Goal: Task Accomplishment & Management: Manage account settings

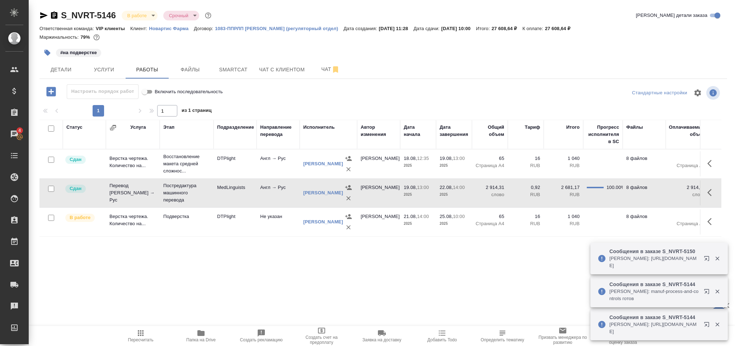
drag, startPoint x: 0, startPoint y: 0, endPoint x: 519, endPoint y: 252, distance: 577.1
click at [520, 251] on div "Статус Услуга Этап Подразделение Направление перевода Исполнитель Автор изменен…" at bounding box center [380, 236] width 682 height 233
click at [136, 339] on span "Пересчитать" at bounding box center [140, 340] width 25 height 5
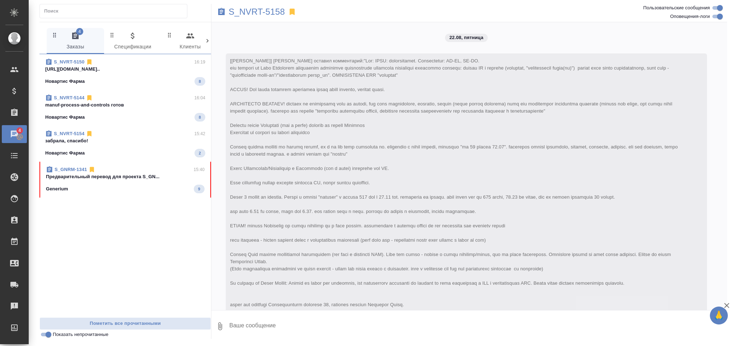
scroll to position [536, 0]
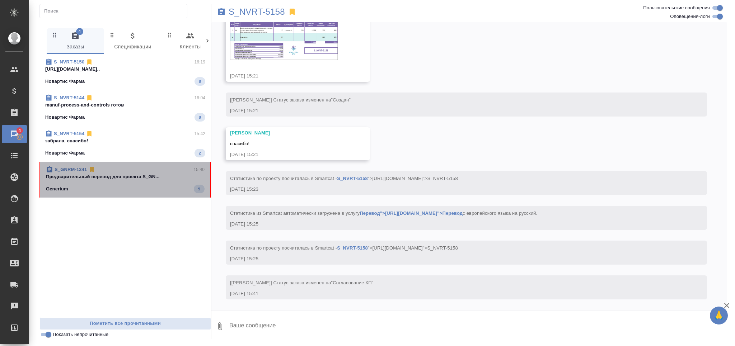
click at [115, 175] on p "Предварительный перевод для проекта S_GN..." at bounding box center [125, 176] width 159 height 7
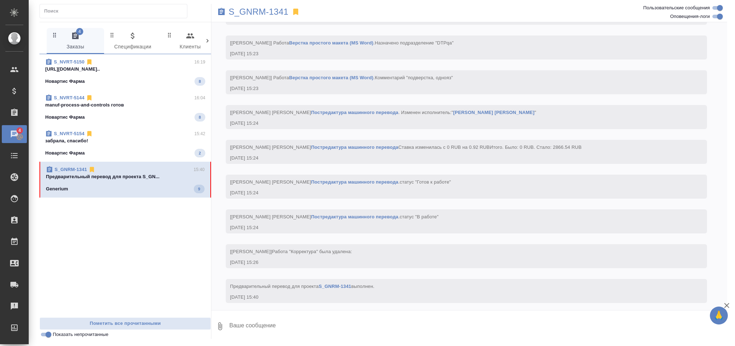
scroll to position [1893, 0]
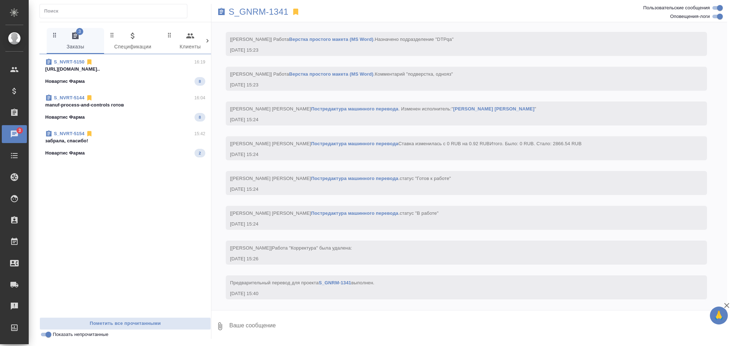
click at [107, 107] on p "manuf-process-and-controls готов" at bounding box center [125, 105] width 160 height 7
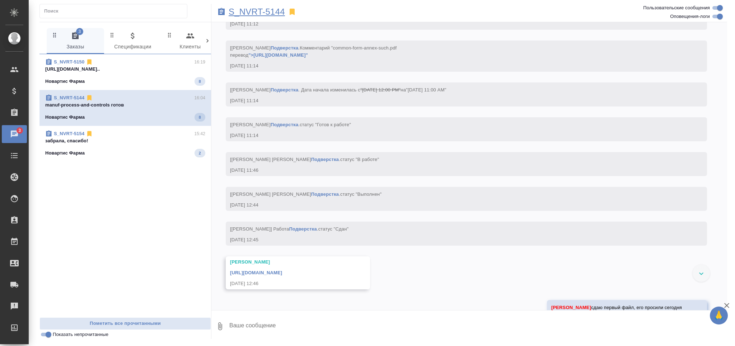
scroll to position [4959, 0]
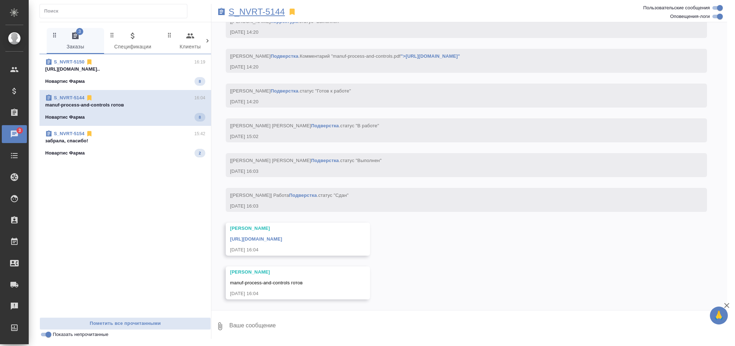
click at [268, 13] on p "S_NVRT-5144" at bounding box center [257, 11] width 56 height 7
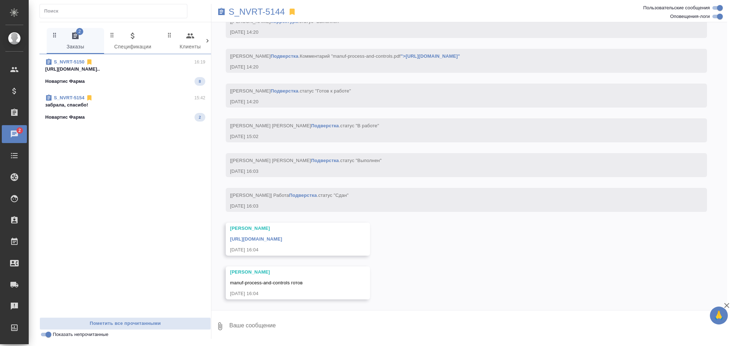
scroll to position [4999, 0]
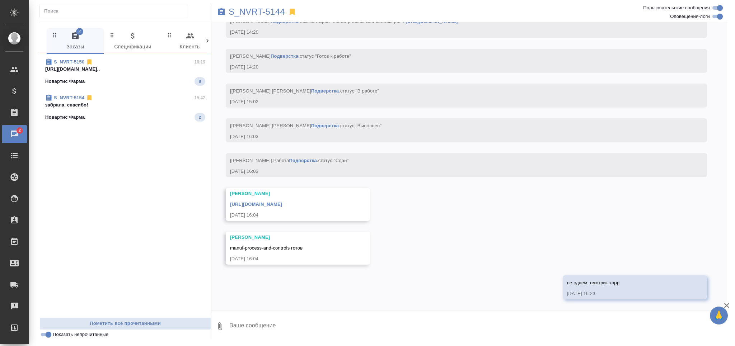
click at [127, 69] on p "https://drive.awatera.com/apps/files/fil..." at bounding box center [125, 69] width 160 height 7
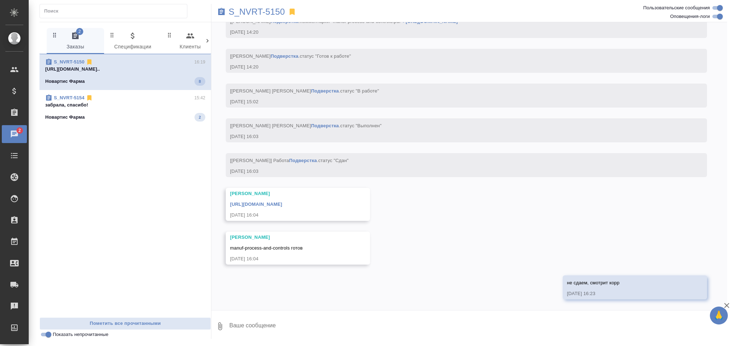
scroll to position [5034, 0]
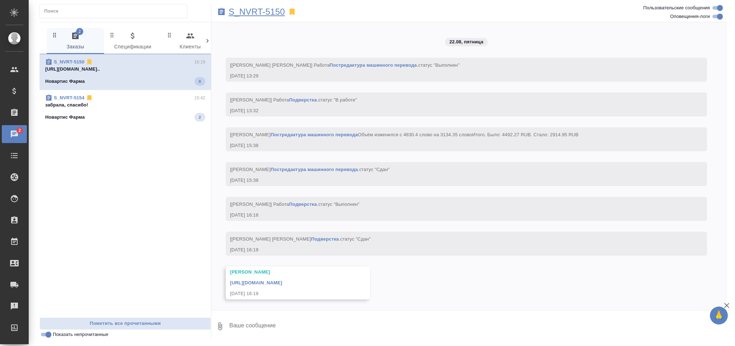
click at [268, 9] on p "S_NVRT-5150" at bounding box center [257, 11] width 56 height 7
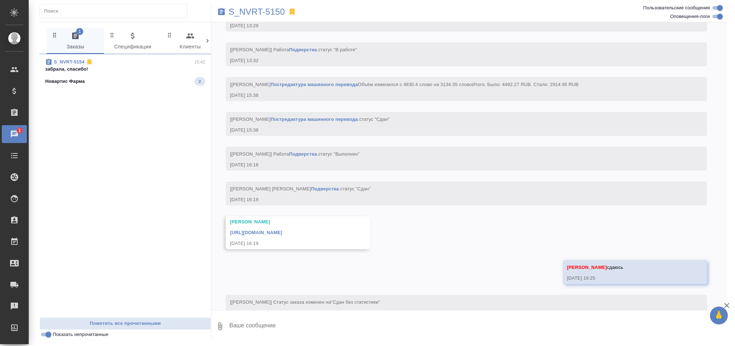
scroll to position [2514, 0]
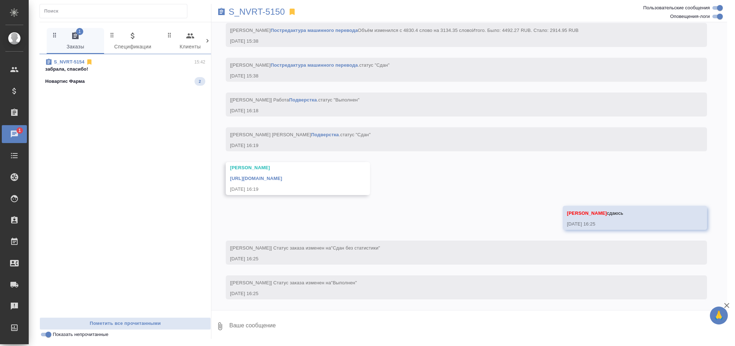
click at [119, 69] on p "забрала, спасибо!" at bounding box center [125, 69] width 160 height 7
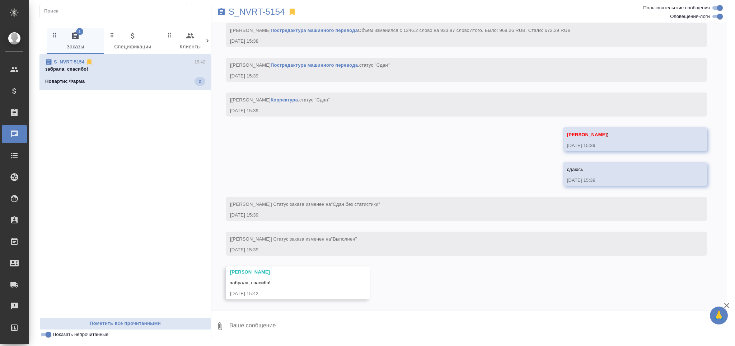
scroll to position [4078, 0]
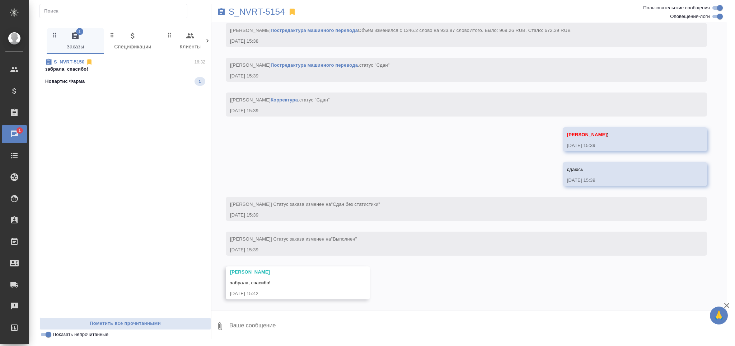
click at [138, 85] on div "Новартис Фарма 1" at bounding box center [125, 81] width 160 height 9
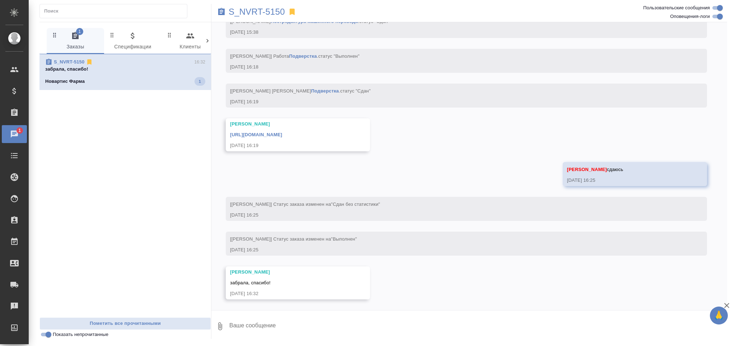
scroll to position [2520, 0]
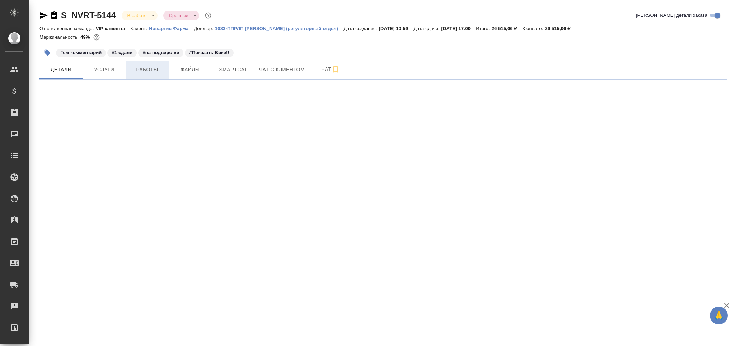
select select "RU"
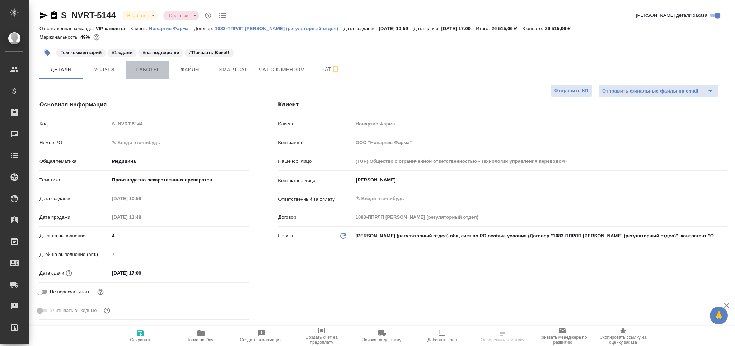
type textarea "x"
click at [144, 73] on span "Работы" at bounding box center [147, 69] width 34 height 9
type textarea "x"
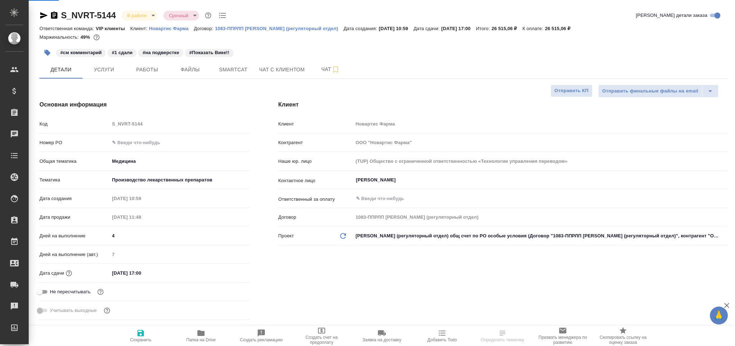
type textarea "x"
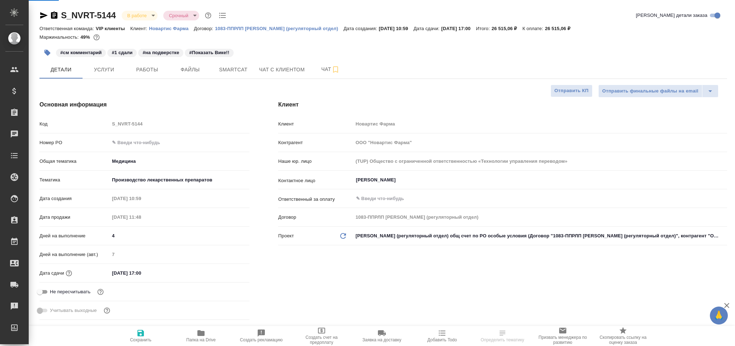
type input "[PERSON_NAME]"
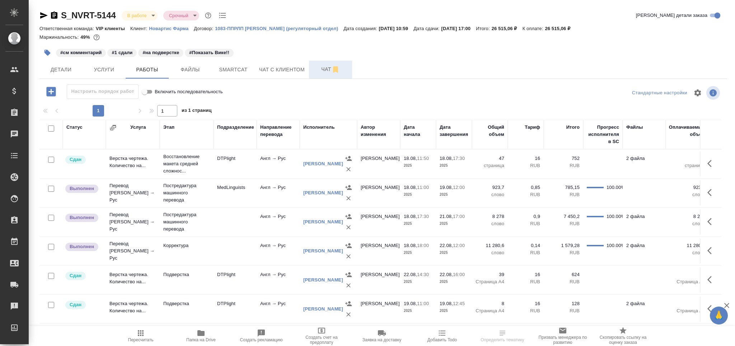
click at [323, 69] on span "Чат" at bounding box center [330, 69] width 34 height 9
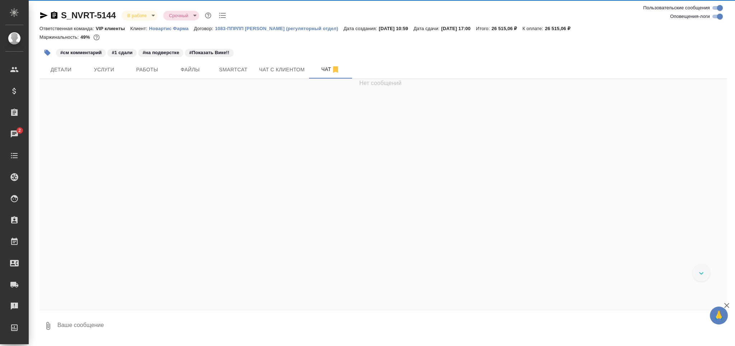
click at [85, 321] on textarea at bounding box center [392, 326] width 670 height 24
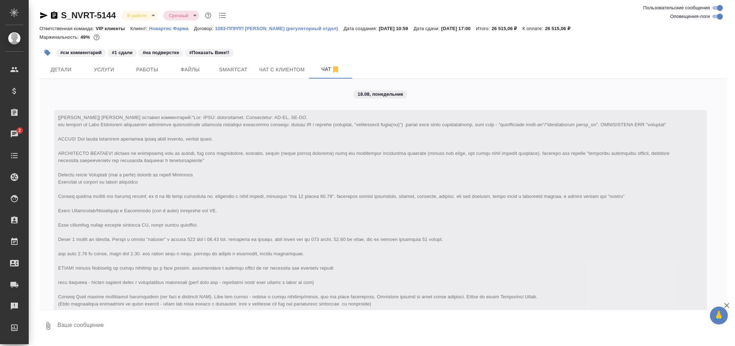
scroll to position [5006, 0]
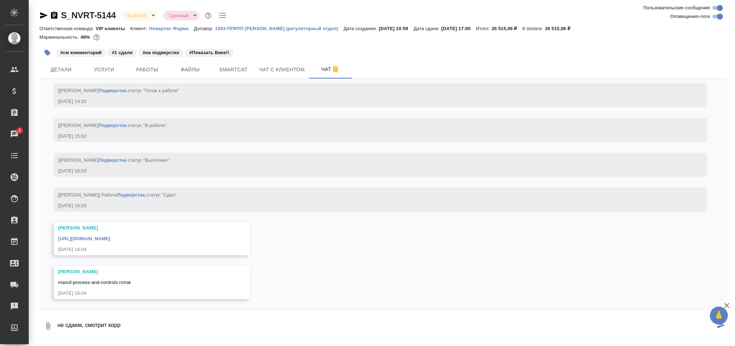
type textarea "не сдаем, смотрит корр"
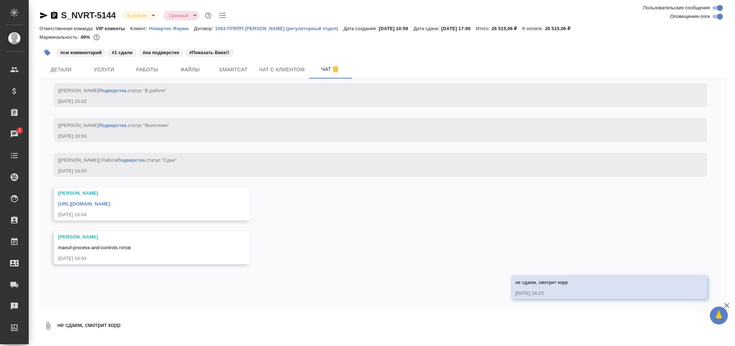
scroll to position [5041, 0]
click at [110, 206] on link "https://drive.awatera.com/apps/files/files/10129257?dir=/Shares/Novartos_Pharma…" at bounding box center [84, 203] width 52 height 5
click at [46, 53] on icon "button" at bounding box center [47, 53] width 6 height 6
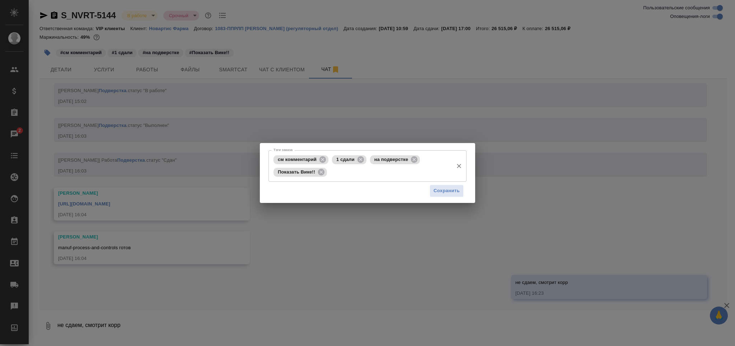
click at [319, 160] on icon at bounding box center [323, 160] width 8 height 8
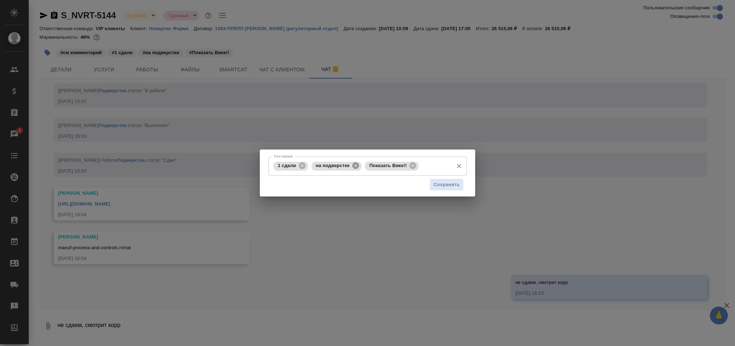
drag, startPoint x: 353, startPoint y: 168, endPoint x: 358, endPoint y: 166, distance: 4.5
click at [353, 168] on icon at bounding box center [355, 166] width 6 height 6
click at [355, 167] on icon at bounding box center [359, 166] width 8 height 8
click at [359, 164] on input "Тэги заказа" at bounding box center [380, 166] width 140 height 12
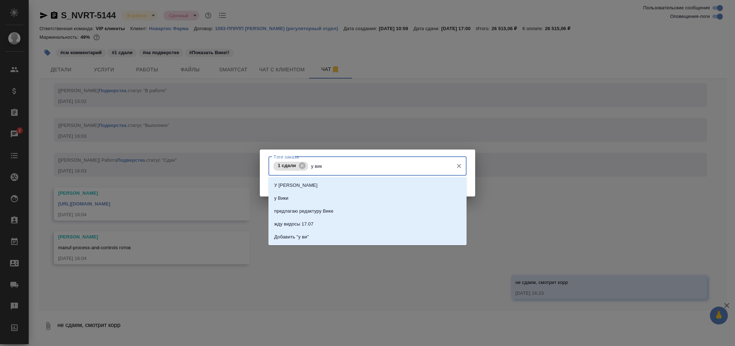
type input "у вики"
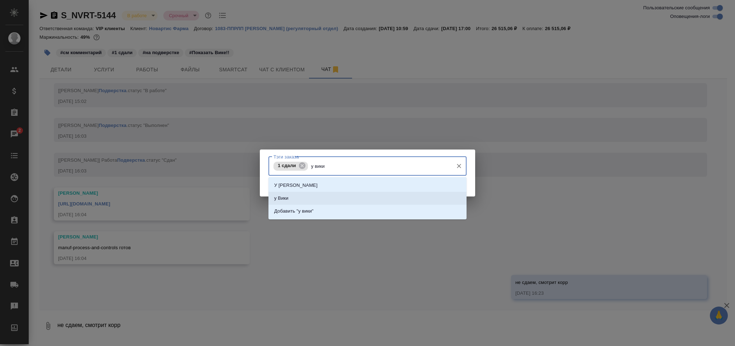
click at [289, 200] on li "у Вики" at bounding box center [367, 198] width 198 height 13
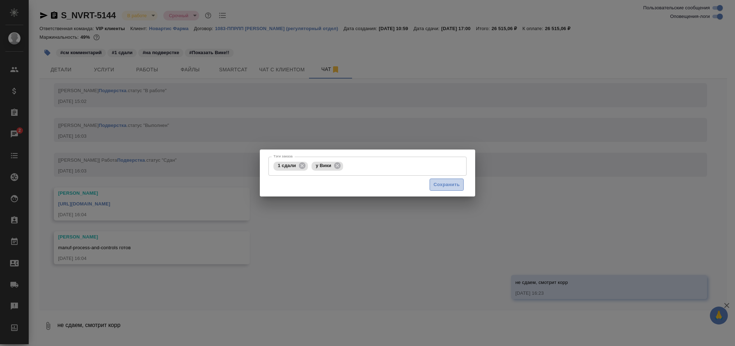
click at [449, 182] on span "Сохранить" at bounding box center [446, 185] width 26 height 8
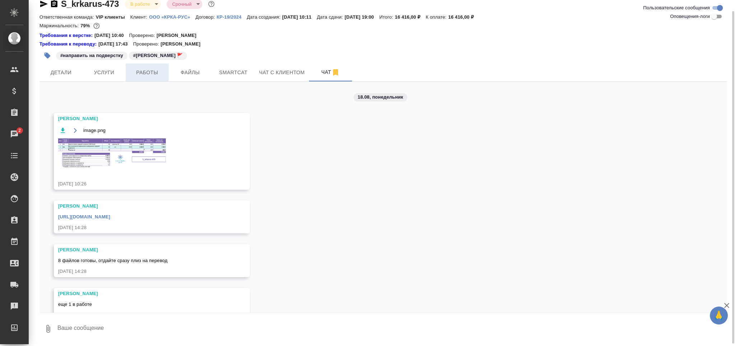
scroll to position [931, 0]
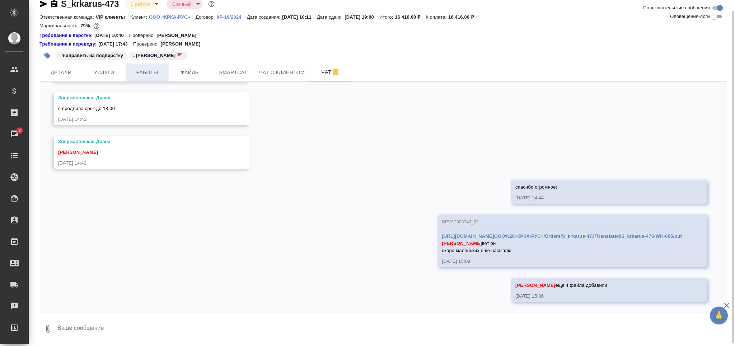
click at [154, 70] on span "Работы" at bounding box center [147, 72] width 34 height 9
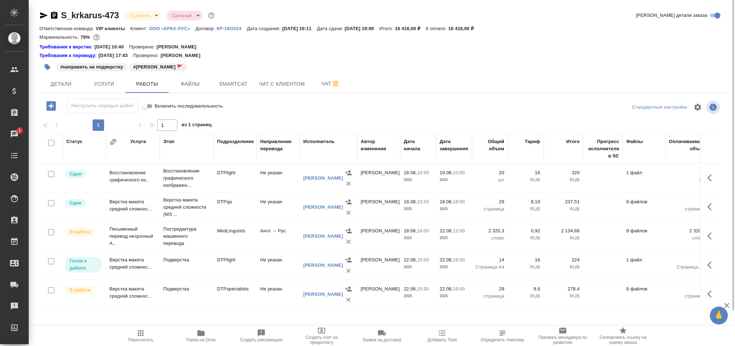
click at [324, 86] on span "Чат" at bounding box center [330, 83] width 34 height 9
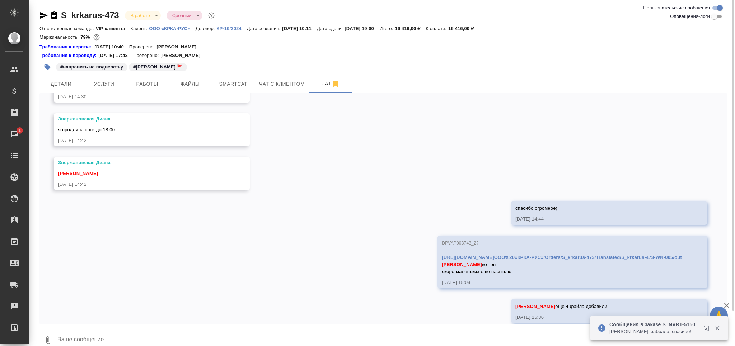
scroll to position [931, 0]
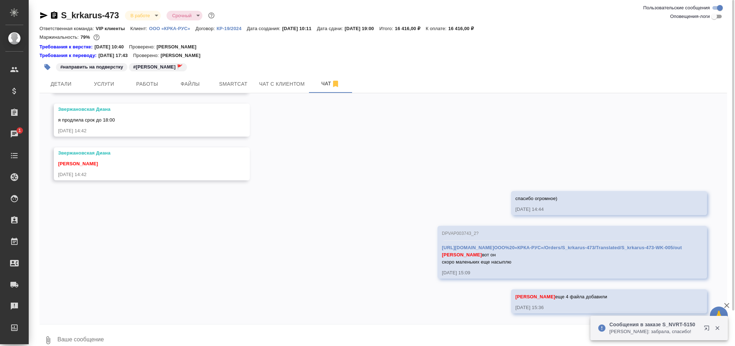
click at [167, 337] on textarea at bounding box center [392, 340] width 670 height 24
paste textarea "https://drive.awatera.com/apps/files/files/10180335?dir=/Shares/ООО%20«КРКА-РУС…"
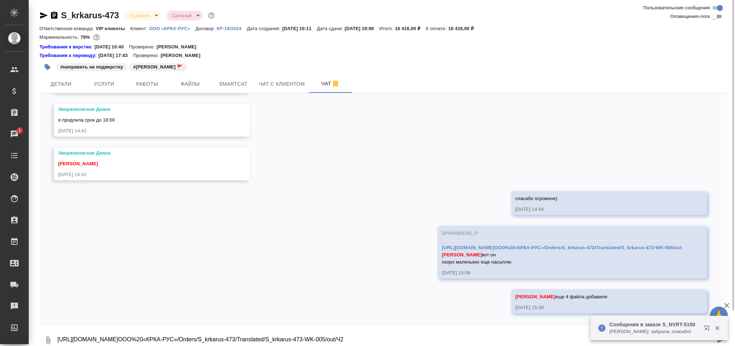
type textarea "https://drive.awatera.com/apps/files/files/10180335?dir=/Shares/ООО%20«КРКА-РУС…"
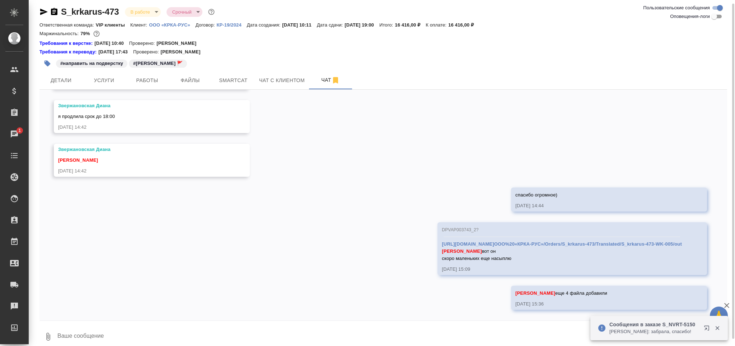
scroll to position [966, 0]
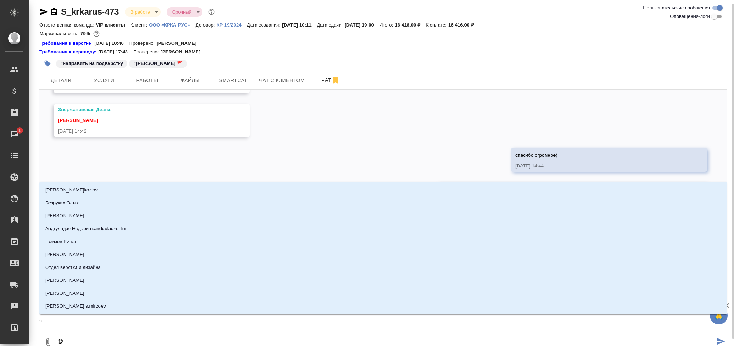
type textarea "@з"
type input "з"
type textarea "@за"
type input "за"
type textarea "@заб"
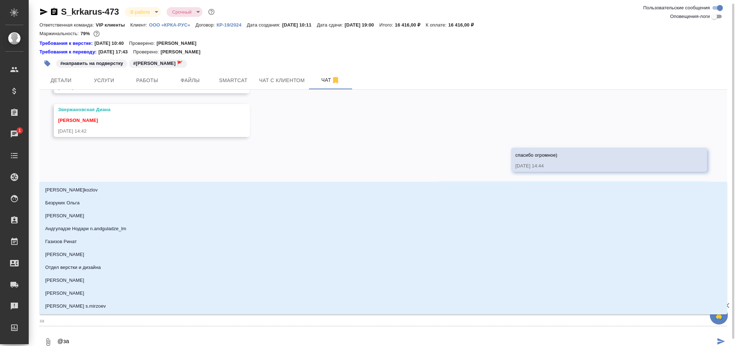
type input "заб"
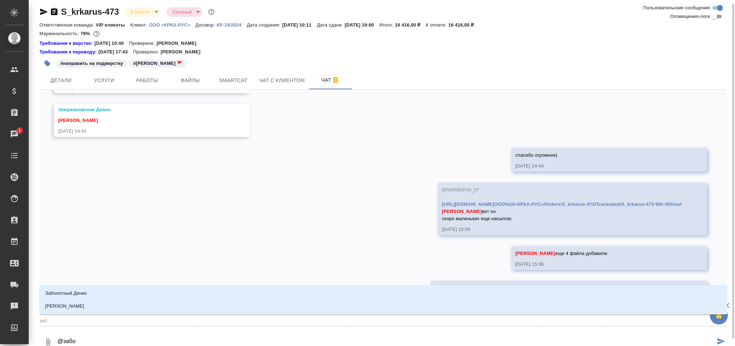
type textarea "@забор"
type input "забор"
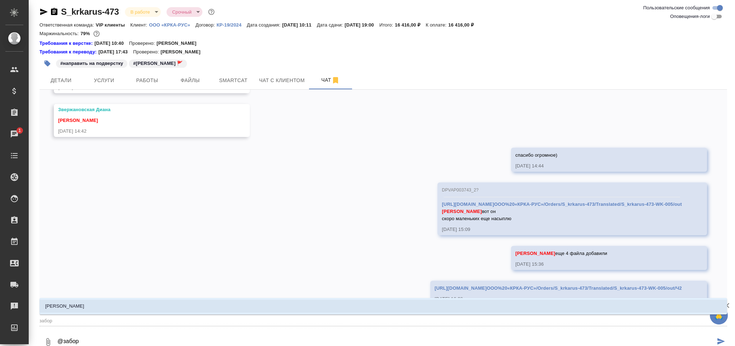
click at [175, 310] on li "Заборова Александра" at bounding box center [383, 306] width 688 height 13
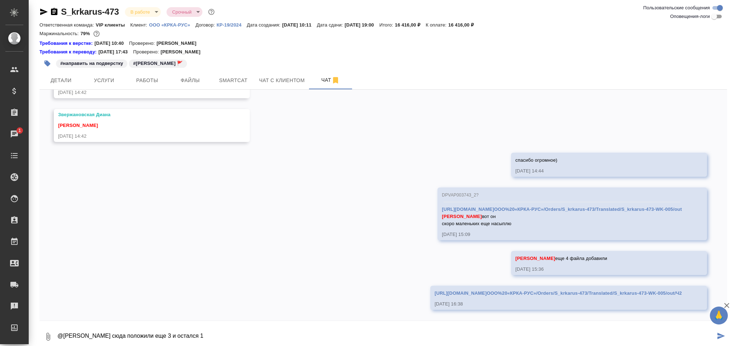
type textarea "@Заборова Александра сюда положили еще 3 и остался 1"
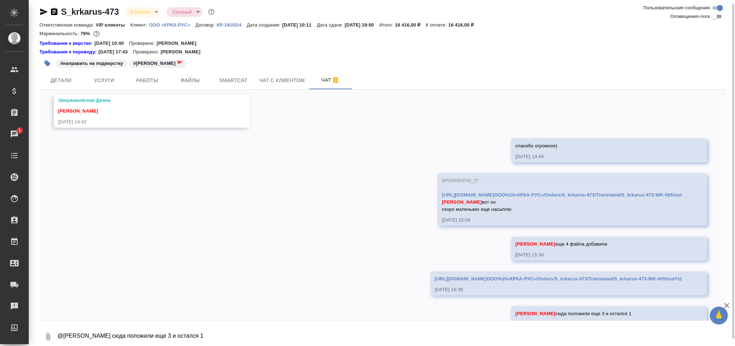
scroll to position [1001, 0]
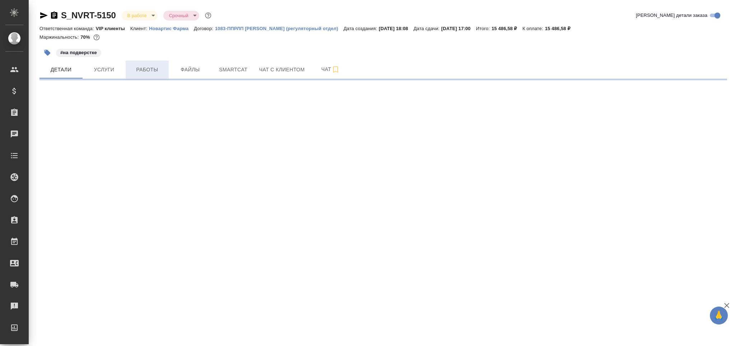
select select "RU"
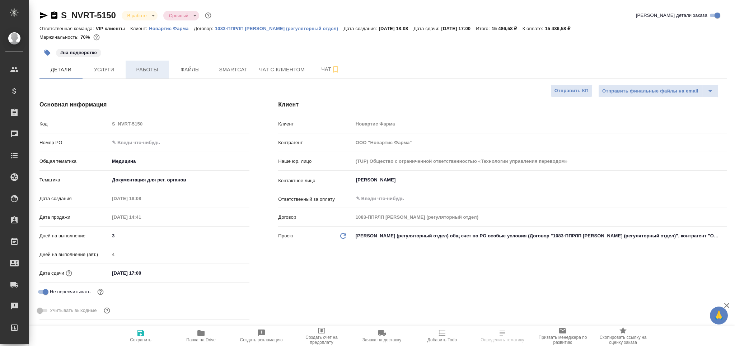
click at [151, 66] on span "Работы" at bounding box center [147, 69] width 34 height 9
type textarea "x"
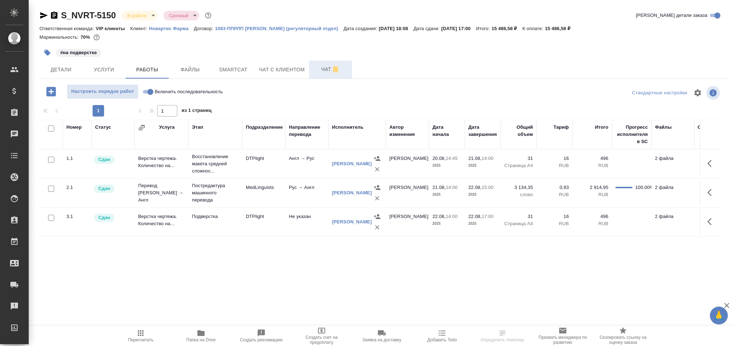
click at [318, 70] on span "Чат" at bounding box center [330, 69] width 34 height 9
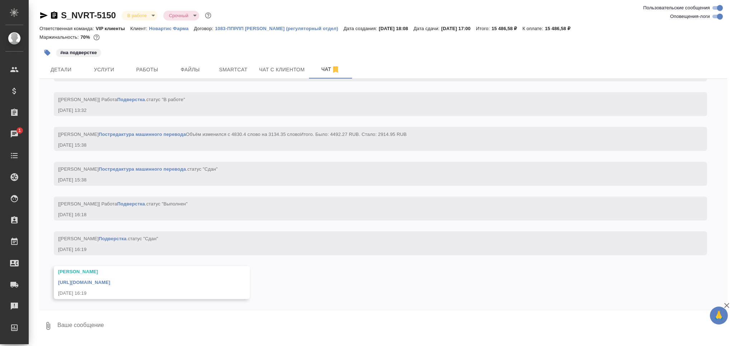
scroll to position [2445, 0]
click at [110, 283] on link "https://drive.awatera.com/apps/files/files/10148254?dir=/Shares/Novartos_Pharma…" at bounding box center [84, 282] width 52 height 5
click at [95, 324] on textarea at bounding box center [392, 326] width 670 height 24
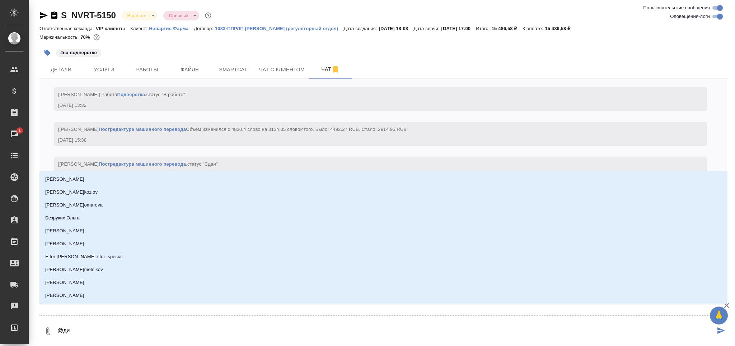
type textarea "@дил"
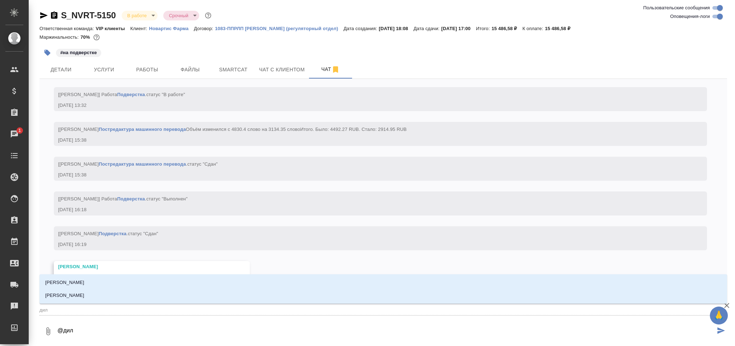
type input "дил"
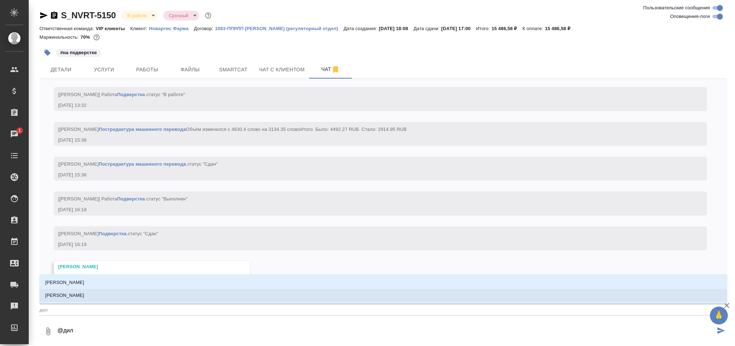
click at [101, 299] on li "Сайдашева Диляра" at bounding box center [383, 295] width 688 height 13
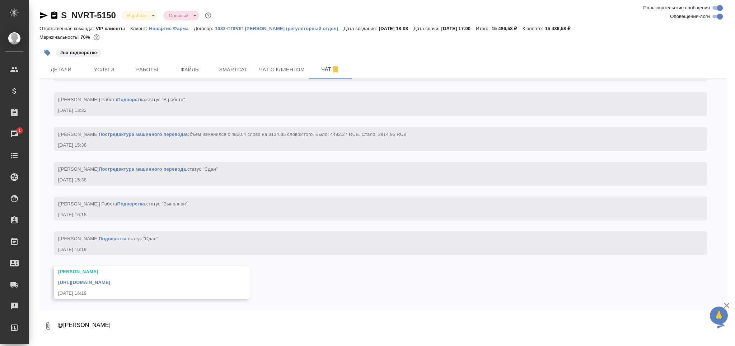
type textarea "@Сайдашева Диляра сдаюсь"
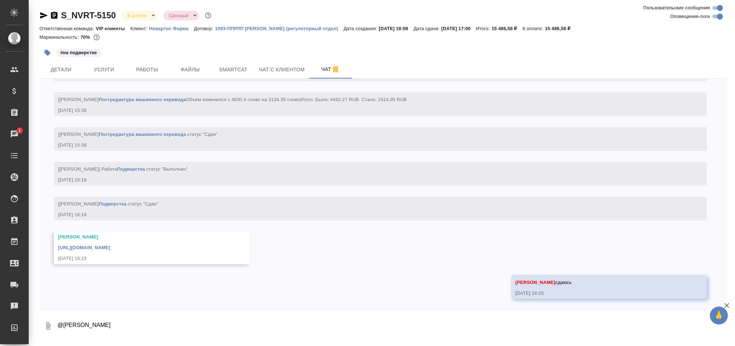
scroll to position [2480, 0]
click at [142, 15] on body "🙏 .cls-1 fill:#fff; AWATERA Grabko Mariya Клиенты Спецификации Заказы 1 Чаты To…" at bounding box center [367, 202] width 735 height 404
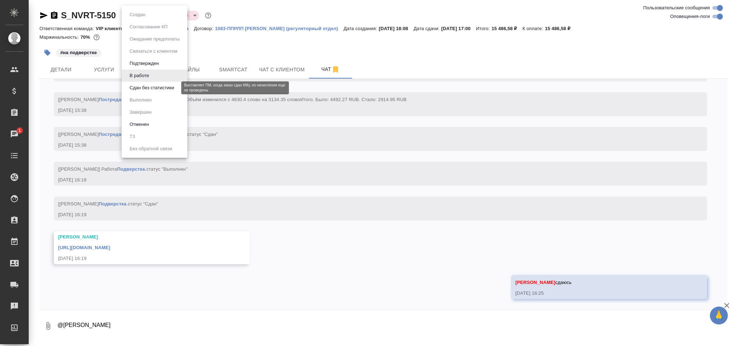
click at [152, 84] on button "Сдан без статистики" at bounding box center [151, 88] width 49 height 8
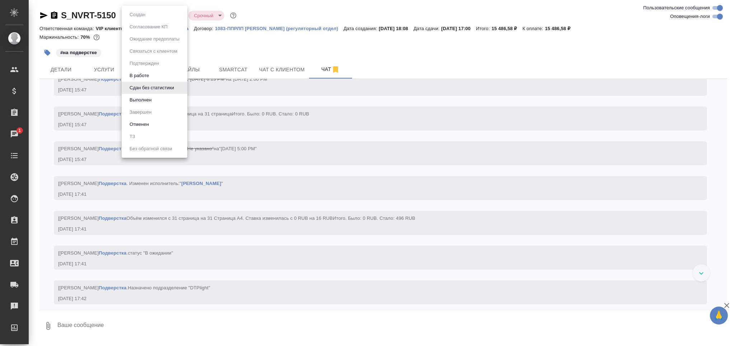
click at [160, 17] on body "🙏 .cls-1 fill:#fff; AWATERA Grabko Mariya Клиенты Спецификации Заказы 1 Чаты To…" at bounding box center [367, 202] width 735 height 404
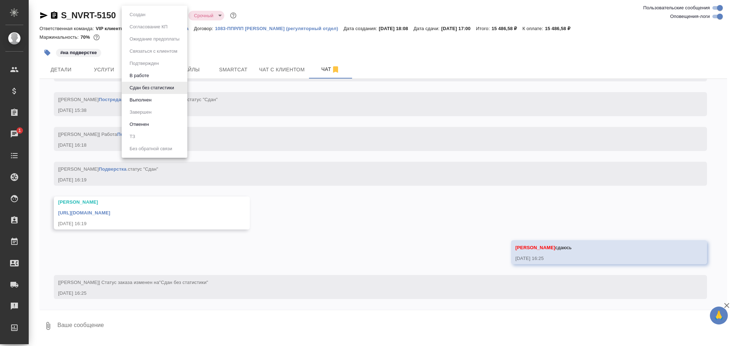
scroll to position [2515, 0]
click at [157, 102] on li "Выполнен" at bounding box center [155, 100] width 66 height 12
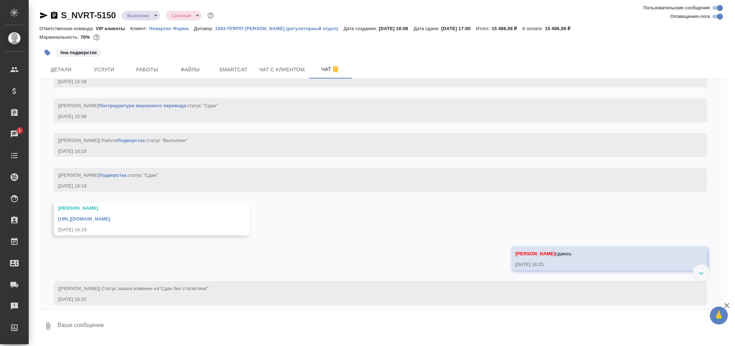
scroll to position [2550, 0]
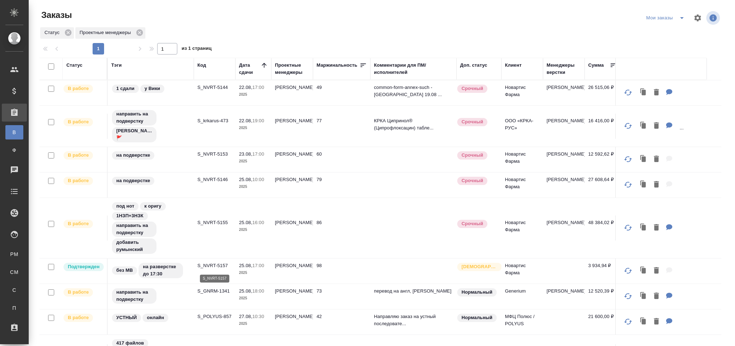
click at [215, 266] on p "S_NVRT-5157" at bounding box center [214, 265] width 34 height 7
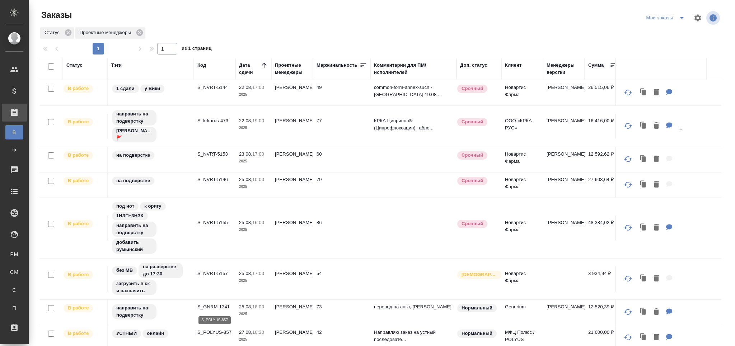
click at [220, 331] on p "S_POLYUS-857" at bounding box center [214, 332] width 34 height 7
click at [215, 119] on p "S_krkarus-473" at bounding box center [214, 120] width 34 height 7
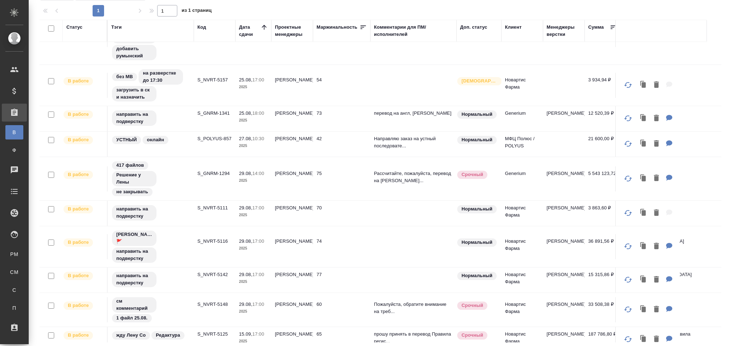
scroll to position [173, 0]
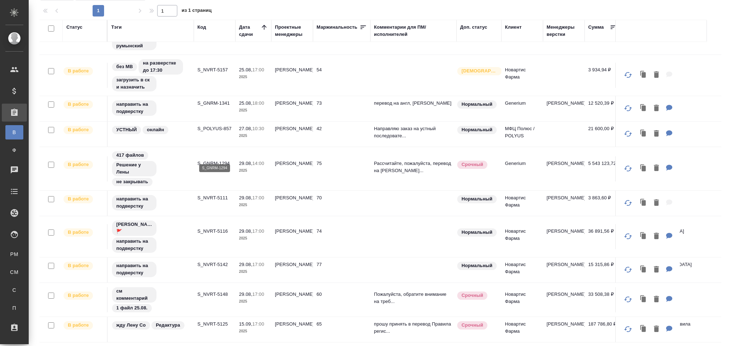
click at [210, 160] on p "S_GNRM-1294" at bounding box center [214, 163] width 34 height 7
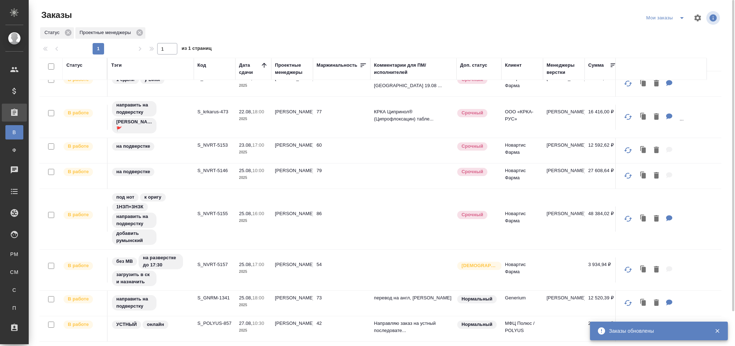
scroll to position [0, 0]
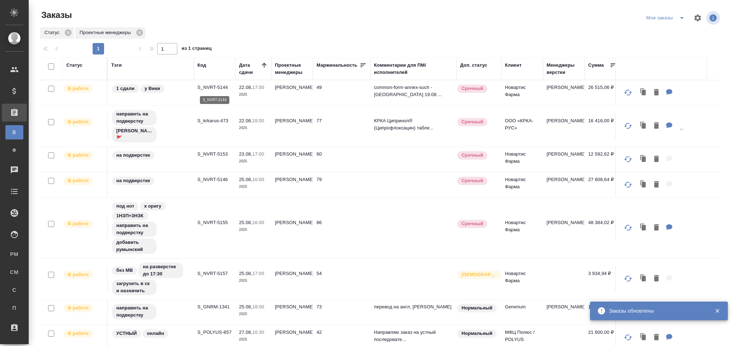
click at [216, 87] on p "S_NVRT-5144" at bounding box center [214, 87] width 34 height 7
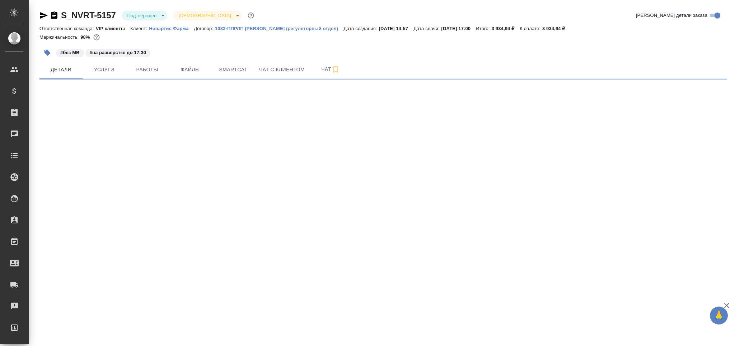
select select "RU"
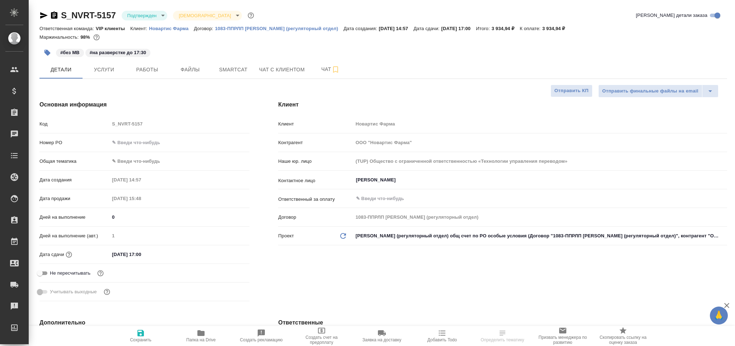
type textarea "x"
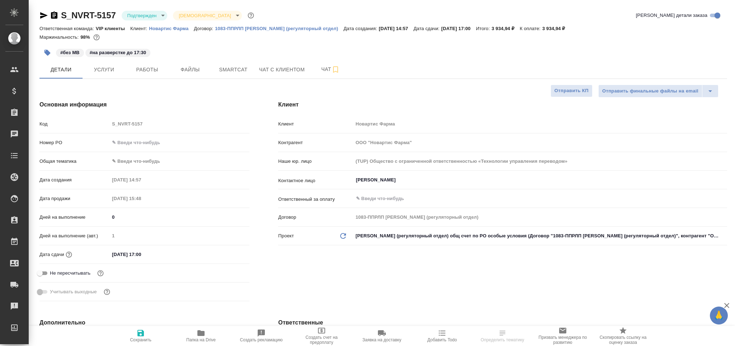
type textarea "x"
click at [150, 12] on body "🙏 .cls-1 fill:#fff; AWATERA Grabko [PERSON_NAME] Спецификации Заказы 0 Чаты Tod…" at bounding box center [367, 202] width 735 height 404
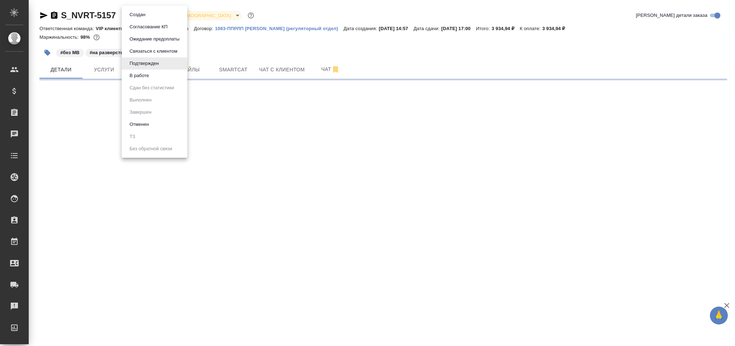
click at [158, 76] on li "В работе" at bounding box center [155, 76] width 66 height 12
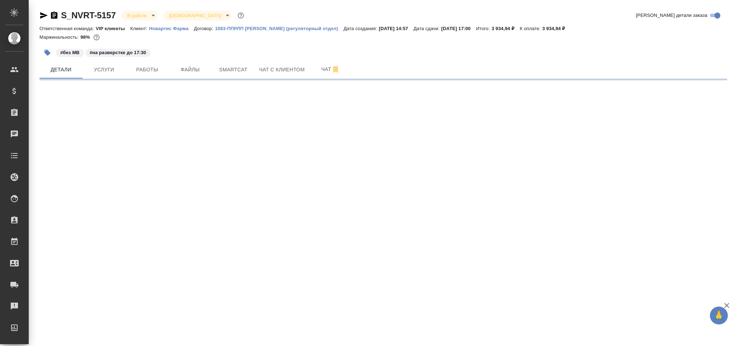
select select "RU"
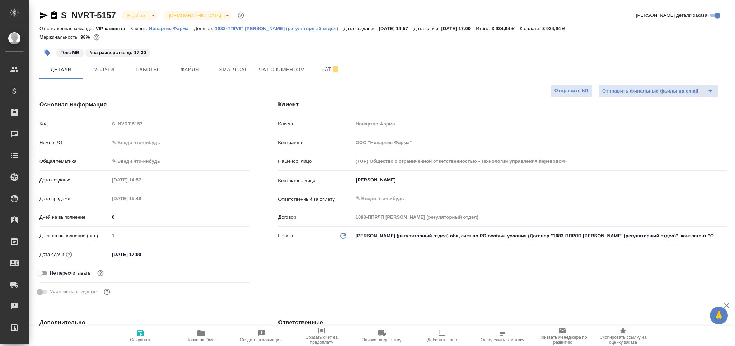
type textarea "x"
click at [323, 70] on span "Чат" at bounding box center [330, 69] width 34 height 9
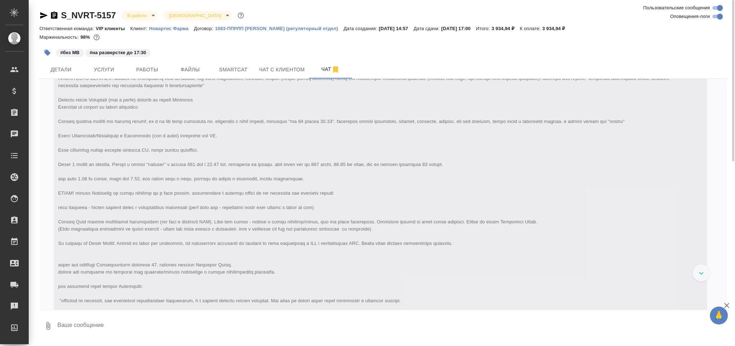
click at [720, 18] on input "Оповещения-логи" at bounding box center [720, 16] width 26 height 9
checkbox input "false"
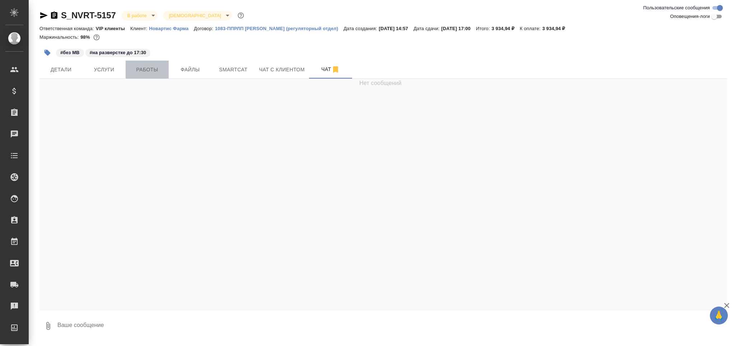
click at [149, 70] on span "Работы" at bounding box center [147, 69] width 34 height 9
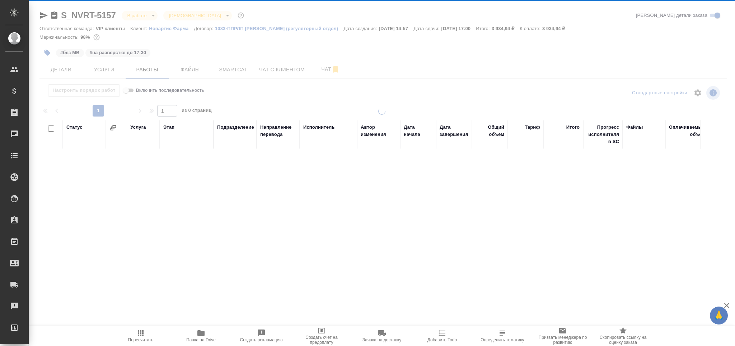
click at [507, 339] on span "Определить тематику" at bounding box center [501, 340] width 43 height 5
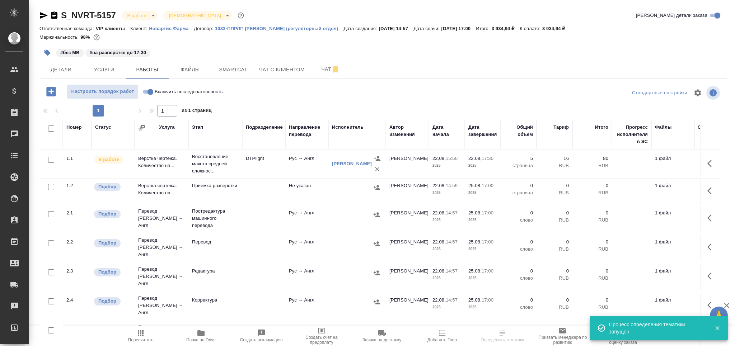
click at [50, 189] on input "checkbox" at bounding box center [51, 187] width 6 height 6
checkbox input "true"
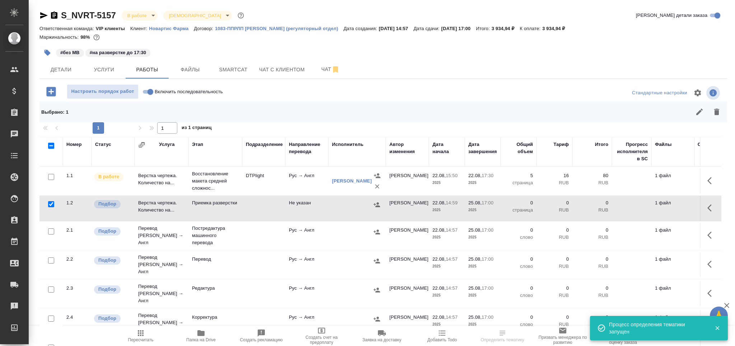
click at [49, 182] on div at bounding box center [51, 177] width 16 height 10
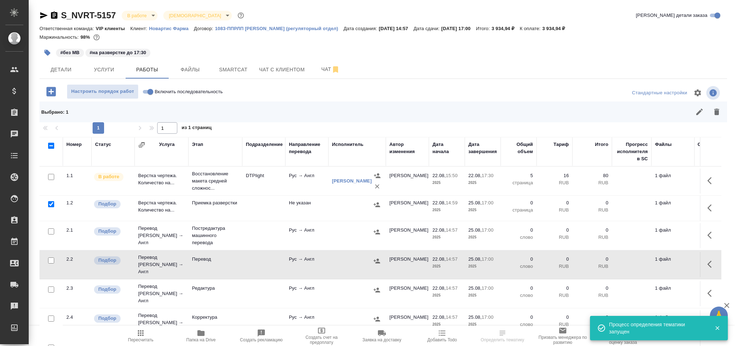
click at [52, 287] on input "checkbox" at bounding box center [51, 290] width 6 height 6
checkbox input "true"
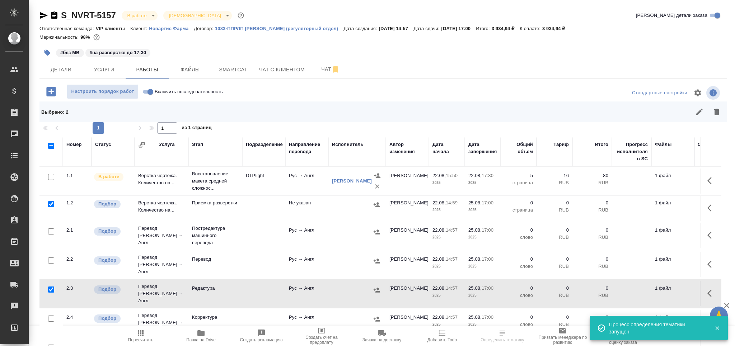
click at [52, 259] on input "checkbox" at bounding box center [51, 261] width 6 height 6
checkbox input "true"
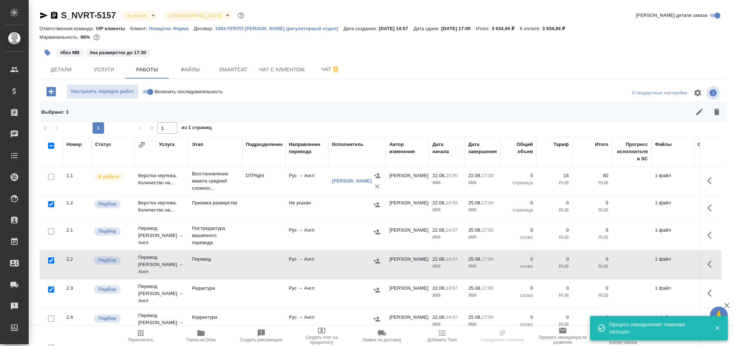
scroll to position [42, 0]
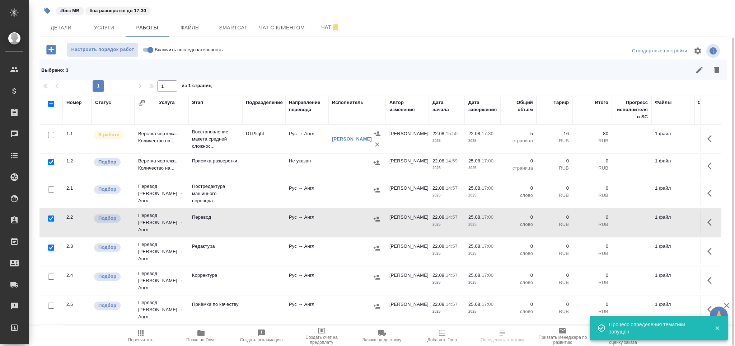
click at [53, 303] on input "checkbox" at bounding box center [51, 306] width 6 height 6
checkbox input "true"
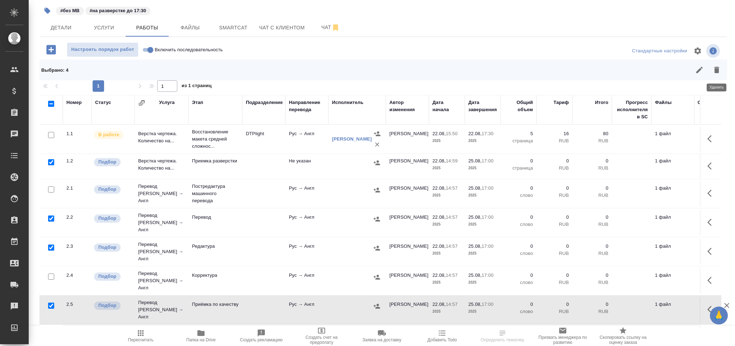
click at [716, 66] on icon "button" at bounding box center [716, 70] width 9 height 9
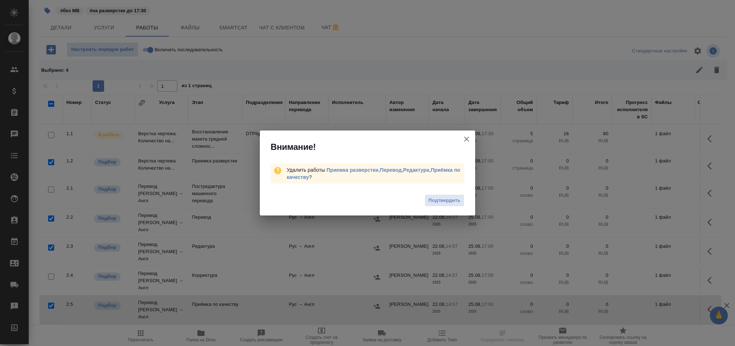
click at [429, 203] on span "Подтвердить" at bounding box center [444, 201] width 32 height 8
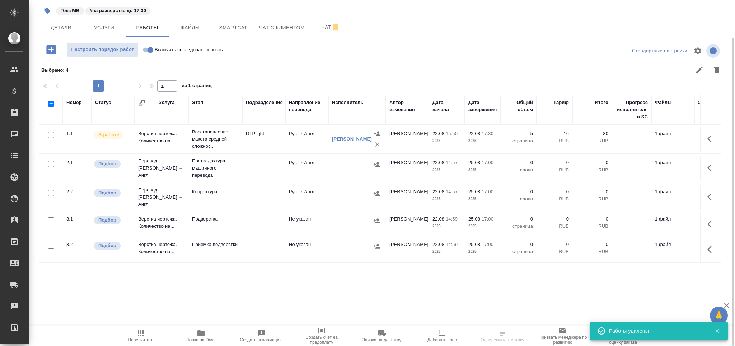
click at [203, 335] on icon "button" at bounding box center [200, 333] width 7 height 6
click at [56, 25] on span "Детали" at bounding box center [61, 27] width 34 height 9
select select "RU"
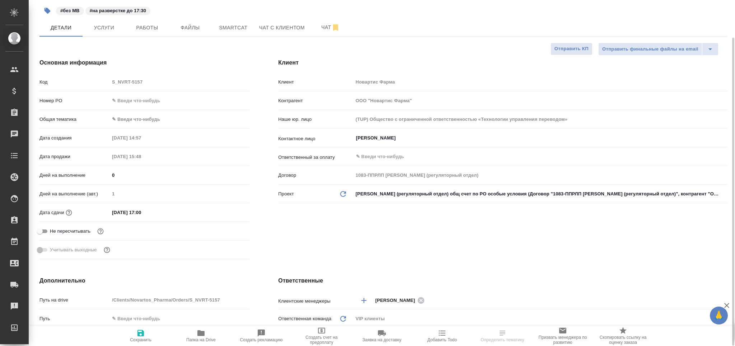
type textarea "x"
click at [133, 123] on body "🙏 .cls-1 fill:#fff; AWATERA Grabko Mariya Клиенты Спецификации Заказы 0 Чаты To…" at bounding box center [367, 202] width 735 height 404
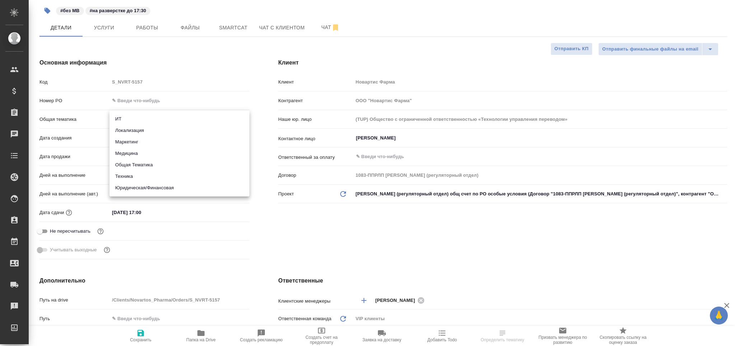
click at [145, 156] on li "Медицина" at bounding box center [179, 153] width 140 height 11
type input "med"
type textarea "x"
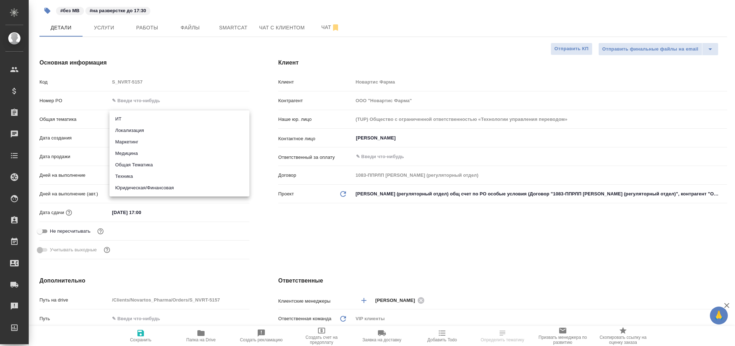
click at [152, 137] on li "Маркетинг" at bounding box center [179, 141] width 140 height 11
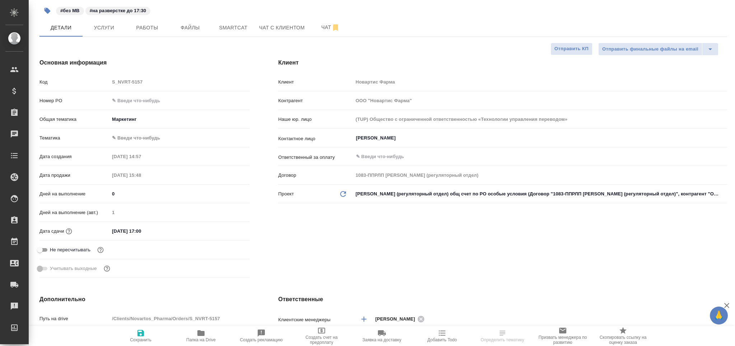
type input "marketing"
type textarea "x"
click at [154, 139] on body "🙏 .cls-1 fill:#fff; AWATERA Grabko Mariya Клиенты Спецификации Заказы 0 Чаты To…" at bounding box center [367, 202] width 735 height 404
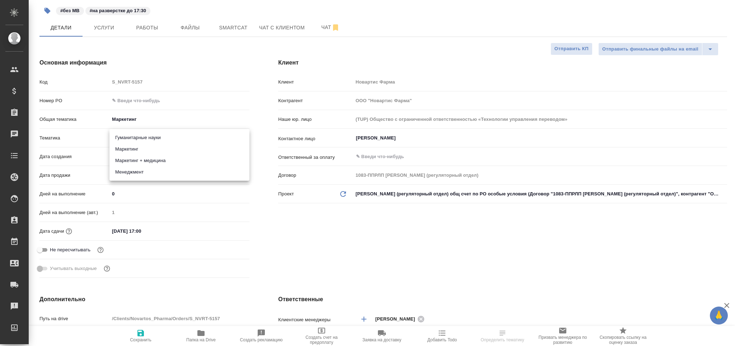
click at [158, 119] on div at bounding box center [367, 173] width 735 height 346
click at [110, 116] on div "Гуманитарные науки Маркетинг Маркетинг + медицина Менеджмент" at bounding box center [367, 173] width 735 height 346
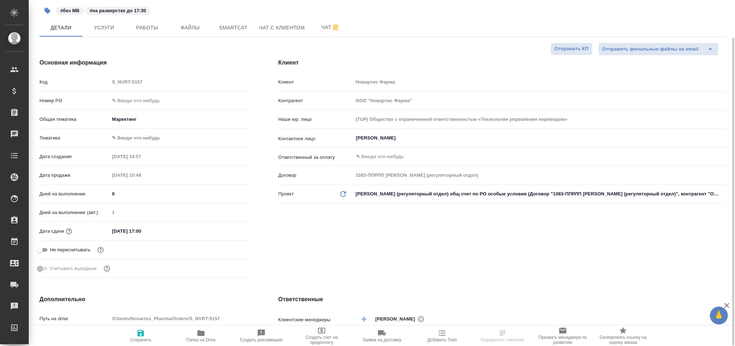
click at [119, 119] on body "🙏 .cls-1 fill:#fff; AWATERA Grabko Mariya Клиенты Спецификации Заказы 0 Чаты To…" at bounding box center [367, 202] width 735 height 404
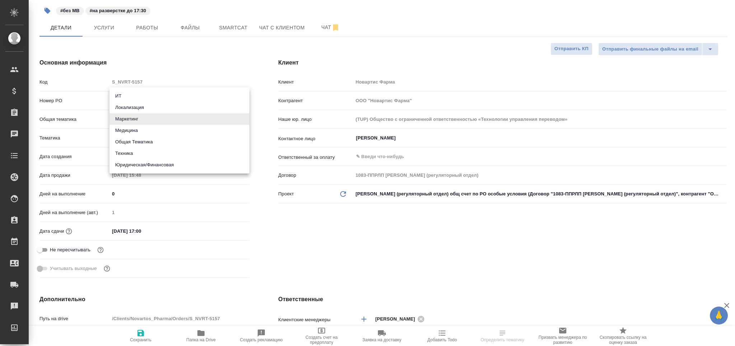
click at [123, 129] on li "Медицина" at bounding box center [179, 130] width 140 height 11
type input "med"
type textarea "x"
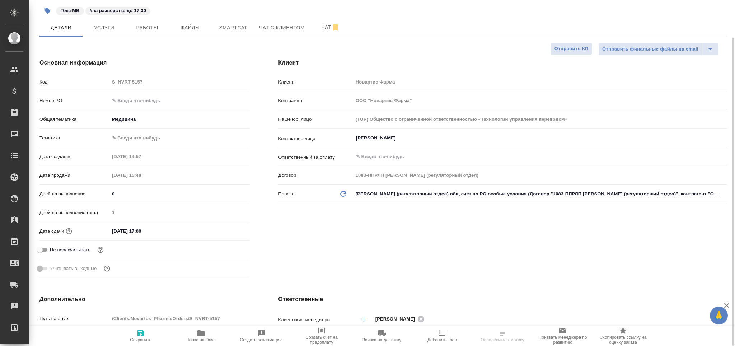
click at [122, 141] on body "🙏 .cls-1 fill:#fff; AWATERA Grabko Mariya Клиенты Спецификации Заказы 0 Чаты To…" at bounding box center [367, 202] width 735 height 404
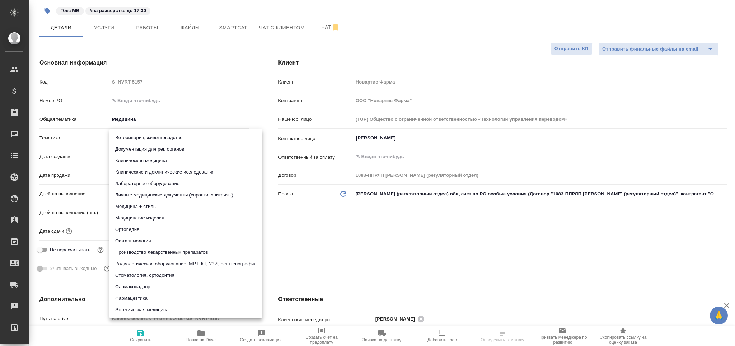
click at [119, 147] on li "Документация для рег. органов" at bounding box center [185, 149] width 153 height 11
type textarea "x"
type input "5f647205b73bc97568ca66c6"
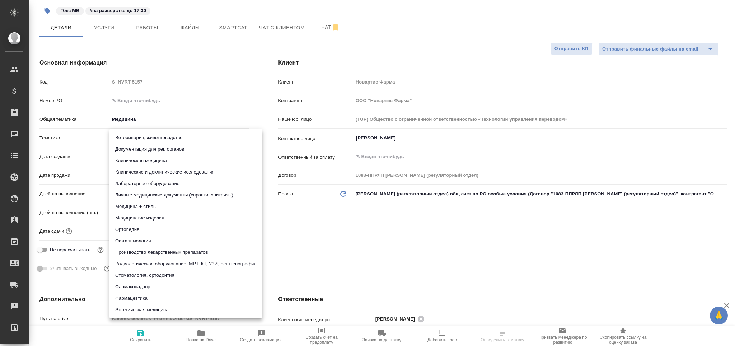
click at [141, 332] on div "Ветеринария, животноводство Документация для рег. органов Клиническая медицина …" at bounding box center [367, 173] width 735 height 346
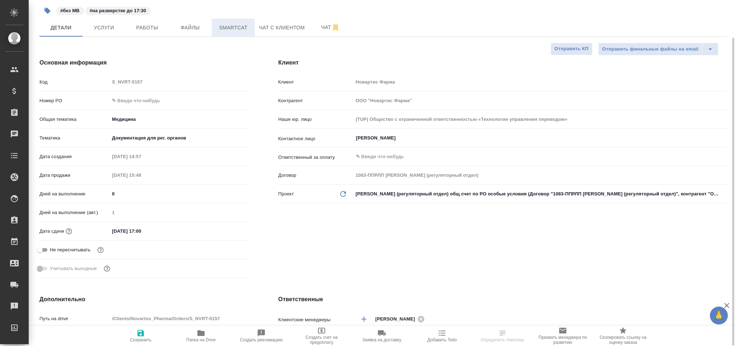
click at [243, 30] on span "Smartcat" at bounding box center [233, 27] width 34 height 9
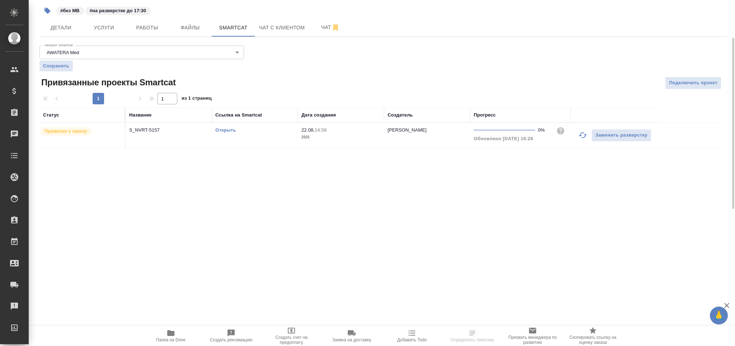
click at [227, 131] on link "Открыть" at bounding box center [225, 129] width 20 height 5
click at [145, 29] on span "Работы" at bounding box center [147, 27] width 34 height 9
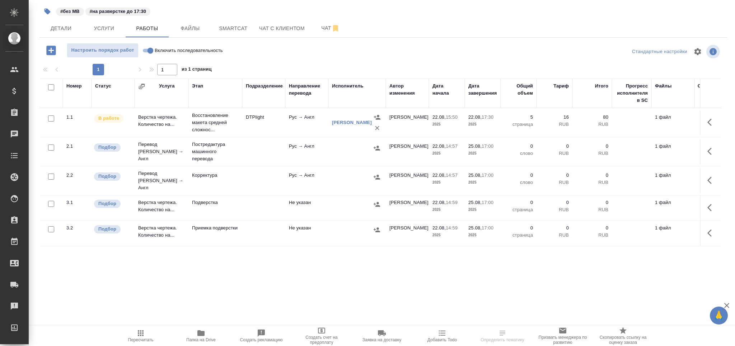
scroll to position [41, 0]
click at [226, 133] on p "Постредактура машинного перевода" at bounding box center [215, 123] width 47 height 22
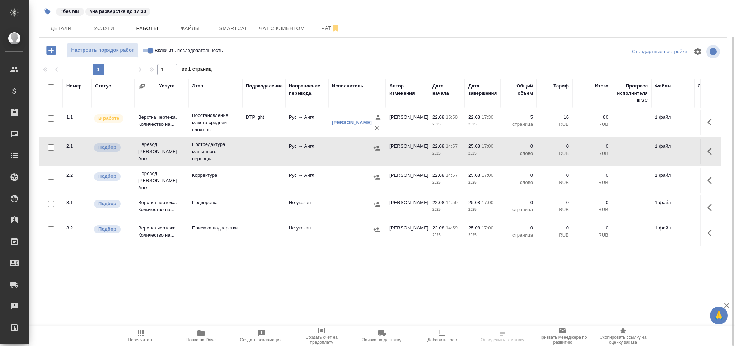
click at [226, 133] on p "Постредактура машинного перевода" at bounding box center [215, 123] width 47 height 22
click at [142, 334] on icon "button" at bounding box center [141, 333] width 6 height 6
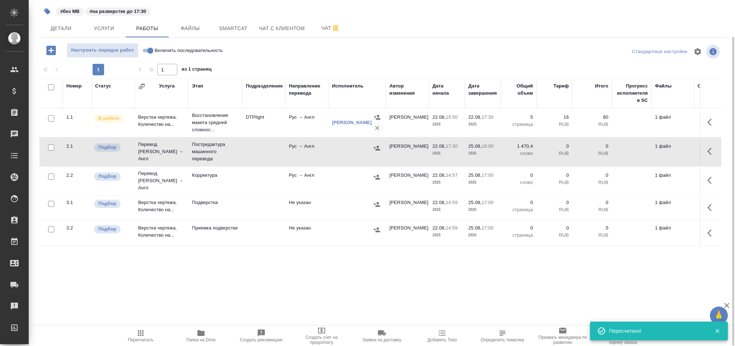
click at [248, 135] on td at bounding box center [263, 122] width 43 height 25
click at [249, 135] on td at bounding box center [263, 122] width 43 height 25
click at [142, 331] on icon "button" at bounding box center [141, 333] width 6 height 6
click at [150, 338] on span "Пересчитать" at bounding box center [140, 340] width 25 height 5
drag, startPoint x: 49, startPoint y: 175, endPoint x: 50, endPoint y: 231, distance: 55.3
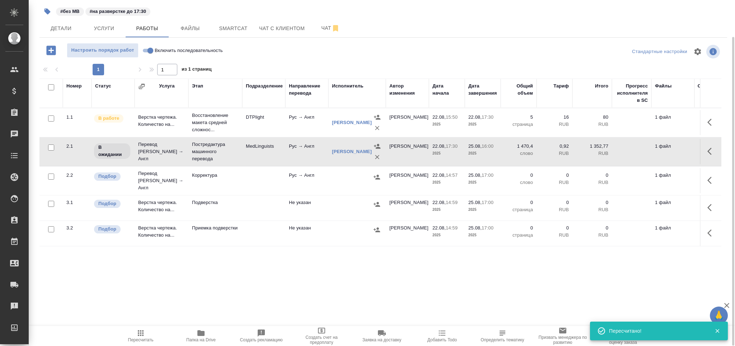
click at [49, 176] on input "checkbox" at bounding box center [51, 177] width 6 height 6
checkbox input "true"
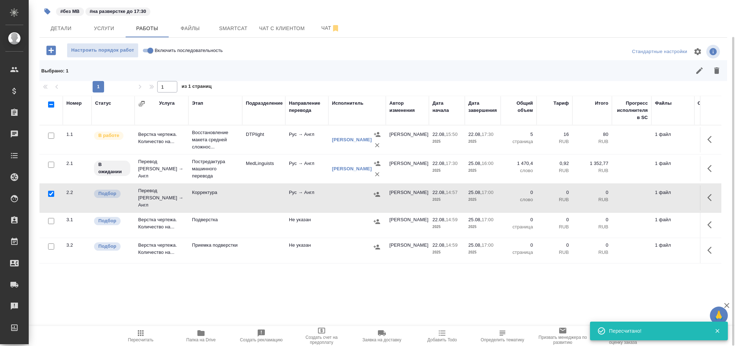
click at [50, 244] on input "checkbox" at bounding box center [51, 247] width 6 height 6
checkbox input "true"
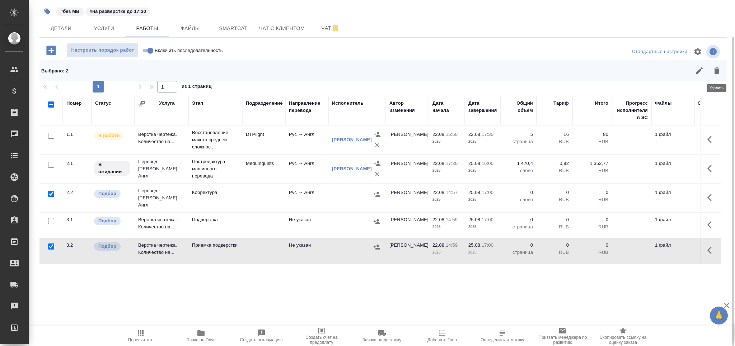
click at [717, 71] on icon "button" at bounding box center [716, 70] width 5 height 6
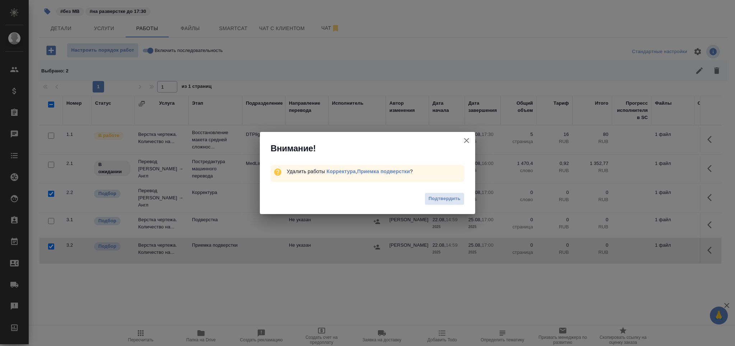
click at [439, 199] on span "Подтвердить" at bounding box center [444, 199] width 32 height 8
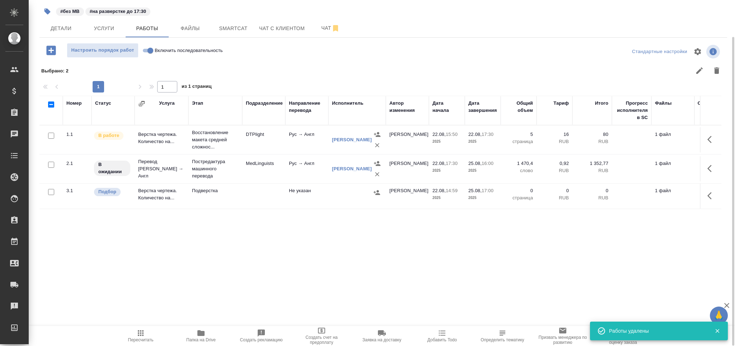
click at [301, 152] on td "Не указан" at bounding box center [306, 139] width 43 height 25
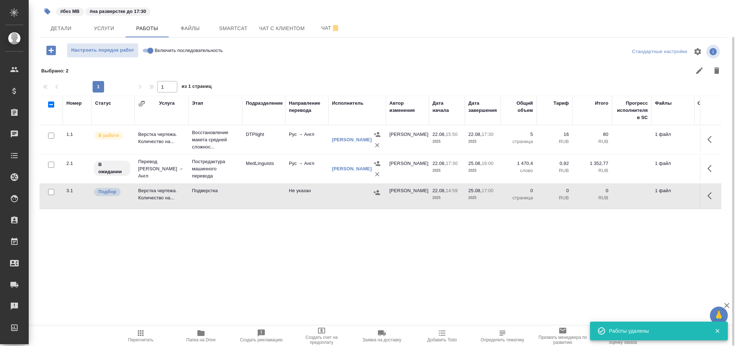
click at [301, 152] on td "Не указан" at bounding box center [306, 139] width 43 height 25
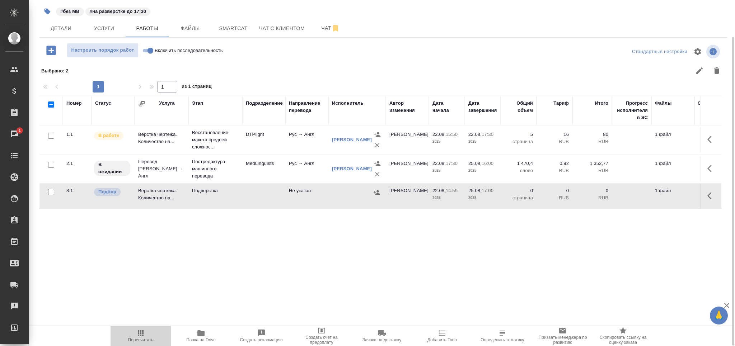
click at [136, 335] on icon "button" at bounding box center [140, 333] width 9 height 9
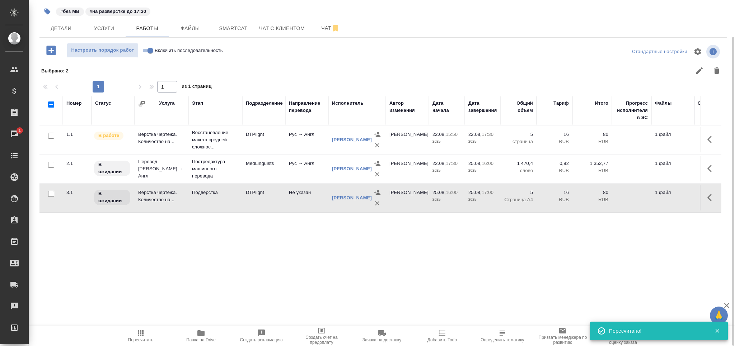
click at [45, 12] on icon "button" at bounding box center [47, 12] width 6 height 6
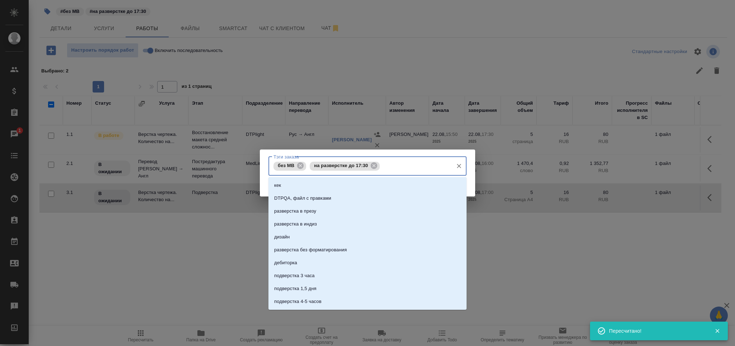
click at [389, 164] on input "Тэги заказа" at bounding box center [415, 166] width 68 height 12
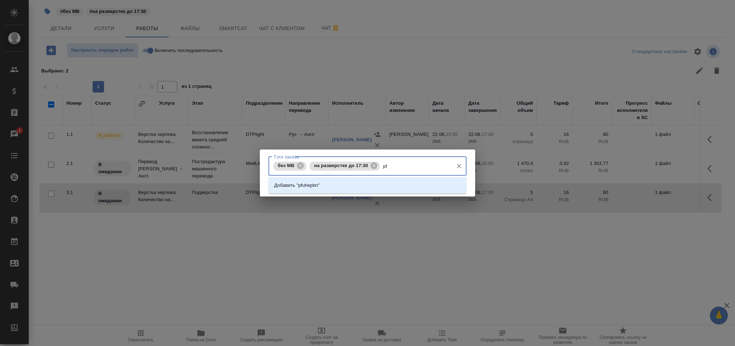
type input "p"
type input "загрузить"
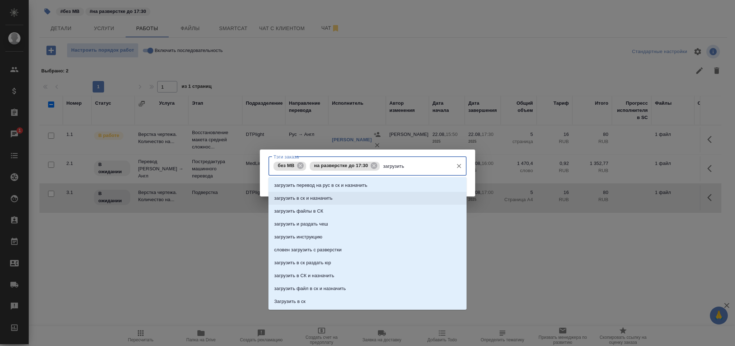
click at [319, 198] on p "загрузить в ск и назначить" at bounding box center [303, 198] width 58 height 7
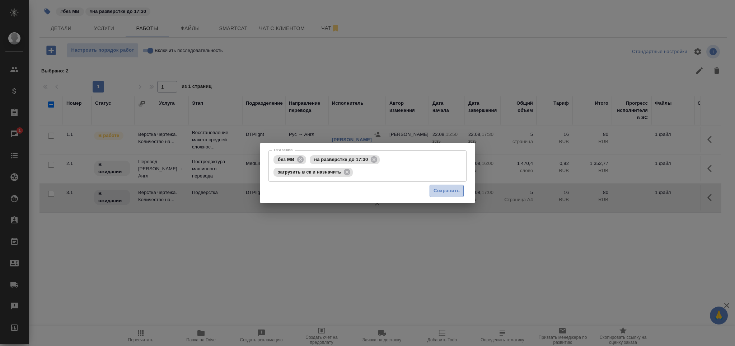
click at [443, 188] on span "Сохранить" at bounding box center [446, 191] width 26 height 8
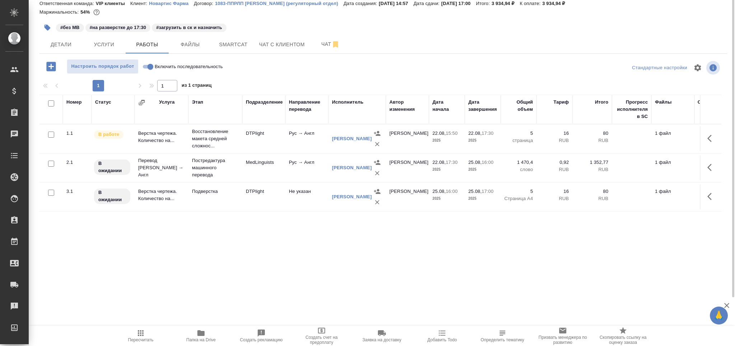
scroll to position [0, 0]
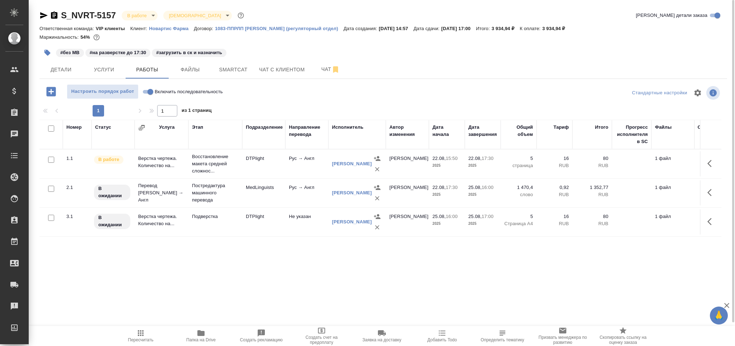
click at [153, 330] on span "Пересчитать" at bounding box center [141, 336] width 52 height 14
click at [140, 346] on button "Пересчитать" at bounding box center [141, 336] width 60 height 20
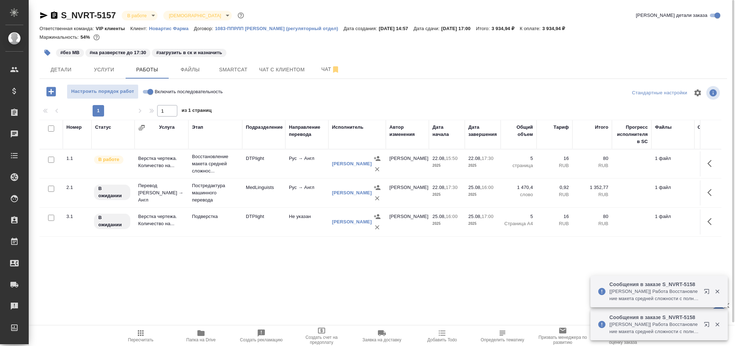
click at [147, 339] on span "Пересчитать" at bounding box center [140, 340] width 25 height 5
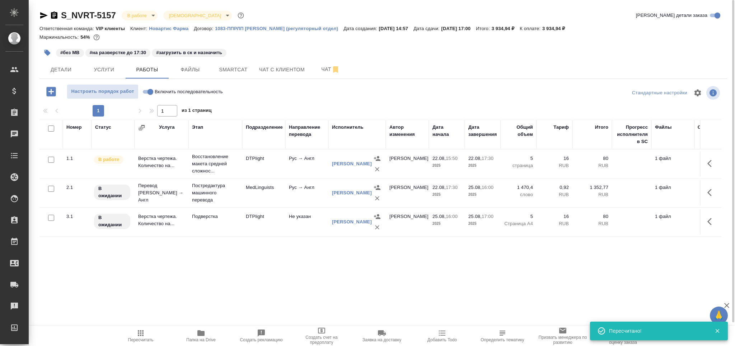
click at [140, 331] on icon "button" at bounding box center [141, 333] width 6 height 6
click at [144, 332] on icon "button" at bounding box center [141, 333] width 6 height 6
click at [256, 171] on td "DTPlight" at bounding box center [263, 163] width 43 height 25
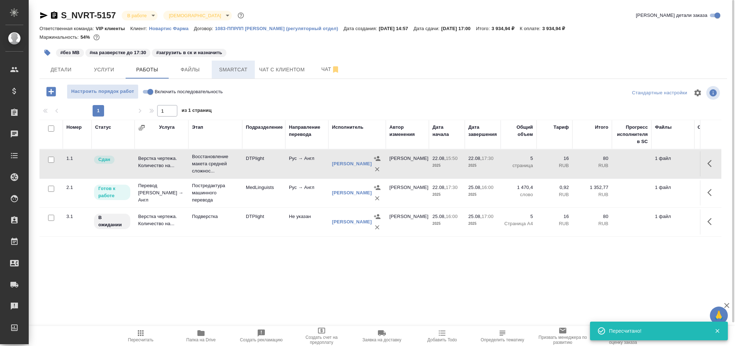
click at [220, 64] on button "Smartcat" at bounding box center [233, 70] width 43 height 18
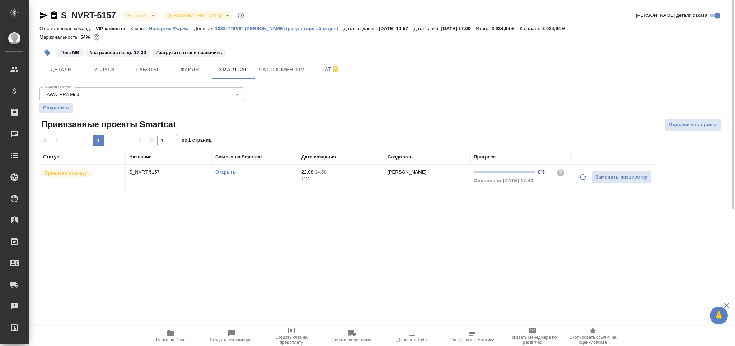
click at [230, 173] on link "Открыть" at bounding box center [225, 171] width 20 height 5
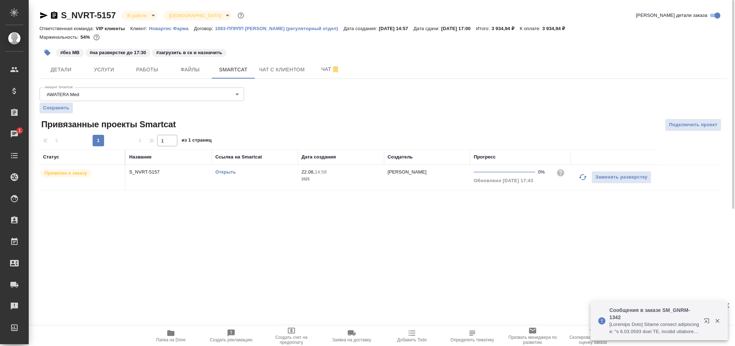
click at [251, 173] on div "Открыть" at bounding box center [254, 172] width 79 height 7
click at [201, 180] on td "S_NVRT-5157" at bounding box center [169, 177] width 86 height 25
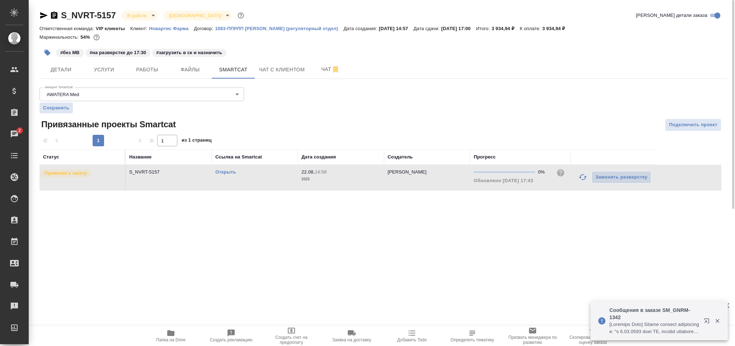
click at [201, 180] on td "S_NVRT-5157" at bounding box center [169, 177] width 86 height 25
click at [67, 70] on span "Детали" at bounding box center [61, 69] width 34 height 9
select select "RU"
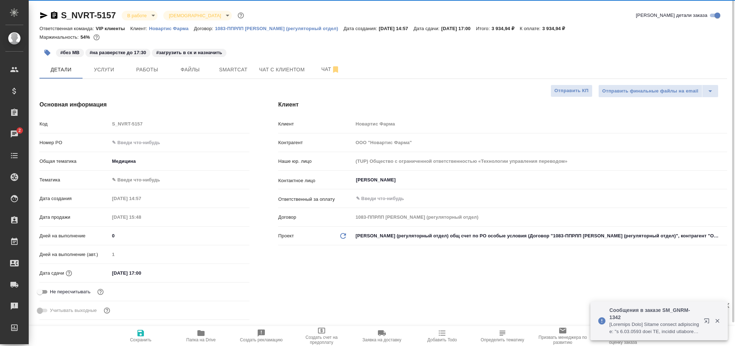
click at [130, 178] on body "🙏 .cls-1 fill:#fff; AWATERA Grabko Mariya Клиенты Спецификации Заказы 2 Чаты To…" at bounding box center [367, 202] width 735 height 404
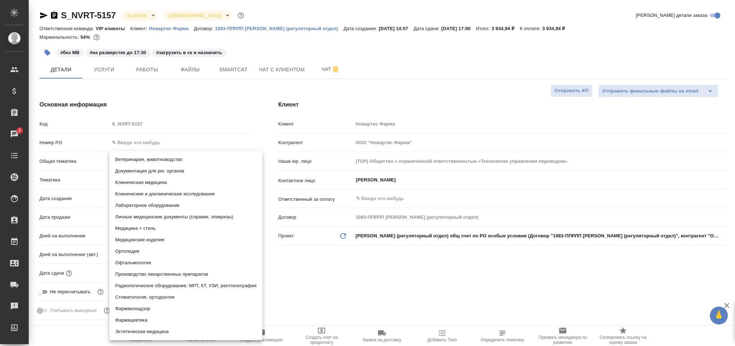
click at [148, 169] on li "Документация для рег. органов" at bounding box center [185, 170] width 153 height 11
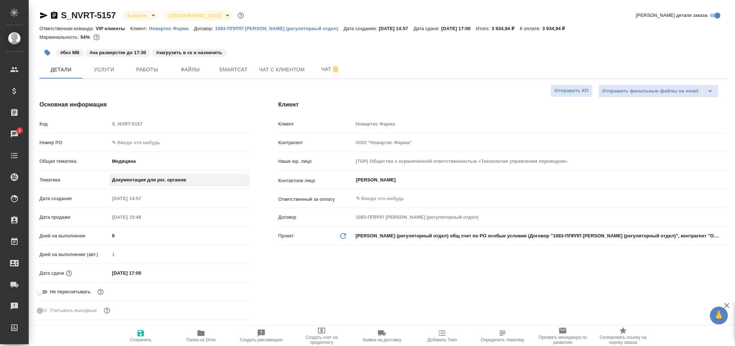
type input "5f647205b73bc97568ca66c6"
type textarea "x"
click at [139, 342] on div "Ветеринария, животноводство Документация для рег. органов Клиническая медицина …" at bounding box center [367, 173] width 735 height 346
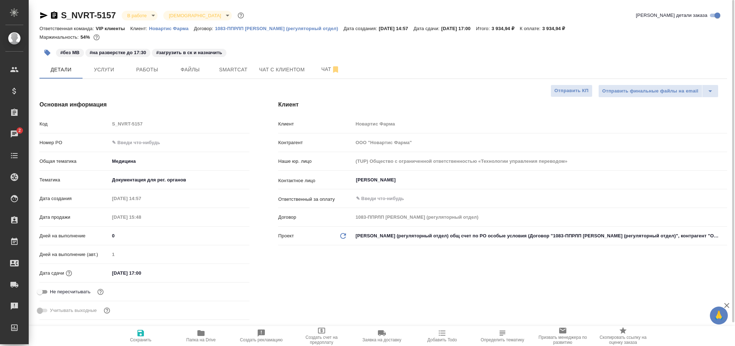
click at [142, 338] on span "Сохранить" at bounding box center [141, 340] width 22 height 5
type textarea "x"
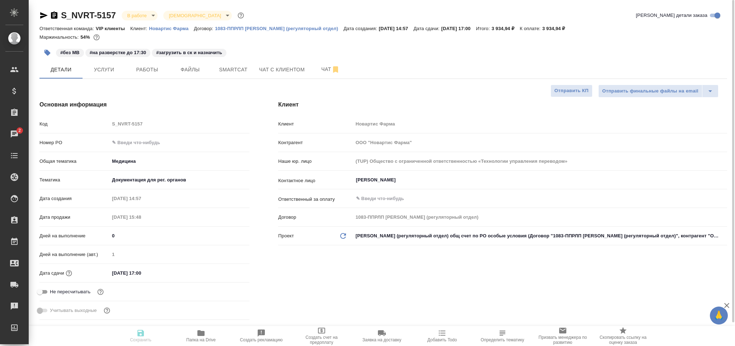
type textarea "x"
select select "RU"
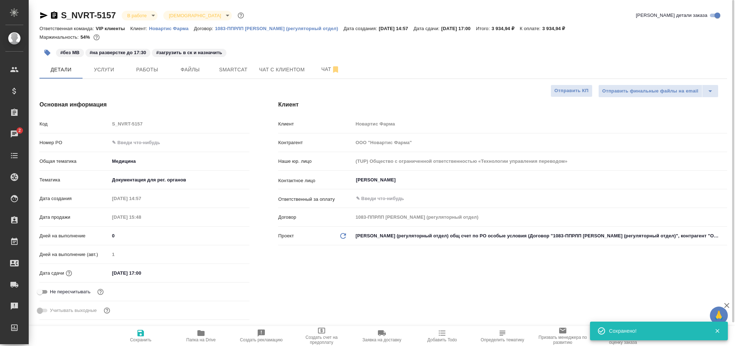
type textarea "x"
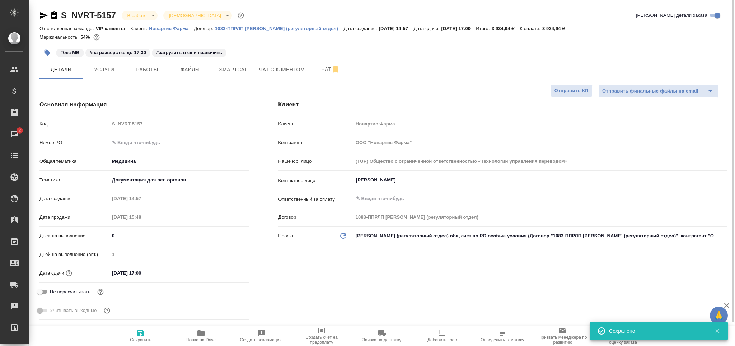
type textarea "x"
click at [47, 50] on icon "button" at bounding box center [47, 52] width 7 height 7
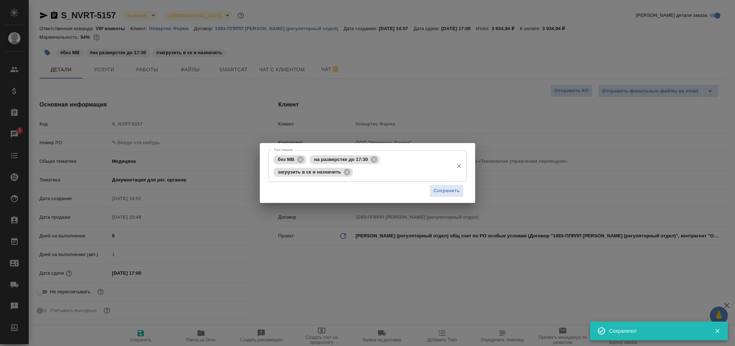
click at [376, 159] on icon at bounding box center [374, 159] width 6 height 6
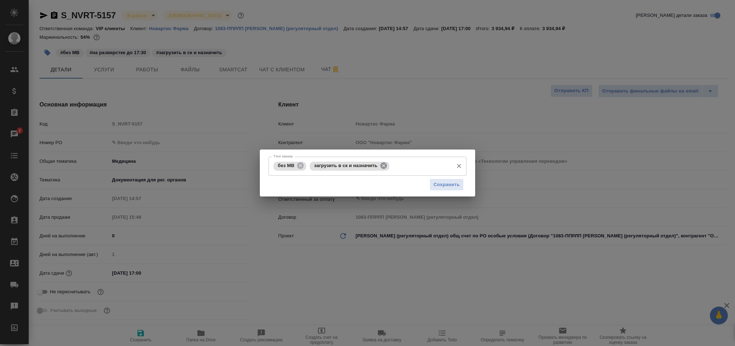
click at [385, 167] on icon at bounding box center [383, 166] width 6 height 6
click at [383, 166] on input "Тэги заказа" at bounding box center [379, 166] width 142 height 12
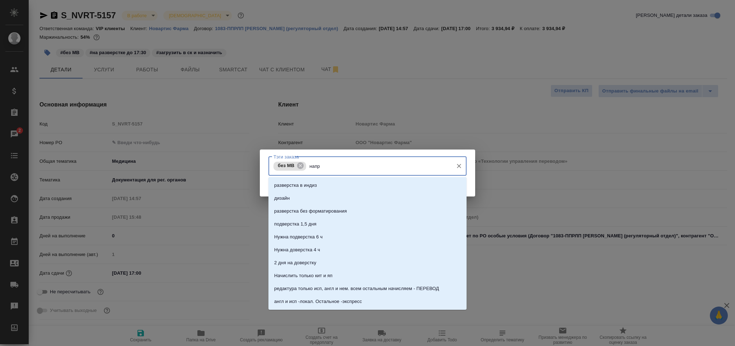
type input "напра"
click at [342, 186] on li "направить на подверстку" at bounding box center [367, 185] width 198 height 13
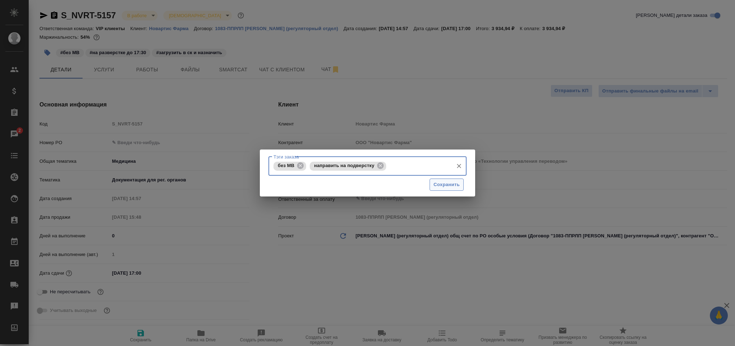
click at [435, 191] on button "Сохранить" at bounding box center [447, 185] width 34 height 13
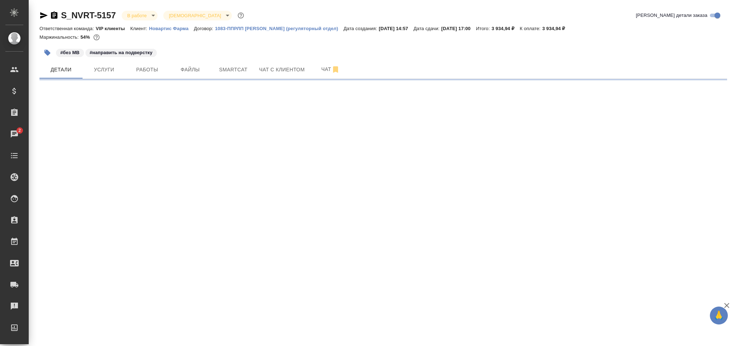
select select "RU"
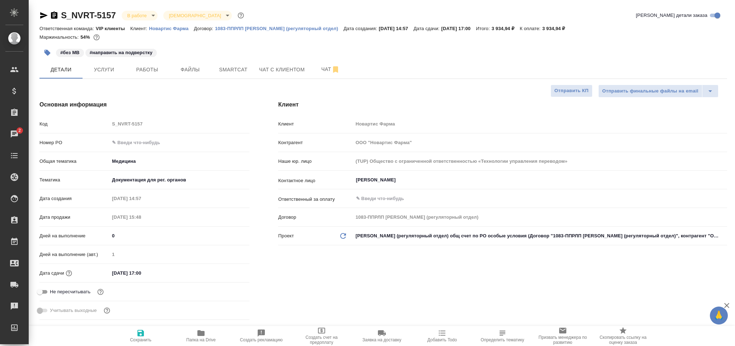
type textarea "x"
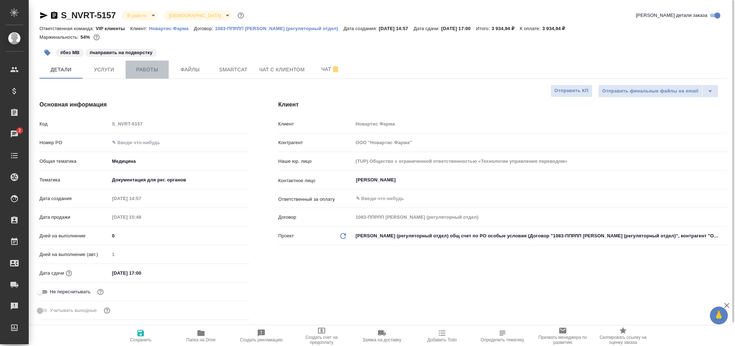
click at [151, 74] on span "Работы" at bounding box center [147, 69] width 34 height 9
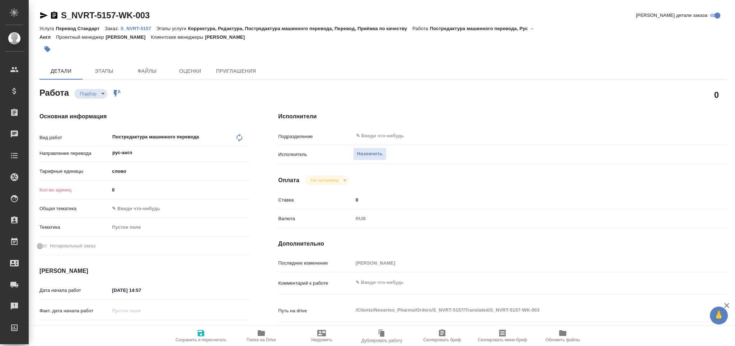
type textarea "x"
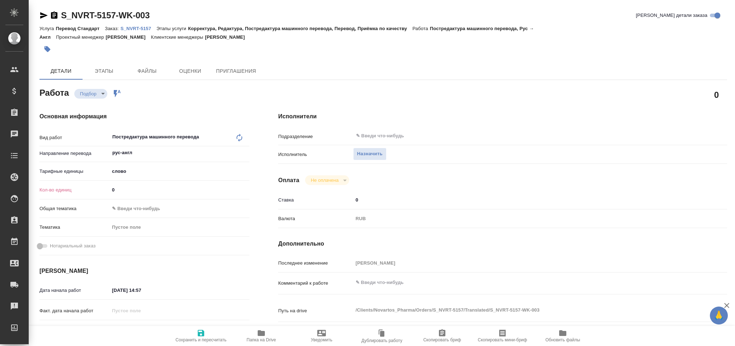
type textarea "x"
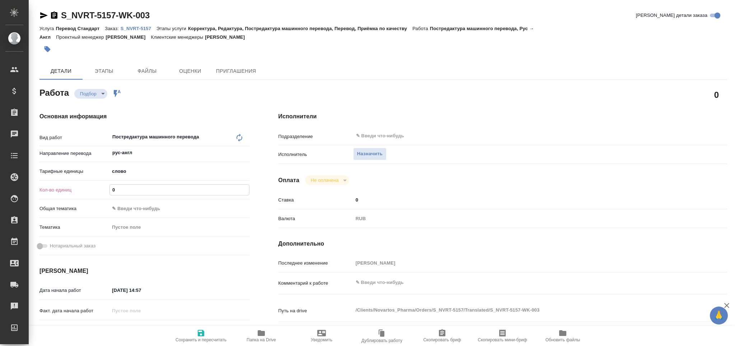
drag, startPoint x: 121, startPoint y: 192, endPoint x: 107, endPoint y: 192, distance: 14.4
click at [107, 192] on div "Кол-во единиц 0" at bounding box center [144, 190] width 210 height 13
type textarea "x"
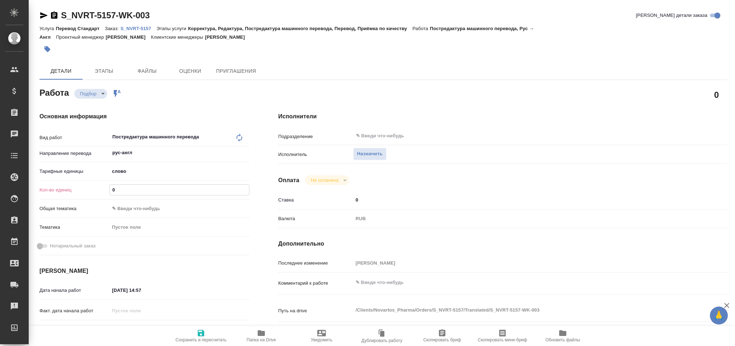
type textarea "x"
paste input "1470.4"
type input "1470.4"
type textarea "x"
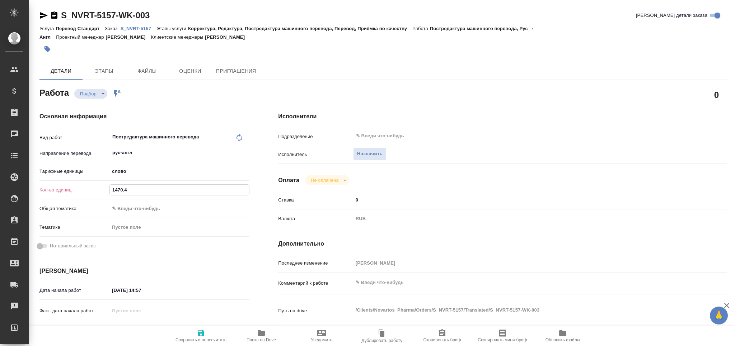
type textarea "x"
type input "1470.4"
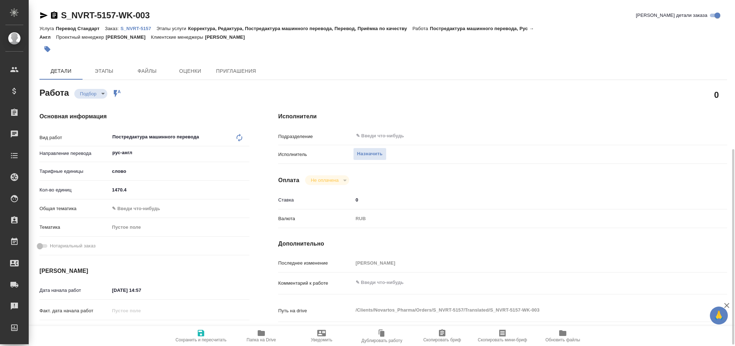
scroll to position [95, 0]
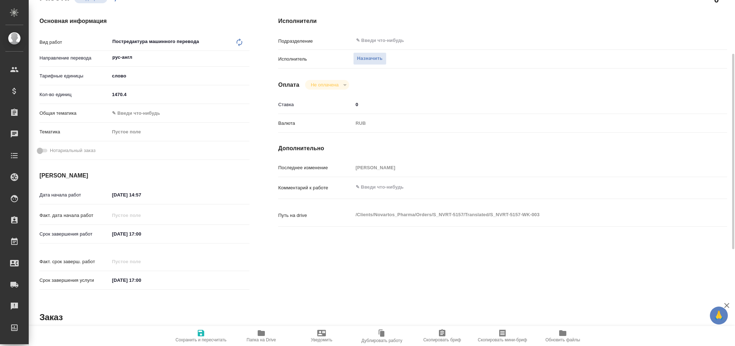
type textarea "x"
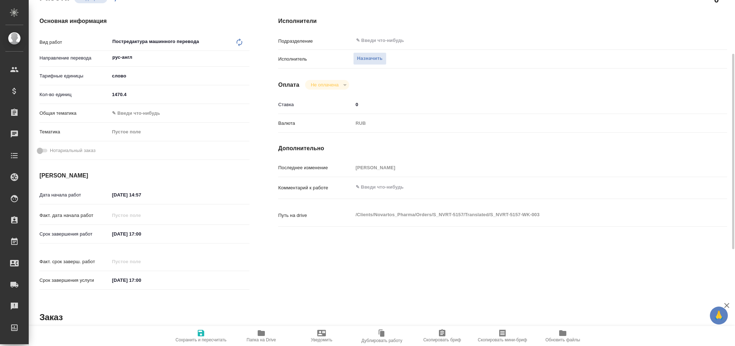
drag, startPoint x: 144, startPoint y: 242, endPoint x: 153, endPoint y: 227, distance: 17.9
click at [144, 240] on div "Срок завершения работ [DATE] 17:00" at bounding box center [144, 242] width 210 height 28
drag, startPoint x: 156, startPoint y: 192, endPoint x: 141, endPoint y: 198, distance: 16.9
click at [141, 198] on input "[DATE] 14:57" at bounding box center [141, 195] width 63 height 10
type textarea "x"
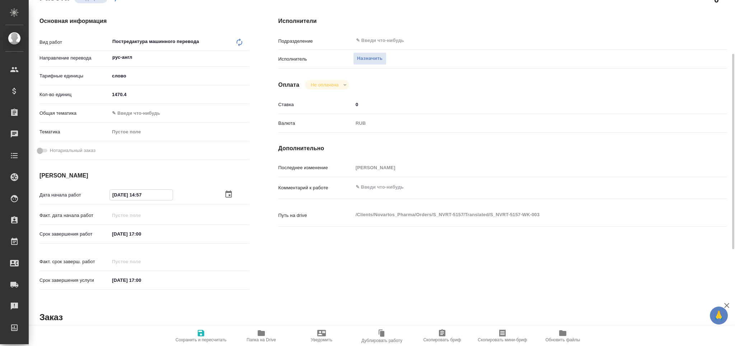
type input "[DATE] 17:__"
type textarea "x"
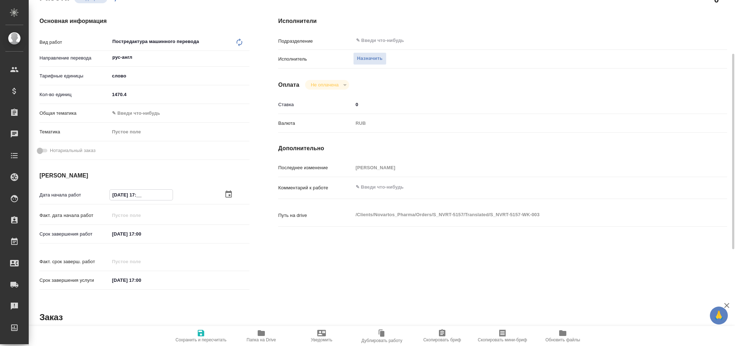
type input "[DATE] 17:3_"
type textarea "x"
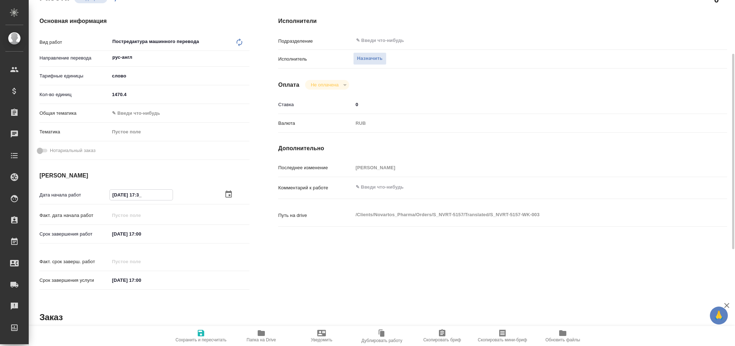
type textarea "x"
type input "[DATE] 17:30"
type textarea "x"
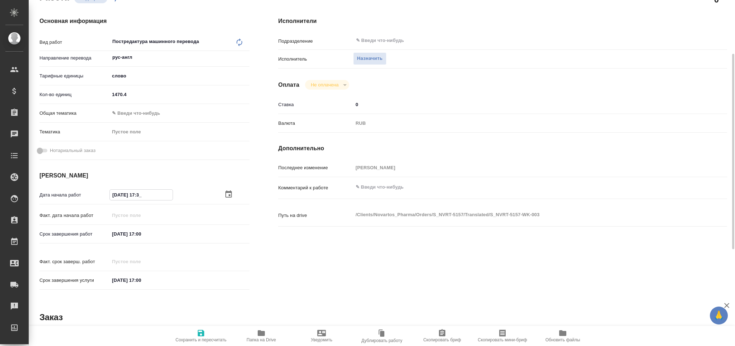
type textarea "x"
type input "[DATE] 17:30"
click at [141, 234] on input "[DATE] 17:00" at bounding box center [141, 234] width 63 height 10
type textarea "x"
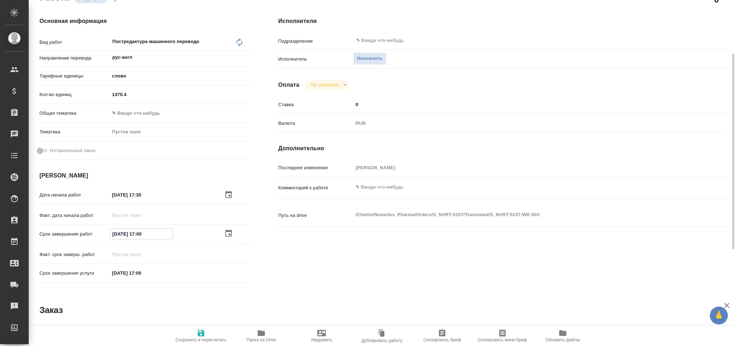
type input "[DATE] 16:00"
type textarea "x"
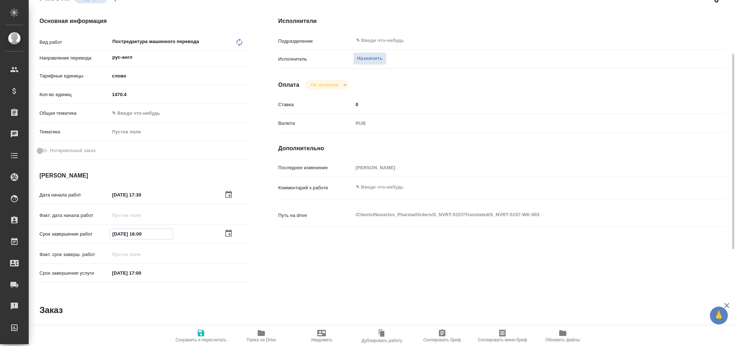
type input "[DATE] 16:00"
click at [200, 333] on icon "button" at bounding box center [201, 333] width 6 height 6
type textarea "x"
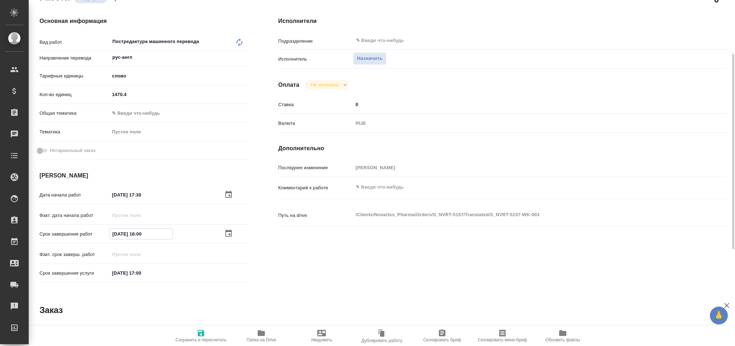
type textarea "x"
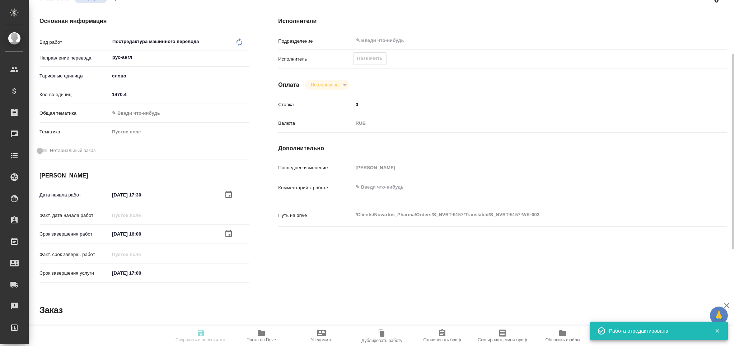
drag, startPoint x: 489, startPoint y: 334, endPoint x: 122, endPoint y: 302, distance: 368.5
click at [489, 333] on span "Скопировать мини-бриф" at bounding box center [503, 336] width 52 height 14
type input "recruiting"
type textarea "Постредактура машинного перевода"
type textarea "x"
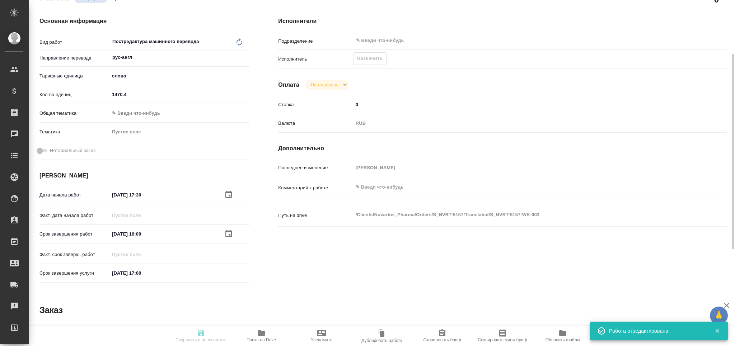
type input "рус-англ"
type input "5a8b1489cc6b4906c91bfd90"
type input "1470.4"
type input "[DATE] 17:30"
type input "[DATE] 16:00"
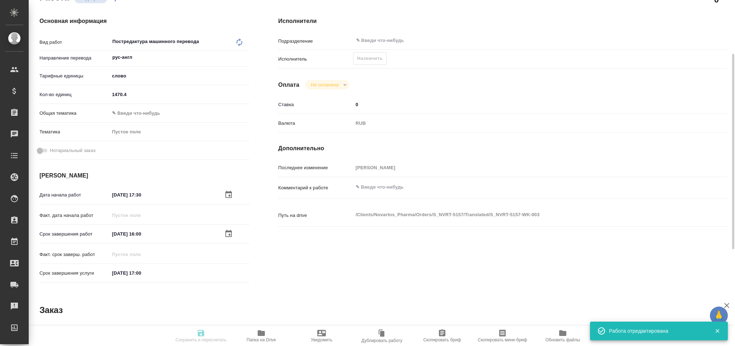
type input "[DATE] 17:00"
type input "notPayed"
type input "0"
type input "RUB"
type input "[PERSON_NAME]"
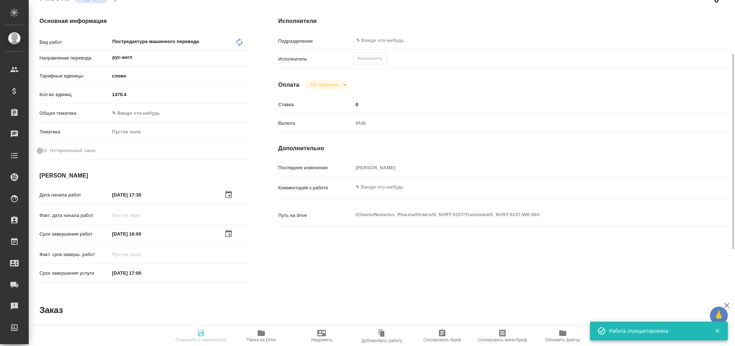
type textarea "x"
type textarea "/Clients/Novartos_Pharma/Orders/S_NVRT-5157/Translated/S_NVRT-5157-WK-003"
type textarea "x"
type input "S_NVRT-5157"
type input "Перевод Стандарт"
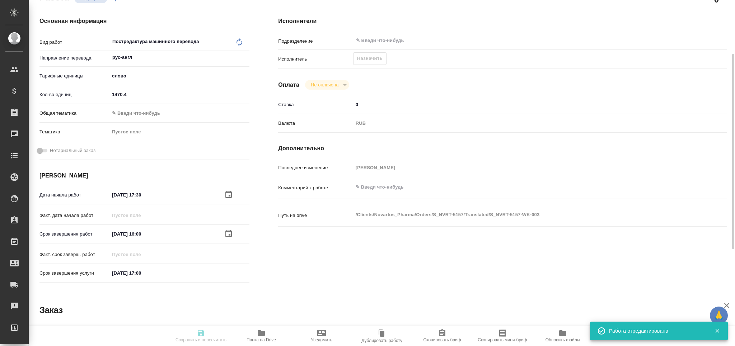
type input "Корректура, Редактура, Постредактура машинного перевода, Перевод, Приёмка по ка…"
type input "[PERSON_NAME]"
type input "/Clients/Novartos_Pharma/Orders/S_NVRT-5157"
type textarea "x"
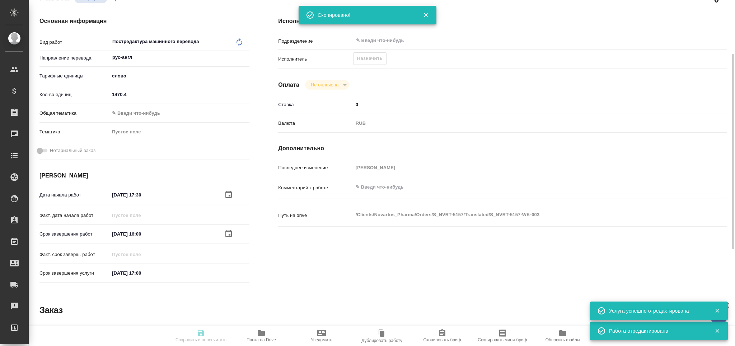
type textarea "x"
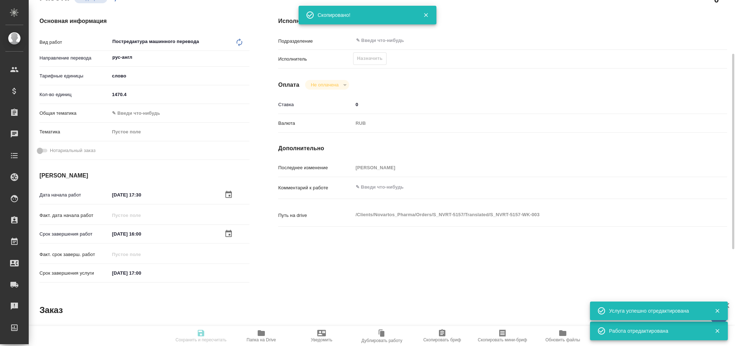
type textarea "x"
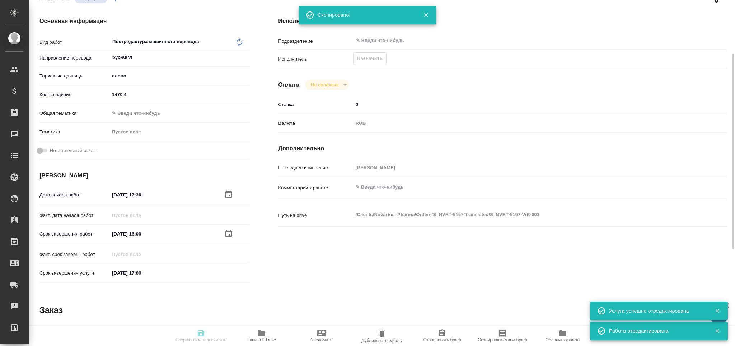
type textarea "x"
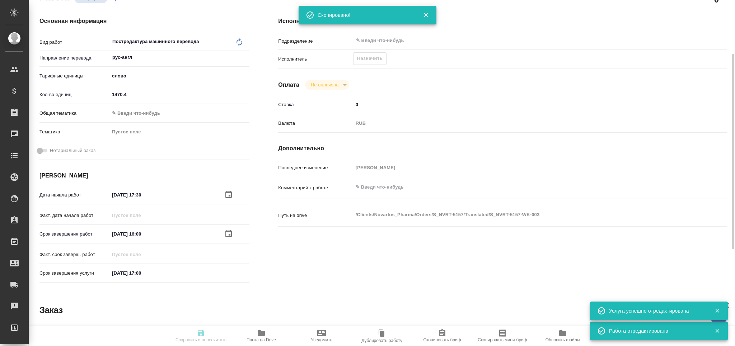
type textarea "x"
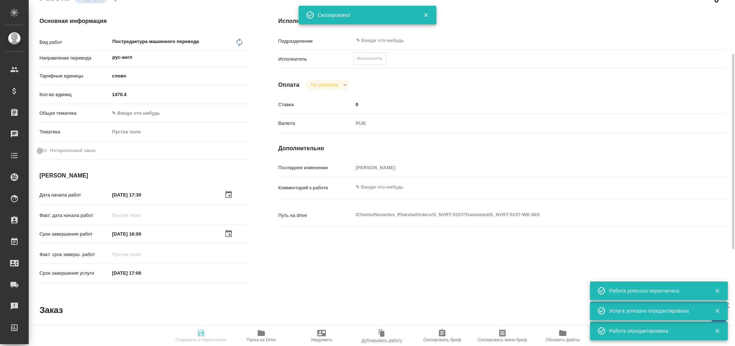
type input "recruiting"
type textarea "Постредактура машинного перевода"
type textarea "x"
type input "рус-англ"
type input "5a8b1489cc6b4906c91bfd90"
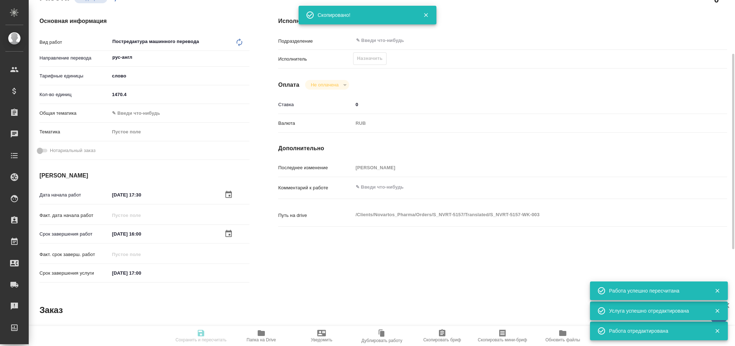
type input "1470.4"
type input "[DATE] 17:30"
type input "[DATE] 16:00"
type input "[DATE] 17:00"
type input "notPayed"
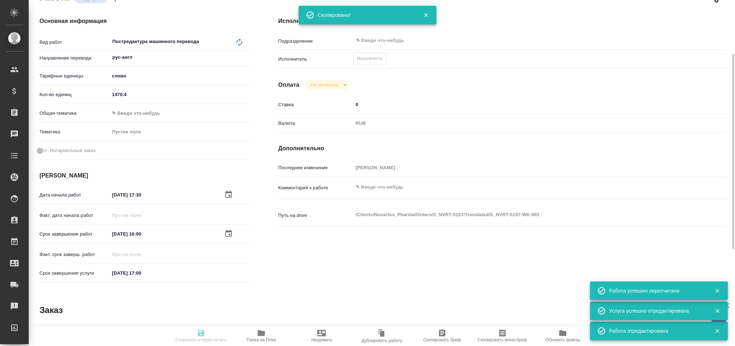
type input "0"
type input "RUB"
type input "[PERSON_NAME]"
type textarea "x"
type textarea "/Clients/Novartos_Pharma/Orders/S_NVRT-5157/Translated/S_NVRT-5157-WK-003"
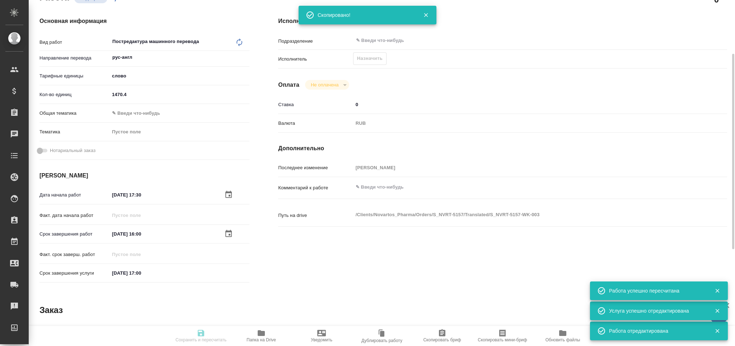
type textarea "x"
type input "S_NVRT-5157"
type input "Перевод Стандарт"
type input "Корректура, Редактура, Постредактура машинного перевода, Перевод, Приёмка по ка…"
type input "[PERSON_NAME]"
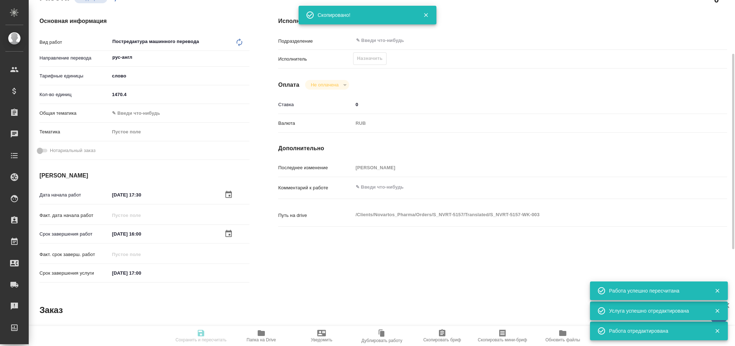
type input "/Clients/Novartos_Pharma/Orders/S_NVRT-5157"
type textarea "x"
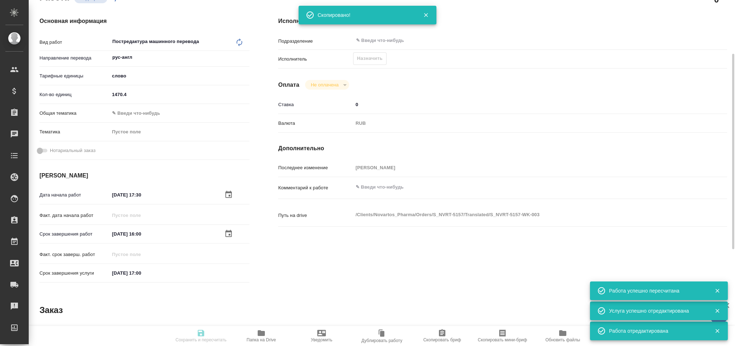
type textarea "x"
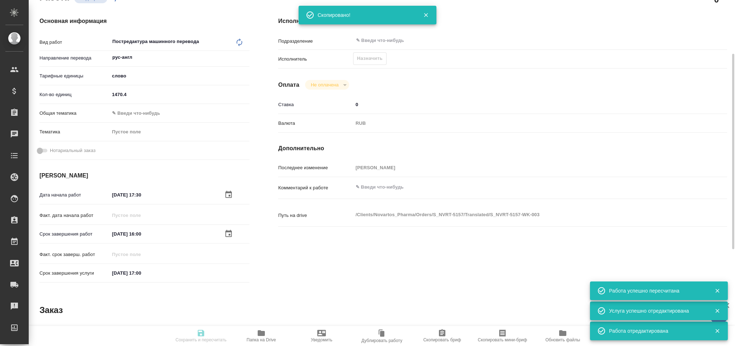
type textarea "x"
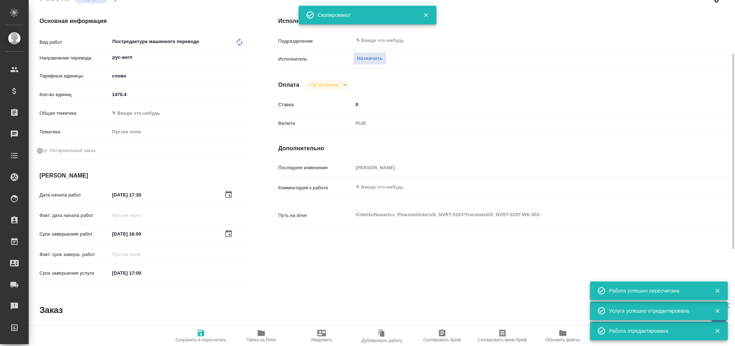
type textarea "x"
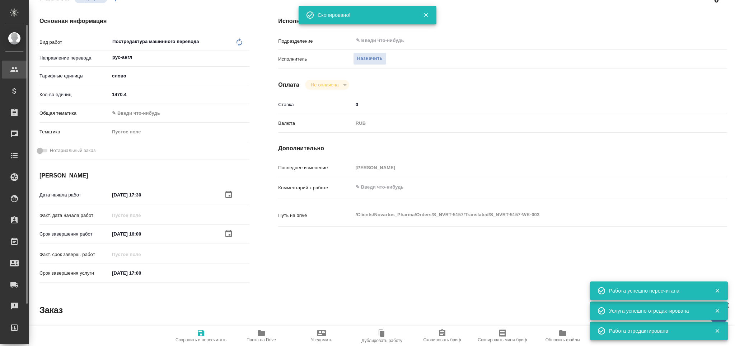
type textarea "x"
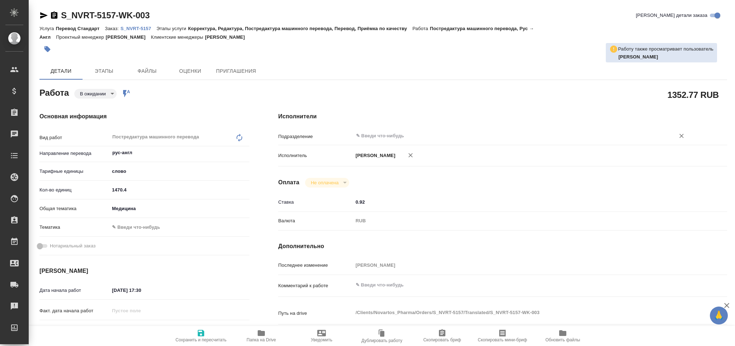
click at [388, 139] on input "text" at bounding box center [509, 136] width 308 height 9
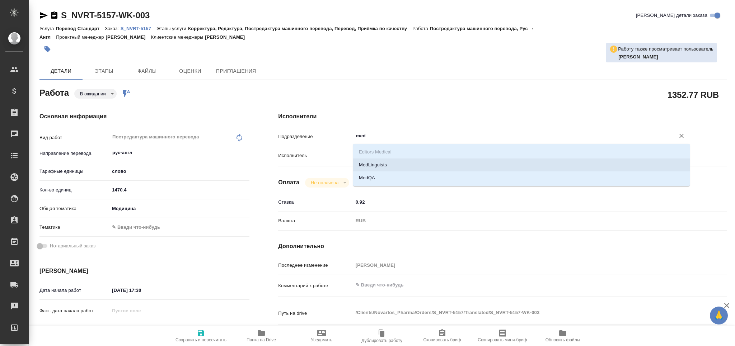
click at [382, 163] on li "MedLinguists" at bounding box center [521, 165] width 337 height 13
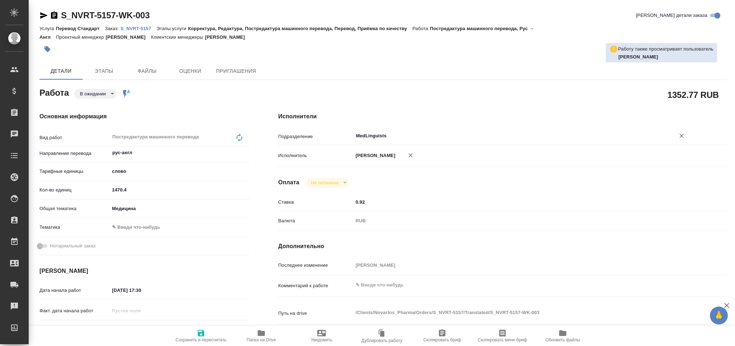
type input "MedLinguists"
click at [203, 333] on icon "button" at bounding box center [201, 333] width 6 height 6
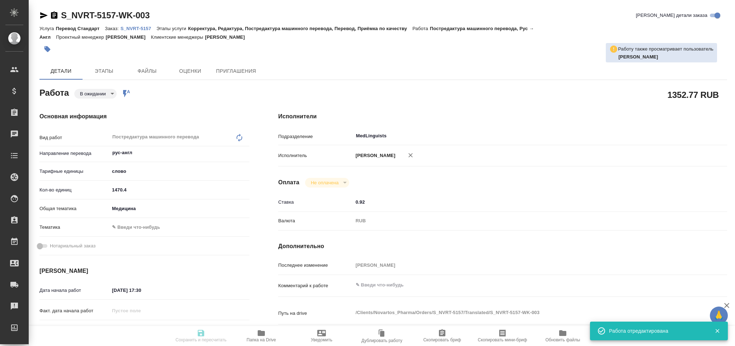
type input "pending"
type input "рус-англ"
type input "5a8b1489cc6b4906c91bfd90"
type input "1470.4"
type input "med"
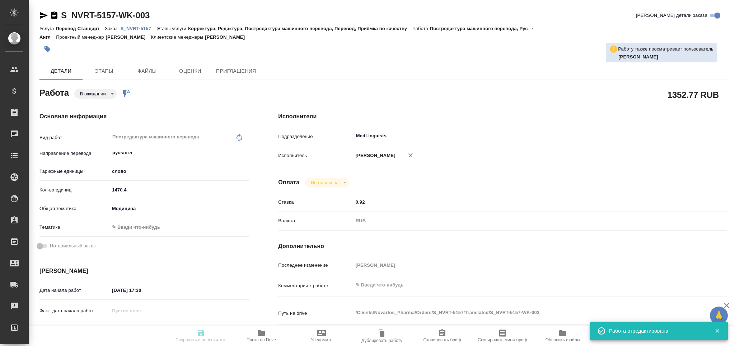
type input "[DATE] 17:30"
type input "[DATE] 16:00"
type input "[DATE] 17:00"
type input "MedLinguists"
type input "notPayed"
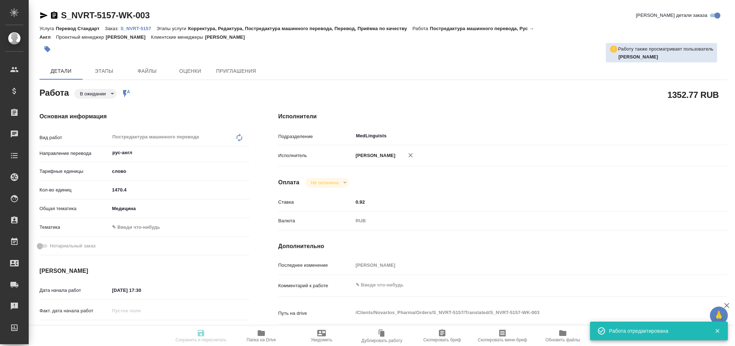
type input "0.92"
type input "RUB"
type input "Черняева Татьяна"
type input "S_NVRT-5157"
type input "Перевод Стандарт"
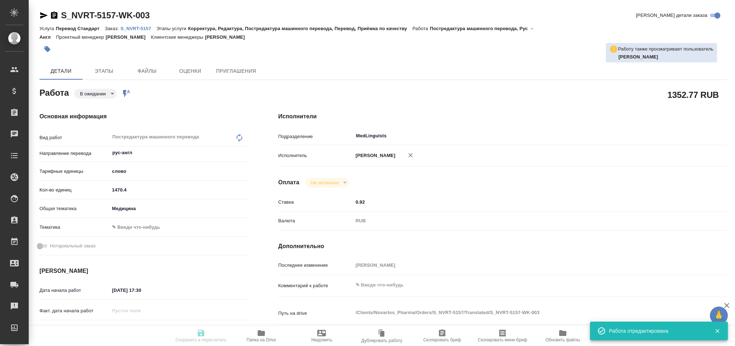
type input "Корректура, Редактура, Постредактура машинного перевода, Перевод, Приёмка по ка…"
type input "[PERSON_NAME]"
type input "/Clients/Novartos_Pharma/Orders/S_NVRT-5157"
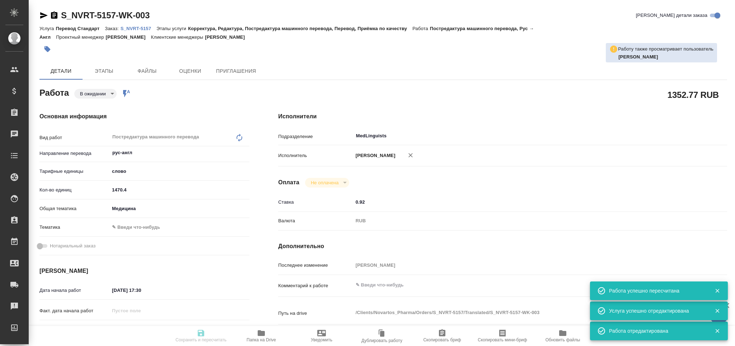
type input "pending"
type input "рус-англ"
type input "5a8b1489cc6b4906c91bfd90"
type input "1470.4"
type input "med"
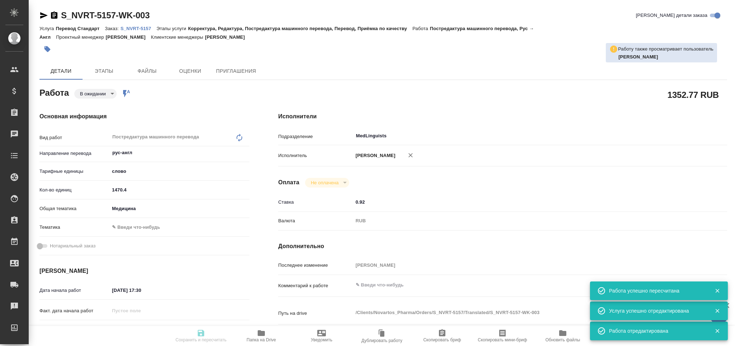
type input "22.08.2025 17:30"
type input "[DATE] 16:00"
type input "[DATE] 17:00"
type input "MedLinguists"
type input "notPayed"
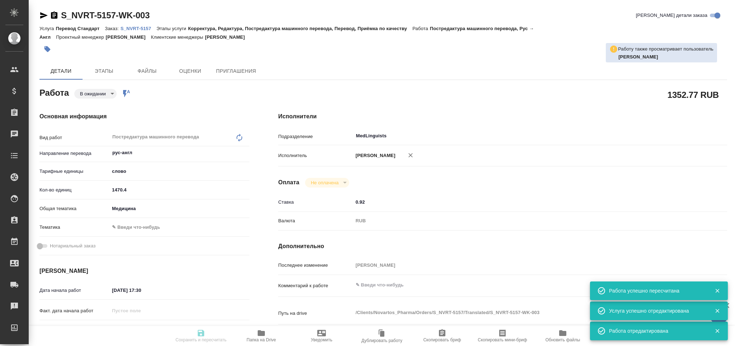
type input "0.92"
type input "RUB"
type input "Черняева Татьяна"
type input "S_NVRT-5157"
type input "Перевод Стандарт"
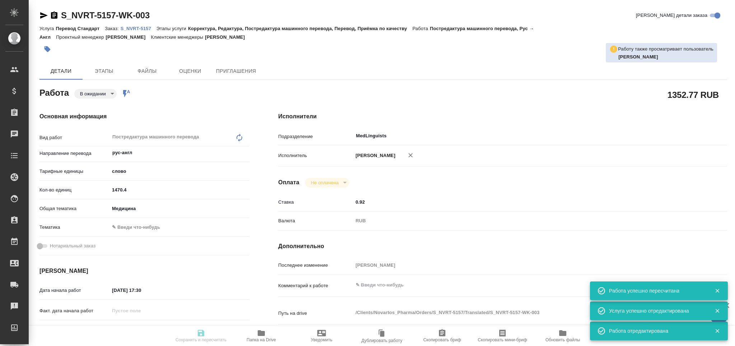
type input "Корректура, Редактура, Постредактура машинного перевода, Перевод, Приёмка по ка…"
type input "[PERSON_NAME]"
type input "/Clients/Novartos_Pharma/Orders/S_NVRT-5157"
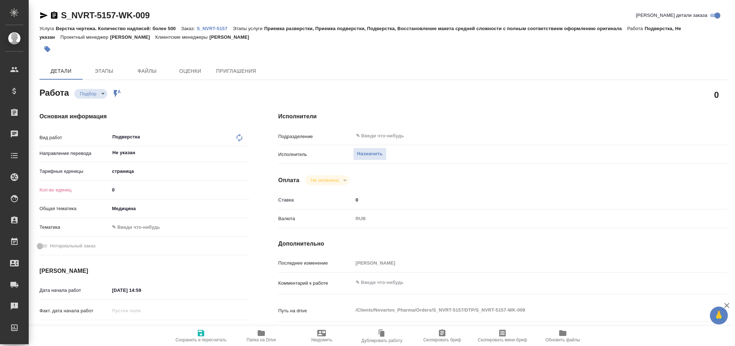
click at [113, 192] on input "0" at bounding box center [179, 190] width 140 height 10
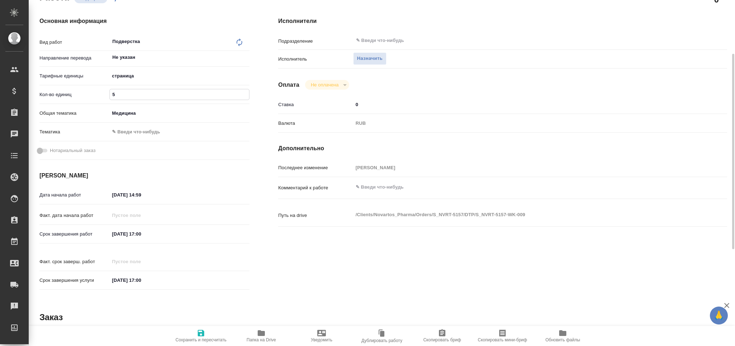
type input "5"
drag, startPoint x: 139, startPoint y: 232, endPoint x: 77, endPoint y: 232, distance: 61.4
click at [77, 232] on div "Срок завершения работ [DATE] 17:00" at bounding box center [144, 234] width 210 height 13
drag, startPoint x: 148, startPoint y: 192, endPoint x: 43, endPoint y: 191, distance: 105.2
click at [44, 189] on div "Дата начала работ [DATE] 14:59" at bounding box center [144, 195] width 210 height 13
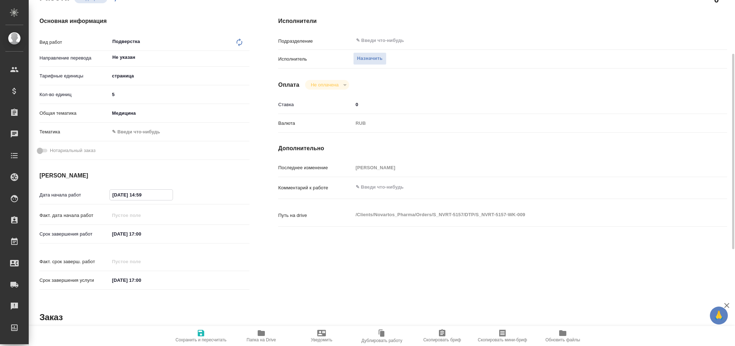
paste input "[DATE] 17:00"
click at [141, 193] on input "[DATE] 17:00" at bounding box center [141, 195] width 63 height 10
type input "[DATE] 16:00"
click at [200, 334] on icon "button" at bounding box center [201, 333] width 9 height 9
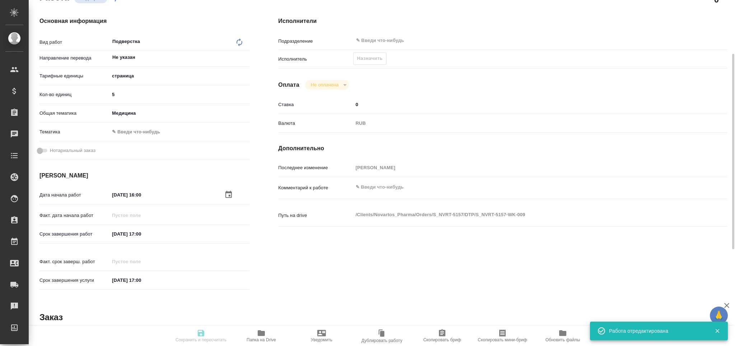
type input "recruiting"
type input "Не указан"
type input "5a8b1489cc6b4906c91bfdb2"
type input "5"
type input "med"
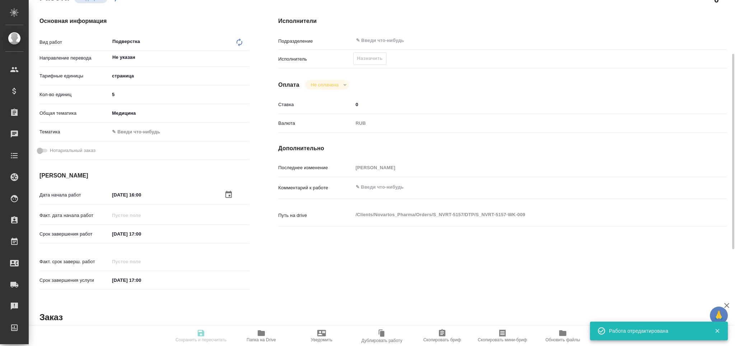
type input "[DATE] 16:00"
type input "[DATE] 17:00"
type input "notPayed"
type input "0"
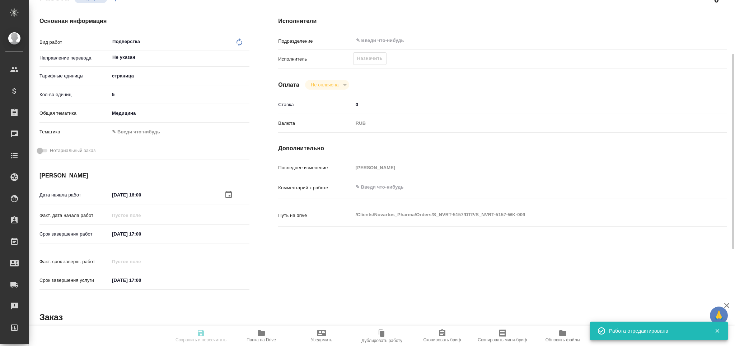
type input "RUB"
type input "[PERSON_NAME]"
type input "S_NVRT-5157"
type input "Верстка чертежа. Количество надписей: более 500"
type input "Приемка разверстки, Приемка подверстки, Подверстка, Восстановление макета средн…"
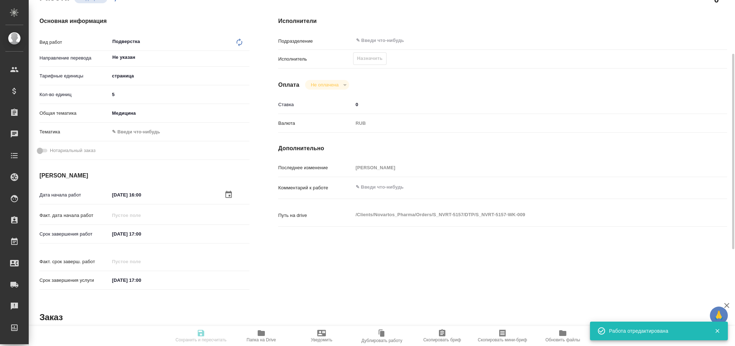
type input "[PERSON_NAME]"
type input "/Clients/Novartos_Pharma/Orders/S_NVRT-5157"
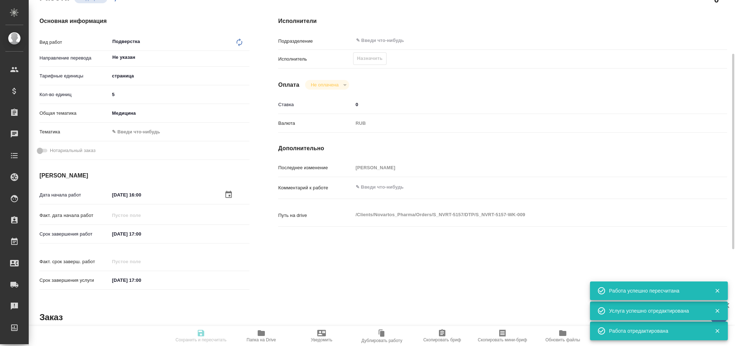
type input "recruiting"
type input "Не указан"
type input "5a8b1489cc6b4906c91bfdb2"
type input "5"
type input "med"
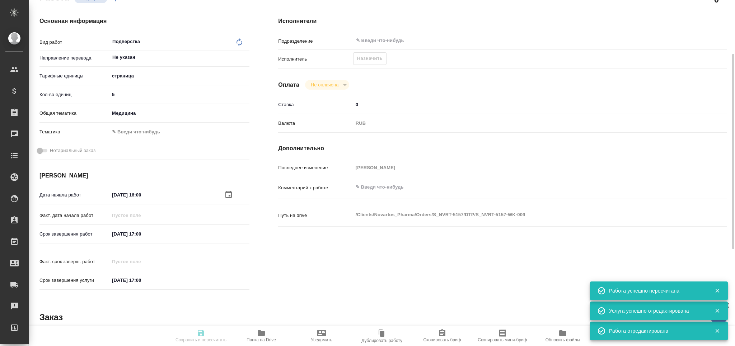
type input "[DATE] 16:00"
type input "[DATE] 17:00"
type input "notPayed"
type input "0"
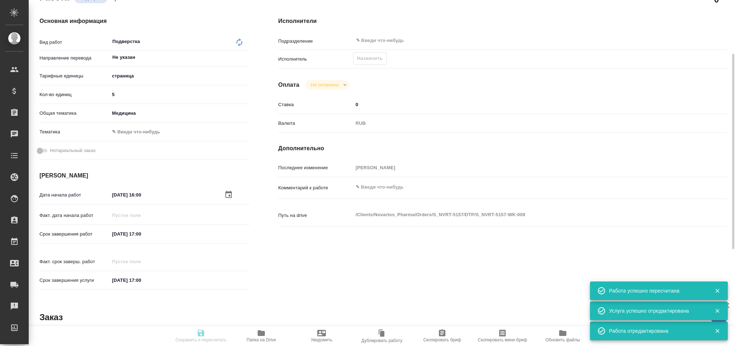
type input "RUB"
type input "[PERSON_NAME]"
type input "S_NVRT-5157"
type input "Верстка чертежа. Количество надписей: более 500"
type input "Приемка разверстки, Приемка подверстки, Подверстка, Восстановление макета средн…"
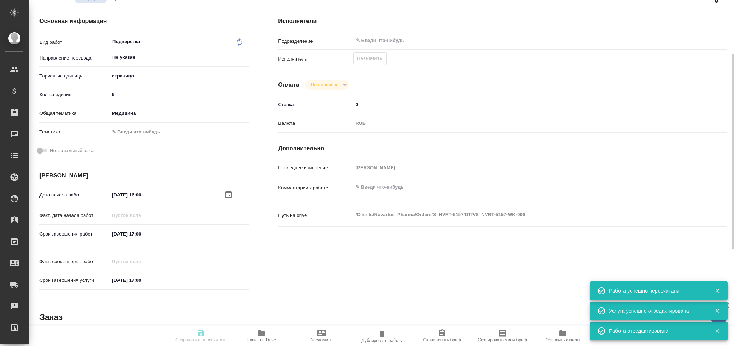
type input "[PERSON_NAME]"
type input "/Clients/Novartos_Pharma/Orders/S_NVRT-5157"
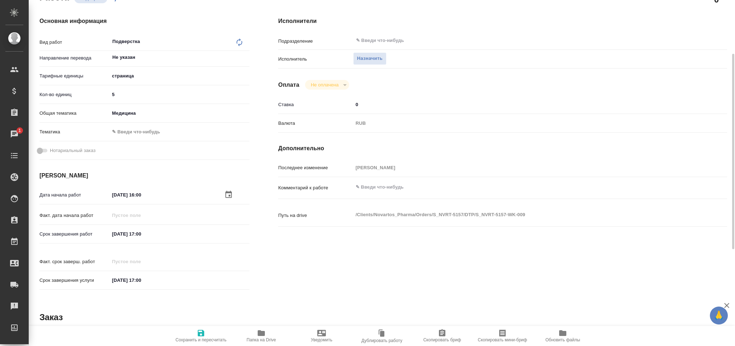
click at [200, 332] on icon "button" at bounding box center [201, 333] width 6 height 6
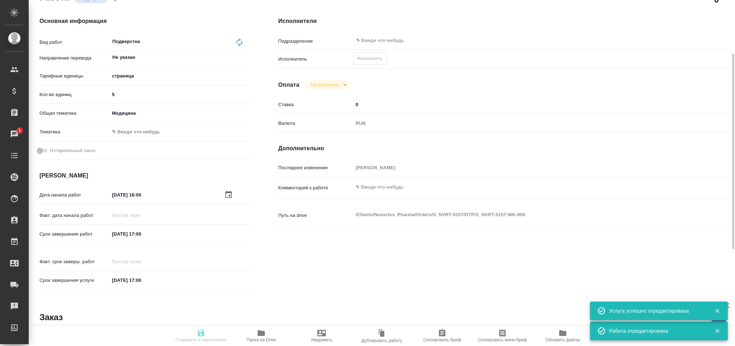
type input "recruiting"
type input "Не указан"
type input "5a8b1489cc6b4906c91bfdb2"
type input "5"
type input "med"
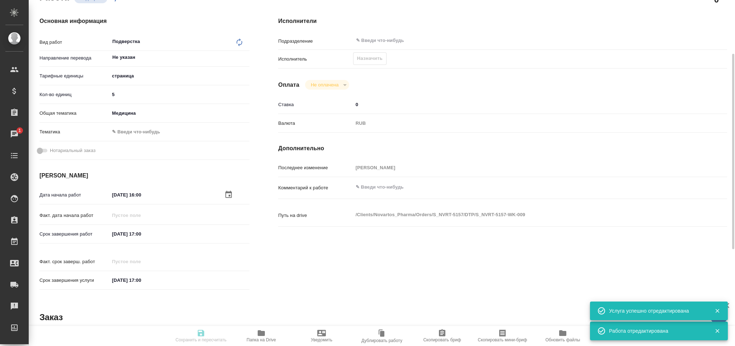
type input "25.08.2025 16:00"
type input "25.08.2025 17:00"
type input "notPayed"
type input "0"
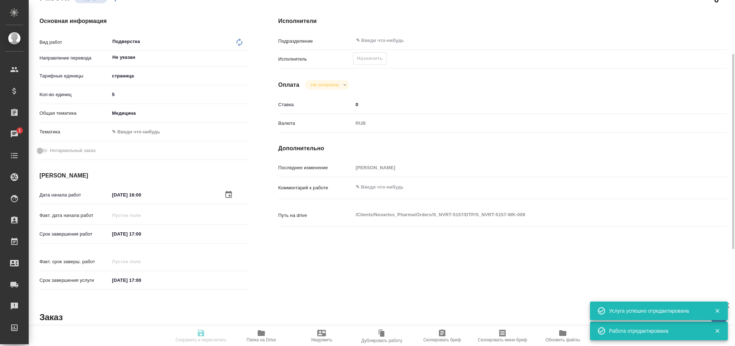
type input "RUB"
type input "[PERSON_NAME]"
type input "S_NVRT-5157"
type input "Верстка чертежа. Количество надписей: более 500"
type input "Приемка разверстки, Приемка подверстки, Подверстка, Восстановление макета средн…"
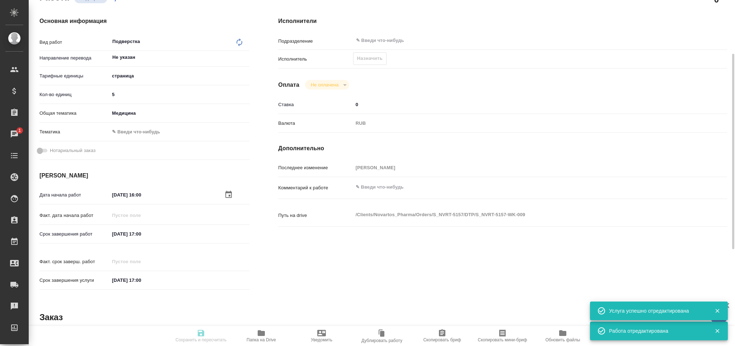
type input "Сайдашева Диляра"
type input "/Clients/Novartos_Pharma/Orders/S_NVRT-5157"
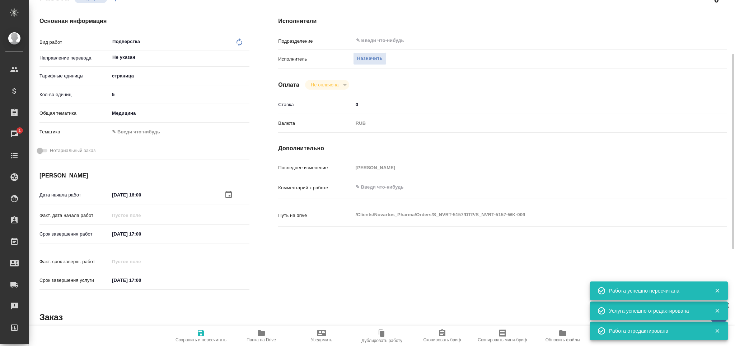
type input "recruiting"
type input "Не указан"
type input "5a8b1489cc6b4906c91bfdb2"
type input "5"
type input "med"
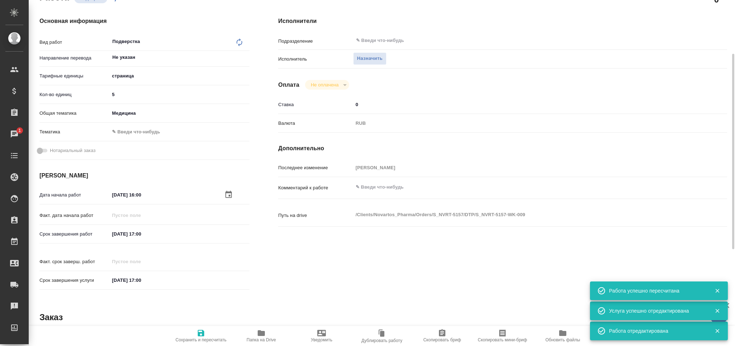
type input "25.08.2025 16:00"
type input "25.08.2025 17:00"
type input "notPayed"
type input "0"
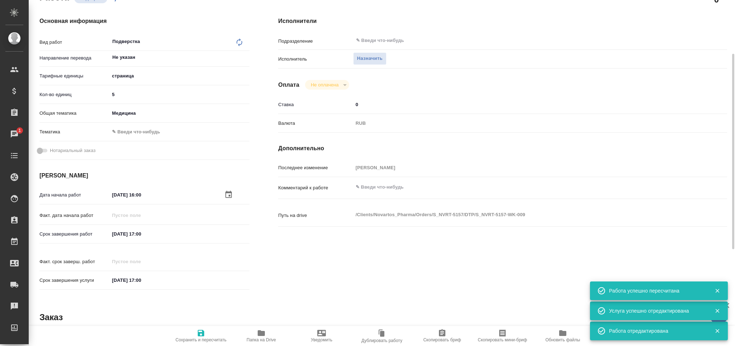
type input "RUB"
type input "[PERSON_NAME]"
type input "S_NVRT-5157"
type input "Верстка чертежа. Количество надписей: более 500"
type input "Приемка разверстки, Приемка подверстки, Подверстка, Восстановление макета средн…"
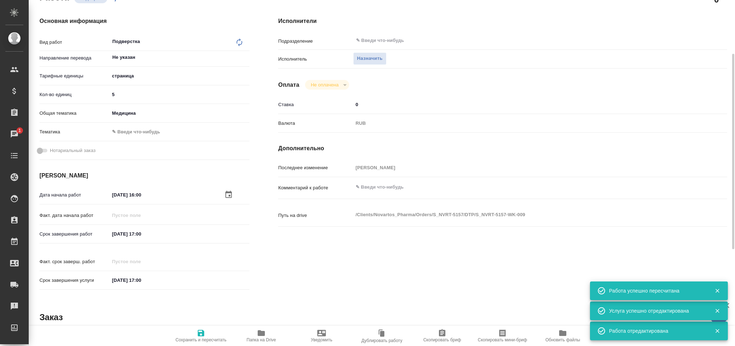
type input "Сайдашева Диляра"
type input "/Clients/Novartos_Pharma/Orders/S_NVRT-5157"
click at [372, 55] on span "Назначить" at bounding box center [369, 59] width 25 height 8
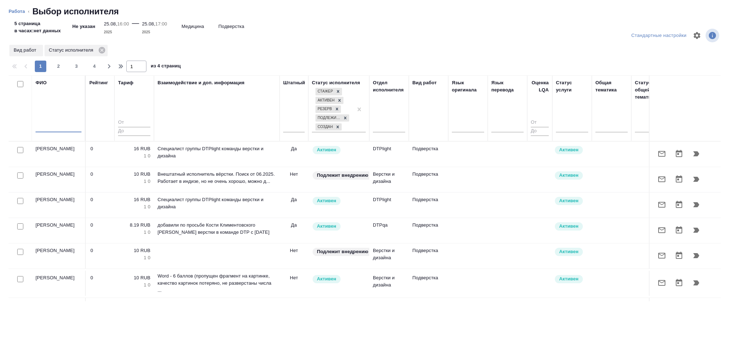
click at [56, 128] on input "text" at bounding box center [59, 127] width 46 height 9
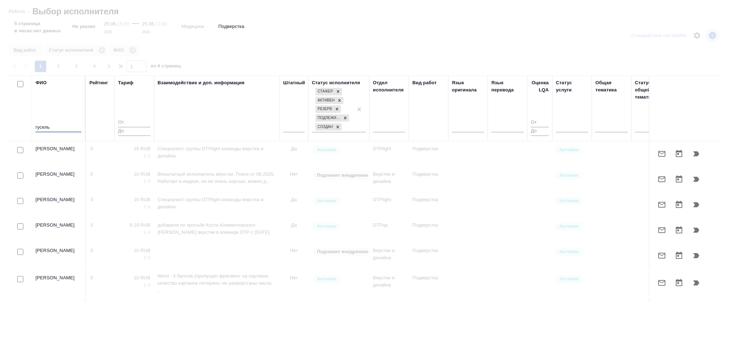
type input "гусель"
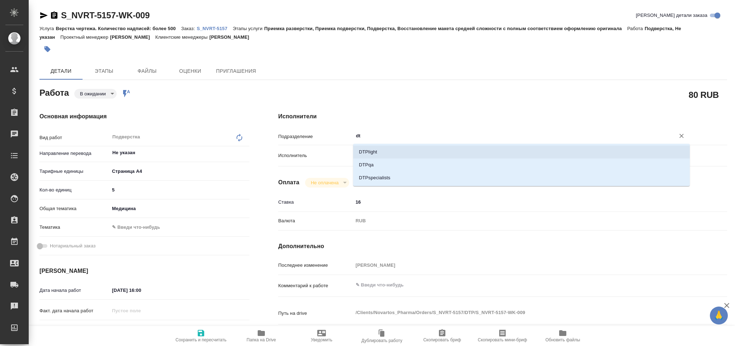
click at [381, 152] on li "DTPlight" at bounding box center [521, 152] width 337 height 13
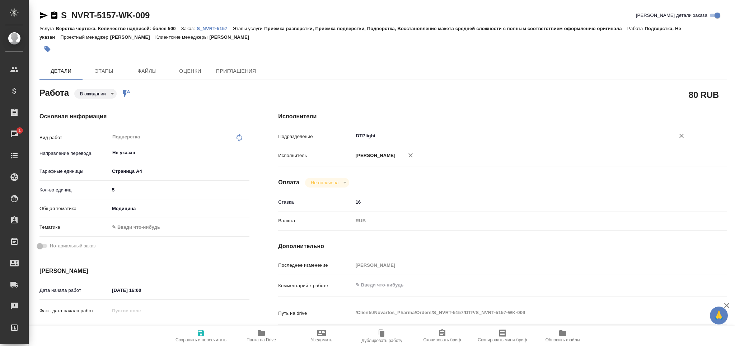
type input "DTPlight"
click at [206, 334] on span "Сохранить и пересчитать" at bounding box center [201, 336] width 52 height 14
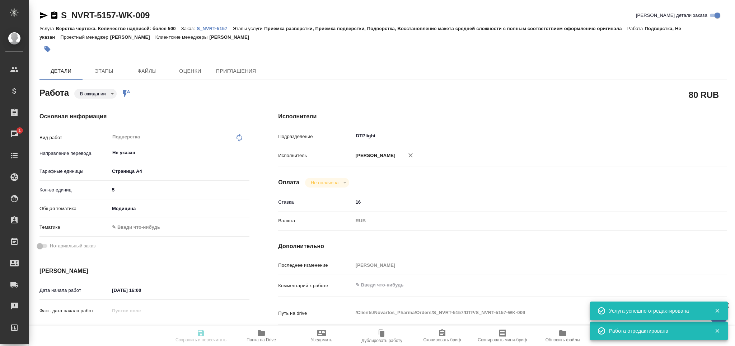
type input "pending"
type input "Не указан"
type input "5f036ec4e16dec2d6b59c8ff"
type input "5"
type input "med"
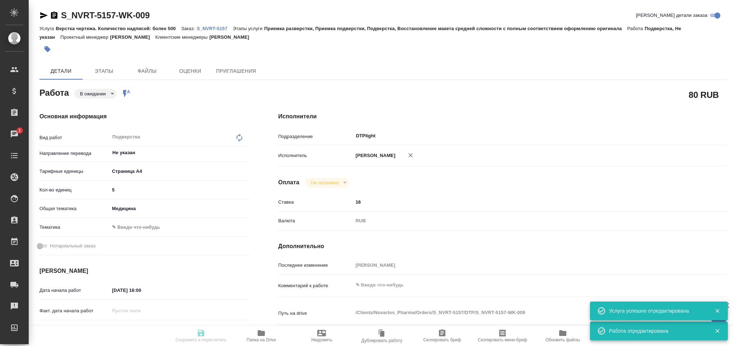
type input "[DATE] 16:00"
type input "[DATE] 17:00"
type input "DTPlight"
type input "notPayed"
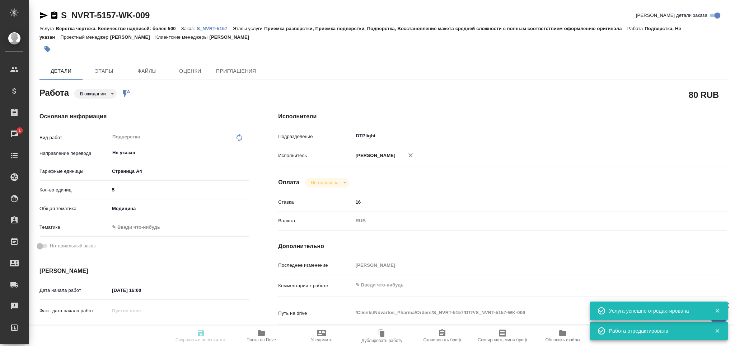
type input "16"
type input "RUB"
type input "[PERSON_NAME]"
type input "S_NVRT-5157"
type input "Верстка чертежа. Количество надписей: более 500"
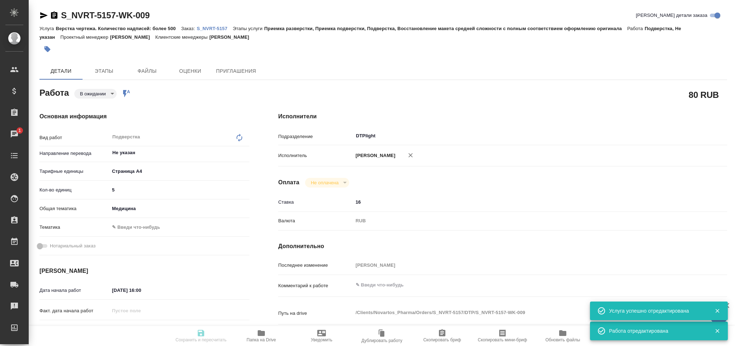
type input "Приемка разверстки, Приемка подверстки, Подверстка, Восстановление макета средн…"
type input "[PERSON_NAME]"
type input "/Clients/Novartos_Pharma/Orders/S_NVRT-5157"
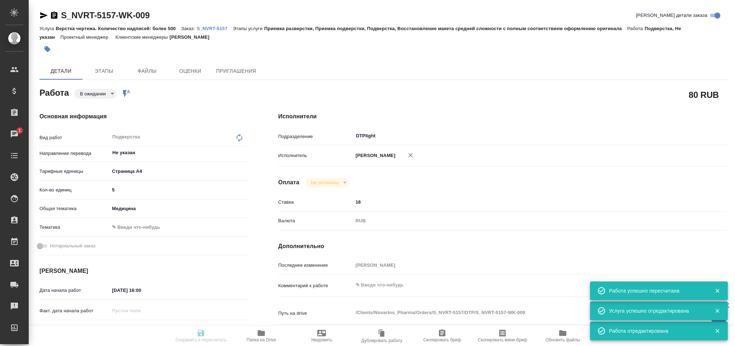
type input "pending"
type input "Не указан"
type input "5f036ec4e16dec2d6b59c8ff"
type input "5"
type input "med"
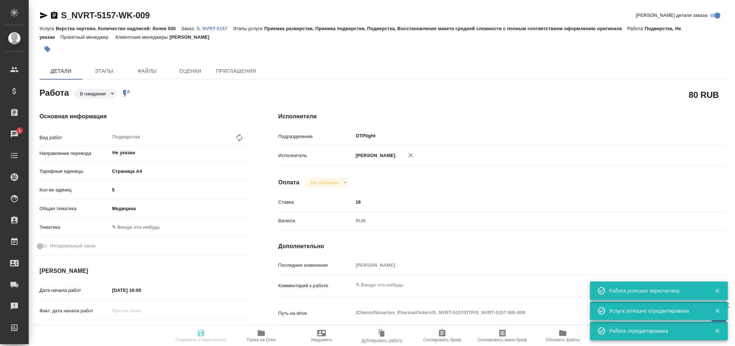
type input "[DATE] 16:00"
type input "[DATE] 17:00"
type input "DTPlight"
type input "notPayed"
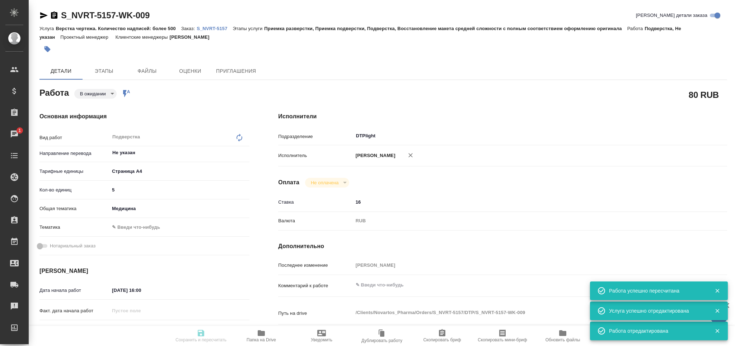
type input "16"
type input "RUB"
type input "[PERSON_NAME]"
type input "S_NVRT-5157"
type input "Верстка чертежа. Количество надписей: более 500"
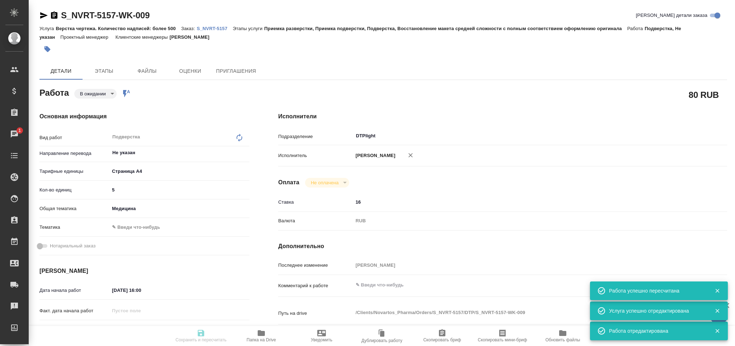
type input "Приемка разверстки, Приемка подверстки, Подверстка, Восстановление макета средн…"
type input "[PERSON_NAME]"
type input "/Clients/Novartos_Pharma/Orders/S_NVRT-5157"
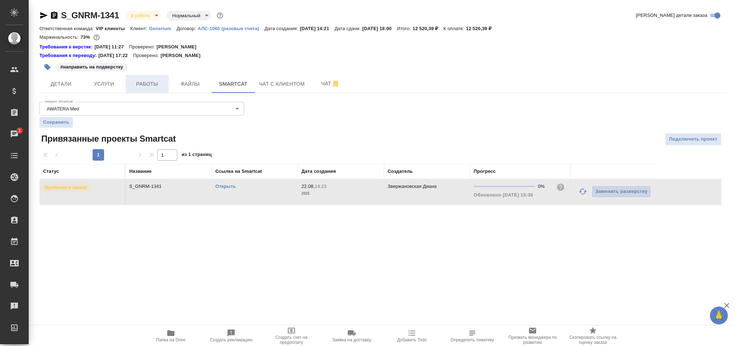
click at [151, 85] on span "Работы" at bounding box center [147, 84] width 34 height 9
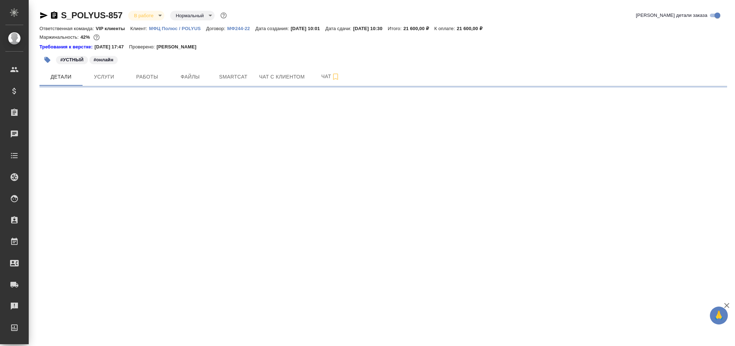
select select "RU"
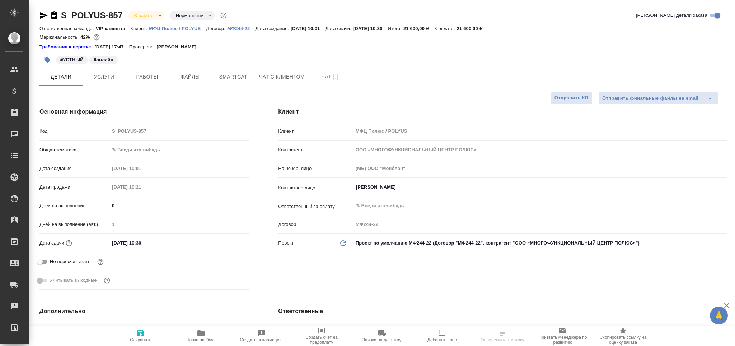
type textarea "x"
select select "RU"
type textarea "x"
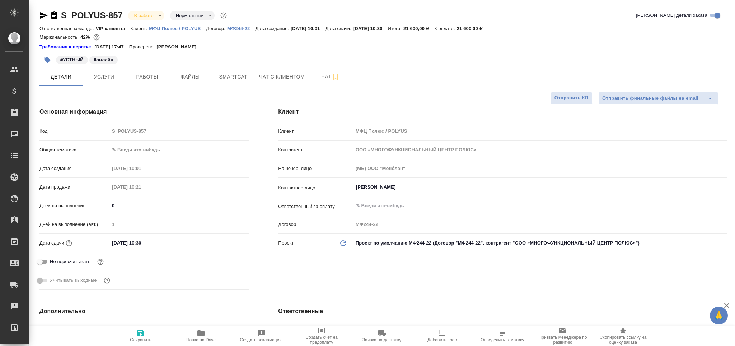
type textarea "x"
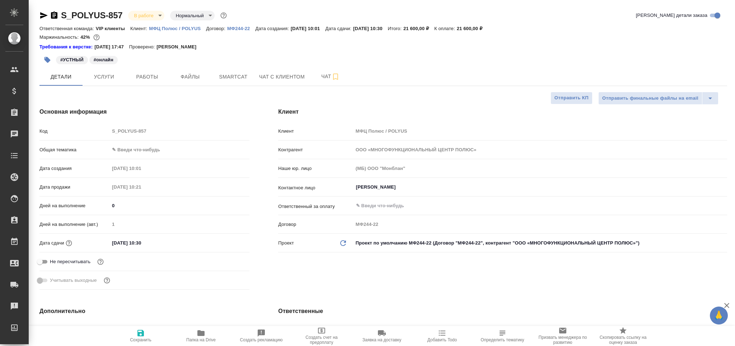
click at [193, 336] on span "Папка на Drive" at bounding box center [201, 336] width 52 height 14
type textarea "x"
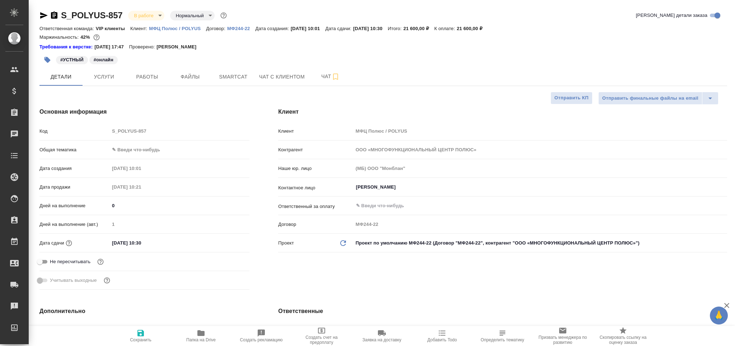
type textarea "x"
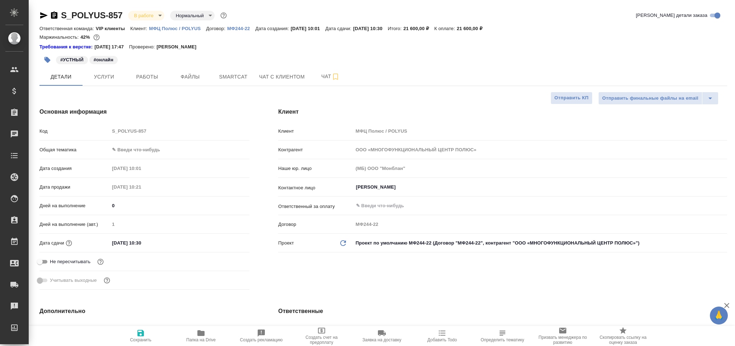
type textarea "x"
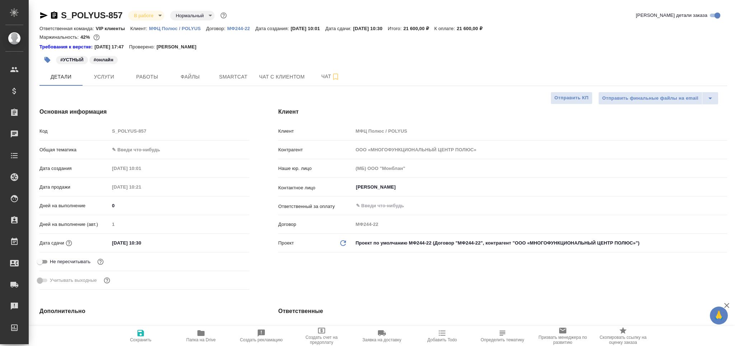
type textarea "x"
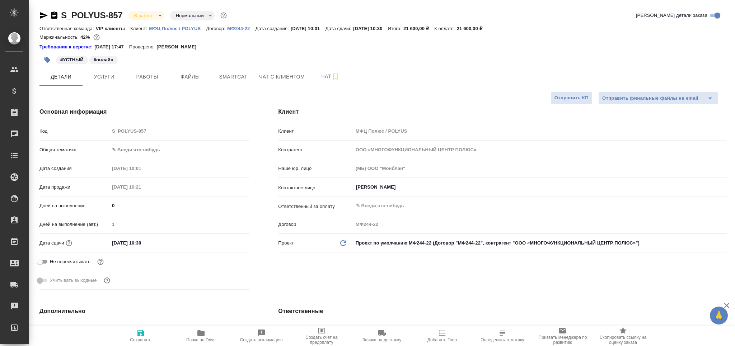
type textarea "x"
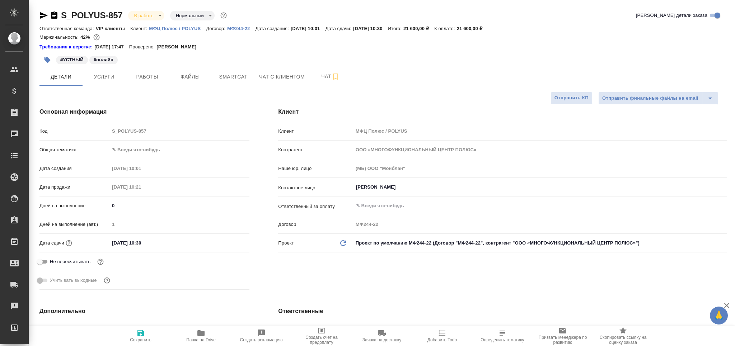
type textarea "x"
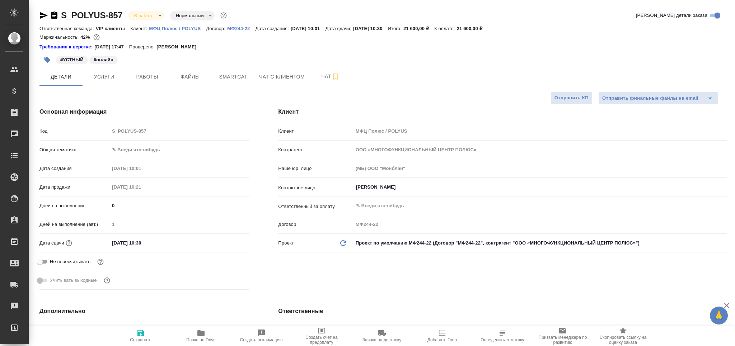
type textarea "x"
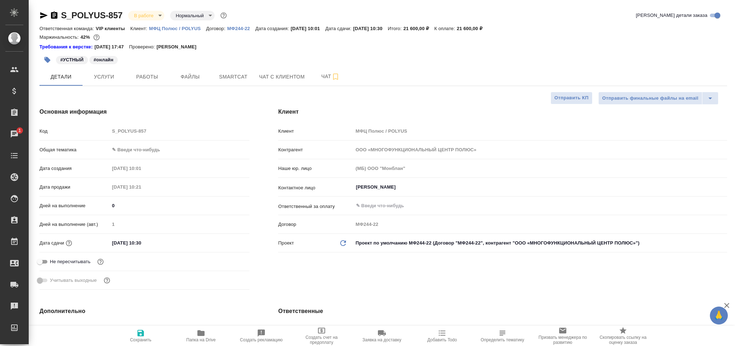
type textarea "x"
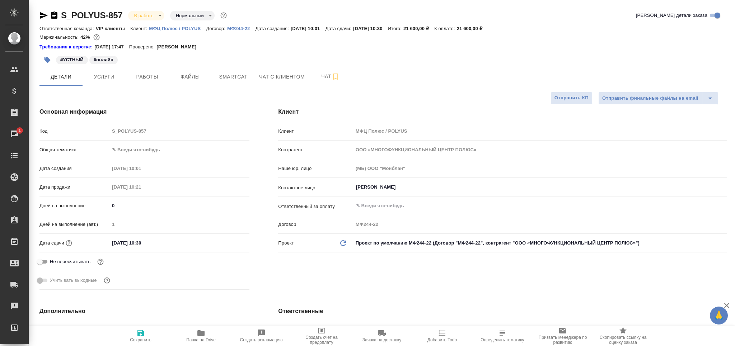
type textarea "x"
click at [197, 334] on icon "button" at bounding box center [201, 333] width 9 height 9
type textarea "x"
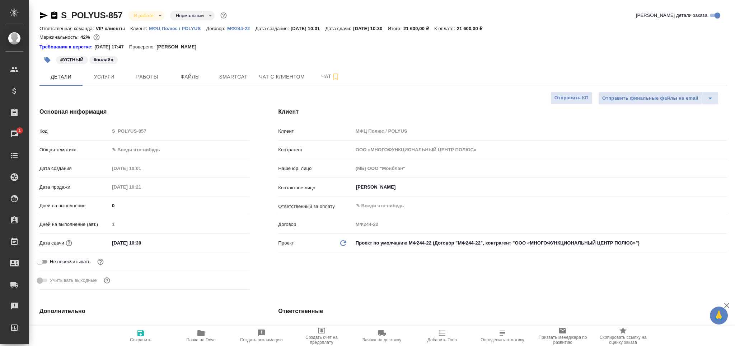
type textarea "x"
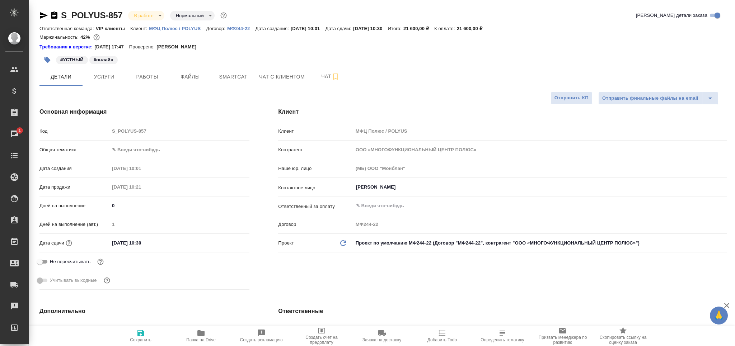
type textarea "x"
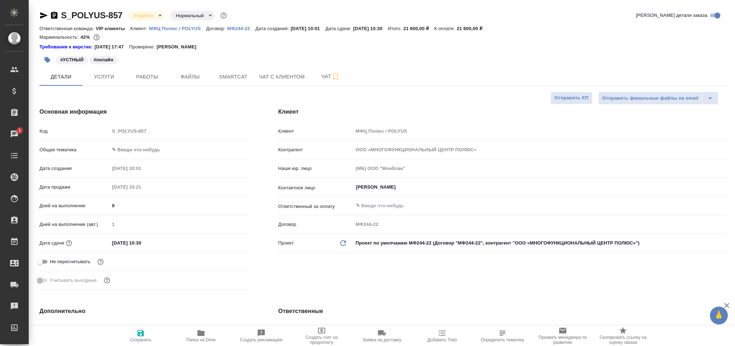
type textarea "x"
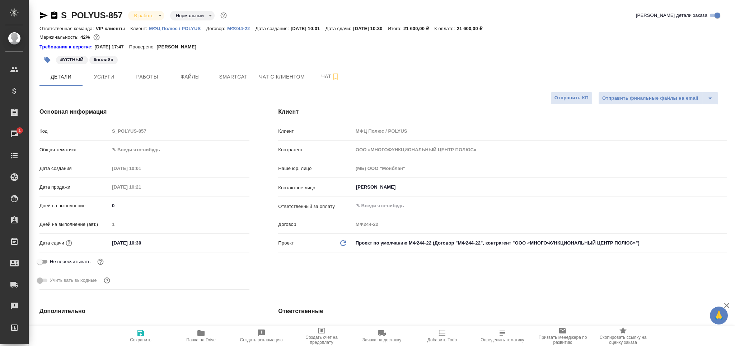
type textarea "x"
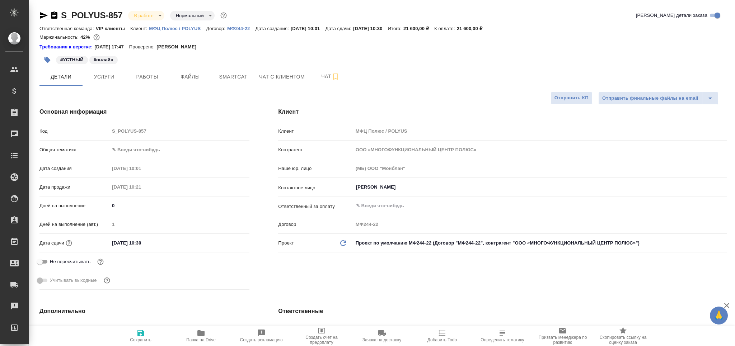
type textarea "x"
click at [137, 81] on button "Работы" at bounding box center [147, 77] width 43 height 18
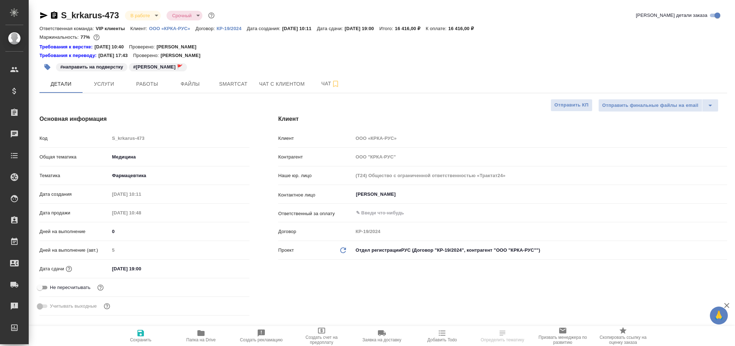
select select "RU"
click at [140, 271] on input "[DATE] 19:00" at bounding box center [141, 269] width 63 height 10
type input "[DATE] 18:00"
click at [108, 334] on div "Сохранить Папка на Drive Создать рекламацию Создать счет на предоплату Заявка н…" at bounding box center [382, 336] width 706 height 20
click at [145, 340] on span "Сохранить" at bounding box center [141, 340] width 22 height 5
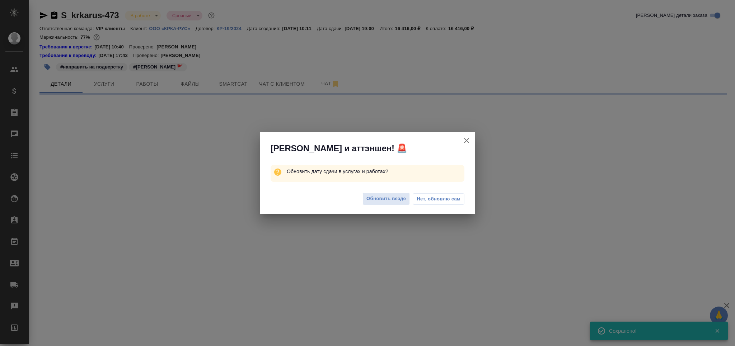
click at [432, 199] on span "Нет, обновлю сам" at bounding box center [439, 199] width 44 height 7
select select "RU"
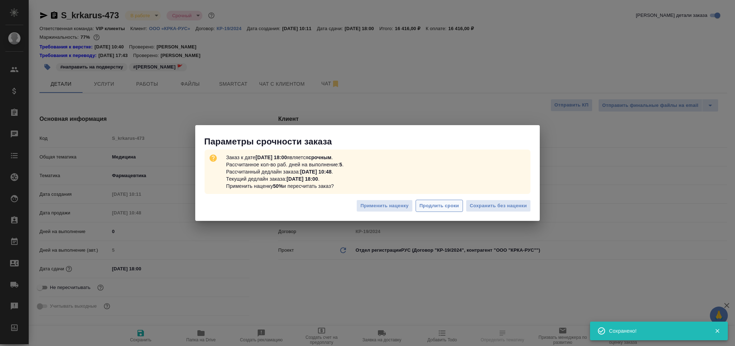
type textarea "x"
click at [490, 205] on span "Сохранить без наценки" at bounding box center [498, 206] width 57 height 8
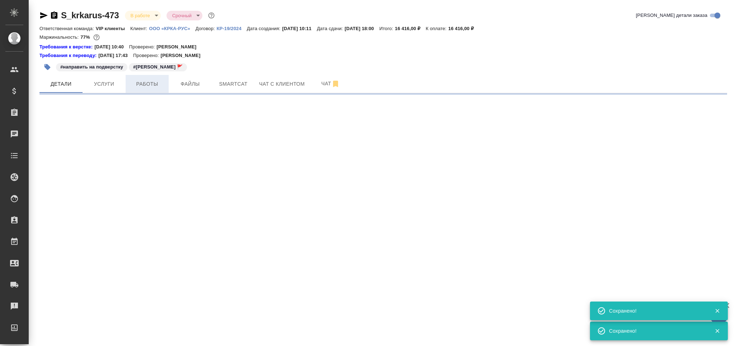
click at [146, 92] on button "Работы" at bounding box center [147, 84] width 43 height 18
select select "RU"
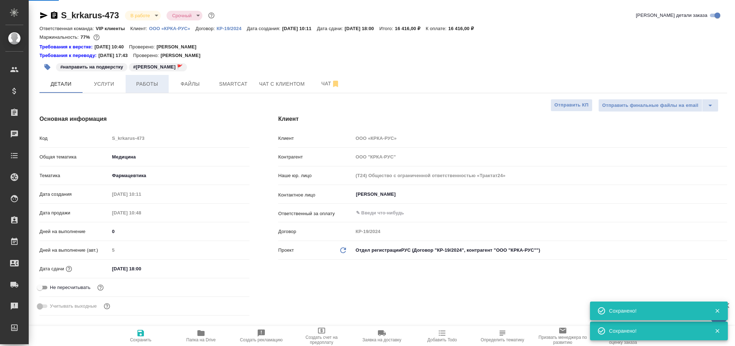
type textarea "x"
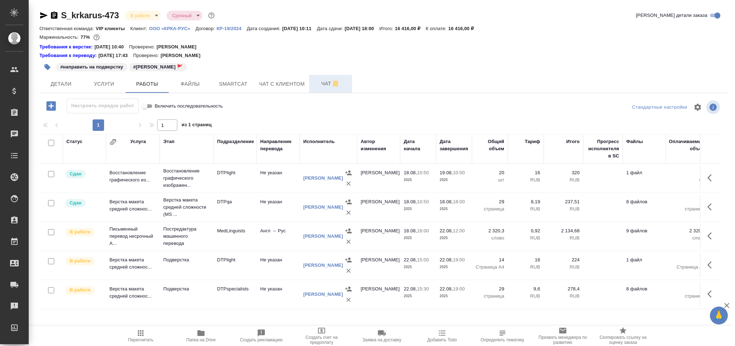
click at [313, 88] on button "Чат" at bounding box center [330, 84] width 43 height 18
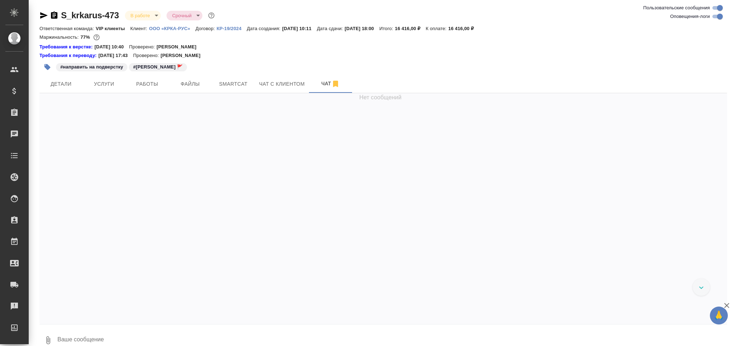
click at [714, 14] on input "Оповещения-логи" at bounding box center [720, 16] width 26 height 9
checkbox input "false"
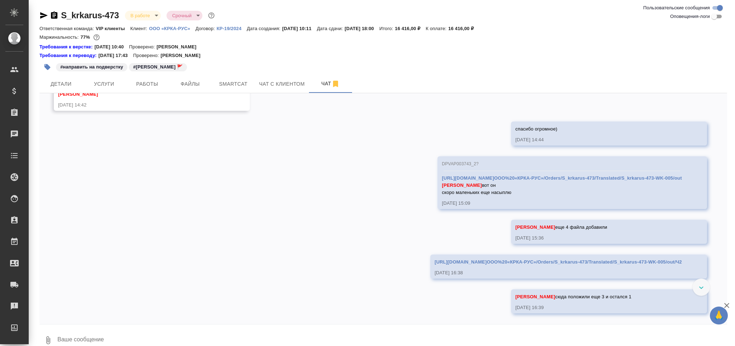
scroll to position [905, 0]
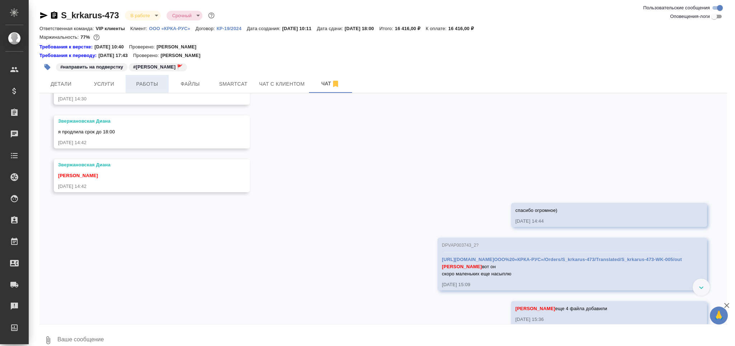
drag, startPoint x: 151, startPoint y: 86, endPoint x: 148, endPoint y: 84, distance: 4.0
click at [151, 86] on span "Работы" at bounding box center [147, 84] width 34 height 9
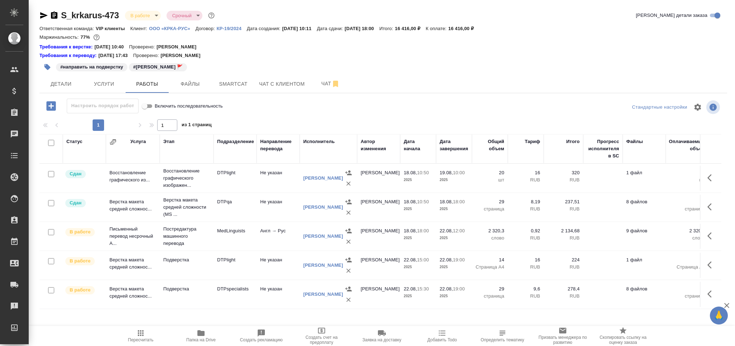
click at [227, 191] on td "DTPlight" at bounding box center [234, 178] width 43 height 25
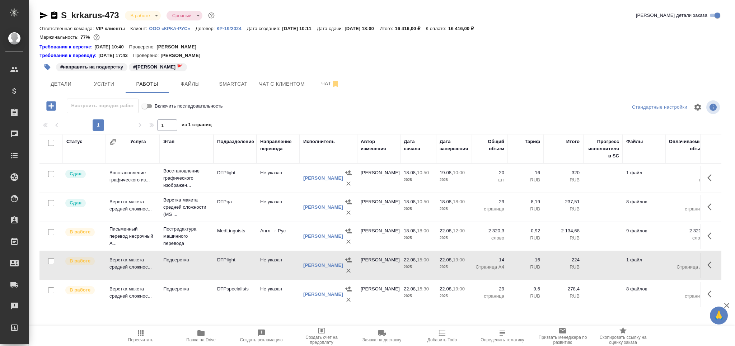
click at [221, 191] on td "DTPspecialists" at bounding box center [234, 178] width 43 height 25
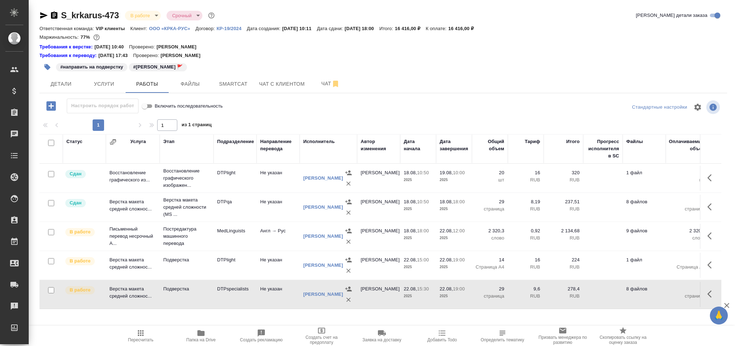
click at [221, 191] on td "DTPspecialists" at bounding box center [234, 178] width 43 height 25
click at [142, 339] on span "Пересчитать" at bounding box center [140, 340] width 25 height 5
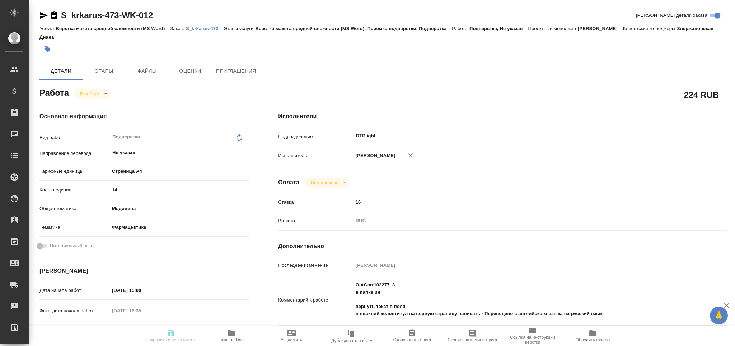
type textarea "x"
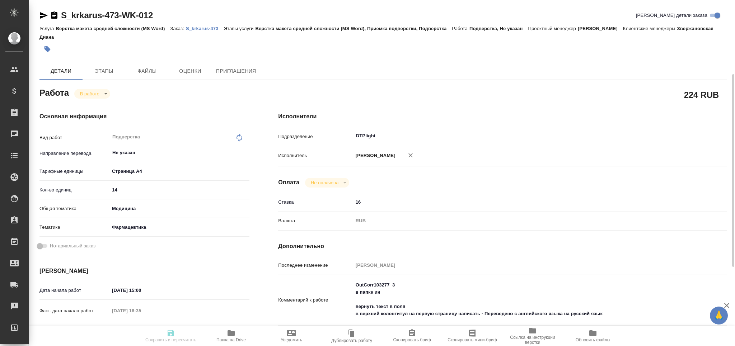
type textarea "x"
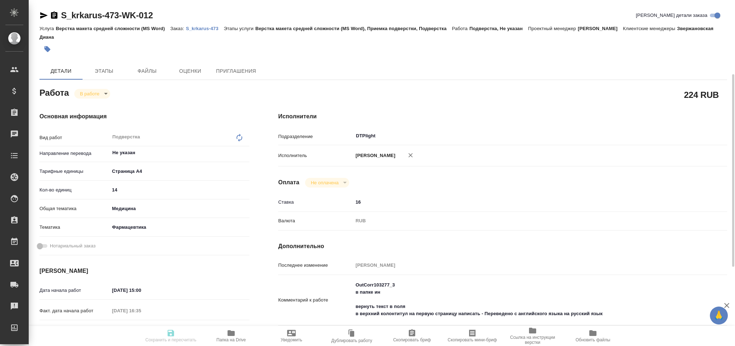
scroll to position [48, 0]
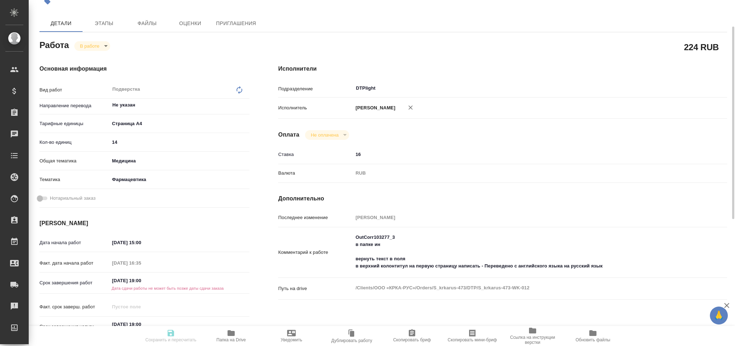
type textarea "x"
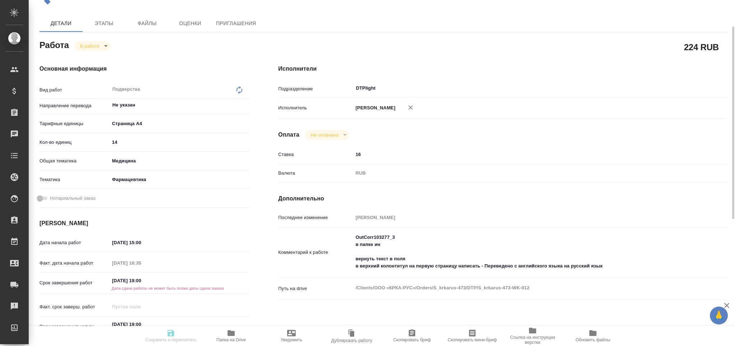
type textarea "x"
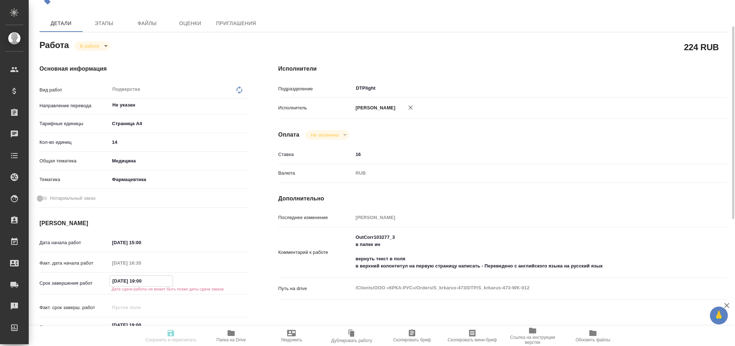
click at [140, 282] on input "22.08.2025 19:00" at bounding box center [141, 281] width 63 height 10
type textarea "x"
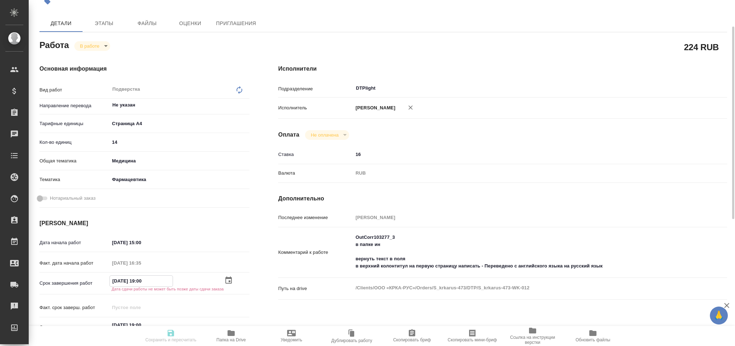
type textarea "x"
type input "[DATE] 18:00"
type textarea "x"
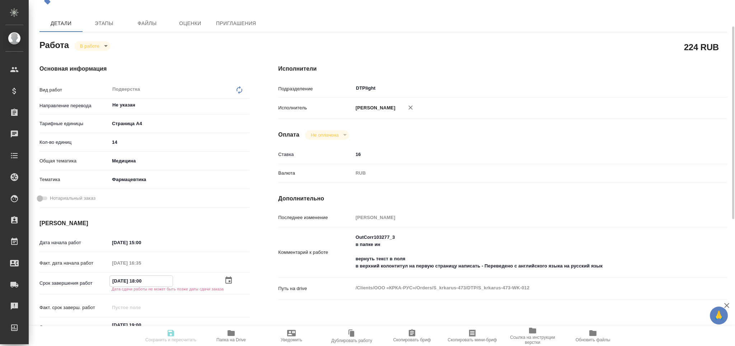
type textarea "x"
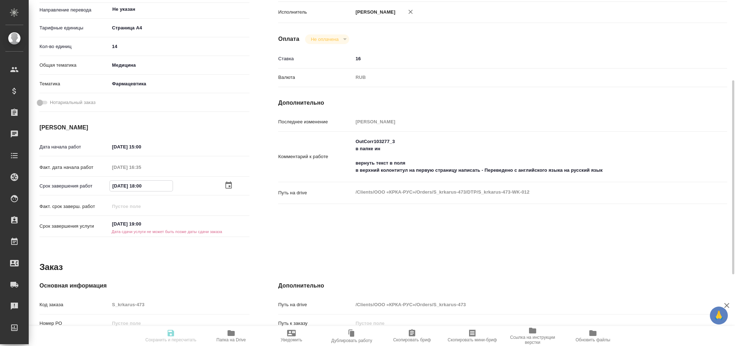
type input "22.08.2025 18:00"
click at [140, 227] on input "22.08.2025 19:00" at bounding box center [141, 224] width 63 height 10
type input "22.08.2025 18:00"
type textarea "x"
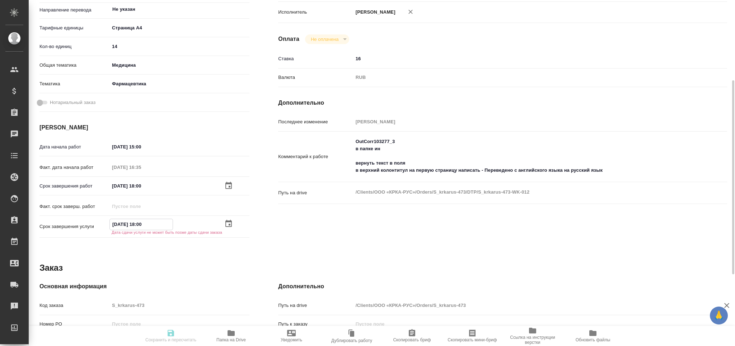
type textarea "x"
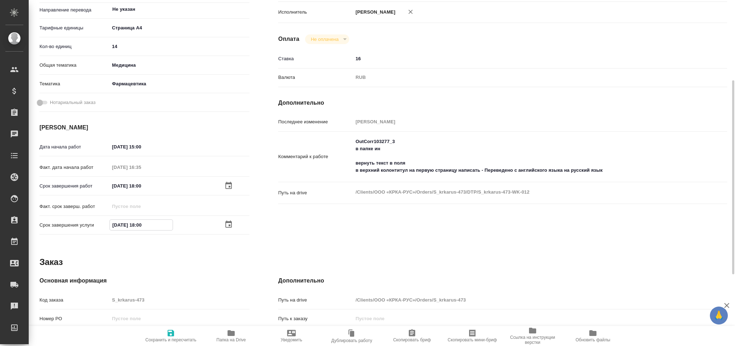
type input "22.08.2025 18:00"
click at [175, 335] on span "Сохранить и пересчитать" at bounding box center [171, 336] width 52 height 14
type textarea "x"
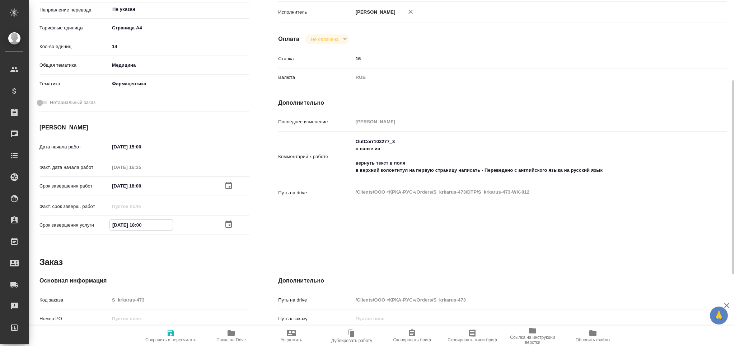
type textarea "x"
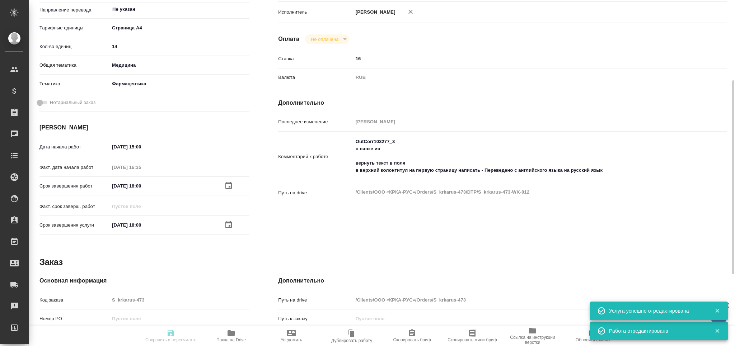
type input "inProgress"
type textarea "Подверстка"
type textarea "x"
type input "Не указан"
type input "5f036ec4e16dec2d6b59c8ff"
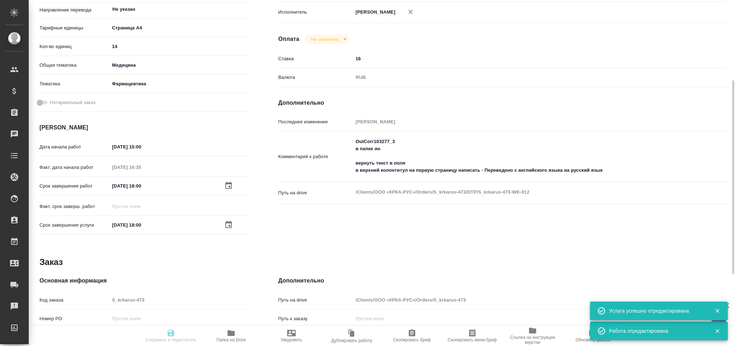
type input "14"
type input "med"
type input "6149832f2b7be24903fd7a82"
type input "[DATE] 15:00"
type input "22.08.2025 16:35"
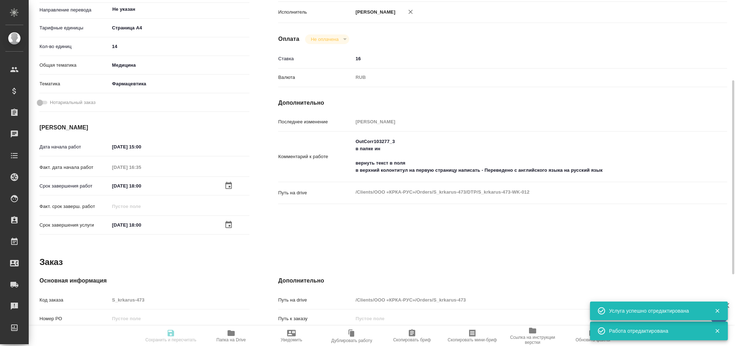
type input "22.08.2025 18:00"
type input "DTPlight"
type input "notPayed"
type input "16"
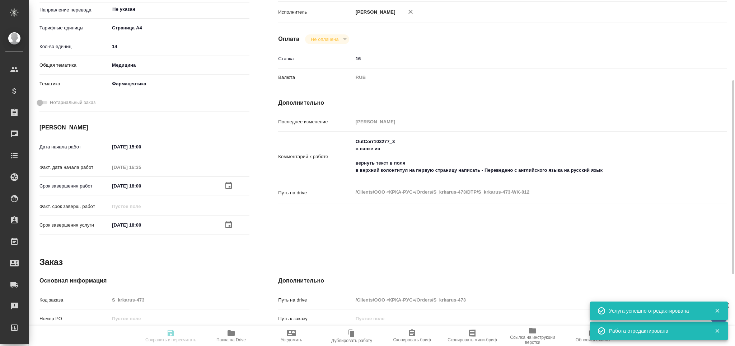
type input "RUB"
type input "Сархатов Руслан"
type textarea "OutCorr103277_3 в папке ин вернуть текст в поля в верхний колонтитул на первую …"
type textarea "x"
type textarea "/Clients/ООО «КРКА-РУС»/Orders/S_krkarus-473/DTP/S_krkarus-473-WK-012"
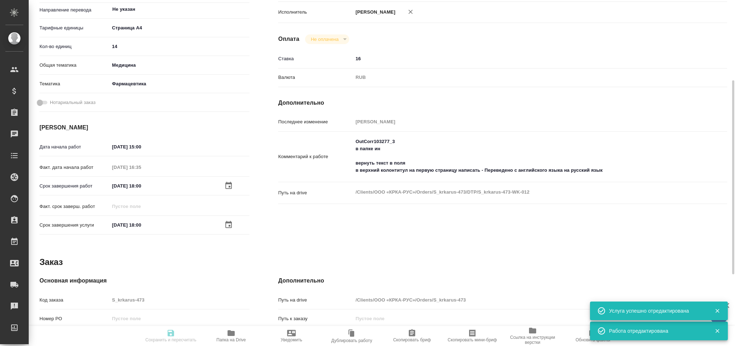
type textarea "x"
type input "S_krkarus-473"
type input "Верстка макета средней сложности (MS Word)"
type input "Верстка макета средней сложности (MS Word), Приемка подверстки, Подверстка"
type input "Звержановская Диана"
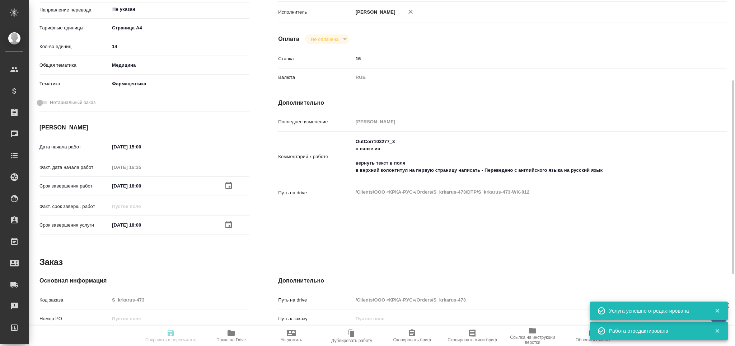
type input "Заборова Александра"
type input "/Clients/ООО «КРКА-РУС»/Orders/S_krkarus-473"
type textarea "x"
type textarea "КРКА Ципринол® (Ципрофлоксацин) таблетки, покрытые пленочной оболочкой 750 мг (…"
type textarea "x"
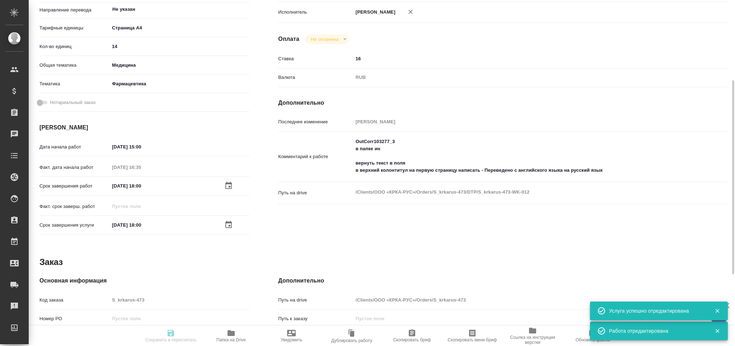
type textarea "x"
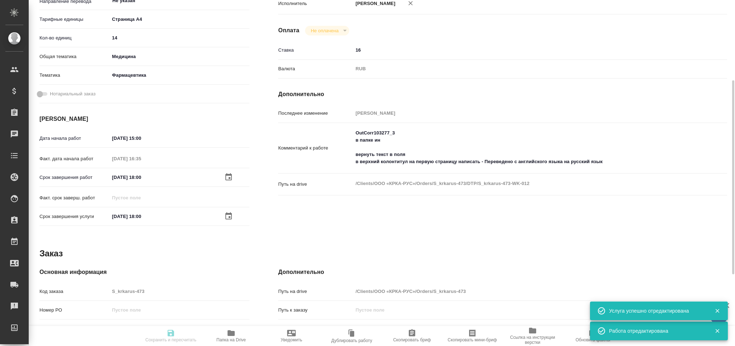
type textarea "x"
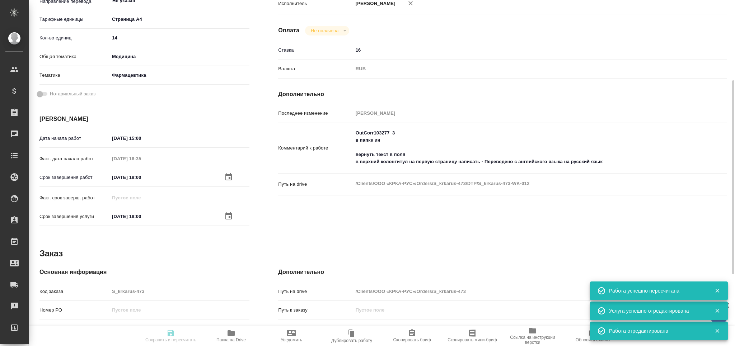
type input "inProgress"
type textarea "Подверстка"
type textarea "x"
type input "Не указан"
type input "5f036ec4e16dec2d6b59c8ff"
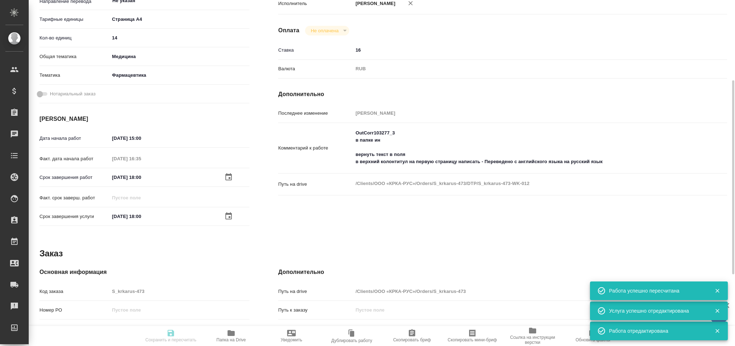
type input "14"
type input "med"
type input "6149832f2b7be24903fd7a82"
type input "22.08.2025 15:00"
type input "22.08.2025 16:35"
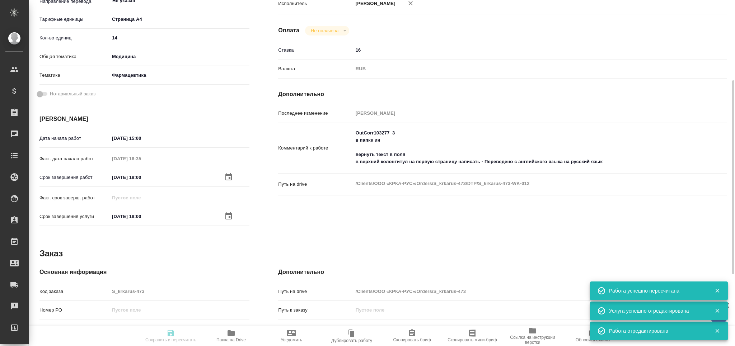
type input "22.08.2025 18:00"
type input "DTPlight"
type input "notPayed"
type input "16"
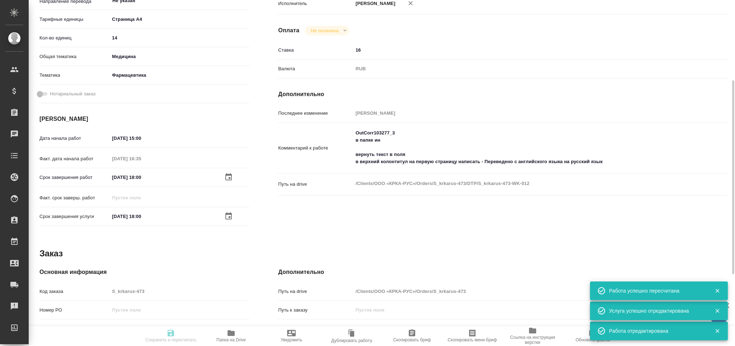
type input "RUB"
type input "Сархатов Руслан"
type textarea "OutCorr103277_3 в папке ин вернуть текст в поля в верхний колонтитул на первую …"
type textarea "x"
type textarea "/Clients/ООО «КРКА-РУС»/Orders/S_krkarus-473/DTP/S_krkarus-473-WK-012"
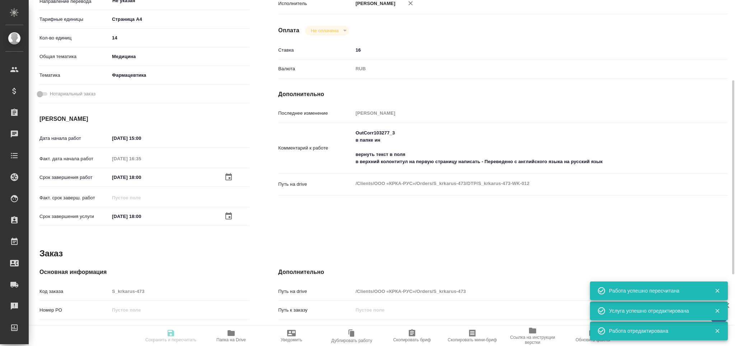
type textarea "x"
type input "S_krkarus-473"
type input "Верстка макета средней сложности (MS Word)"
type input "Верстка макета средней сложности (MS Word), Приемка подверстки, Подверстка"
type input "Звержановская Диана"
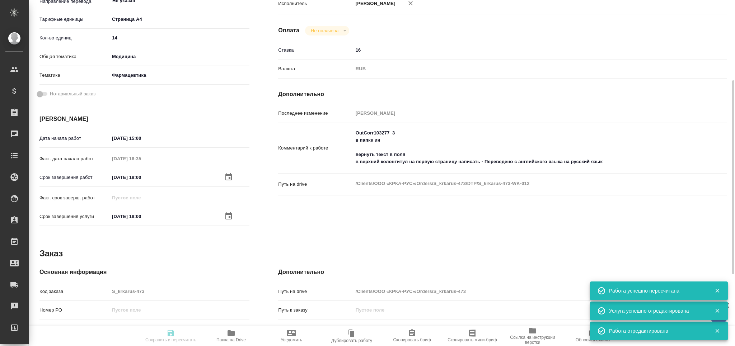
type input "Заборова Александра"
type input "/Clients/ООО «КРКА-РУС»/Orders/S_krkarus-473"
type textarea "x"
type textarea "КРКА Ципринол® (Ципрофлоксацин) таблетки, покрытые пленочной оболочкой 750 мг (…"
type textarea "x"
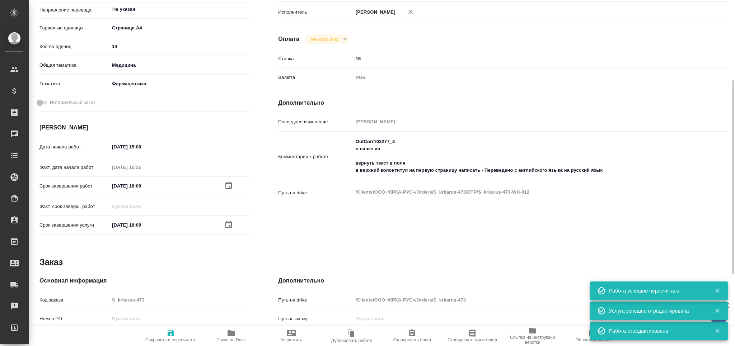
type textarea "x"
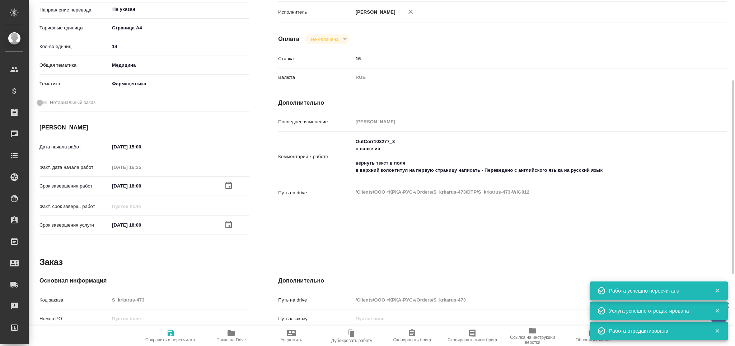
type textarea "x"
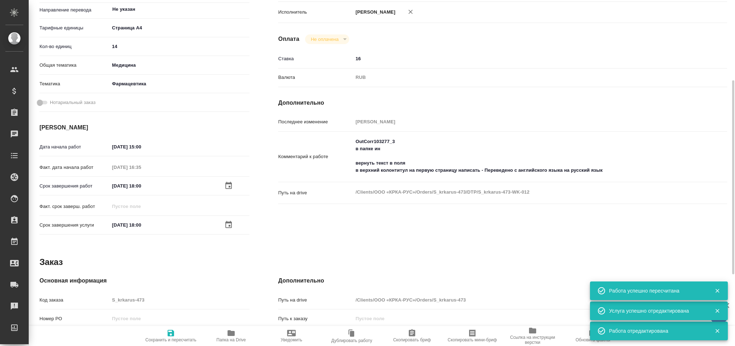
type textarea "x"
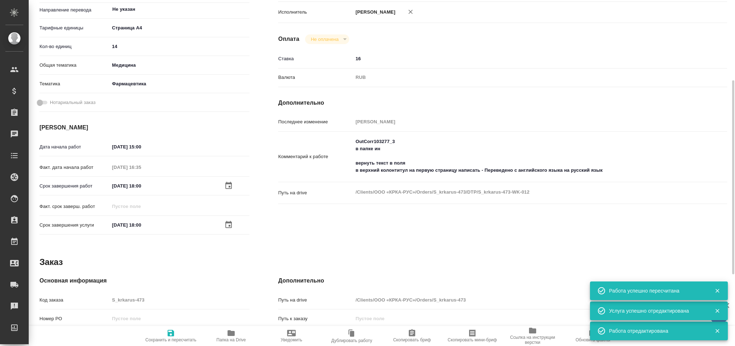
type textarea "x"
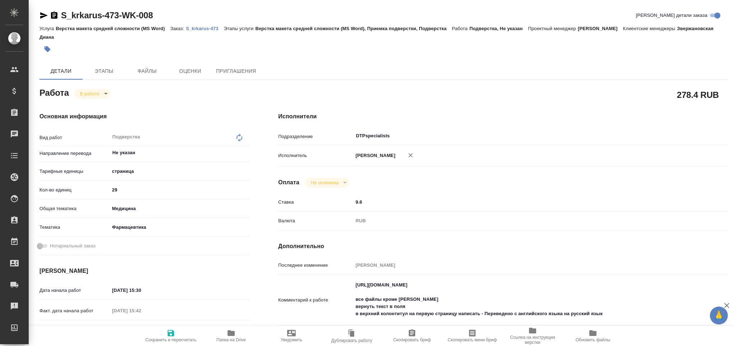
type textarea "x"
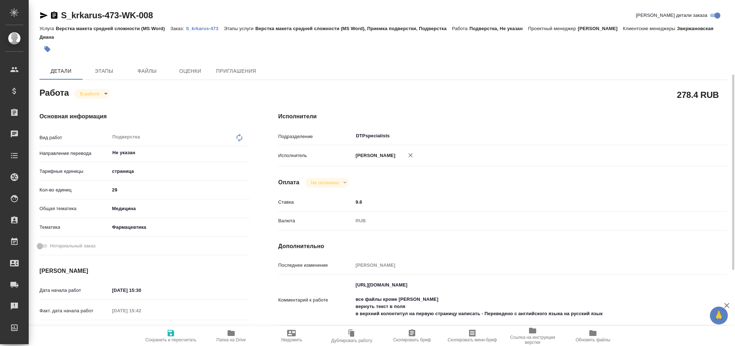
type textarea "x"
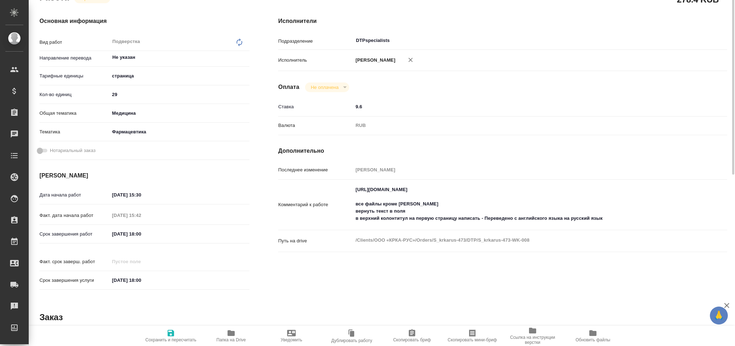
type textarea "x"
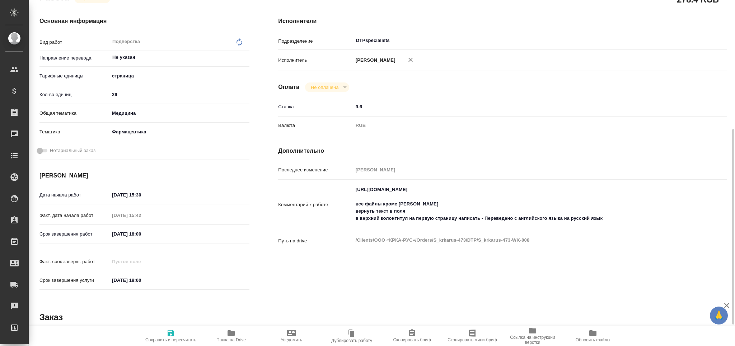
scroll to position [144, 0]
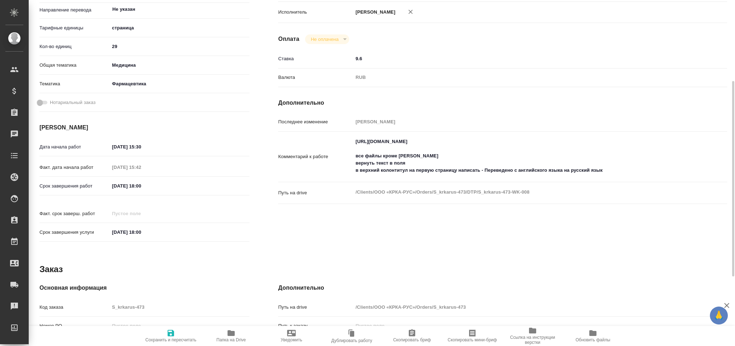
type textarea "x"
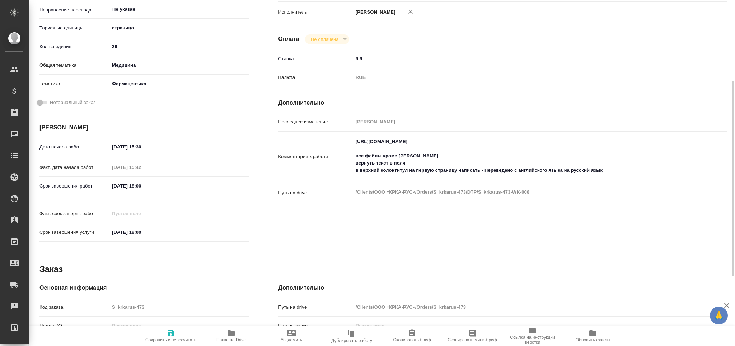
type textarea "x"
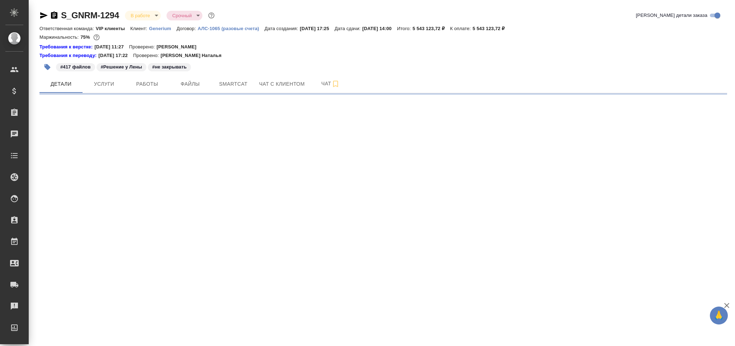
select select "RU"
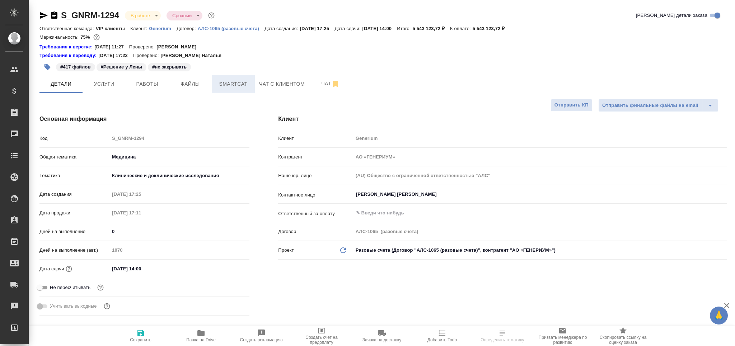
click at [233, 84] on span "Smartcat" at bounding box center [233, 84] width 34 height 9
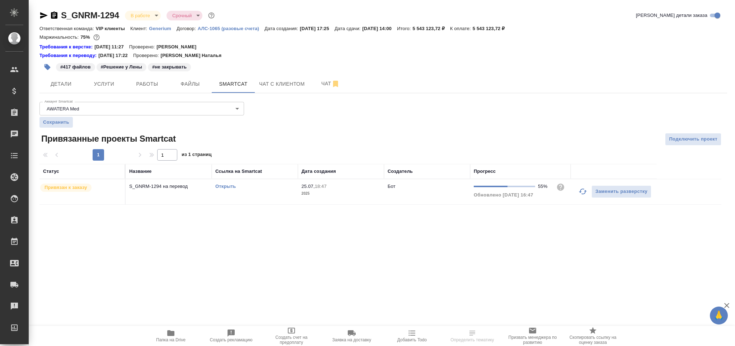
click at [230, 187] on link "Открыть" at bounding box center [225, 186] width 20 height 5
click at [136, 81] on span "Работы" at bounding box center [147, 84] width 34 height 9
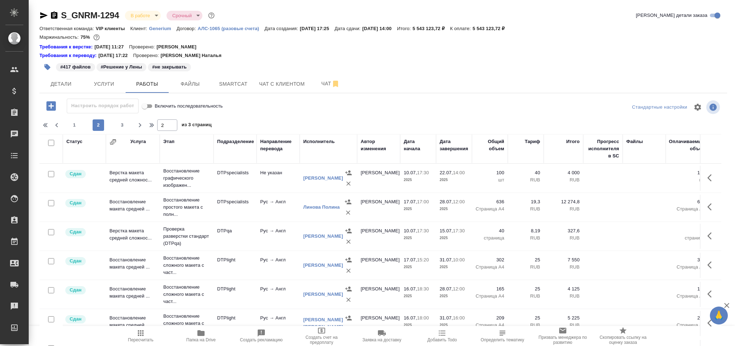
type input "2"
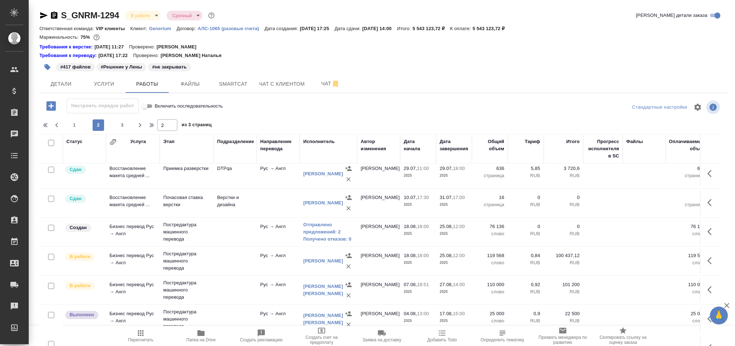
scroll to position [184, 0]
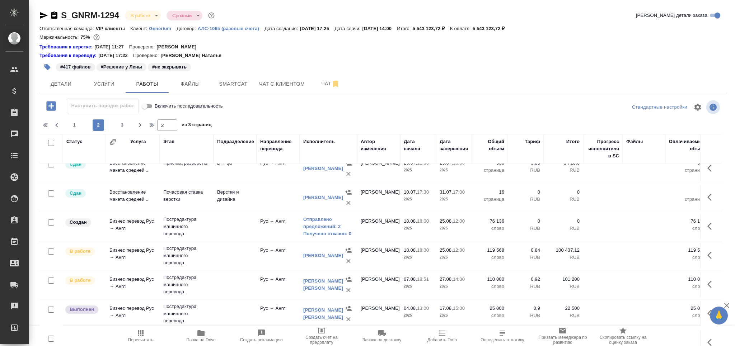
click at [53, 221] on input "checkbox" at bounding box center [51, 223] width 6 height 6
checkbox input "true"
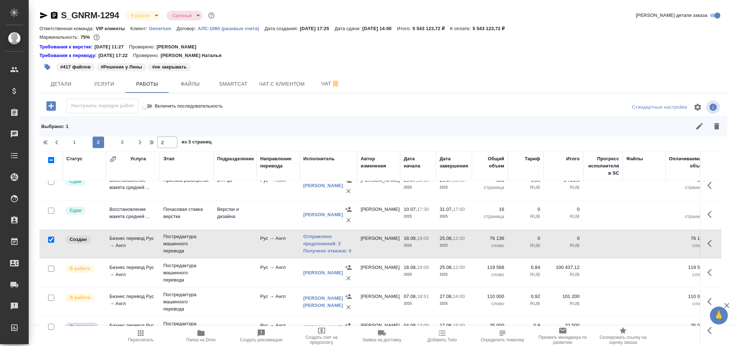
click at [712, 124] on icon "button" at bounding box center [716, 126] width 9 height 9
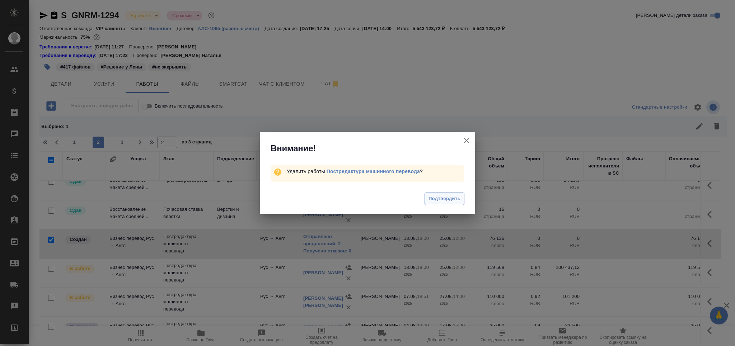
click at [446, 201] on span "Подтвердить" at bounding box center [444, 199] width 32 height 8
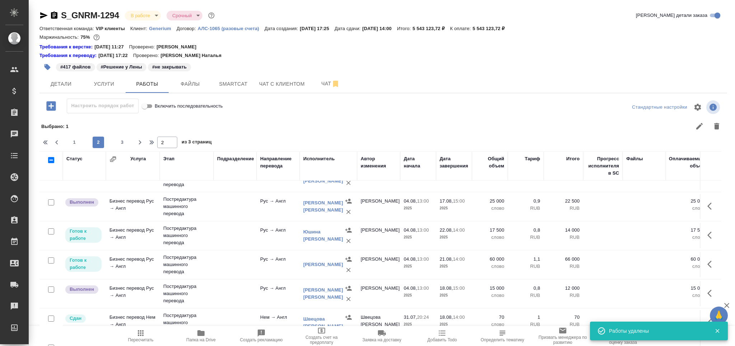
scroll to position [328, 0]
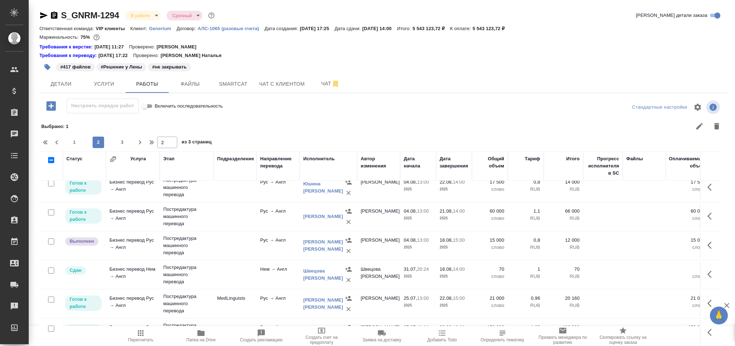
click at [707, 192] on icon "button" at bounding box center [711, 187] width 9 height 9
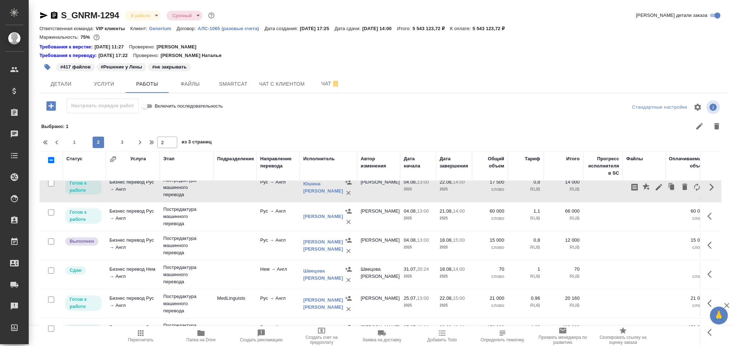
click at [653, 196] on button "button" at bounding box center [659, 187] width 12 height 17
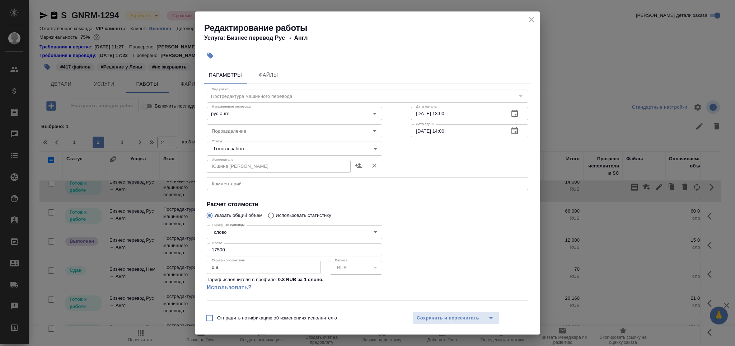
scroll to position [280, 0]
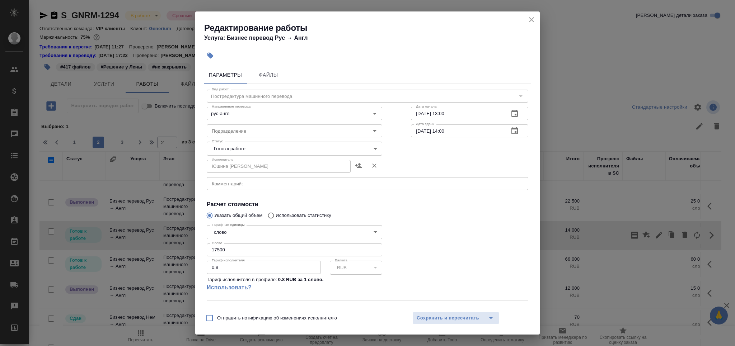
click at [240, 147] on body "🙏 .cls-1 fill:#fff; AWATERA Grabko Mariya Клиенты Спецификации Заказы 0 Чаты To…" at bounding box center [367, 202] width 735 height 404
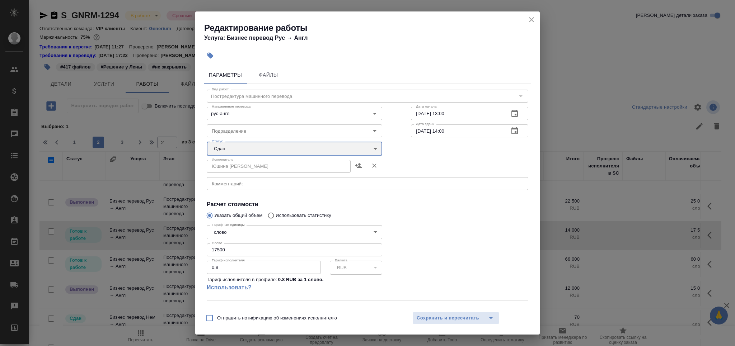
type input "closed"
click at [454, 319] on span "Сохранить и пересчитать" at bounding box center [448, 318] width 62 height 8
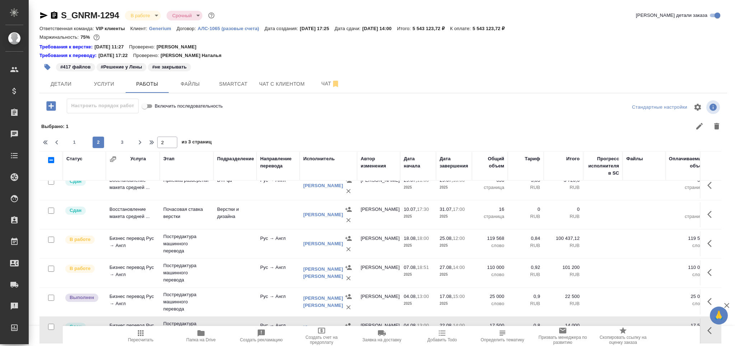
scroll to position [232, 0]
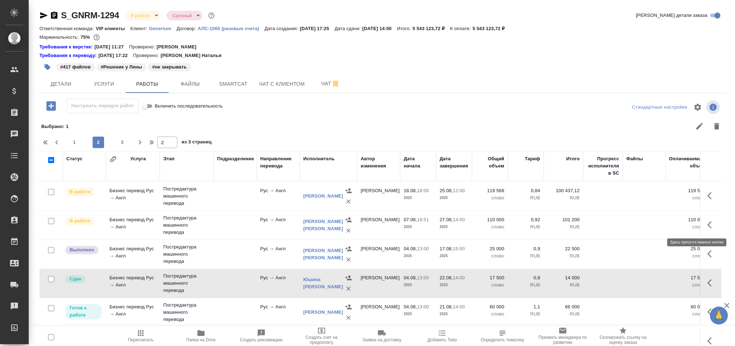
click at [707, 223] on icon "button" at bounding box center [711, 225] width 9 height 9
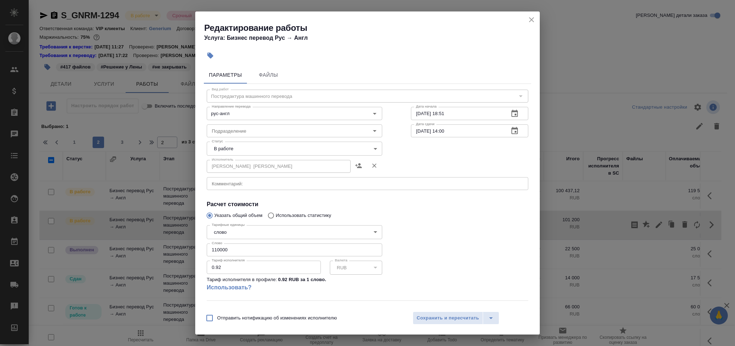
click at [205, 147] on div "Исполнитель Черняева Татьяна Игоревна Исполнитель" at bounding box center [294, 166] width 204 height 46
click at [216, 148] on body "🙏 .cls-1 fill:#fff; AWATERA Grabko Mariya Клиенты Спецификации Заказы 0 Чаты To…" at bounding box center [367, 202] width 735 height 404
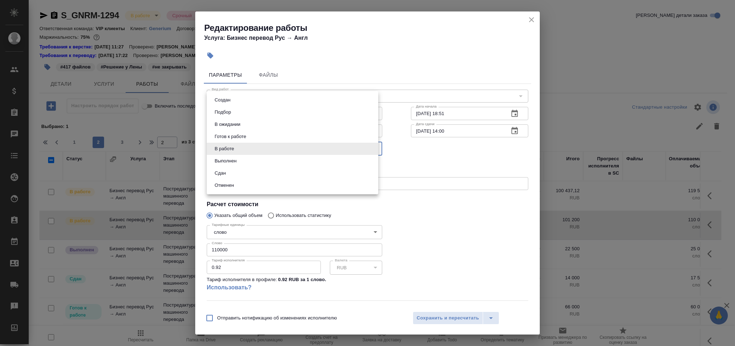
click at [230, 161] on button "Выполнен" at bounding box center [225, 161] width 26 height 8
type input "completed"
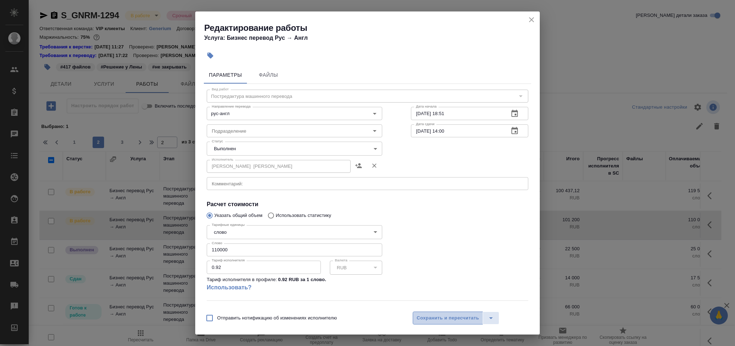
click at [426, 319] on span "Сохранить и пересчитать" at bounding box center [448, 318] width 62 height 8
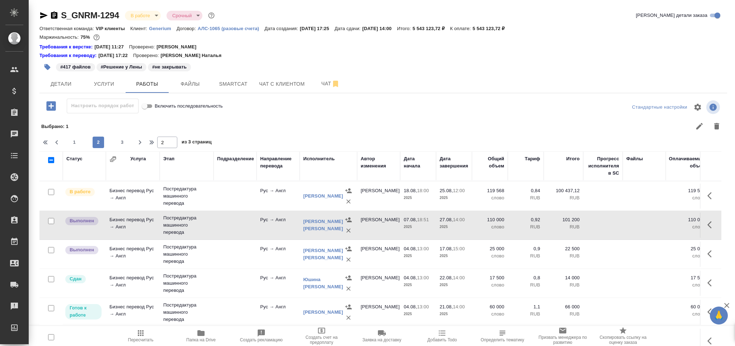
scroll to position [280, 0]
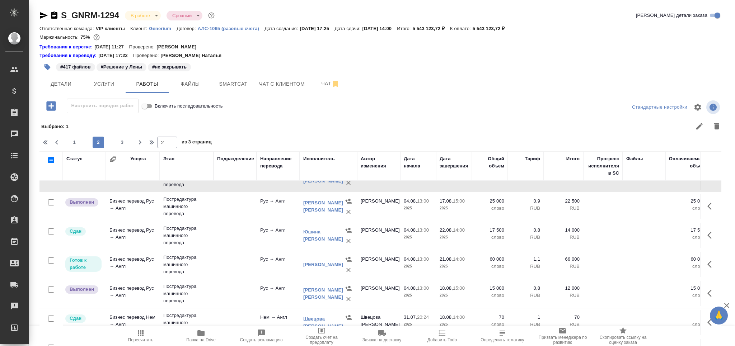
click at [707, 263] on icon "button" at bounding box center [711, 264] width 9 height 9
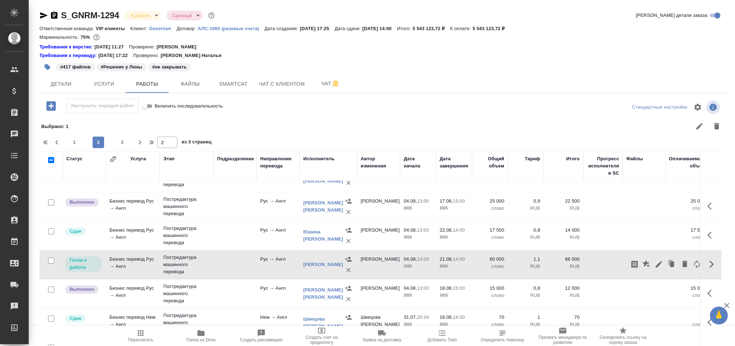
click at [654, 262] on icon "button" at bounding box center [658, 264] width 9 height 9
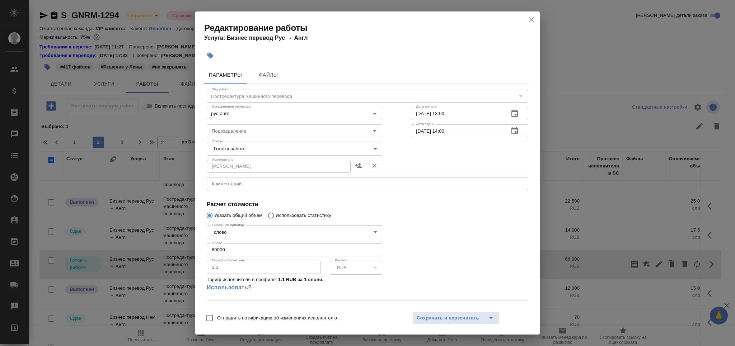
click at [237, 149] on body "🙏 .cls-1 fill:#fff; AWATERA Grabko Mariya Клиенты Спецификации Заказы 0 Чаты To…" at bounding box center [367, 202] width 735 height 404
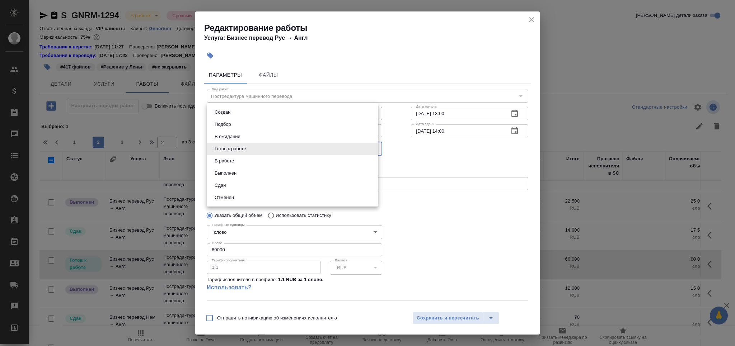
click at [239, 170] on li "Выполнен" at bounding box center [293, 173] width 172 height 12
type input "completed"
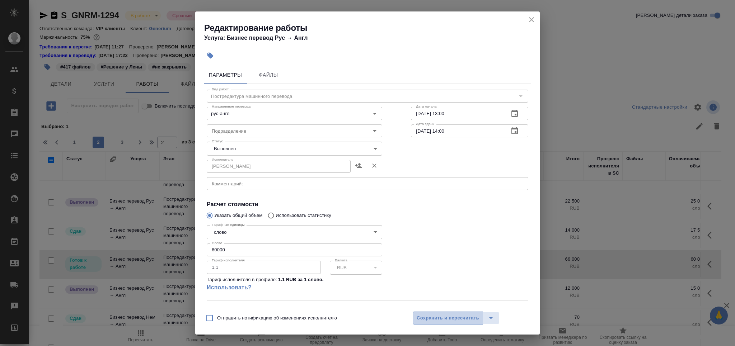
click at [433, 319] on span "Сохранить и пересчитать" at bounding box center [448, 318] width 62 height 8
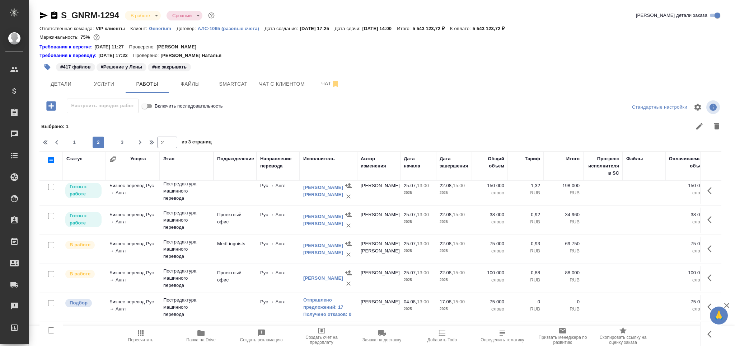
scroll to position [471, 0]
click at [50, 300] on input "checkbox" at bounding box center [51, 302] width 6 height 6
checkbox input "true"
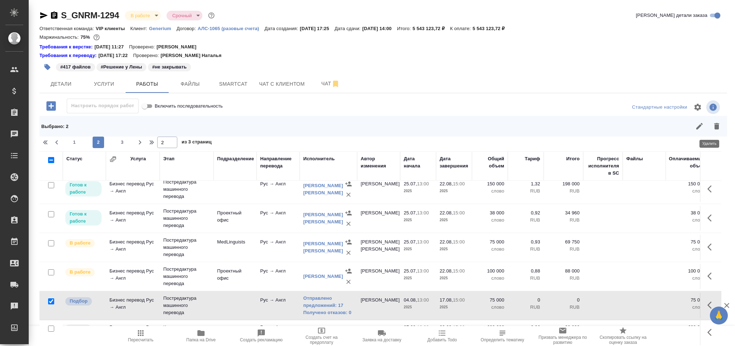
click at [714, 128] on icon "button" at bounding box center [716, 126] width 5 height 6
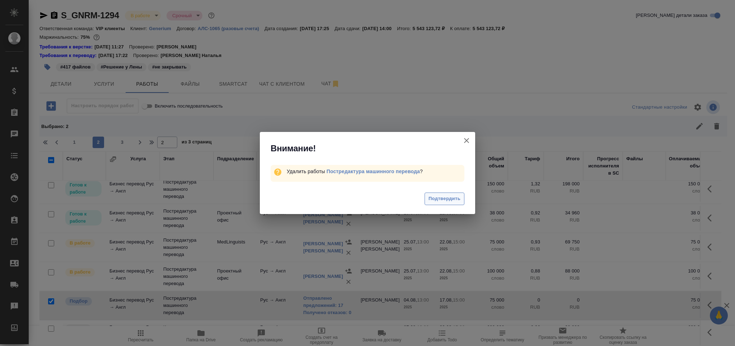
click at [457, 198] on span "Подтвердить" at bounding box center [444, 199] width 32 height 8
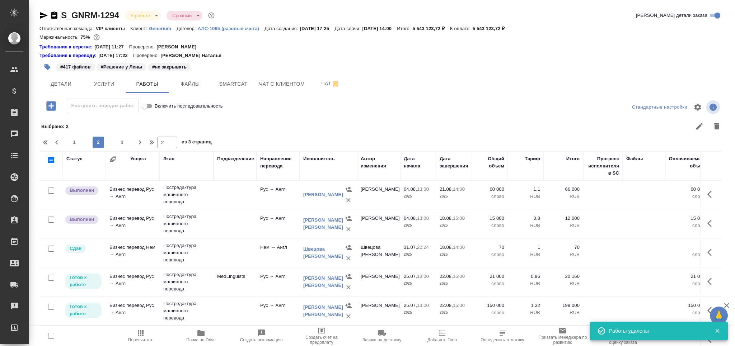
scroll to position [328, 0]
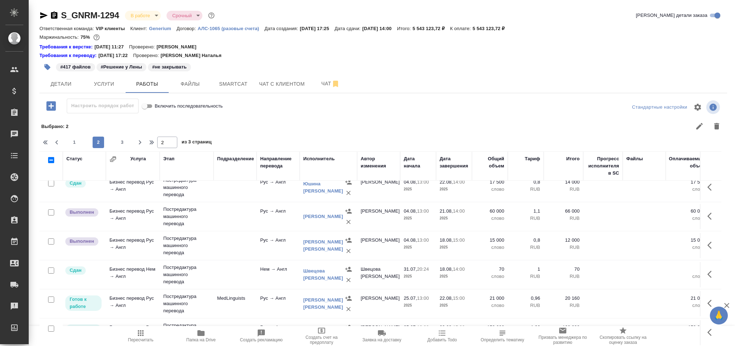
click at [712, 213] on div "Статус Услуга Этап Подразделение Направление перевода Исполнитель Автор изменен…" at bounding box center [383, 267] width 688 height 233
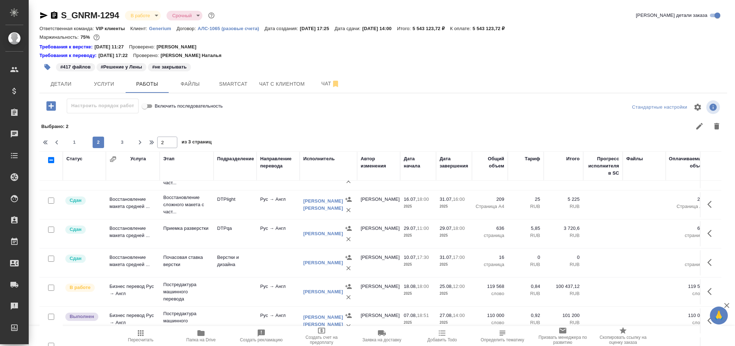
scroll to position [527, 0]
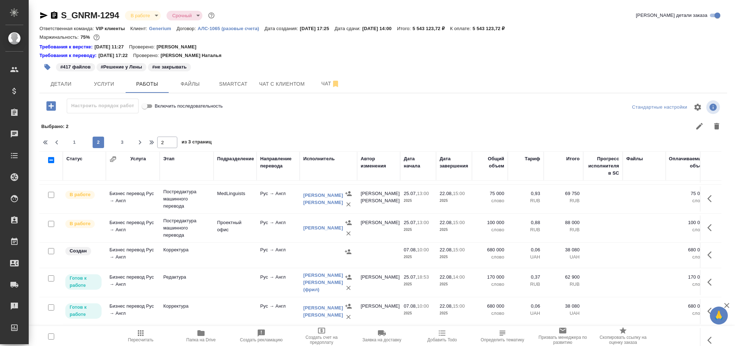
click at [707, 224] on icon "button" at bounding box center [709, 227] width 4 height 7
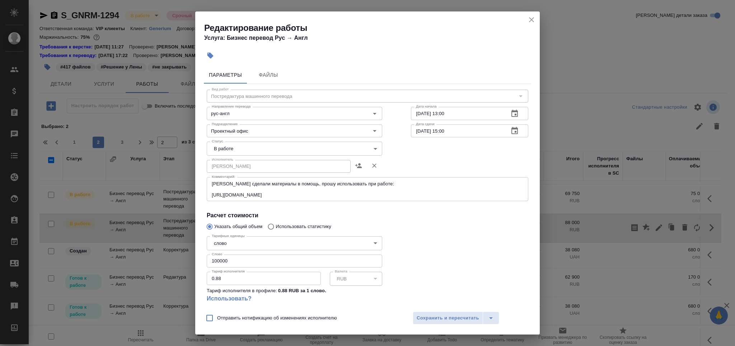
click at [232, 149] on body "🙏 .cls-1 fill:#fff; AWATERA Grabko Mariya Клиенты Спецификации Заказы 0 Чаты To…" at bounding box center [367, 202] width 735 height 404
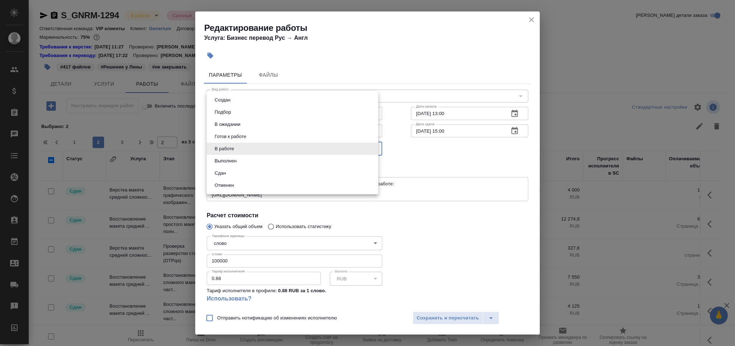
scroll to position [527, 0]
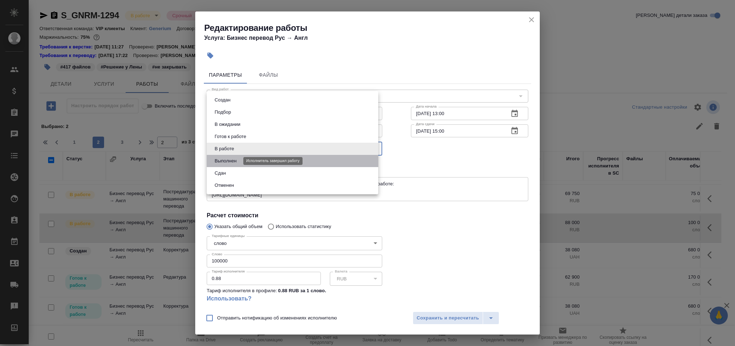
click at [235, 161] on button "Выполнен" at bounding box center [225, 161] width 26 height 8
type input "completed"
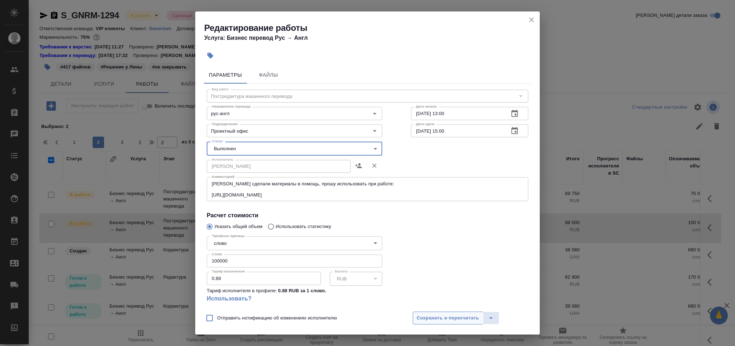
click at [469, 323] on button "Сохранить и пересчитать" at bounding box center [448, 318] width 70 height 13
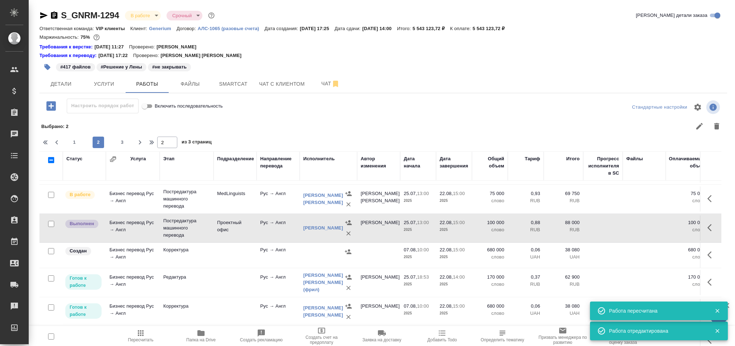
click at [53, 248] on input "checkbox" at bounding box center [51, 251] width 6 height 6
checkbox input "true"
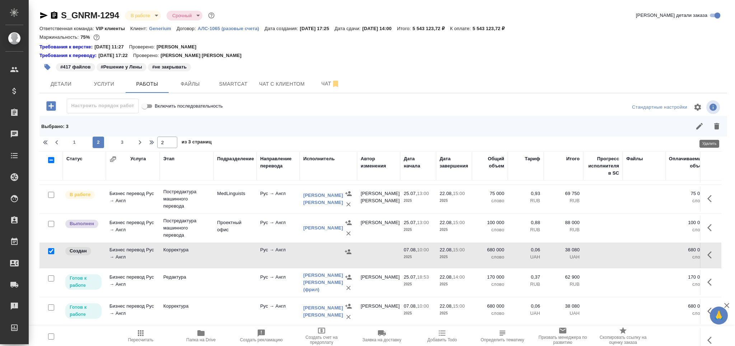
click at [714, 129] on icon "button" at bounding box center [716, 126] width 5 height 6
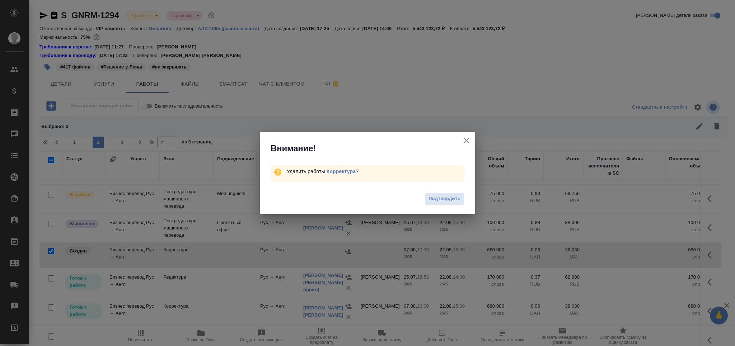
click at [432, 193] on button "Подтвердить" at bounding box center [444, 199] width 40 height 13
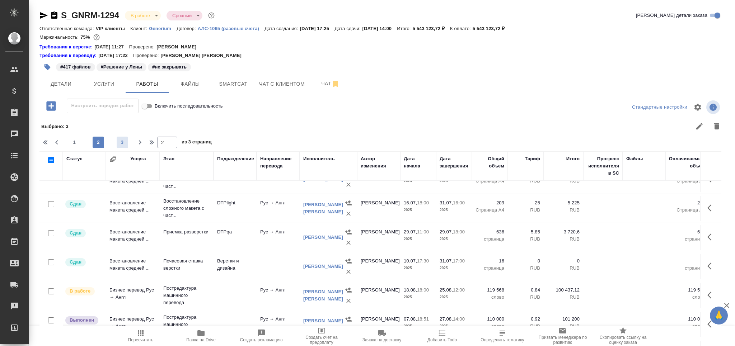
scroll to position [79, 0]
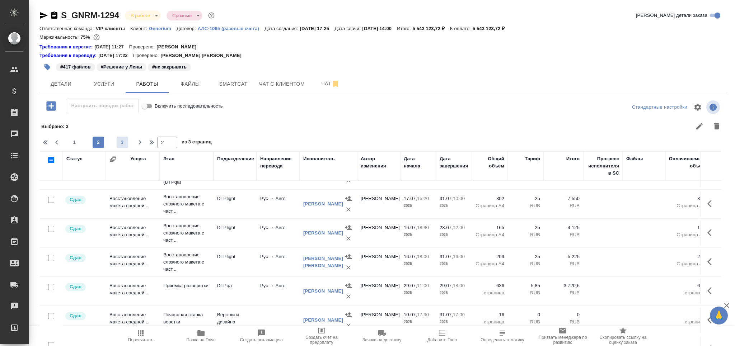
click at [120, 142] on span "3" at bounding box center [122, 142] width 11 height 7
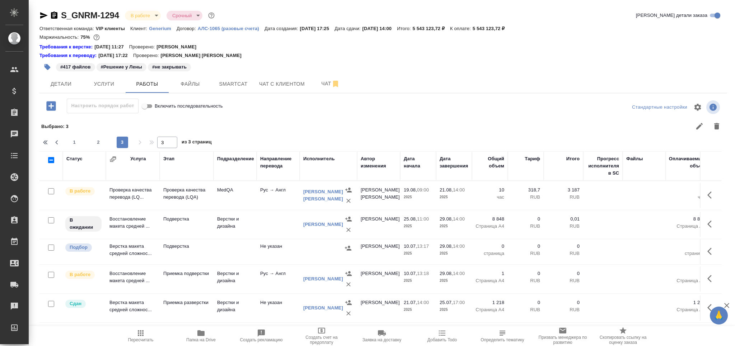
scroll to position [56, 0]
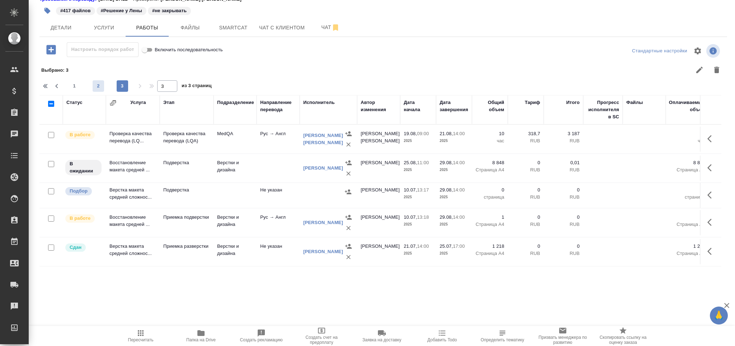
click at [97, 85] on span "2" at bounding box center [98, 86] width 11 height 7
type input "2"
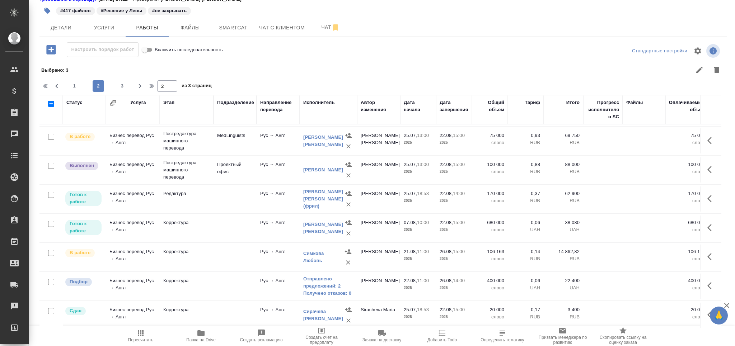
scroll to position [531, 0]
click at [50, 277] on input "checkbox" at bounding box center [51, 280] width 6 height 6
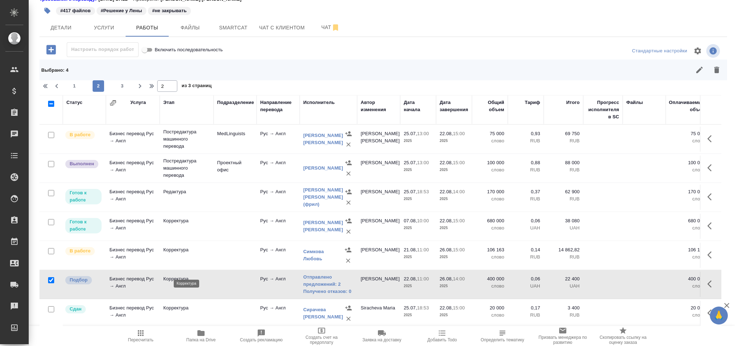
click at [144, 341] on span "Пересчитать" at bounding box center [140, 340] width 25 height 5
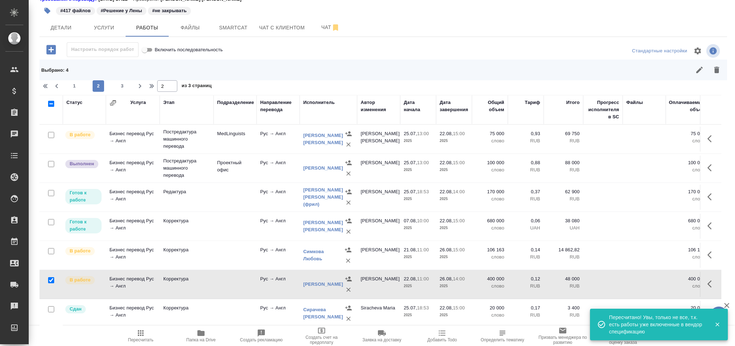
click at [53, 277] on input "checkbox" at bounding box center [51, 280] width 6 height 6
checkbox input "false"
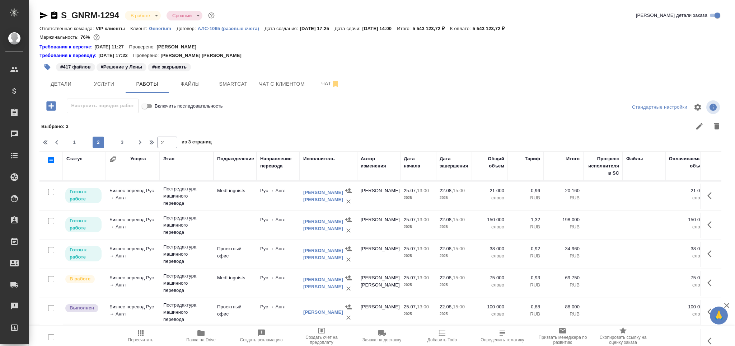
scroll to position [196, 0]
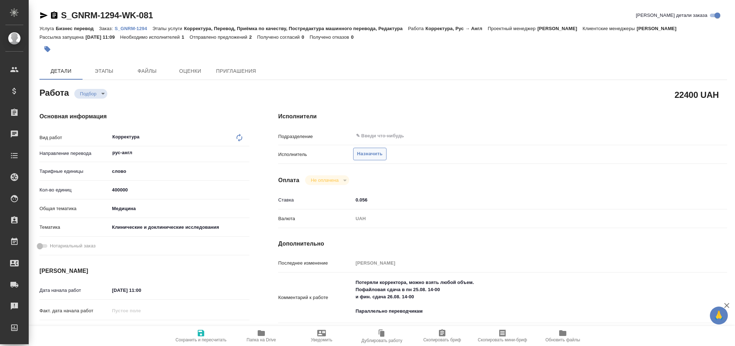
click at [360, 153] on span "Назначить" at bounding box center [369, 154] width 25 height 8
type textarea "x"
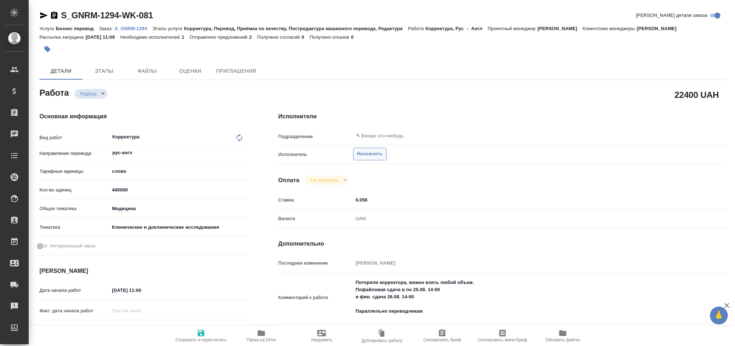
type textarea "x"
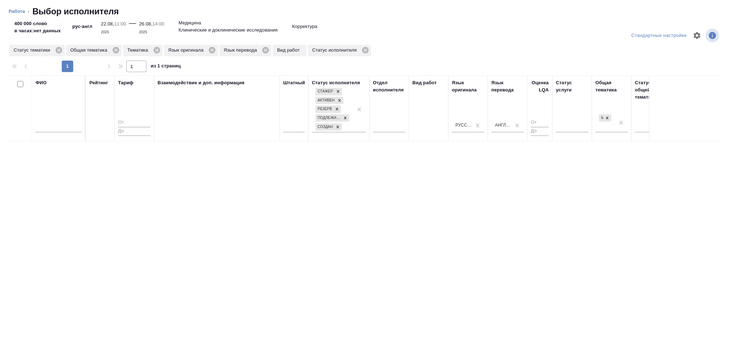
type textarea "x"
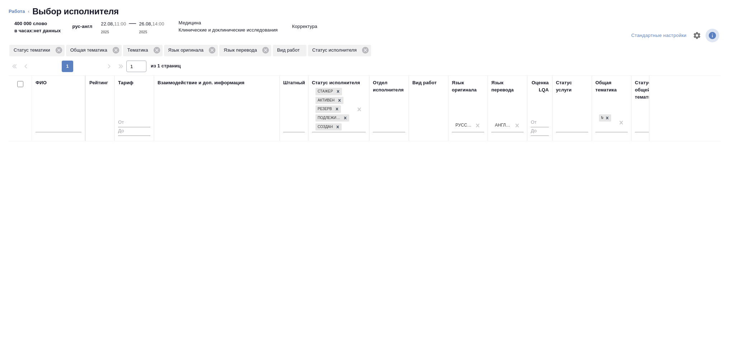
type textarea "x"
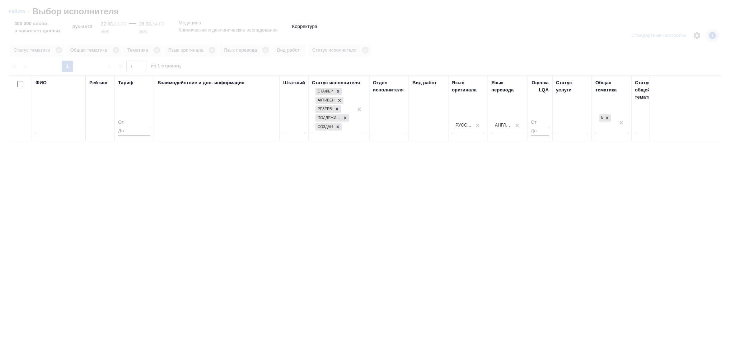
click at [61, 128] on input "text" at bounding box center [59, 127] width 46 height 9
type textarea "x"
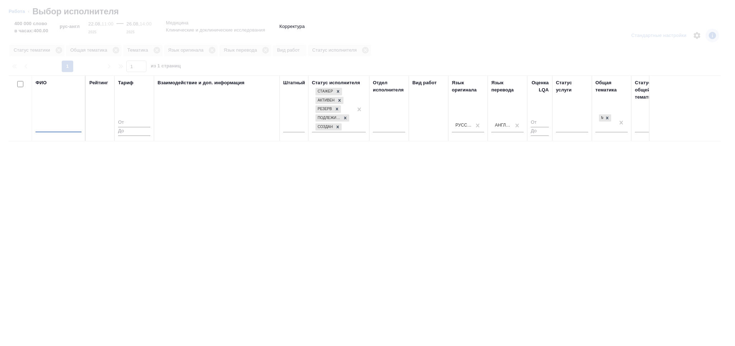
type textarea "x"
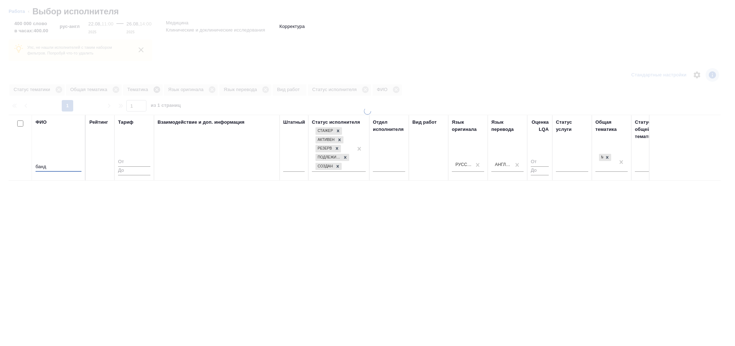
type input "банд"
click at [158, 90] on icon at bounding box center [156, 89] width 6 height 6
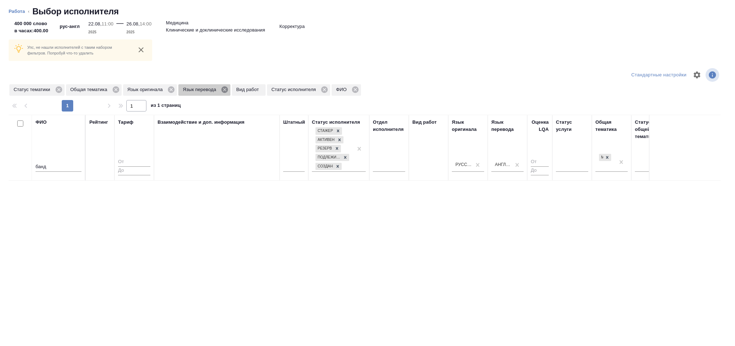
click at [225, 89] on icon at bounding box center [225, 90] width 8 height 8
click at [169, 89] on icon at bounding box center [171, 90] width 8 height 8
click at [116, 89] on icon at bounding box center [116, 90] width 8 height 8
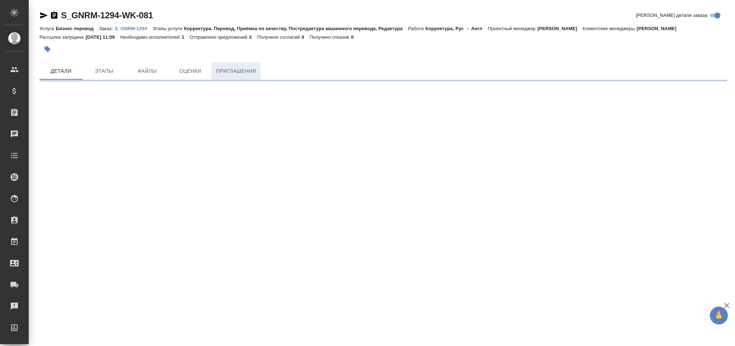
click at [243, 71] on span "Приглашения" at bounding box center [236, 71] width 40 height 9
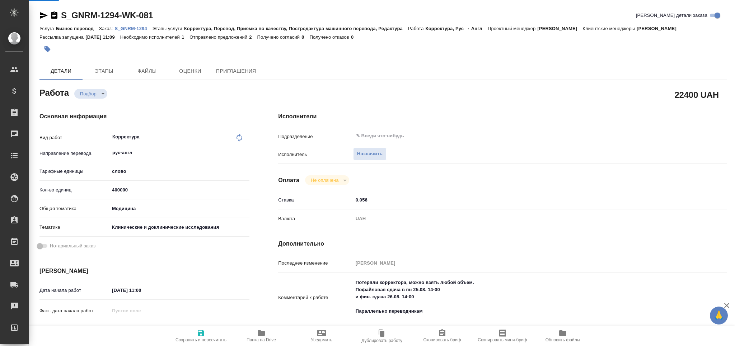
type textarea "x"
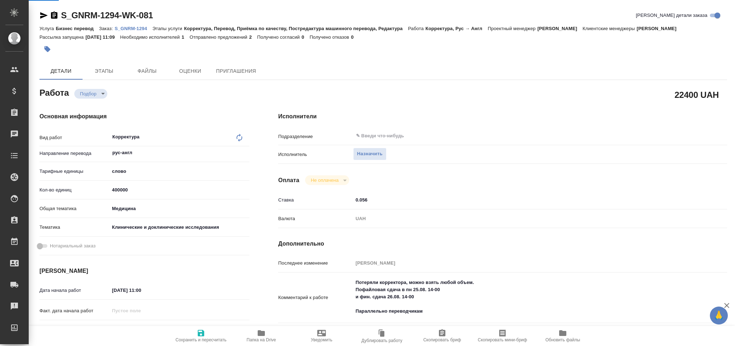
type textarea "x"
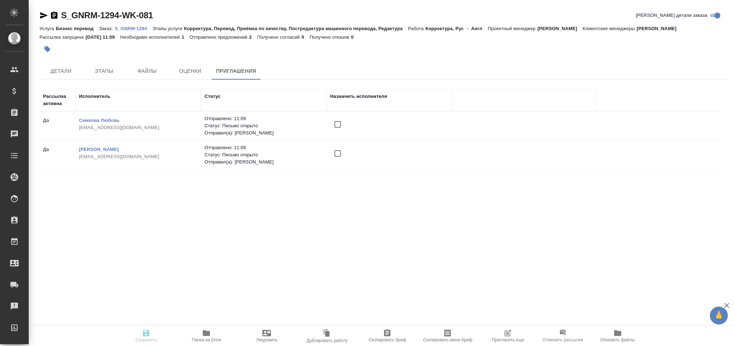
click at [337, 152] on input "checkbox" at bounding box center [337, 153] width 15 height 15
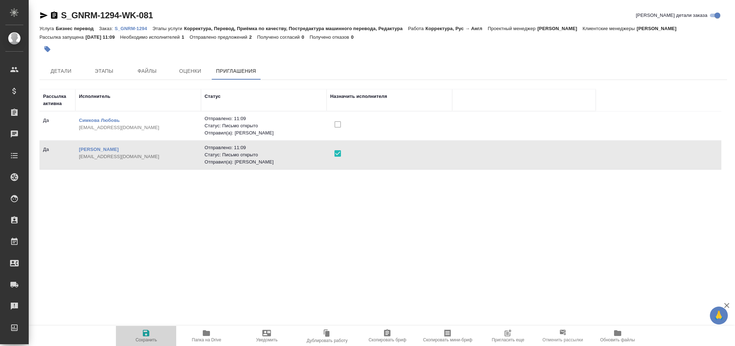
click at [142, 330] on icon "button" at bounding box center [146, 333] width 9 height 9
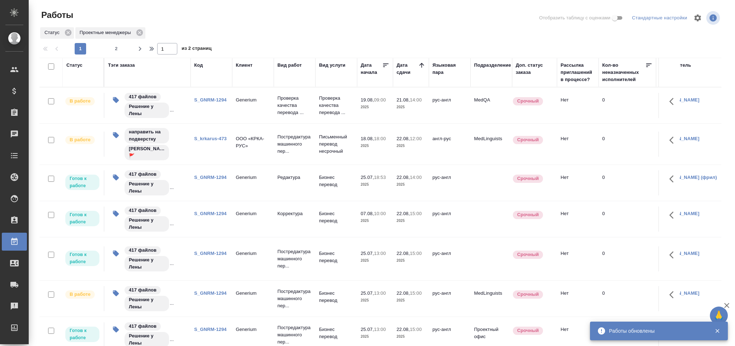
scroll to position [334, 0]
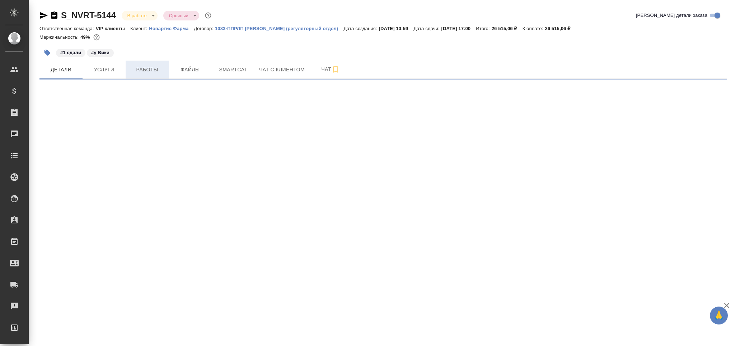
select select "RU"
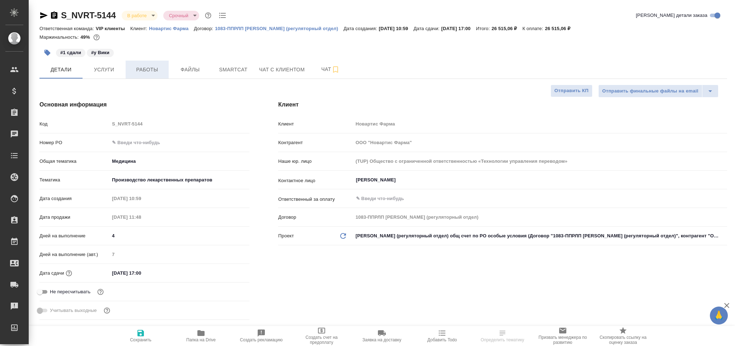
click at [159, 66] on span "Работы" at bounding box center [147, 69] width 34 height 9
type textarea "x"
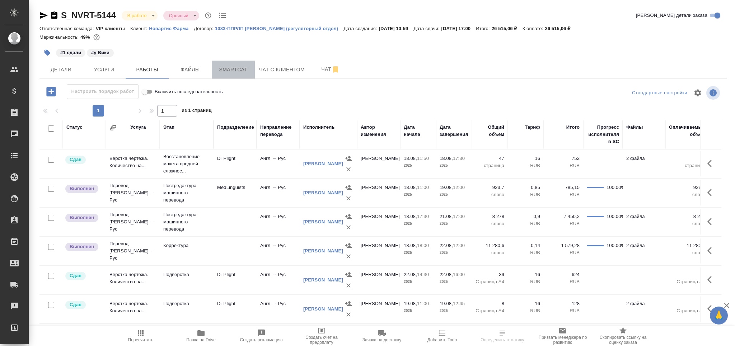
click at [233, 68] on span "Smartcat" at bounding box center [233, 69] width 34 height 9
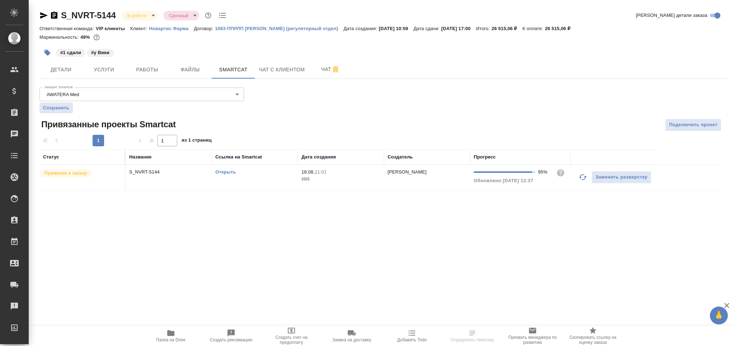
click at [291, 179] on td "Открыть" at bounding box center [255, 177] width 86 height 25
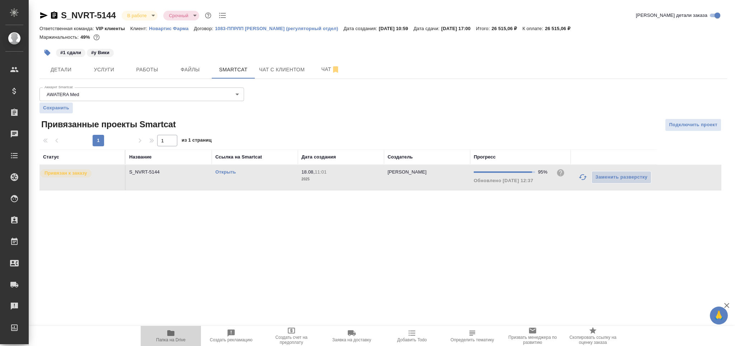
click at [184, 337] on span "Папка на Drive" at bounding box center [171, 336] width 52 height 14
click at [161, 72] on span "Работы" at bounding box center [147, 69] width 34 height 9
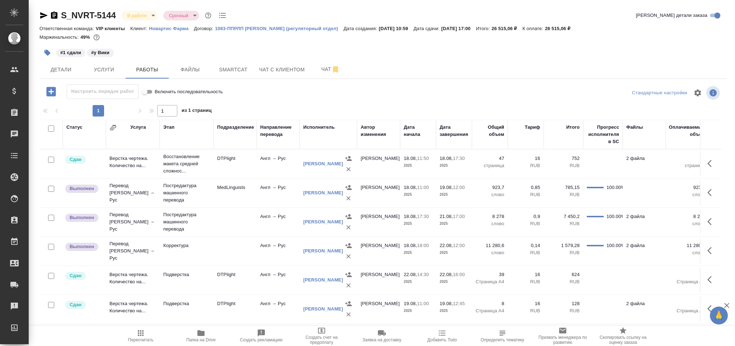
click at [142, 338] on span "Пересчитать" at bounding box center [140, 340] width 25 height 5
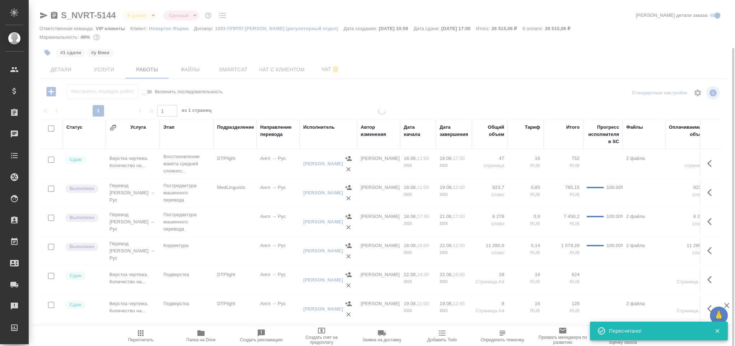
scroll to position [25, 0]
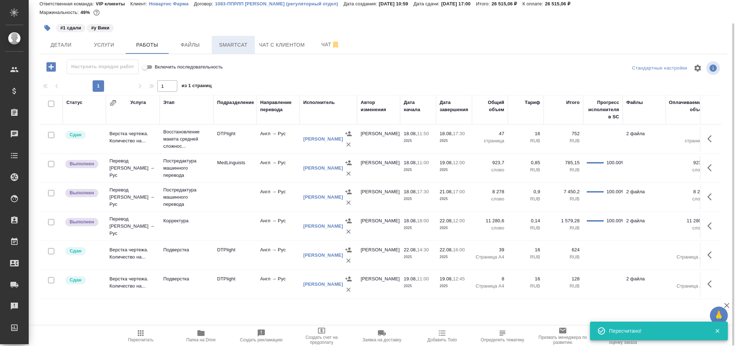
click at [235, 48] on span "Smartcat" at bounding box center [233, 45] width 34 height 9
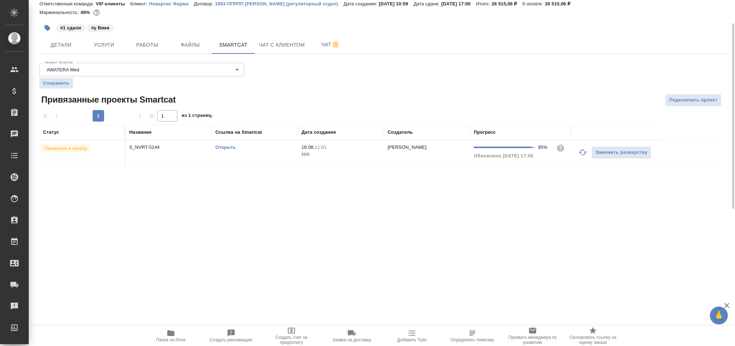
click at [274, 153] on td "Открыть" at bounding box center [255, 152] width 86 height 25
click at [273, 152] on td "Открыть" at bounding box center [255, 152] width 86 height 25
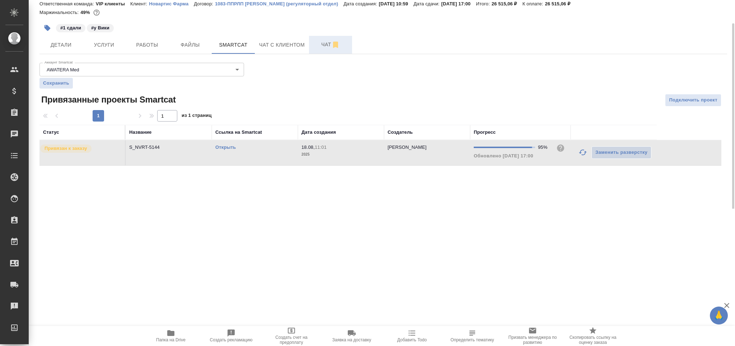
click at [315, 48] on span "Чат" at bounding box center [330, 44] width 34 height 9
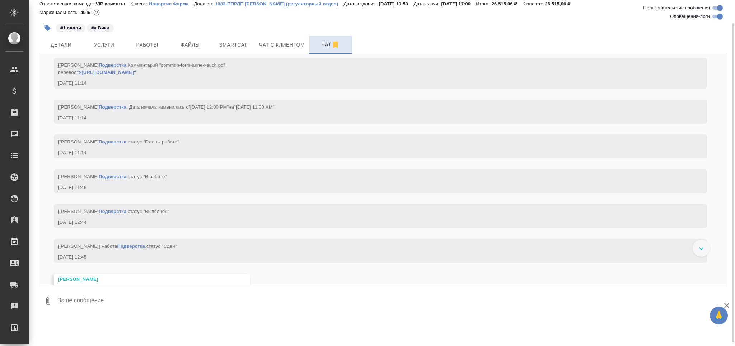
scroll to position [4767, 0]
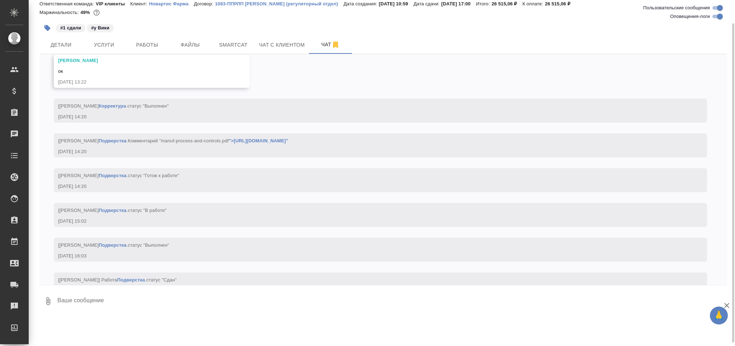
click at [125, 299] on textarea at bounding box center [392, 301] width 670 height 24
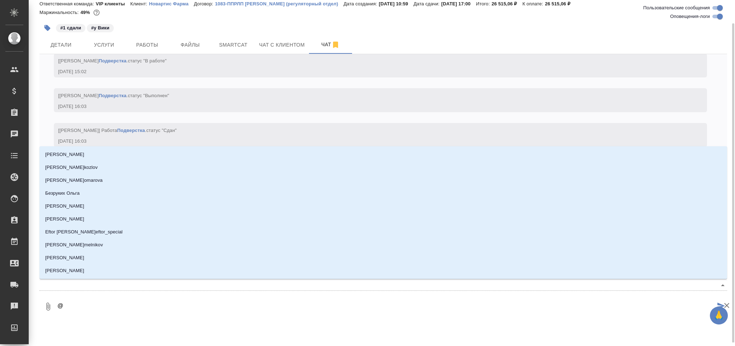
type textarea "@д"
type input "д"
type textarea "@ди"
type input "ди"
type textarea "@дил"
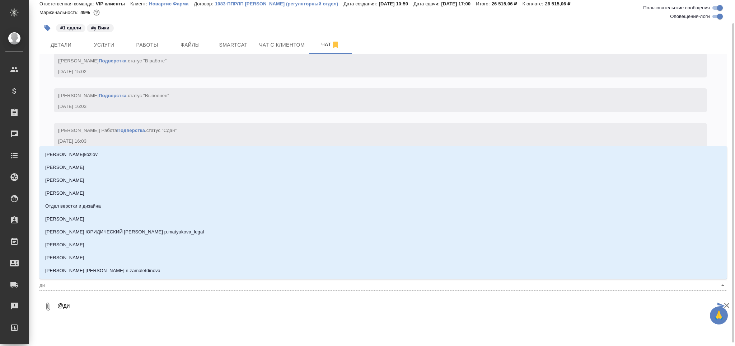
type input "дил"
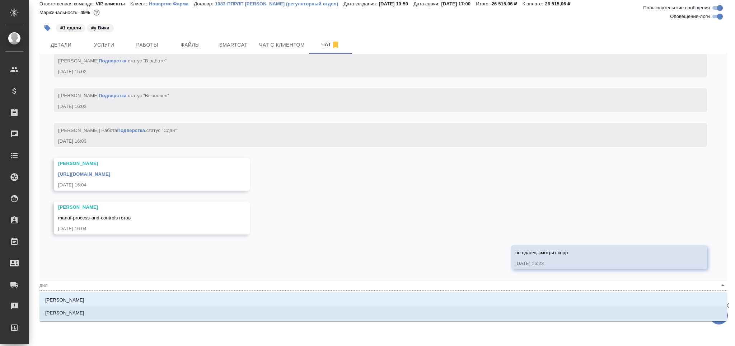
click at [108, 311] on li "[PERSON_NAME]" at bounding box center [383, 313] width 688 height 13
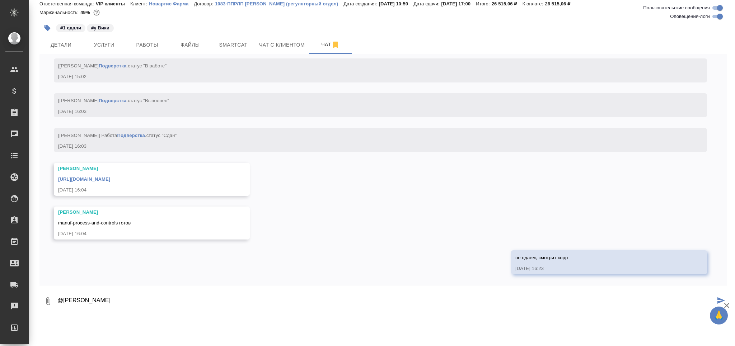
paste textarea "https://drive.awatera.com/apps/files/files?dir=/Shares/Novartos_Pharma/Orders/S…"
type textarea "@Сайдашева Диляра https://drive.awatera.com/apps/files/files?dir=/Shares/Novart…"
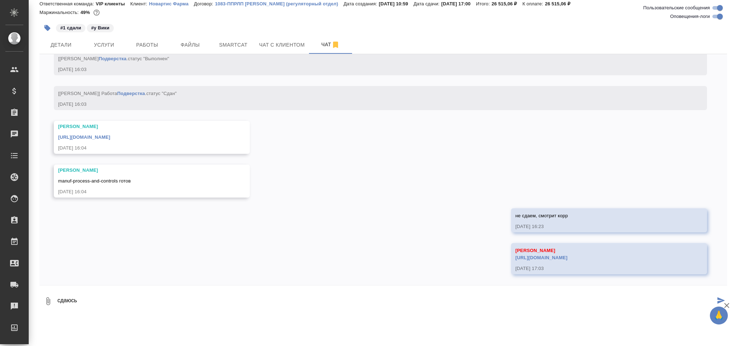
scroll to position [5083, 0]
type textarea "сдаюсь, 1 файл сдавали ранее, бери только свежий"
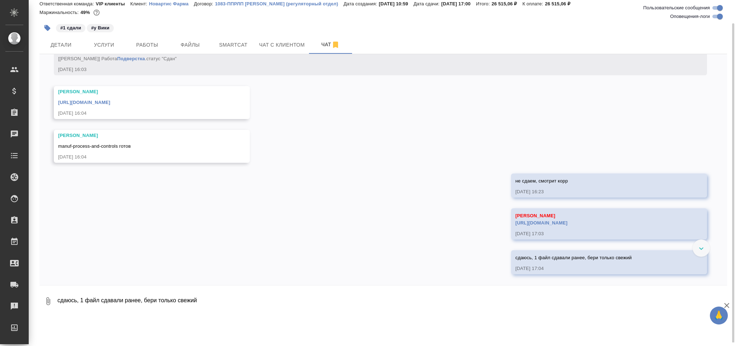
scroll to position [5118, 0]
click span "Smartcat"
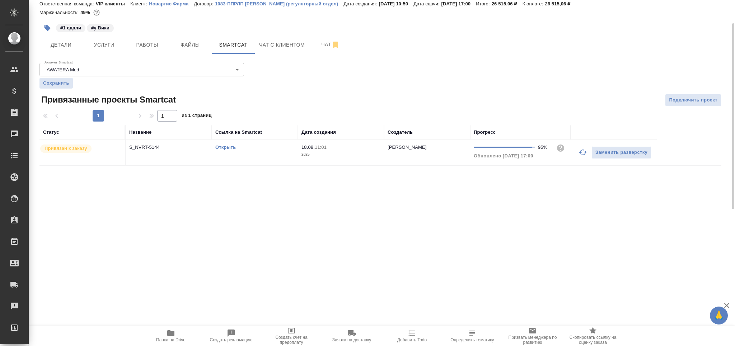
click div "Открыть"
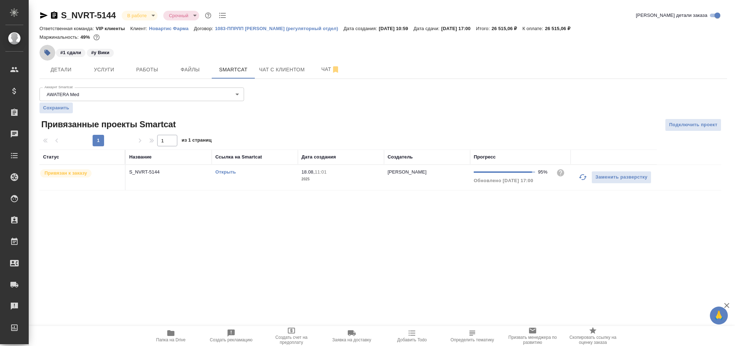
click icon "button"
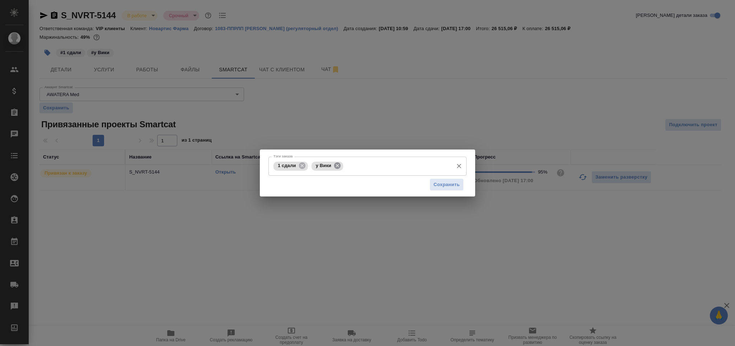
click icon
click span "Сохранить"
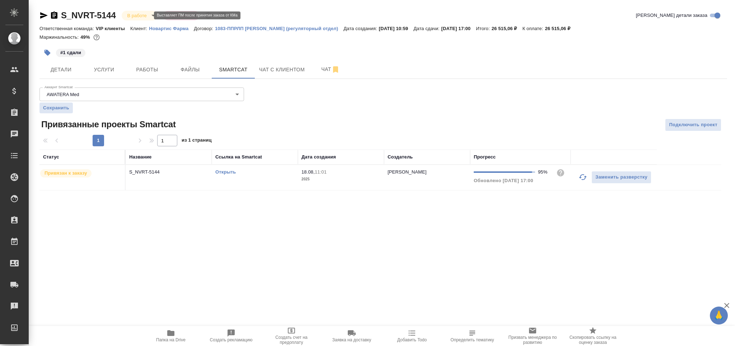
click body "🙏 .cls-1 fill:#fff; AWATERA Grabko Mariya Клиенты Спецификации Заказы 0 Чаты To…"
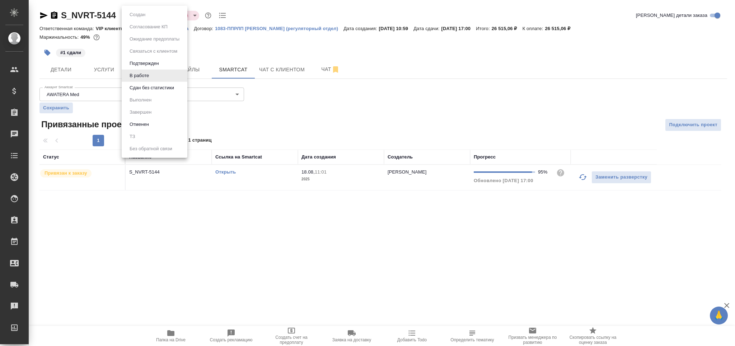
click li "Сдан без статистики"
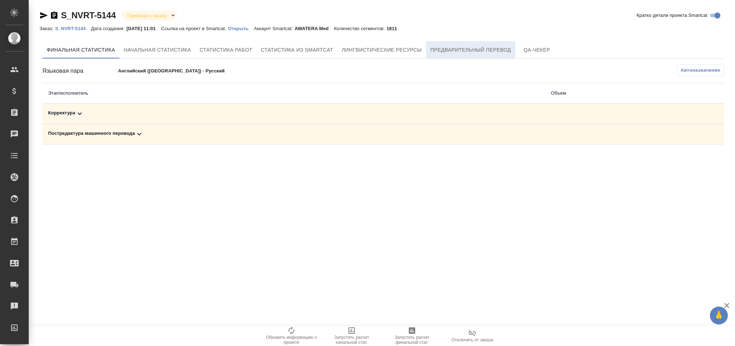
click at [447, 44] on button "Предварительный перевод" at bounding box center [470, 49] width 89 height 17
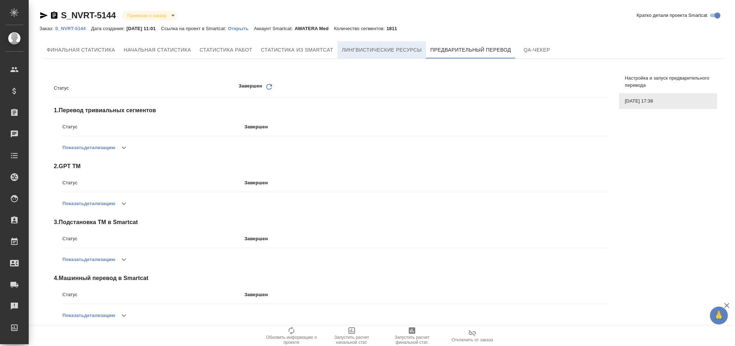
click at [396, 52] on span "Лингвистические ресурсы" at bounding box center [382, 50] width 80 height 9
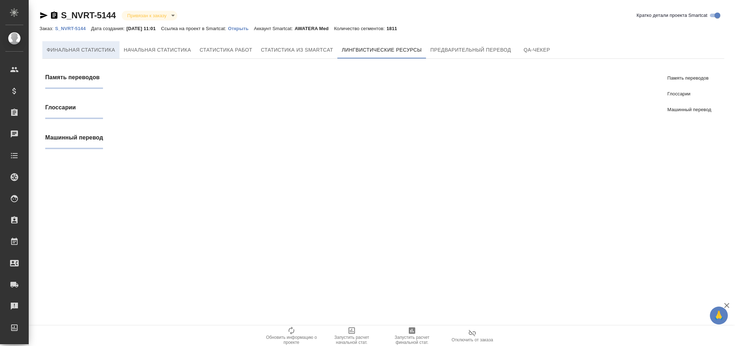
click at [96, 54] on span "Финальная статистика" at bounding box center [81, 50] width 69 height 9
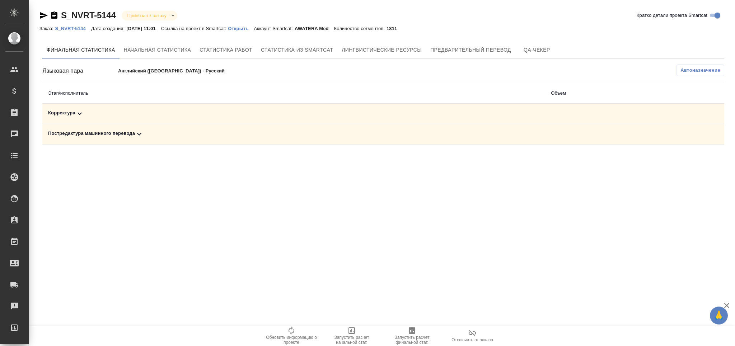
click at [83, 141] on td "Постредактура машинного перевода" at bounding box center [293, 134] width 503 height 20
click at [90, 134] on div "Постредактура машинного перевода" at bounding box center [293, 134] width 491 height 9
click at [701, 71] on span "Автоназначение" at bounding box center [700, 70] width 40 height 7
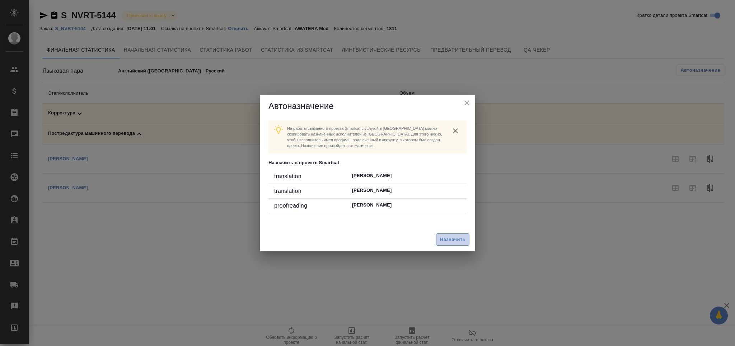
click at [461, 237] on span "Назначить" at bounding box center [452, 240] width 25 height 8
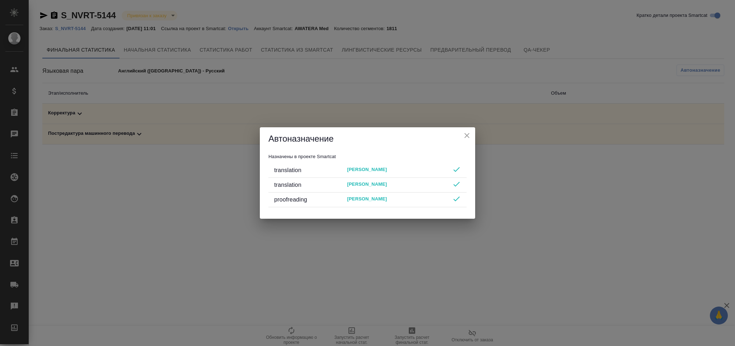
click at [466, 134] on icon "close" at bounding box center [467, 135] width 9 height 9
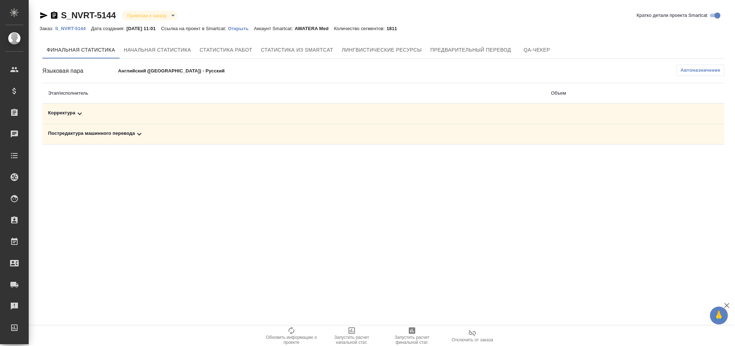
click at [417, 341] on span "Запустить расчет финальной стат." at bounding box center [412, 340] width 52 height 10
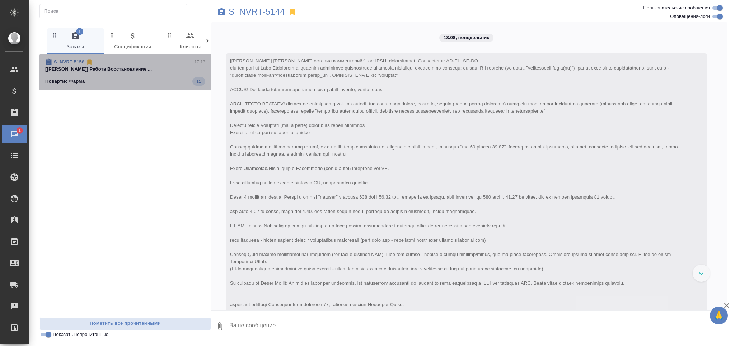
scroll to position [5149, 0]
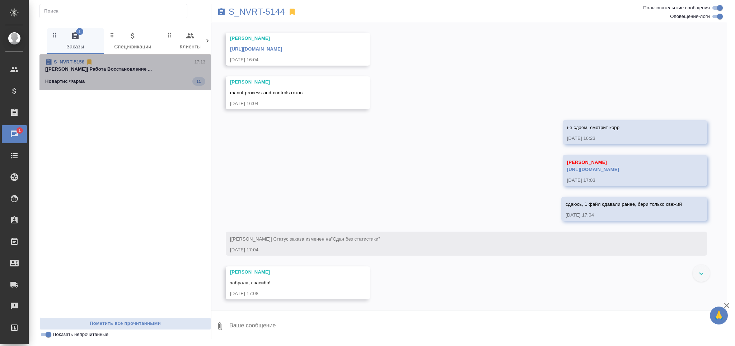
click at [119, 77] on div "Новартис Фарма 11" at bounding box center [125, 81] width 160 height 9
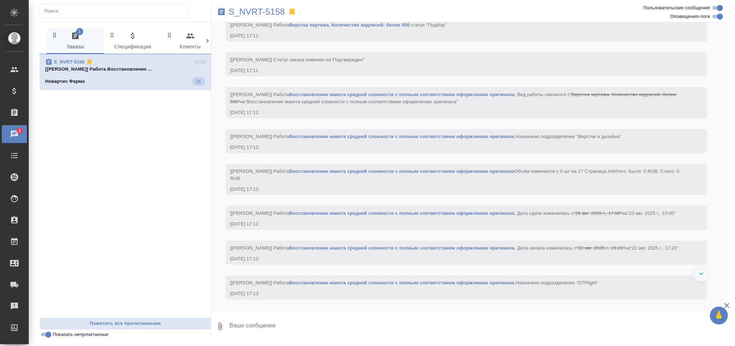
scroll to position [930, 0]
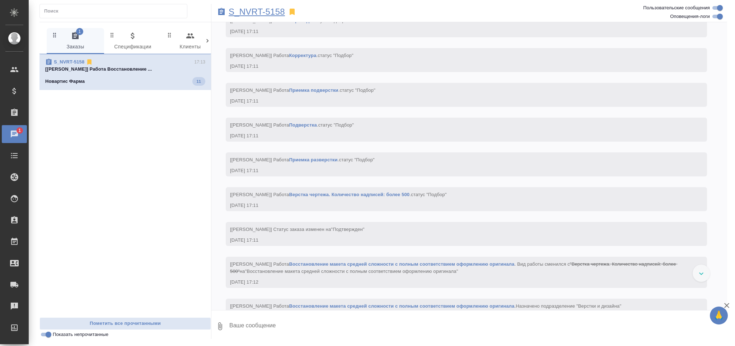
click at [268, 8] on p "S_NVRT-5158" at bounding box center [257, 11] width 56 height 7
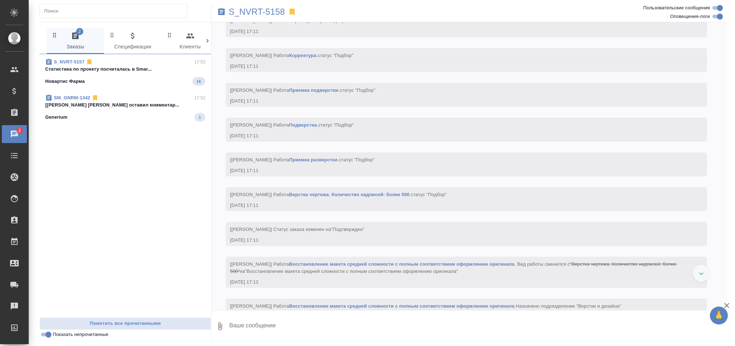
click at [118, 63] on div "S_NVRT-5157 17:53" at bounding box center [125, 61] width 160 height 7
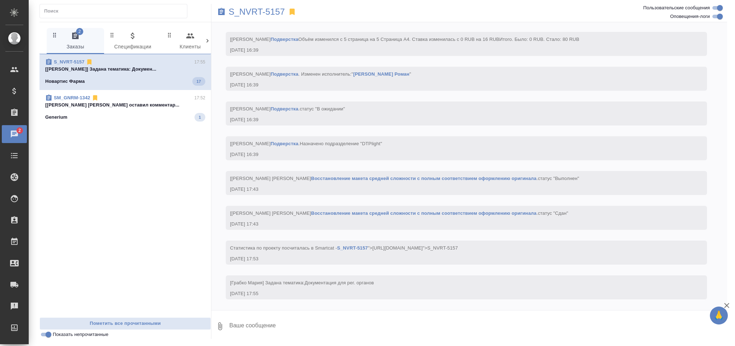
scroll to position [1859, 0]
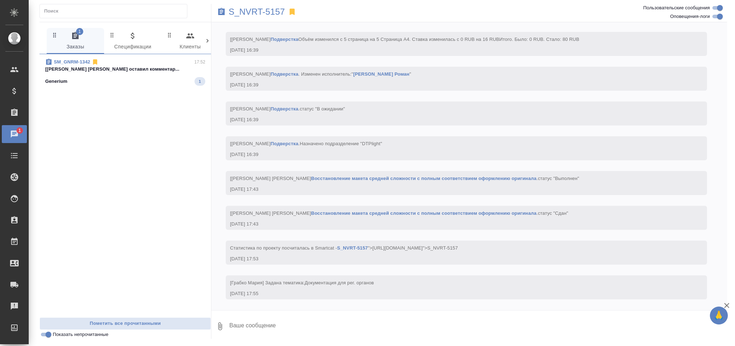
click at [146, 72] on p "[[PERSON_NAME] [PERSON_NAME] оставил комментар..." at bounding box center [125, 69] width 160 height 7
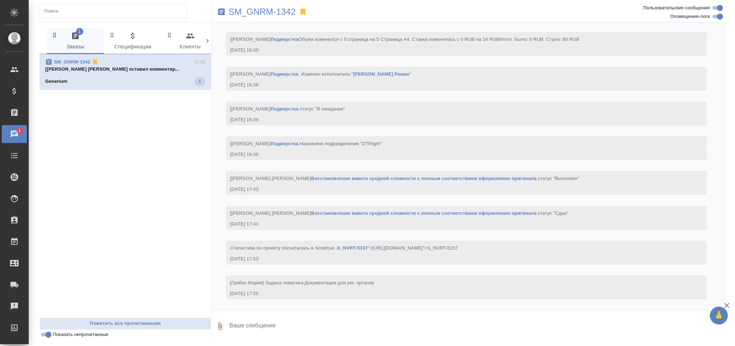
scroll to position [0, 0]
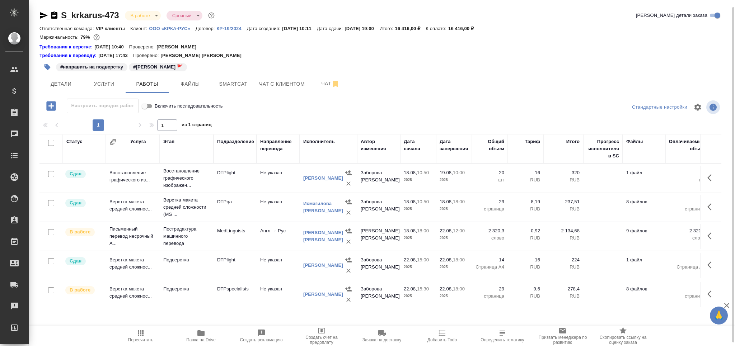
scroll to position [4, 0]
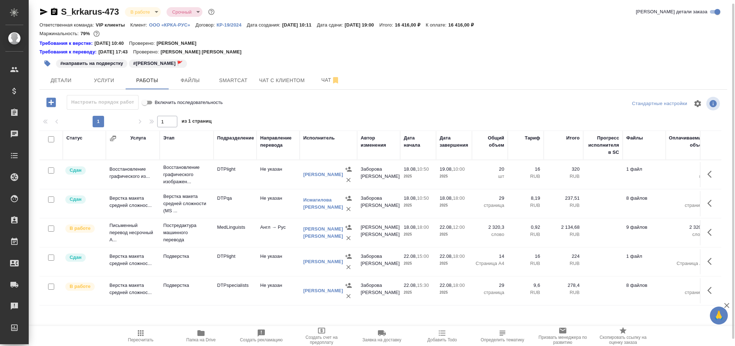
click at [147, 341] on span "Пересчитать" at bounding box center [140, 340] width 25 height 5
click at [191, 189] on td "Подверстка" at bounding box center [187, 174] width 54 height 29
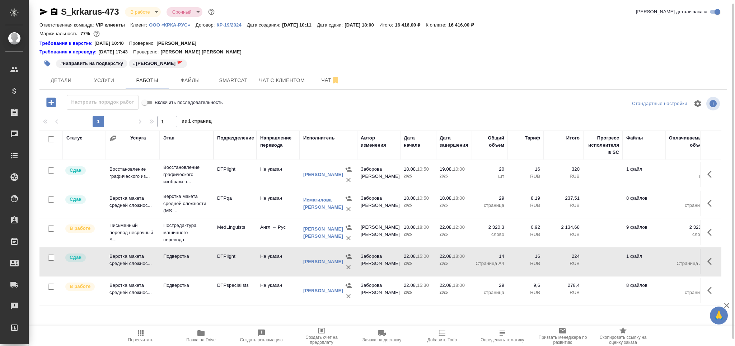
click at [173, 189] on td "Подверстка" at bounding box center [187, 174] width 54 height 29
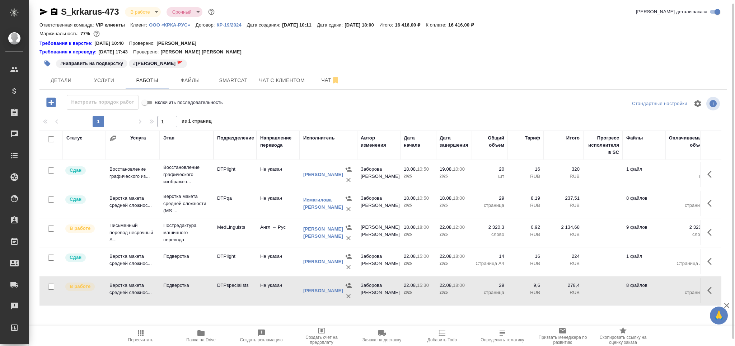
click at [140, 333] on icon "button" at bounding box center [141, 333] width 6 height 6
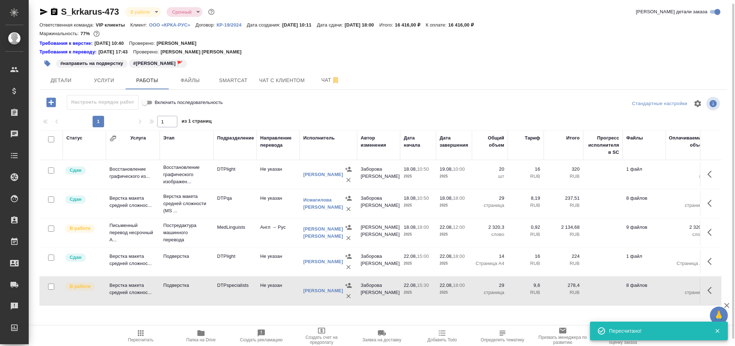
click at [140, 335] on icon "button" at bounding box center [141, 333] width 6 height 6
click at [200, 189] on td "Подверстка" at bounding box center [187, 174] width 54 height 29
click at [317, 81] on span "Чат" at bounding box center [330, 80] width 34 height 9
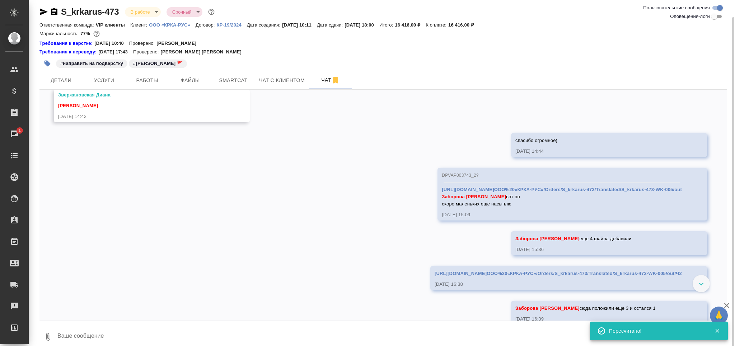
scroll to position [10, 0]
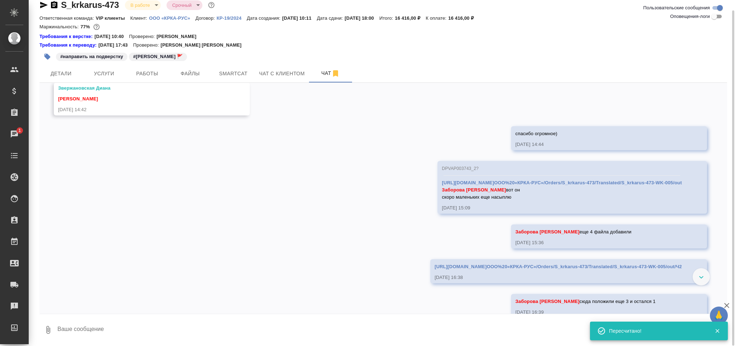
click at [97, 328] on textarea at bounding box center [392, 330] width 670 height 24
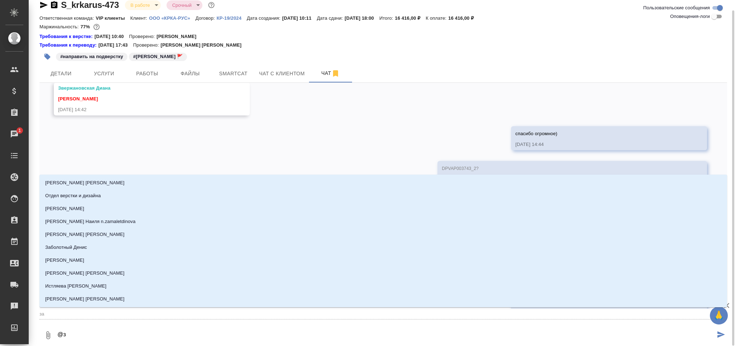
type textarea "@за"
type input "за"
type textarea "@заб"
type input "заб"
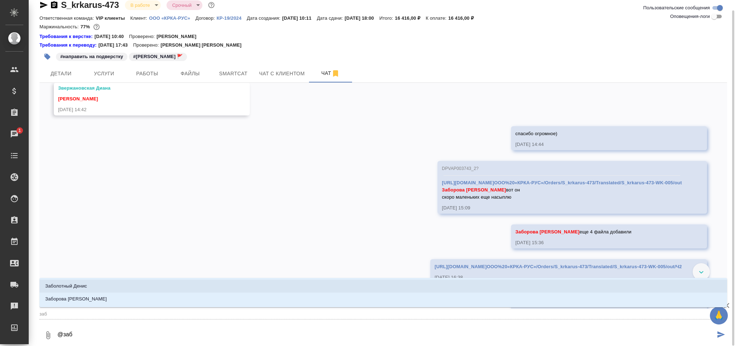
type textarea "@забо"
type input "забо"
type textarea "@забор"
type input "забор"
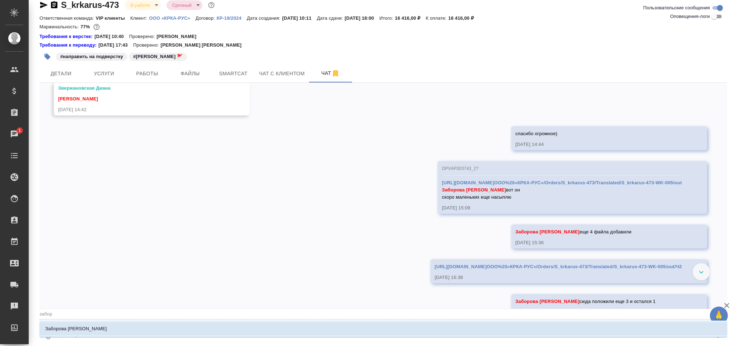
click at [123, 324] on li "Заборова [PERSON_NAME]" at bounding box center [383, 329] width 688 height 13
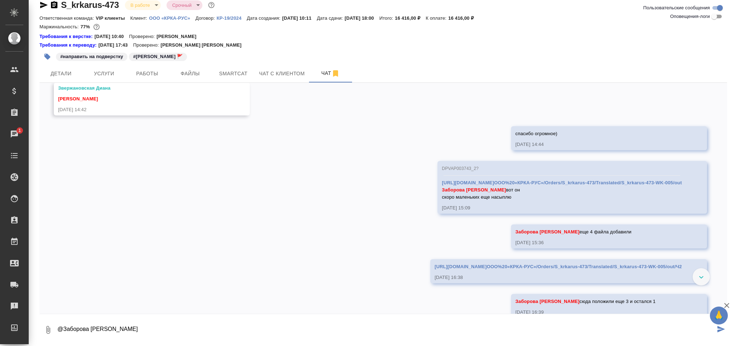
type textarea "@Заборова [PERSON_NAME]"
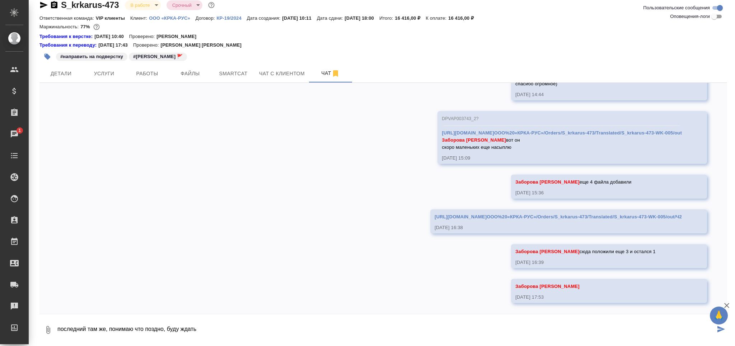
type textarea "последний там же, понимаю что поздно, буду ждать"
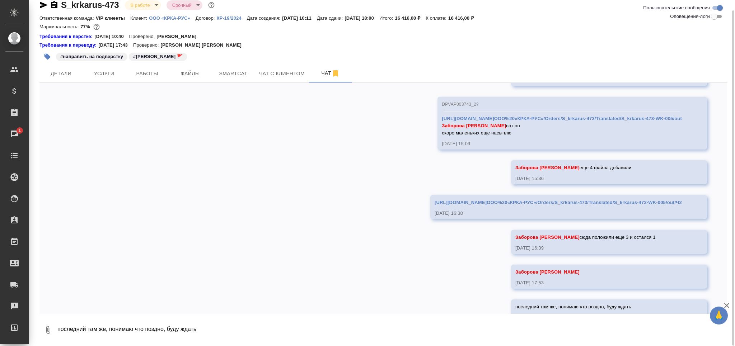
scroll to position [1070, 0]
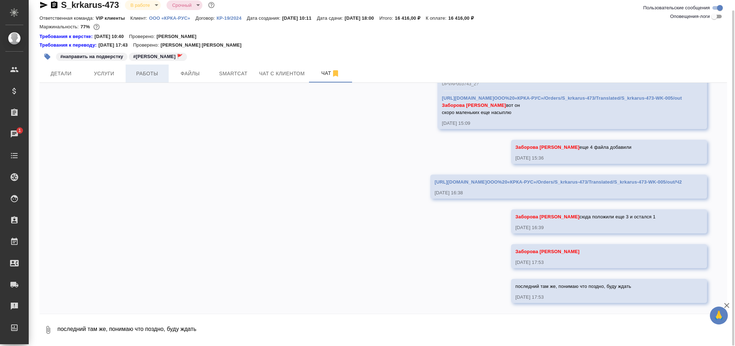
click at [152, 78] on button "Работы" at bounding box center [147, 74] width 43 height 18
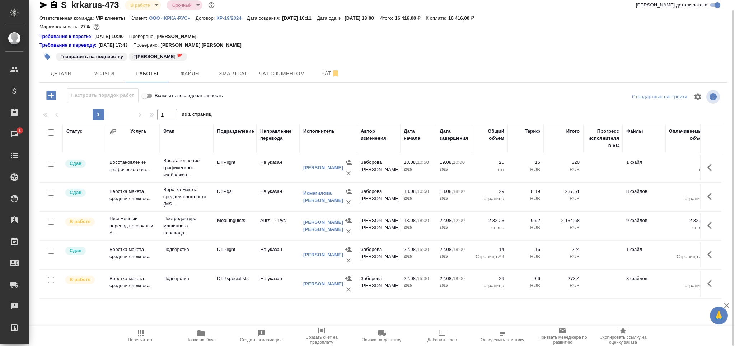
click at [191, 182] on td "Подверстка" at bounding box center [187, 168] width 54 height 29
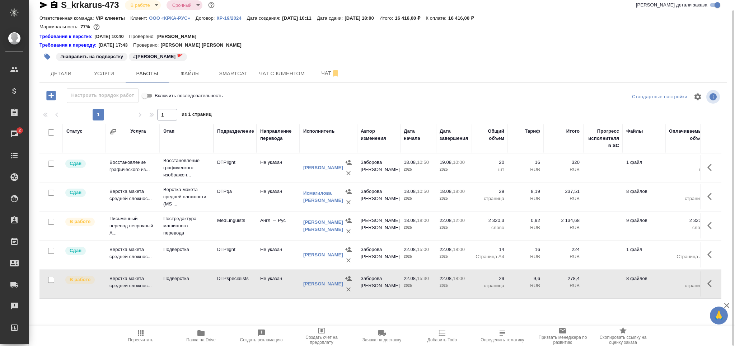
click at [144, 337] on icon "button" at bounding box center [140, 333] width 9 height 9
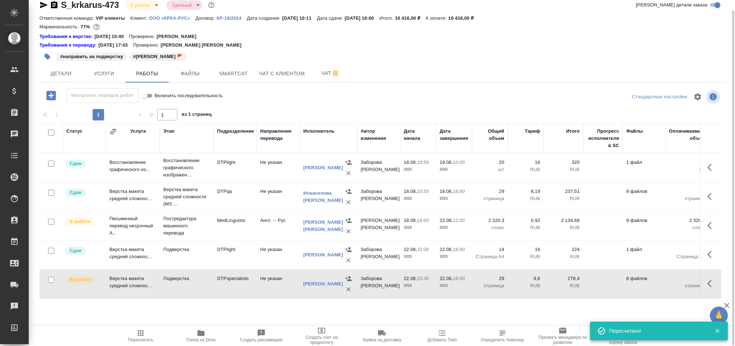
drag, startPoint x: 147, startPoint y: 339, endPoint x: 140, endPoint y: 335, distance: 8.7
click at [147, 339] on span "Пересчитать" at bounding box center [140, 340] width 25 height 5
click at [141, 339] on span "Пересчитать" at bounding box center [140, 340] width 25 height 5
click at [713, 226] on icon "button" at bounding box center [711, 225] width 9 height 9
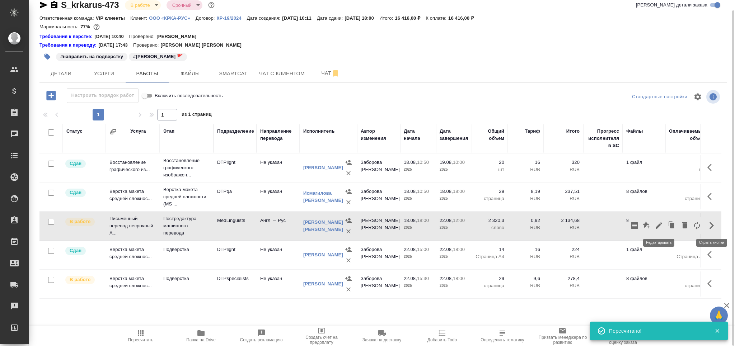
click at [658, 226] on icon "button" at bounding box center [659, 225] width 6 height 6
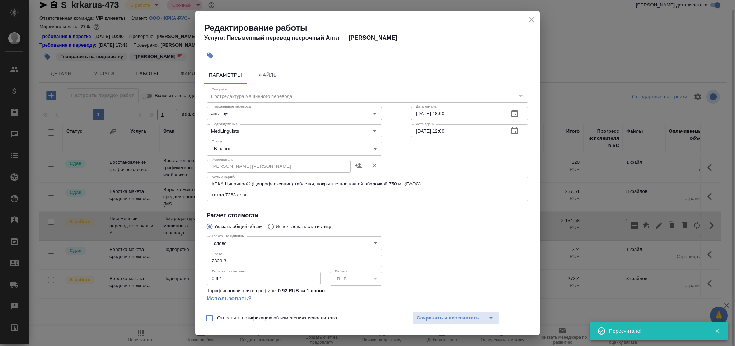
click at [230, 152] on body "🙏 .cls-1 fill:#fff; AWATERA [PERSON_NAME] Спецификации Заказы 0 Чаты Todo Проек…" at bounding box center [367, 202] width 735 height 404
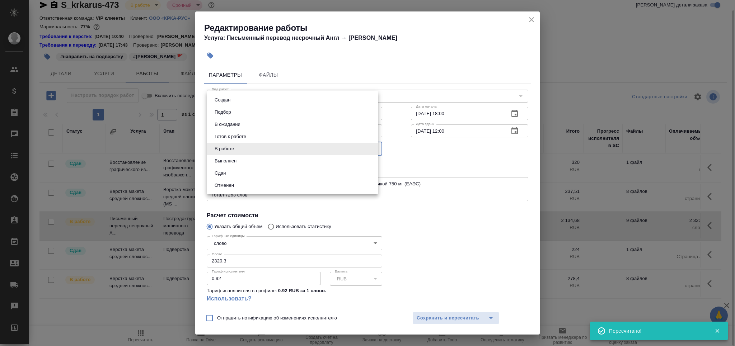
click at [229, 158] on button "Выполнен" at bounding box center [225, 161] width 26 height 8
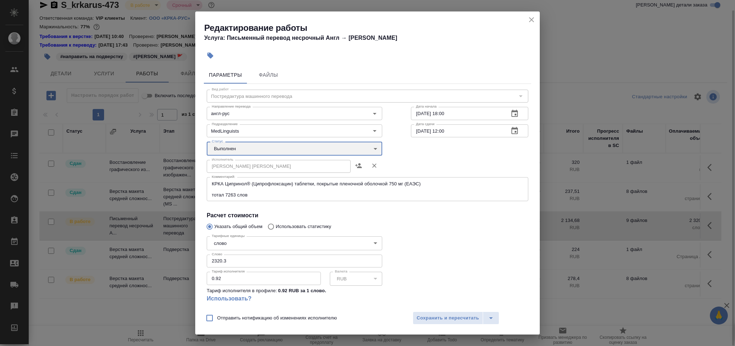
type input "completed"
click at [432, 317] on span "Сохранить и пересчитать" at bounding box center [448, 318] width 62 height 8
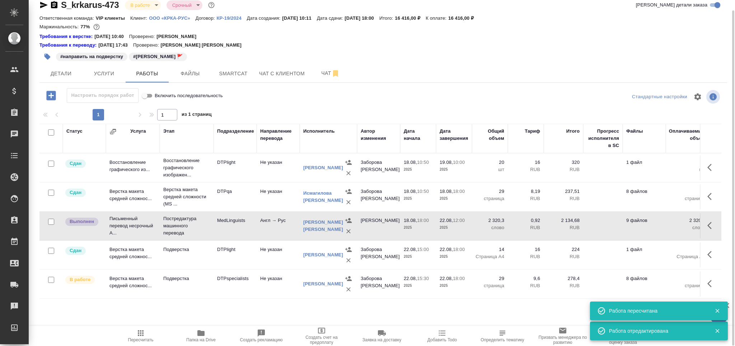
click at [311, 226] on div "[PERSON_NAME] [PERSON_NAME]" at bounding box center [323, 226] width 40 height 14
click at [314, 227] on link "[PERSON_NAME] [PERSON_NAME]" at bounding box center [323, 226] width 40 height 13
click at [228, 67] on button "Smartcat" at bounding box center [233, 74] width 43 height 18
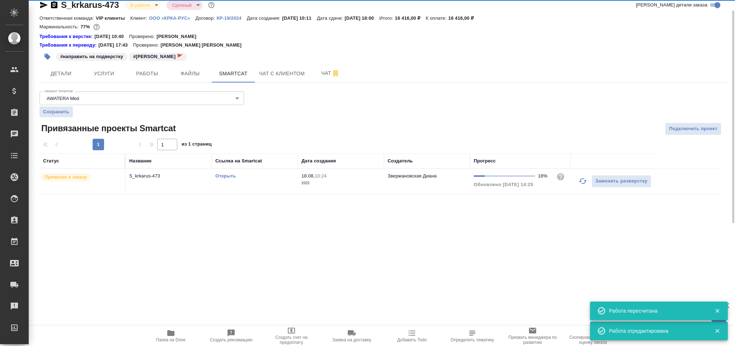
click at [278, 182] on td "Открыть" at bounding box center [255, 181] width 86 height 25
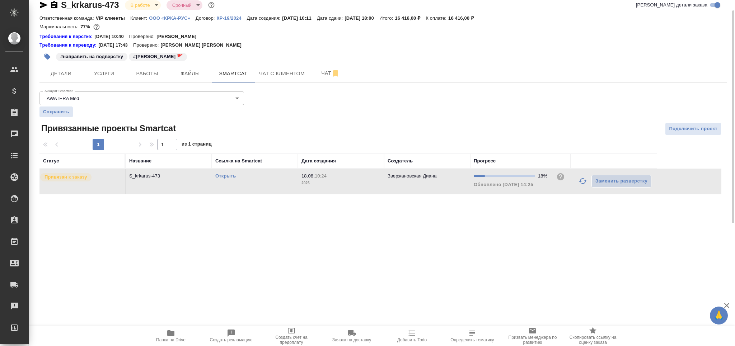
click at [257, 186] on td "Открыть" at bounding box center [255, 181] width 86 height 25
click at [157, 71] on span "Работы" at bounding box center [147, 73] width 34 height 9
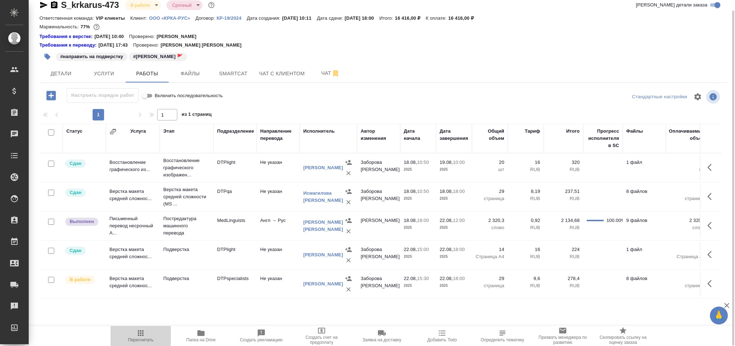
click at [146, 334] on span "Пересчитать" at bounding box center [141, 336] width 52 height 14
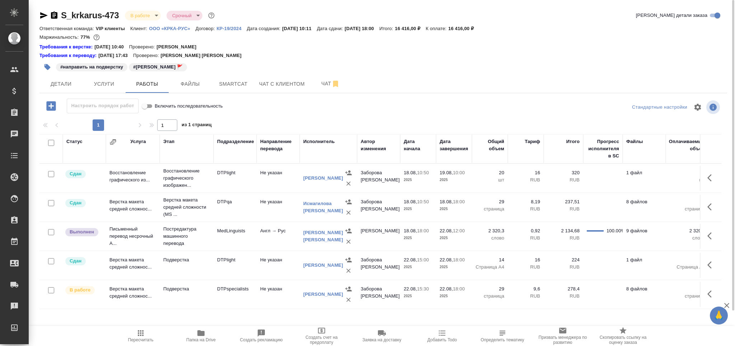
click at [142, 334] on icon "button" at bounding box center [141, 333] width 6 height 6
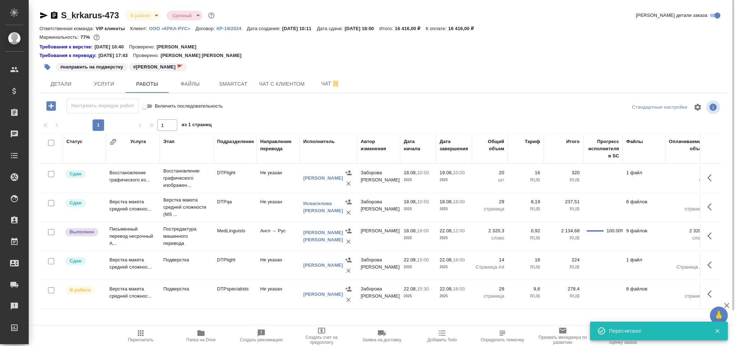
click at [238, 83] on span "Smartcat" at bounding box center [233, 84] width 34 height 9
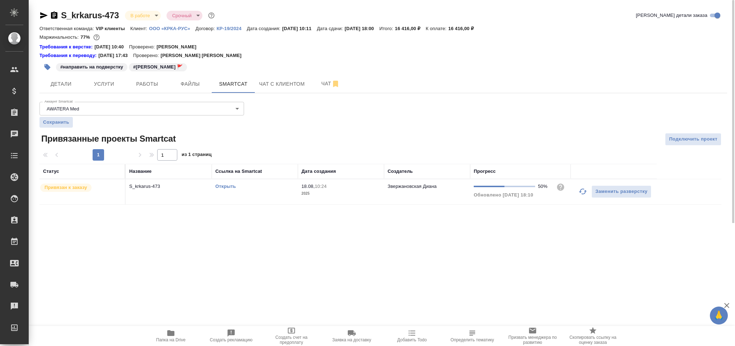
click at [269, 190] on div "Открыть" at bounding box center [254, 186] width 79 height 7
click at [141, 88] on span "Работы" at bounding box center [147, 84] width 34 height 9
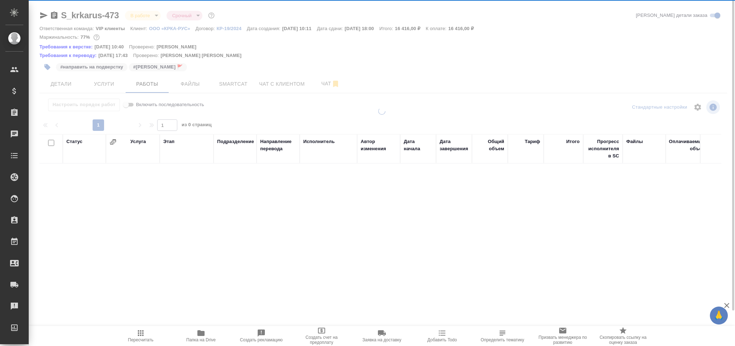
click at [142, 341] on span "Пересчитать" at bounding box center [140, 340] width 25 height 5
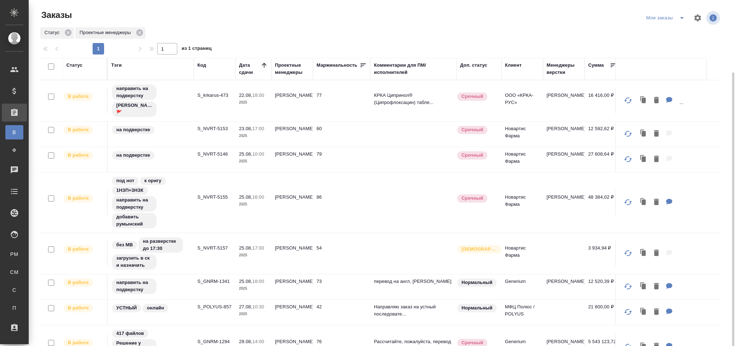
scroll to position [38, 0]
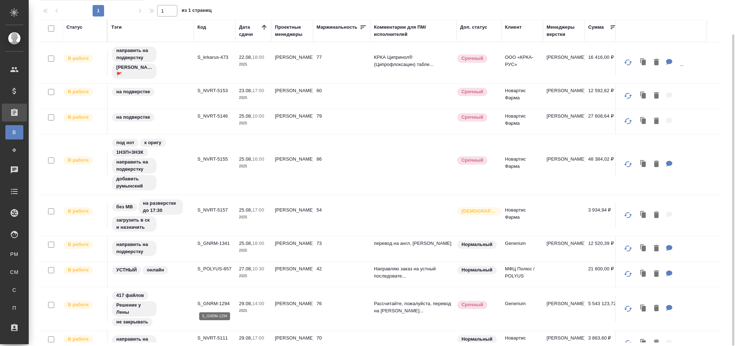
click at [221, 302] on p "S_GNRM-1294" at bounding box center [214, 303] width 34 height 7
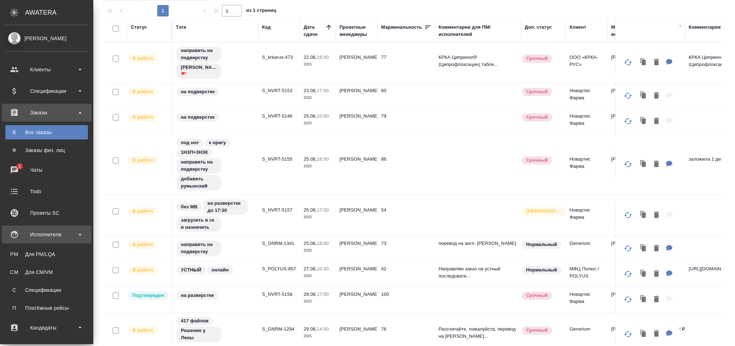
click at [33, 233] on div "Исполнители" at bounding box center [46, 234] width 83 height 11
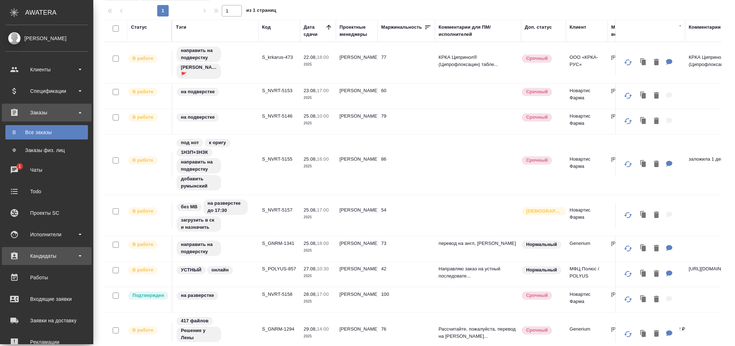
click at [54, 254] on div "Кандидаты" at bounding box center [46, 256] width 83 height 11
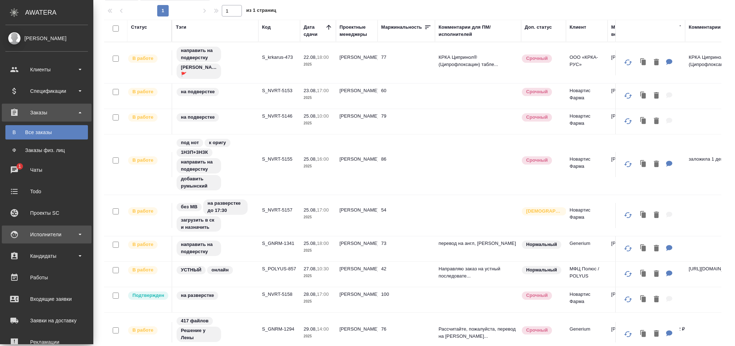
click at [60, 234] on div "Исполнители" at bounding box center [46, 234] width 83 height 11
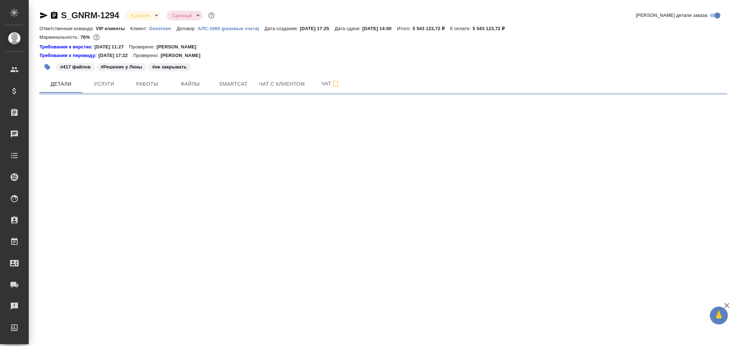
select select "RU"
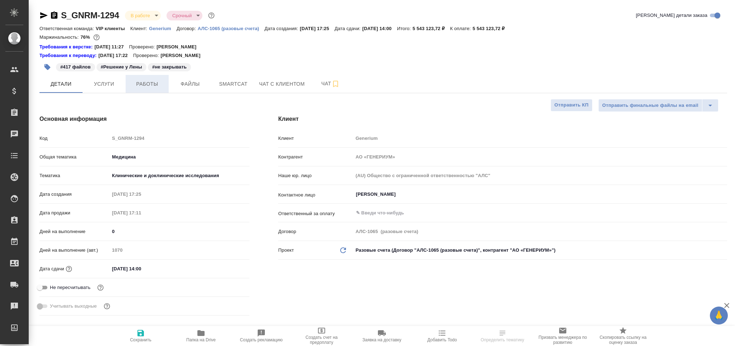
click at [147, 80] on span "Работы" at bounding box center [147, 84] width 34 height 9
type textarea "x"
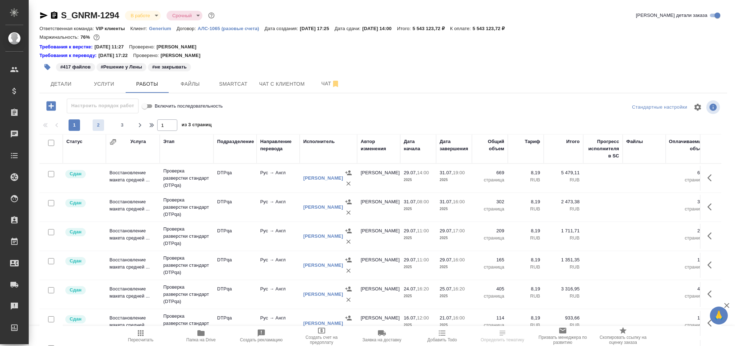
click at [99, 123] on span "2" at bounding box center [98, 125] width 11 height 7
type input "2"
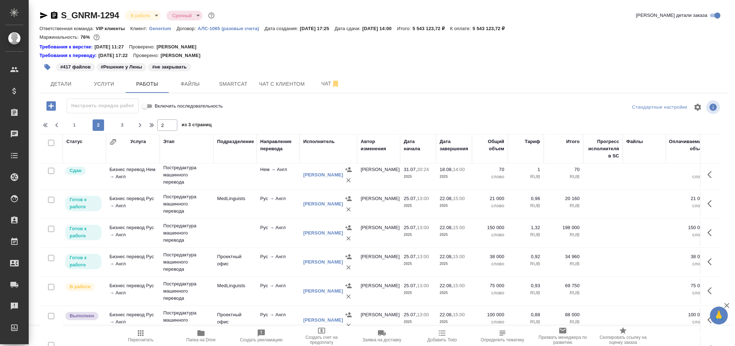
scroll to position [413, 0]
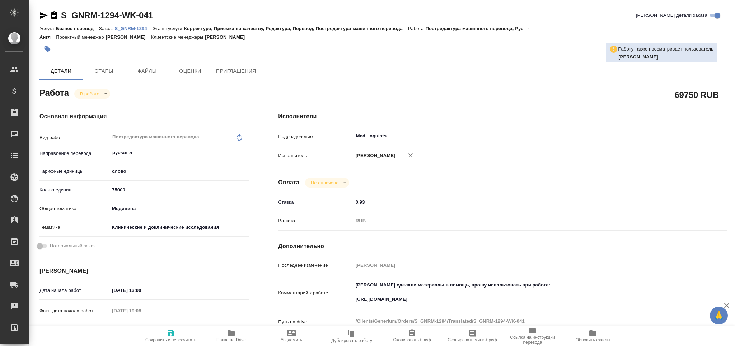
type textarea "x"
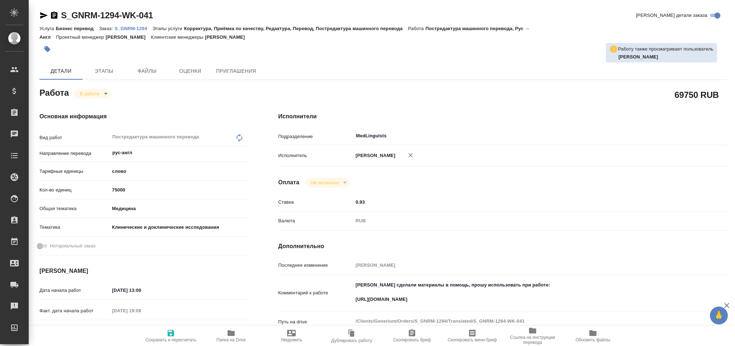
type textarea "x"
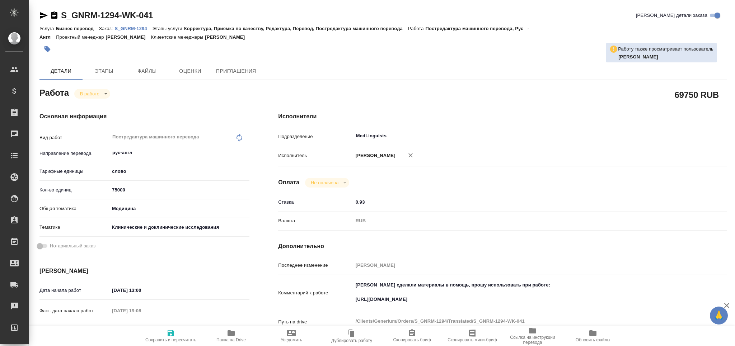
type textarea "x"
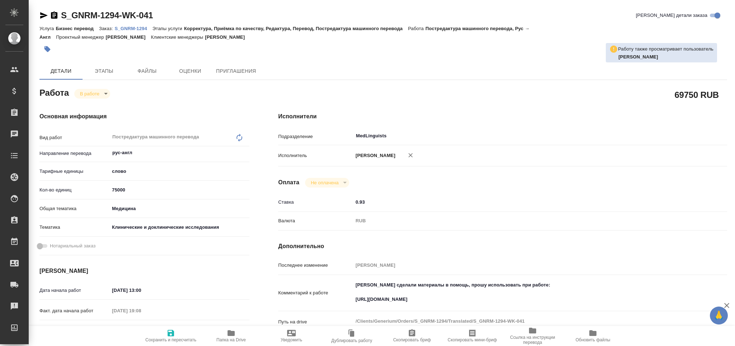
type textarea "x"
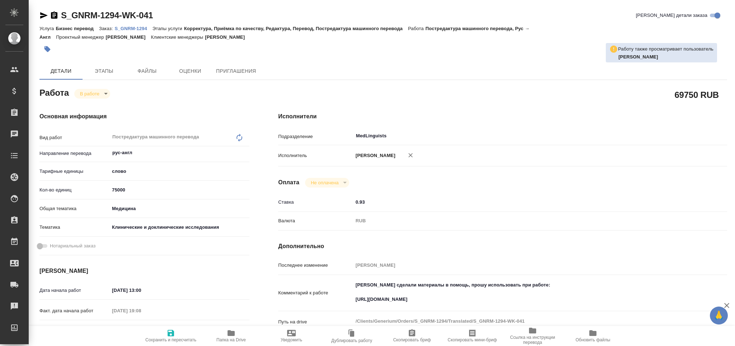
click at [232, 335] on icon "button" at bounding box center [230, 333] width 7 height 6
type textarea "x"
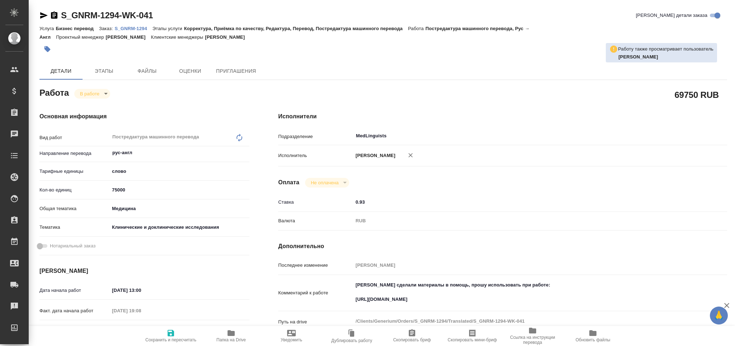
type textarea "x"
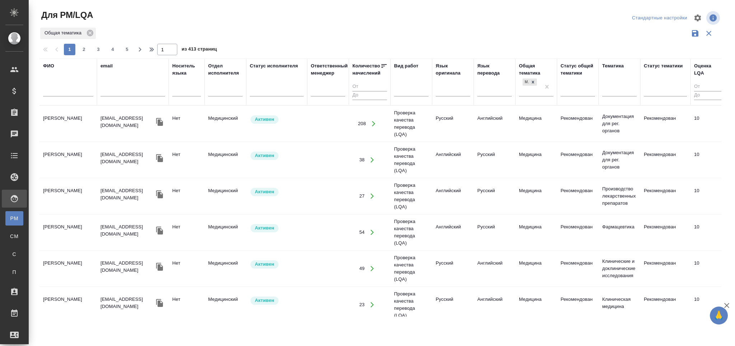
click at [56, 89] on input "text" at bounding box center [68, 92] width 50 height 9
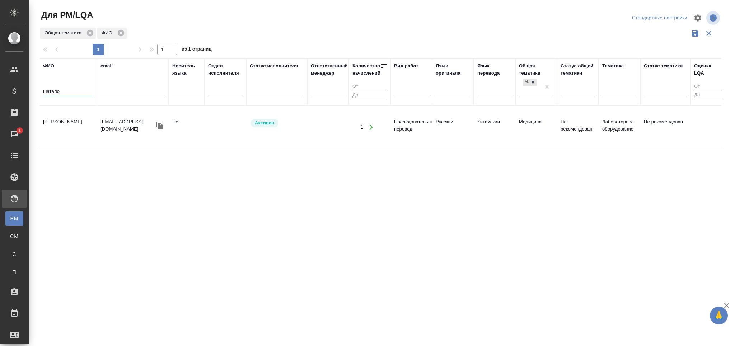
type input "шатало"
click at [77, 127] on td "Шаталова Анастасия Евгеньевна" at bounding box center [67, 127] width 57 height 25
click at [77, 126] on td "Шаталова Анастасия Евгеньевна" at bounding box center [67, 127] width 57 height 25
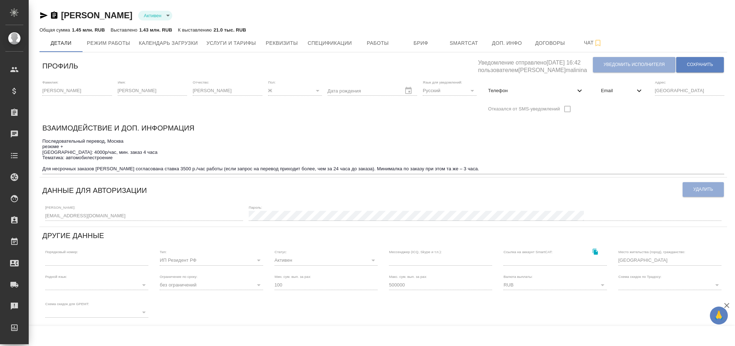
click at [562, 90] on span "Телефон" at bounding box center [531, 90] width 87 height 7
select select "RU"
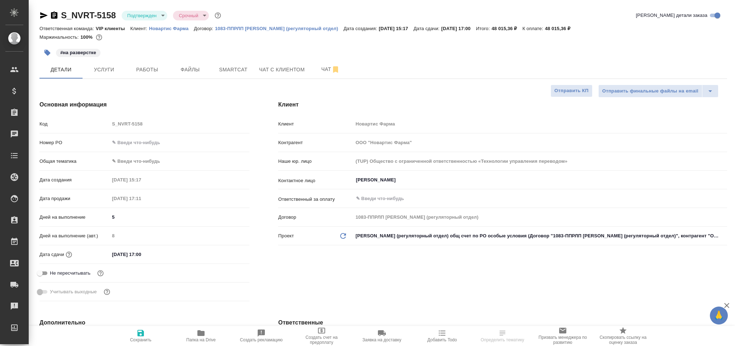
select select "RU"
click at [151, 18] on body "🙏 .cls-1 fill:#fff; AWATERA Grabko [PERSON_NAME] Спецификации Заказы Чаты Todo …" at bounding box center [367, 202] width 735 height 404
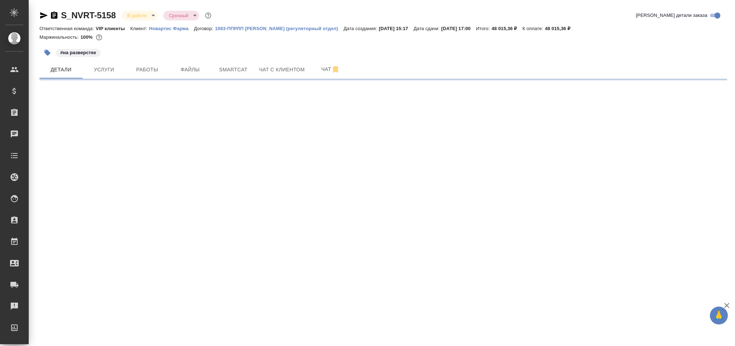
select select "RU"
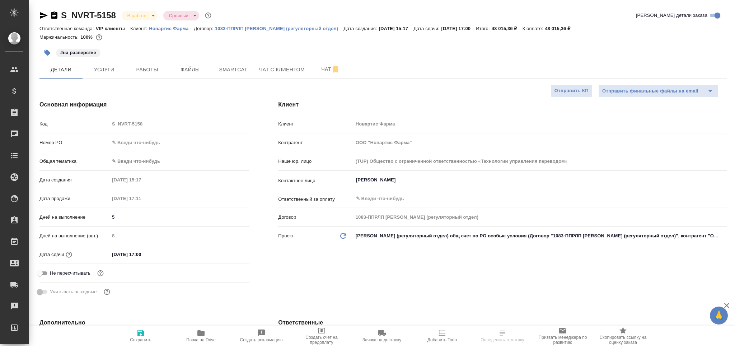
type textarea "x"
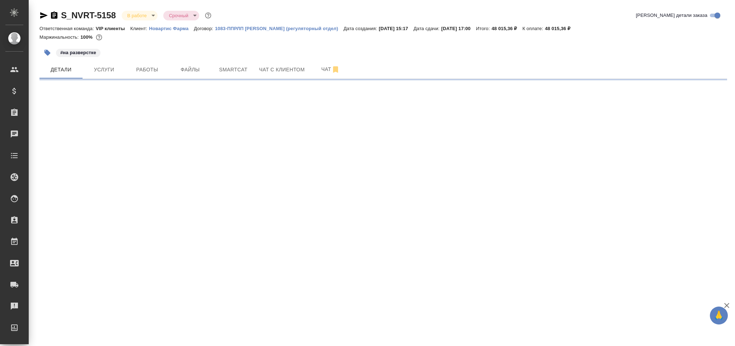
select select "RU"
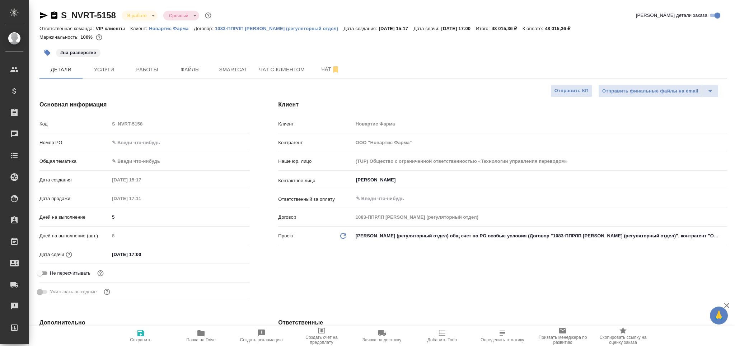
type textarea "x"
click at [489, 333] on span "Определить тематику" at bounding box center [503, 336] width 52 height 14
type textarea "x"
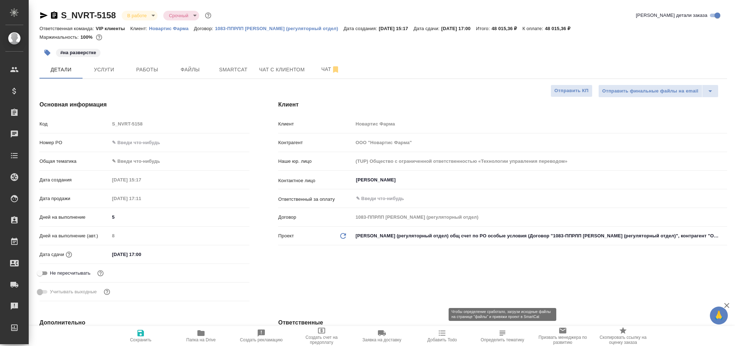
type textarea "x"
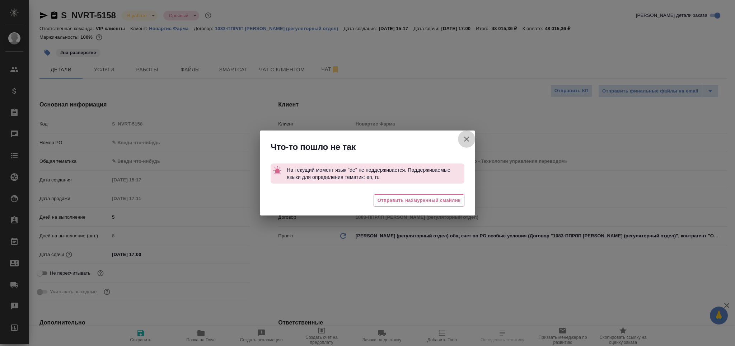
click at [468, 139] on icon "button" at bounding box center [466, 139] width 9 height 9
type textarea "x"
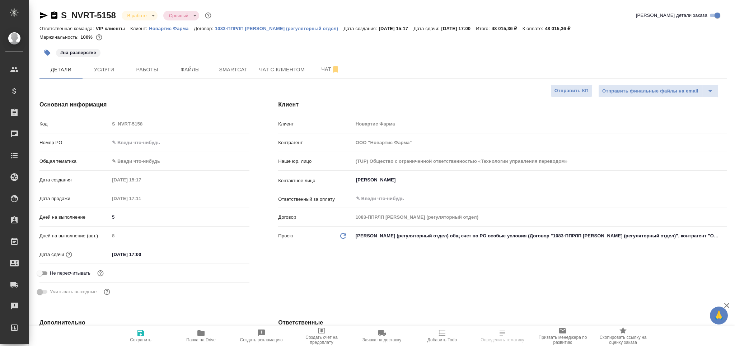
type textarea "x"
select select "RU"
type textarea "x"
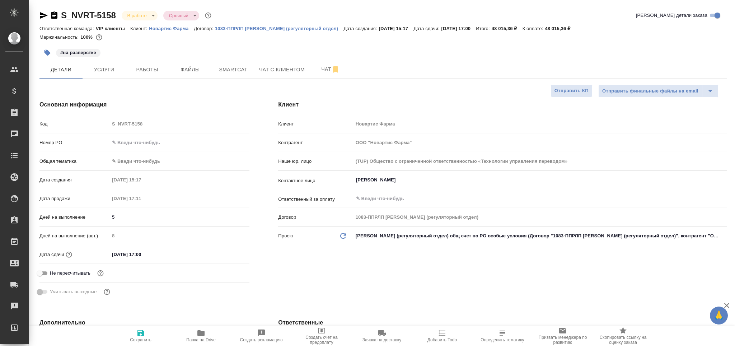
type textarea "x"
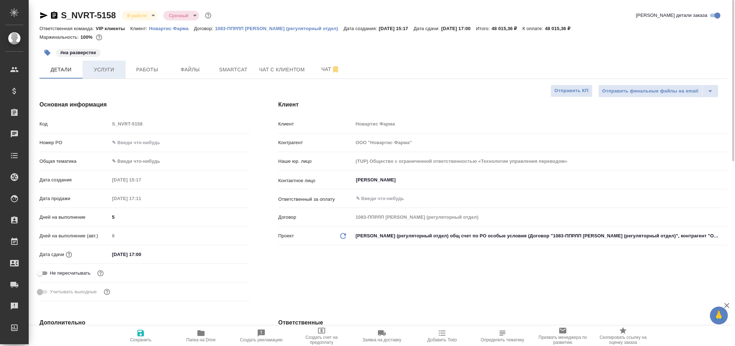
click at [107, 66] on span "Услуги" at bounding box center [104, 69] width 34 height 9
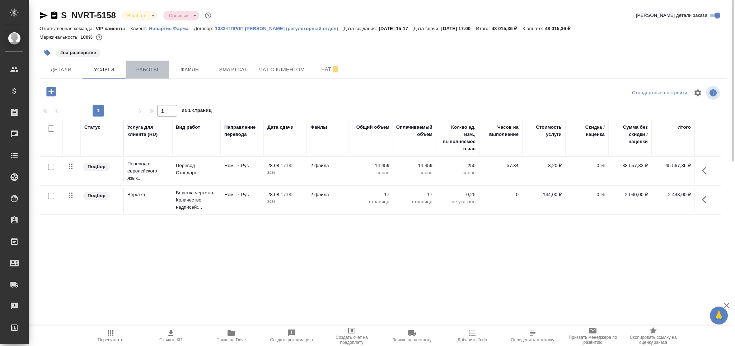
click at [156, 68] on span "Работы" at bounding box center [147, 69] width 34 height 9
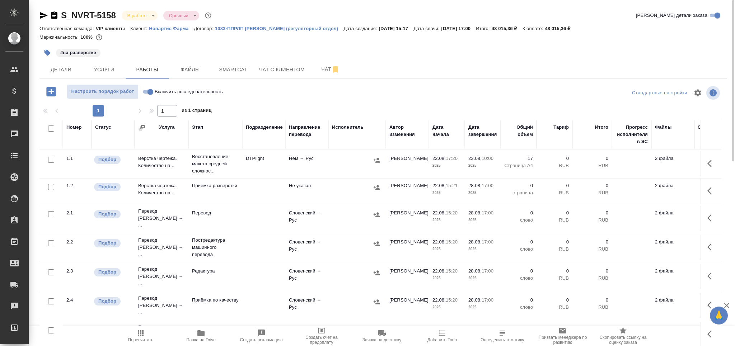
click at [50, 188] on input "checkbox" at bounding box center [51, 187] width 6 height 6
checkbox input "true"
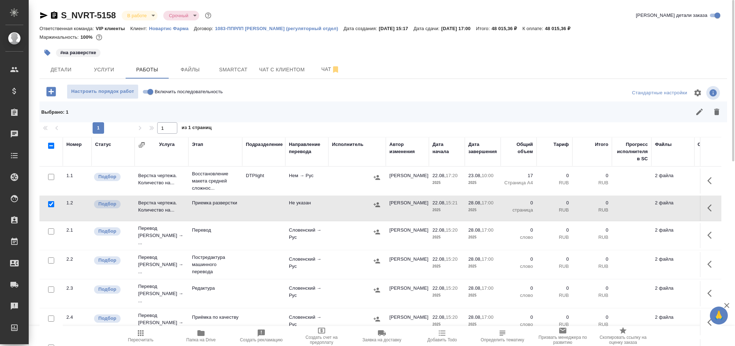
click at [50, 231] on input "checkbox" at bounding box center [51, 232] width 6 height 6
checkbox input "true"
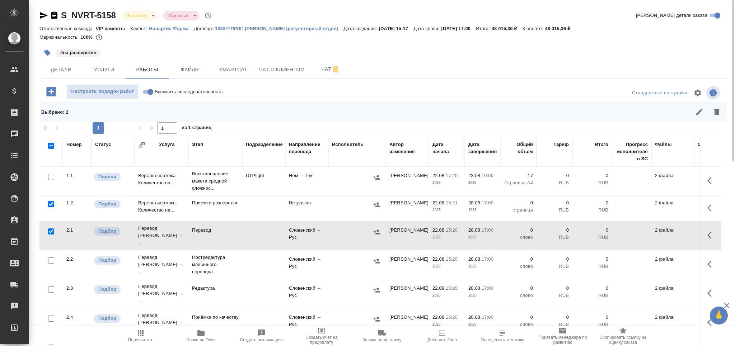
click at [51, 287] on input "checkbox" at bounding box center [51, 290] width 6 height 6
checkbox input "true"
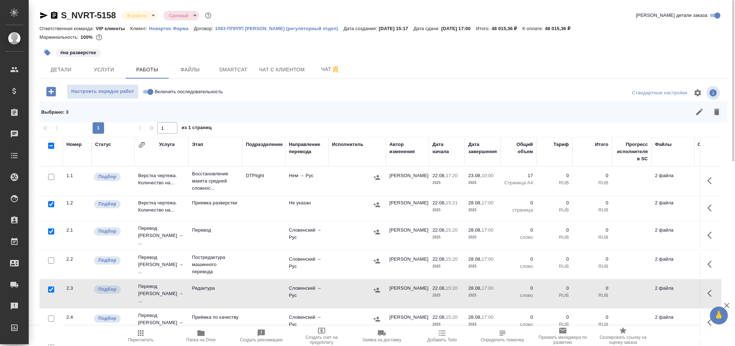
scroll to position [42, 0]
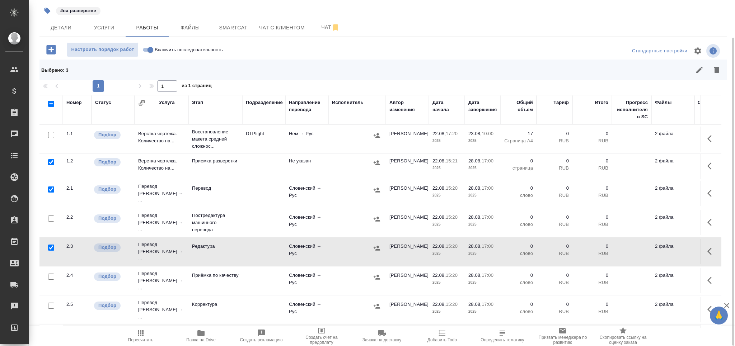
click at [50, 274] on input "checkbox" at bounding box center [51, 277] width 6 height 6
checkbox input "true"
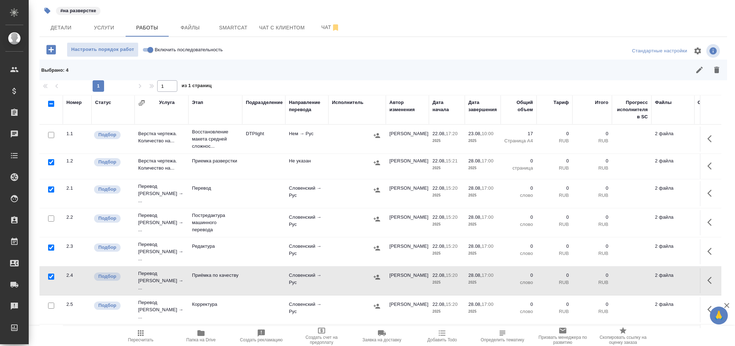
drag, startPoint x: 721, startPoint y: 70, endPoint x: 563, endPoint y: 146, distance: 174.6
click at [721, 70] on button "button" at bounding box center [716, 69] width 17 height 17
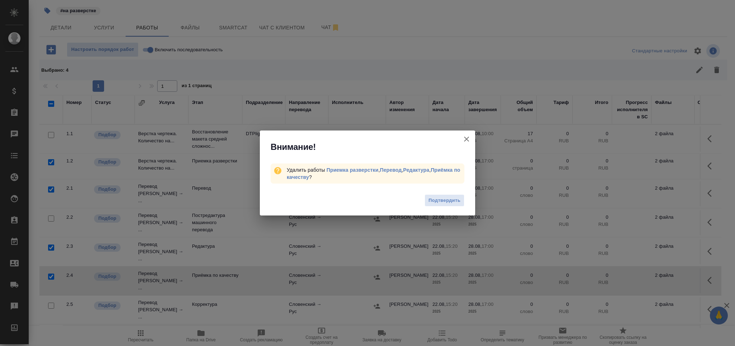
drag, startPoint x: 442, startPoint y: 194, endPoint x: 445, endPoint y: 198, distance: 3.9
click at [442, 196] on button "Подтвердить" at bounding box center [444, 200] width 40 height 13
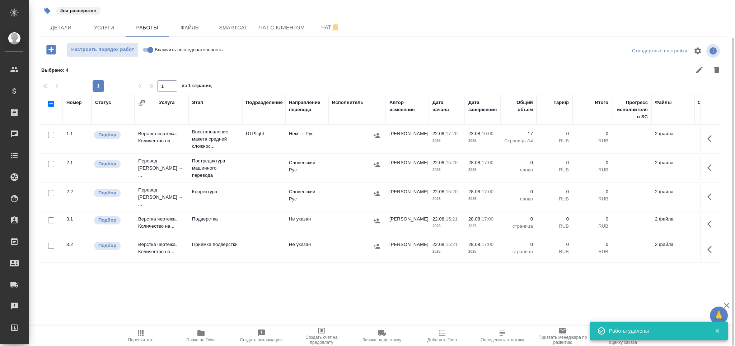
click at [200, 337] on icon "button" at bounding box center [201, 333] width 9 height 9
click at [239, 28] on span "Smartcat" at bounding box center [233, 27] width 34 height 9
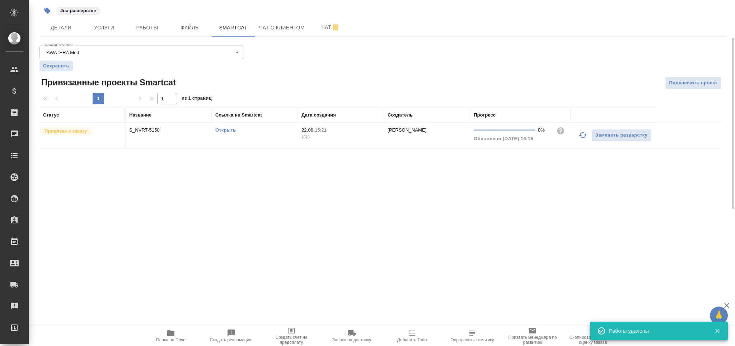
click at [230, 134] on td "Открыть" at bounding box center [255, 135] width 86 height 25
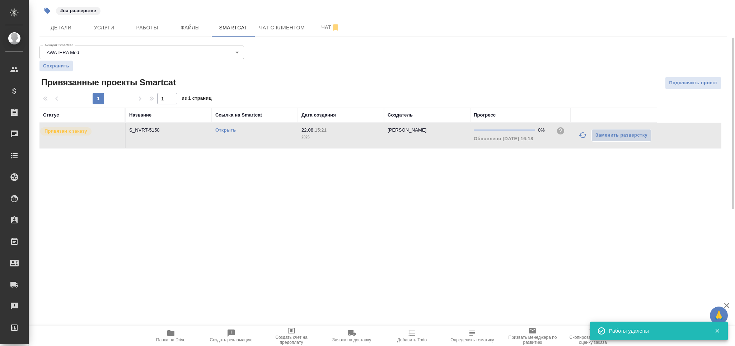
click at [230, 128] on link "Открыть" at bounding box center [225, 129] width 20 height 5
click at [319, 31] on span "Чат" at bounding box center [330, 27] width 34 height 9
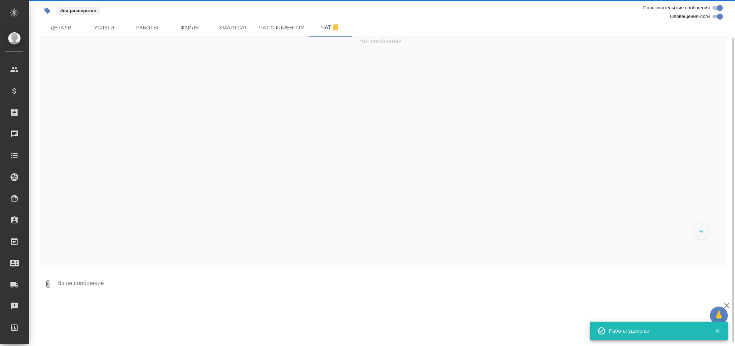
drag, startPoint x: 312, startPoint y: 34, endPoint x: 714, endPoint y: 23, distance: 401.7
click at [714, 20] on input "Оповещения-логи" at bounding box center [720, 16] width 26 height 9
checkbox input "false"
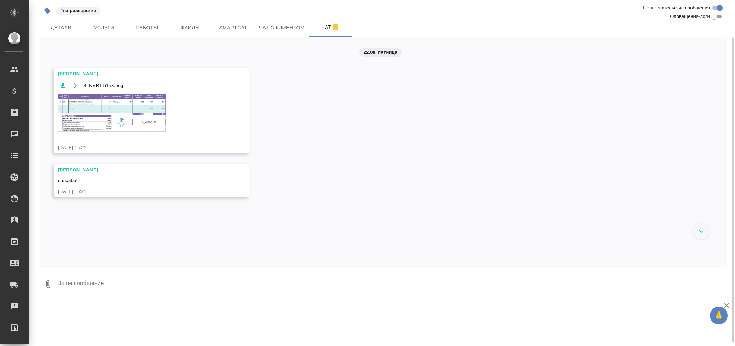
click at [130, 125] on img at bounding box center [112, 113] width 108 height 38
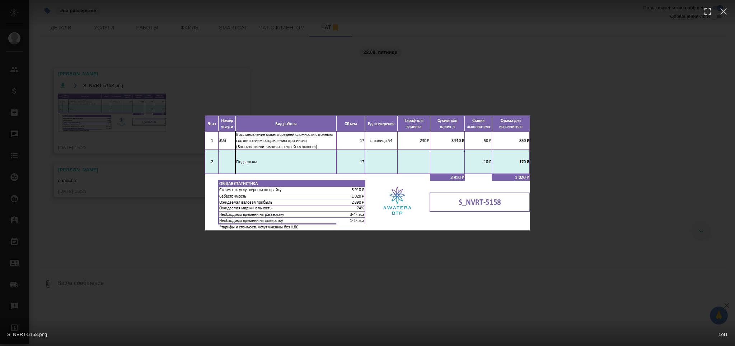
click at [129, 206] on div "S_NVRT-5158.png 1 of 1" at bounding box center [367, 173] width 735 height 346
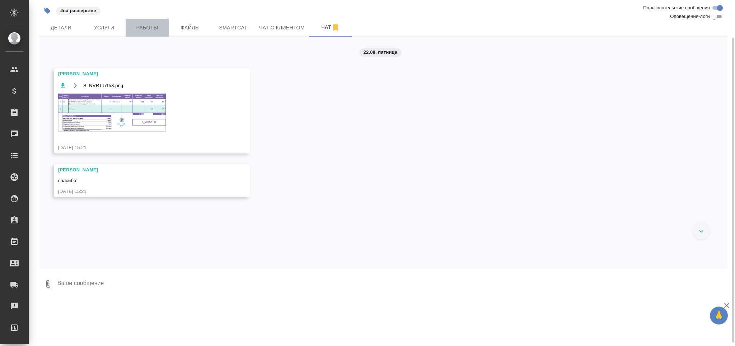
click at [147, 29] on span "Работы" at bounding box center [147, 27] width 34 height 9
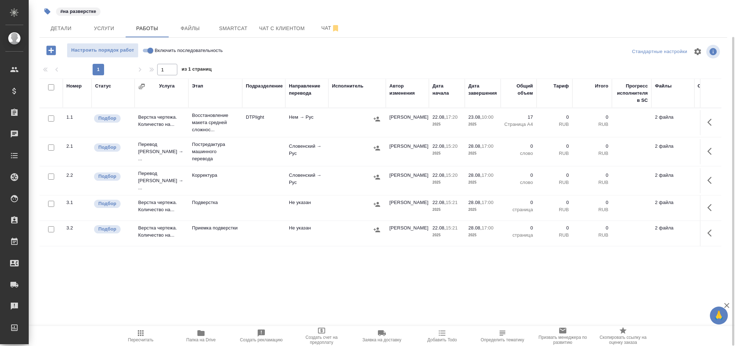
scroll to position [41, 0]
click at [219, 133] on p "Постредактура машинного перевода" at bounding box center [215, 123] width 47 height 22
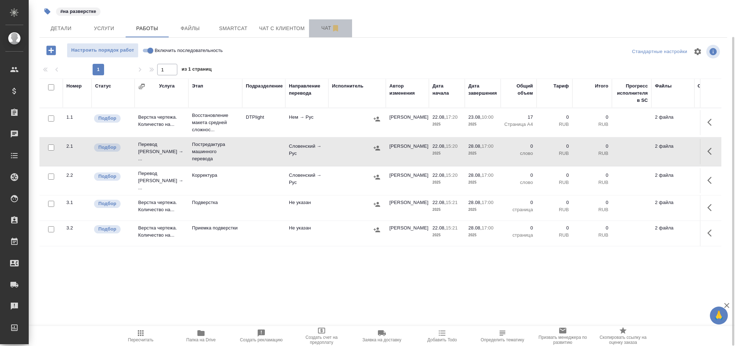
click at [323, 27] on span "Чат" at bounding box center [330, 28] width 34 height 9
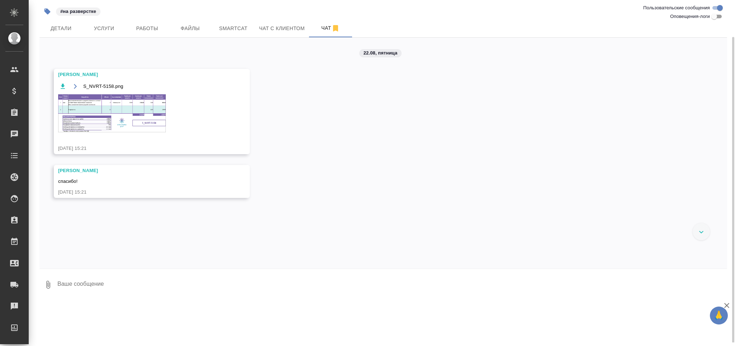
click at [144, 113] on img at bounding box center [112, 113] width 108 height 38
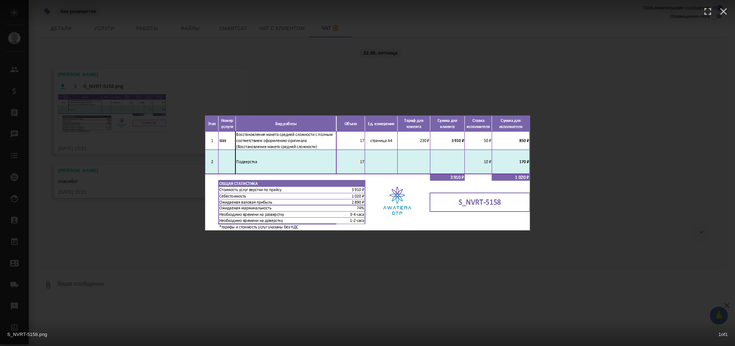
click at [125, 213] on div "S_NVRT-5158.png 1 of 1" at bounding box center [367, 173] width 735 height 346
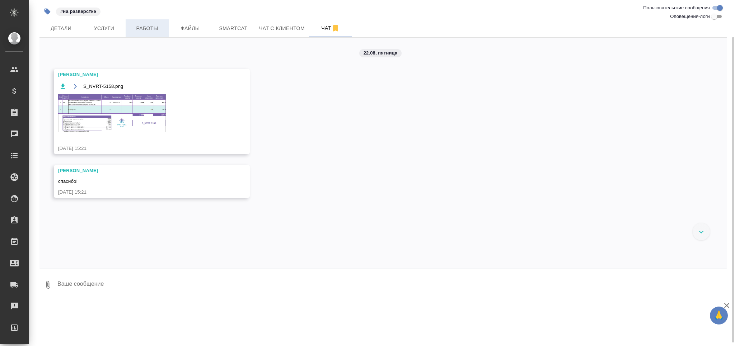
click at [145, 29] on span "Работы" at bounding box center [147, 28] width 34 height 9
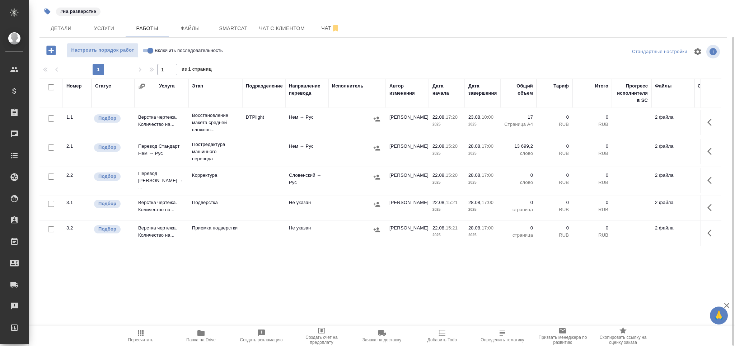
click at [712, 152] on icon "button" at bounding box center [711, 151] width 9 height 9
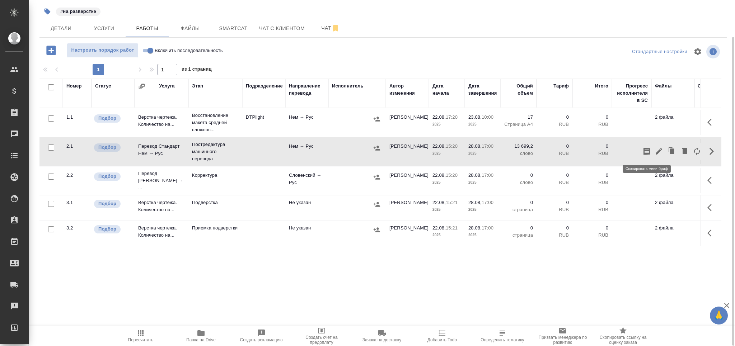
click at [647, 152] on icon "button" at bounding box center [646, 151] width 6 height 7
click at [50, 9] on icon "button" at bounding box center [47, 11] width 7 height 7
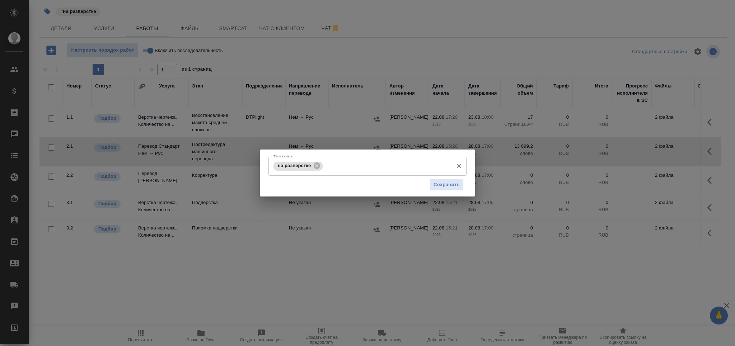
click at [334, 170] on input "Тэги заказа" at bounding box center [386, 166] width 125 height 12
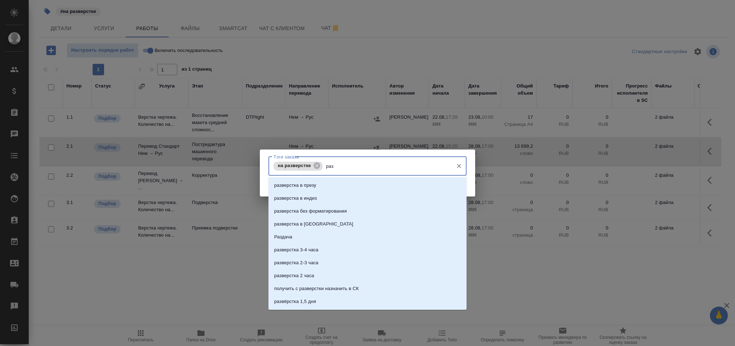
type input "разд"
click at [296, 183] on li "Раздача" at bounding box center [367, 185] width 198 height 13
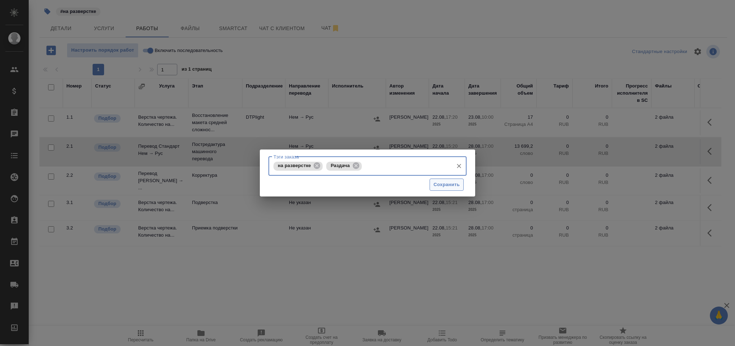
click at [444, 186] on span "Сохранить" at bounding box center [446, 185] width 26 height 8
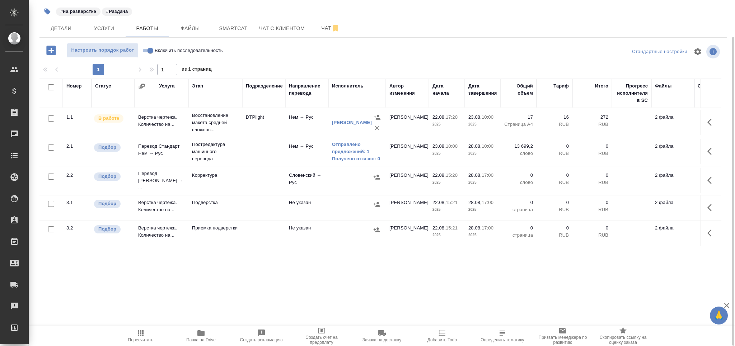
click at [144, 340] on span "Пересчитать" at bounding box center [140, 340] width 25 height 5
click at [69, 23] on button "Детали" at bounding box center [60, 28] width 43 height 18
select select "RU"
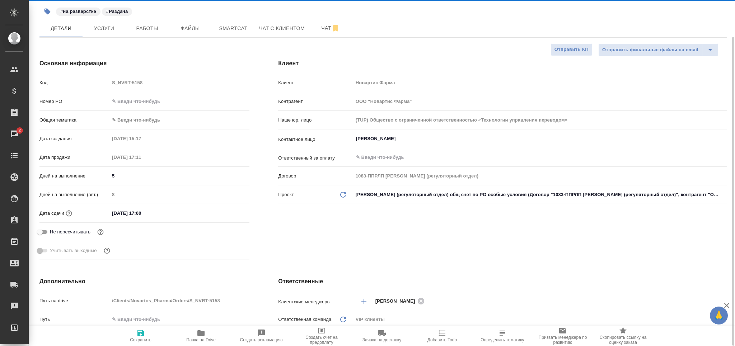
type textarea "x"
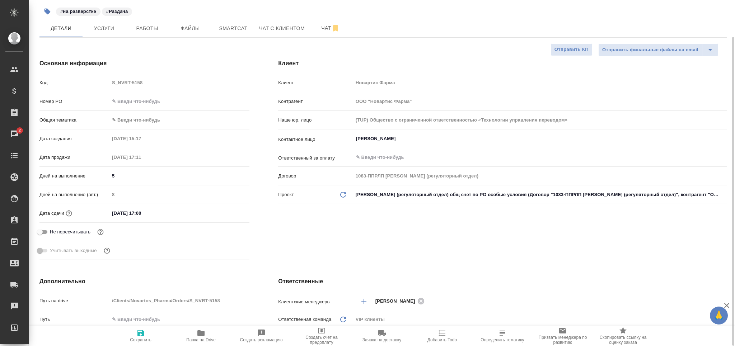
type textarea "x"
click at [148, 24] on span "Работы" at bounding box center [147, 28] width 34 height 9
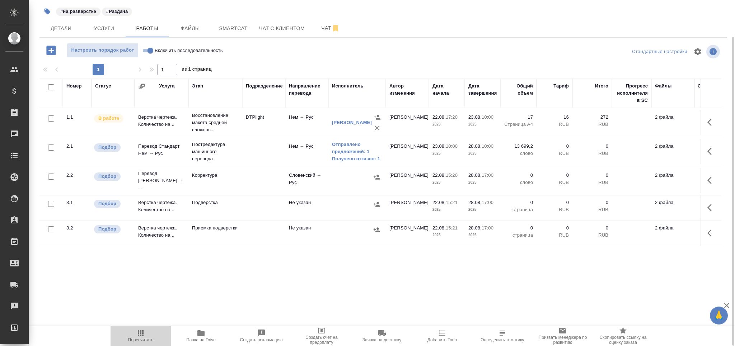
click at [142, 338] on span "Пересчитать" at bounding box center [140, 340] width 25 height 5
click at [60, 23] on button "Детали" at bounding box center [60, 28] width 43 height 18
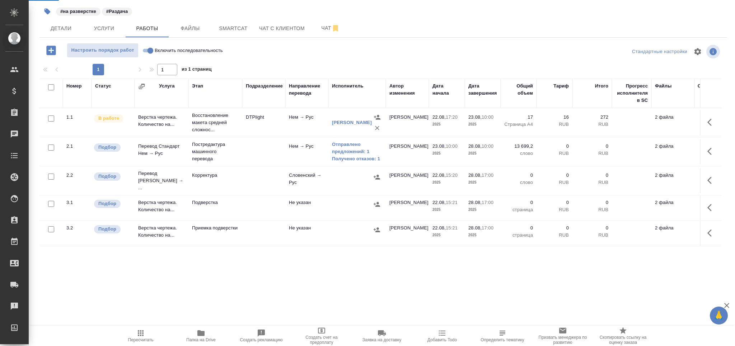
select select "RU"
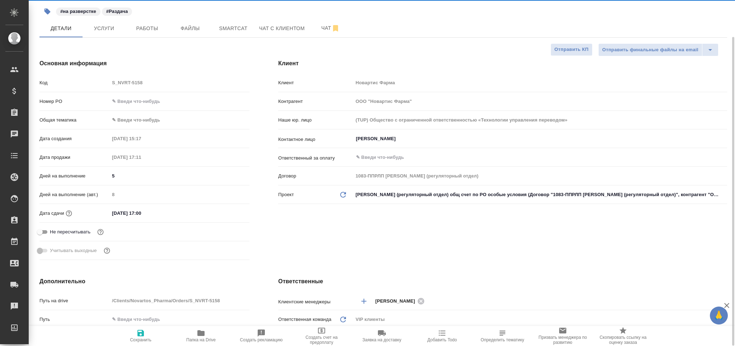
click at [131, 118] on body "🙏 .cls-1 fill:#fff; AWATERA Grabko Mariya Клиенты Спецификации Заказы 0 Чаты To…" at bounding box center [367, 202] width 735 height 404
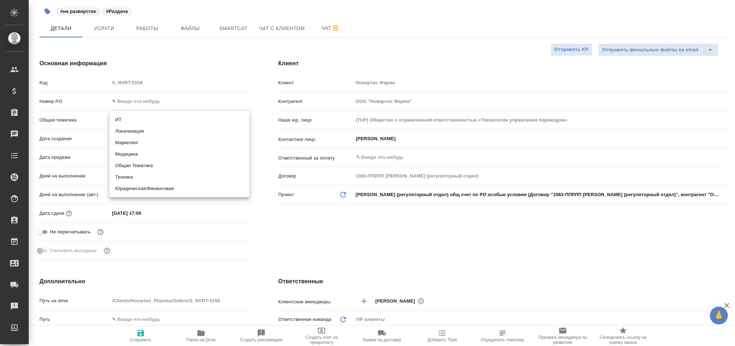
type textarea "x"
click at [134, 156] on li "Медицина" at bounding box center [179, 154] width 140 height 11
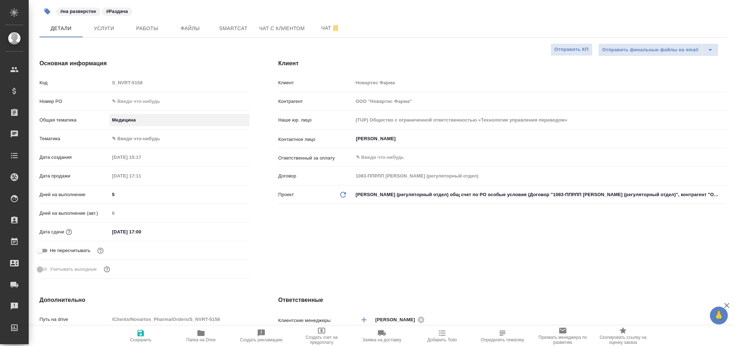
type input "med"
type textarea "x"
click at [140, 136] on li "Маркетинг" at bounding box center [161, 133] width 105 height 6
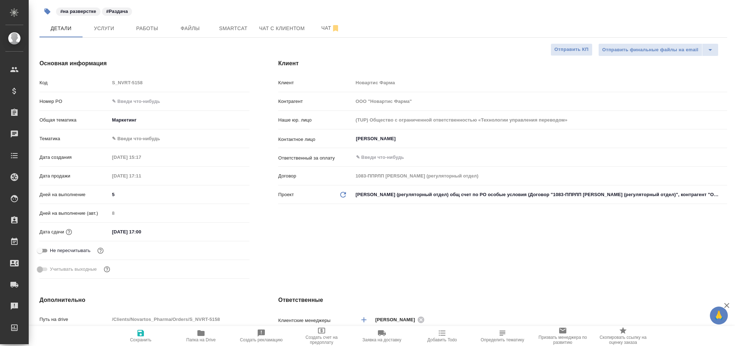
type input "marketing"
type textarea "x"
click at [140, 140] on body "🙏 .cls-1 fill:#fff; AWATERA Grabko Mariya Клиенты Спецификации Заказы 0 Чаты To…" at bounding box center [367, 202] width 735 height 404
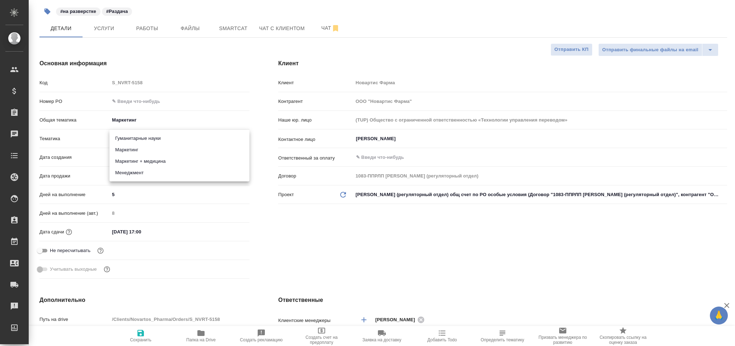
click at [129, 116] on div at bounding box center [367, 173] width 735 height 346
click at [127, 120] on div "Гуманитарные науки Маркетинг Маркетинг + медицина Менеджмент" at bounding box center [367, 173] width 735 height 346
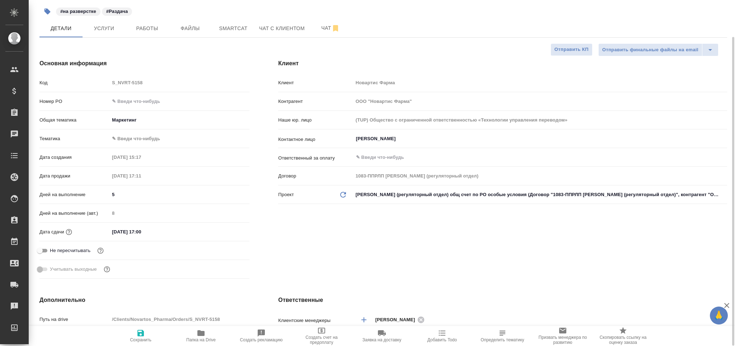
click at [134, 118] on body "🙏 .cls-1 fill:#fff; AWATERA Grabko Mariya Клиенты Спецификации Заказы 0 Чаты To…" at bounding box center [367, 202] width 735 height 404
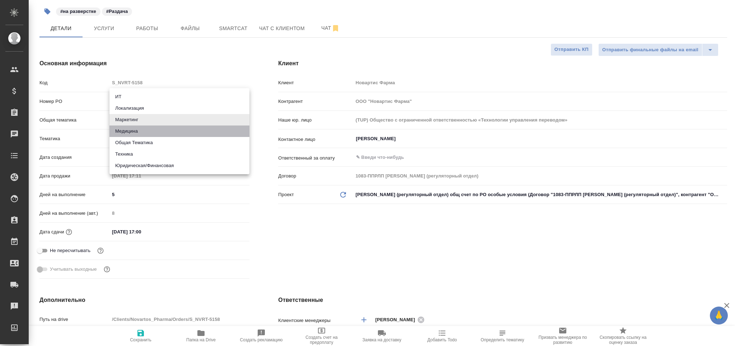
click at [137, 129] on li "Медицина" at bounding box center [179, 131] width 140 height 11
type input "med"
type textarea "x"
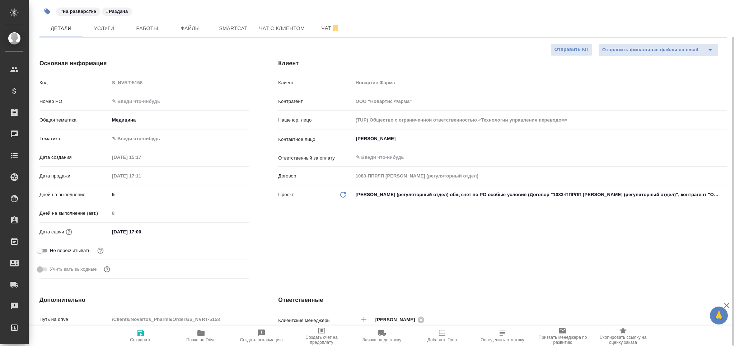
click at [147, 141] on body "🙏 .cls-1 fill:#fff; AWATERA Grabko Mariya Клиенты Спецификации Заказы 0 Чаты To…" at bounding box center [367, 202] width 735 height 404
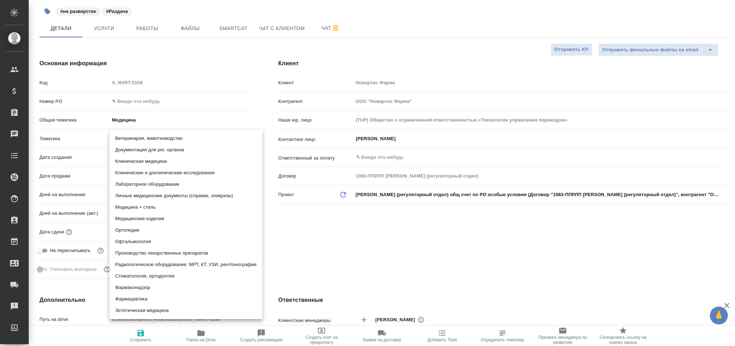
click at [148, 149] on li "Документация для рег. органов" at bounding box center [185, 149] width 153 height 11
type textarea "x"
type input "5f647205b73bc97568ca66c6"
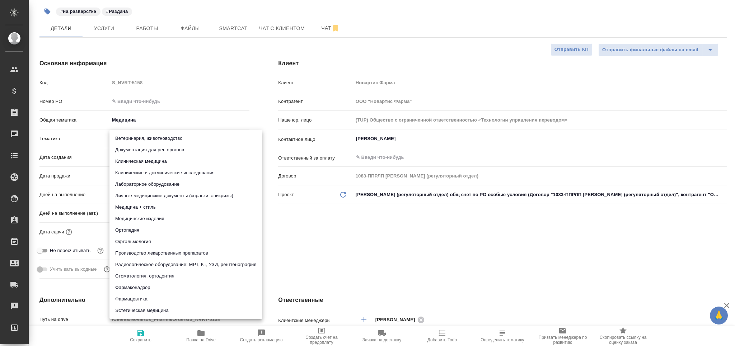
click at [137, 330] on div "Ветеринария, животноводство Документация для рег. органов Клиническая медицина …" at bounding box center [367, 173] width 735 height 346
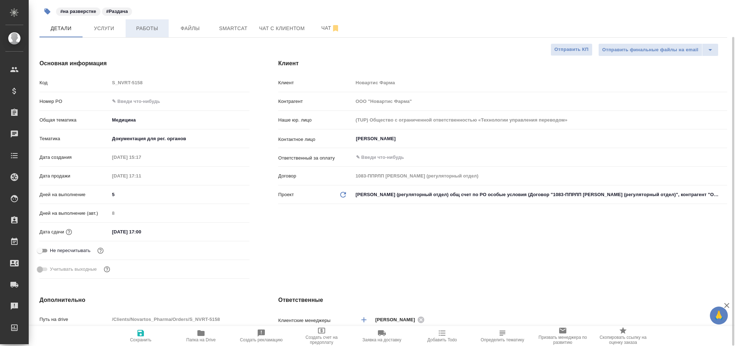
click at [150, 35] on button "Работы" at bounding box center [147, 28] width 43 height 18
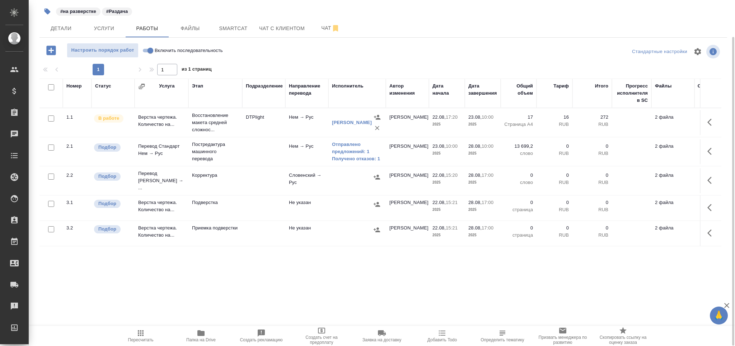
click at [261, 135] on td at bounding box center [263, 122] width 43 height 25
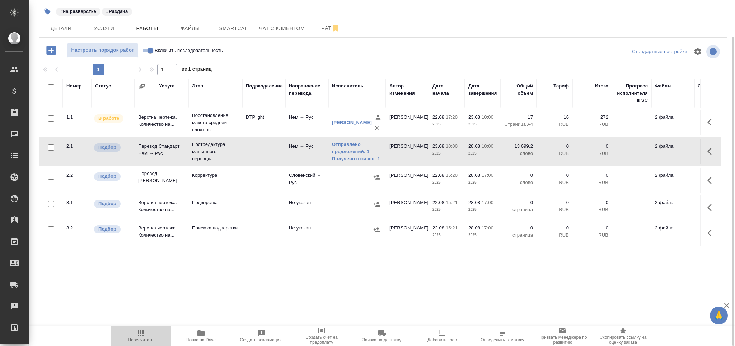
click at [137, 337] on icon "button" at bounding box center [140, 333] width 9 height 9
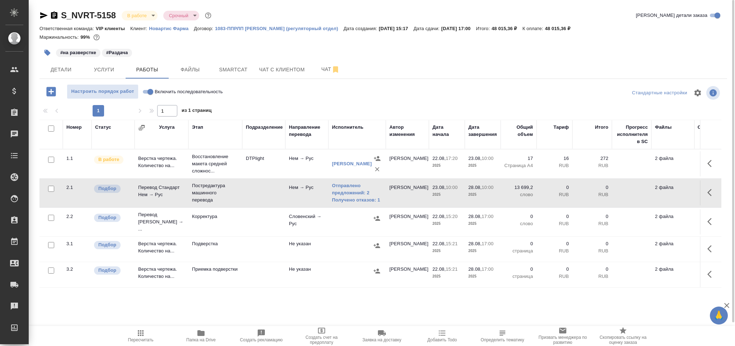
click at [133, 333] on span "Пересчитать" at bounding box center [141, 336] width 52 height 14
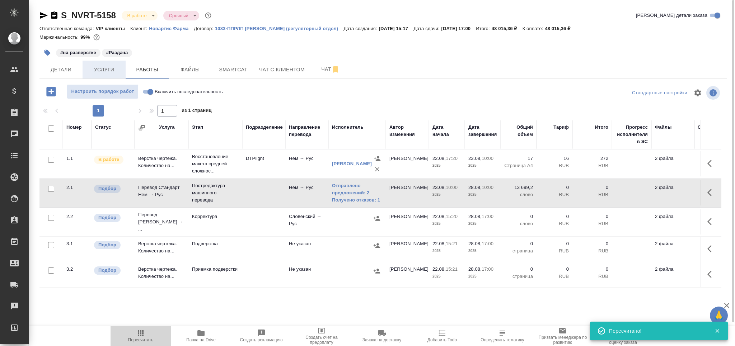
drag, startPoint x: 144, startPoint y: 340, endPoint x: 102, endPoint y: 75, distance: 268.5
click at [144, 339] on span "Пересчитать" at bounding box center [140, 340] width 25 height 5
click at [145, 342] on span "Пересчитать" at bounding box center [140, 340] width 25 height 5
click at [138, 340] on span "Пересчитать" at bounding box center [140, 340] width 25 height 5
click at [255, 177] on td at bounding box center [263, 163] width 43 height 25
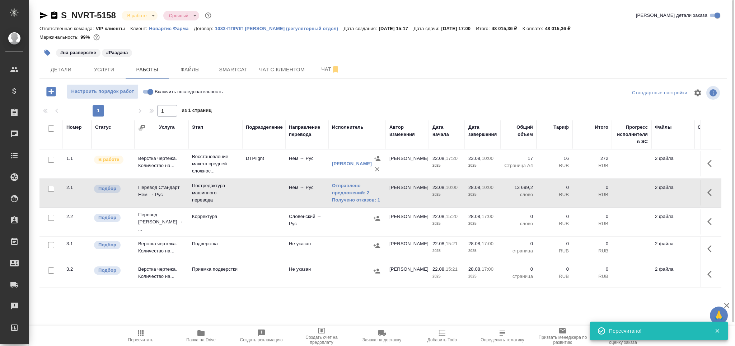
click at [255, 177] on td at bounding box center [263, 163] width 43 height 25
click at [151, 333] on span "Пересчитать" at bounding box center [141, 336] width 52 height 14
click at [147, 339] on span "Пересчитать" at bounding box center [140, 340] width 25 height 5
click at [132, 335] on span "Пересчитать" at bounding box center [141, 336] width 52 height 14
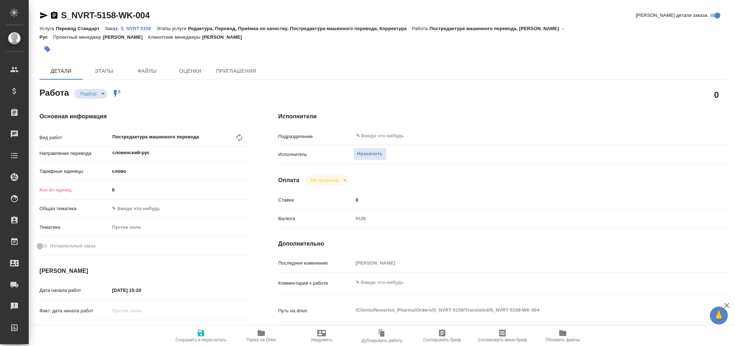
type textarea "x"
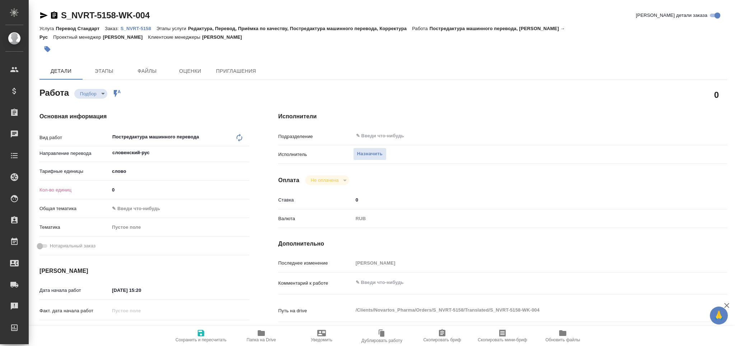
type textarea "x"
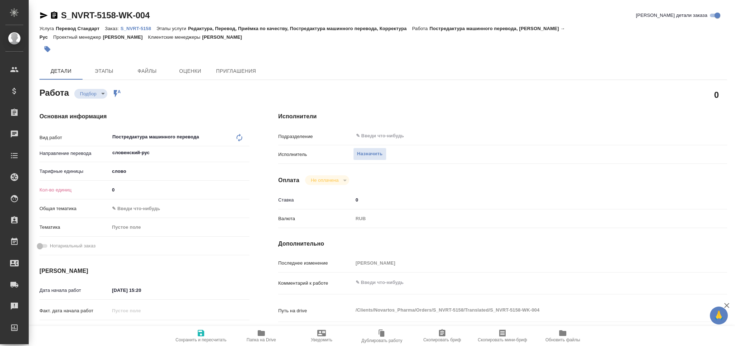
drag, startPoint x: 121, startPoint y: 189, endPoint x: 111, endPoint y: 194, distance: 10.9
click at [100, 192] on div "Кол-во единиц 0" at bounding box center [144, 190] width 210 height 13
type textarea "x"
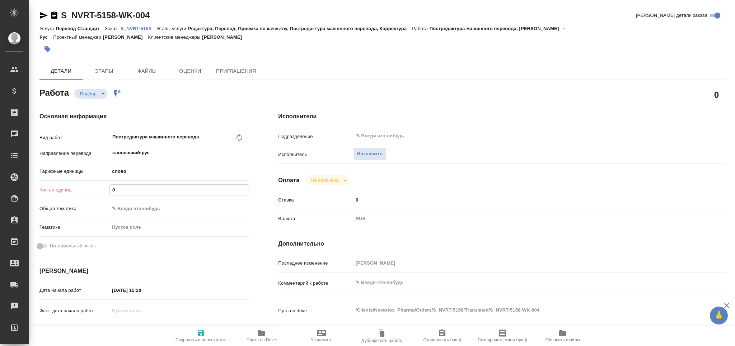
type textarea "x"
paste input "13699.2"
type textarea "x"
type input "13699.2"
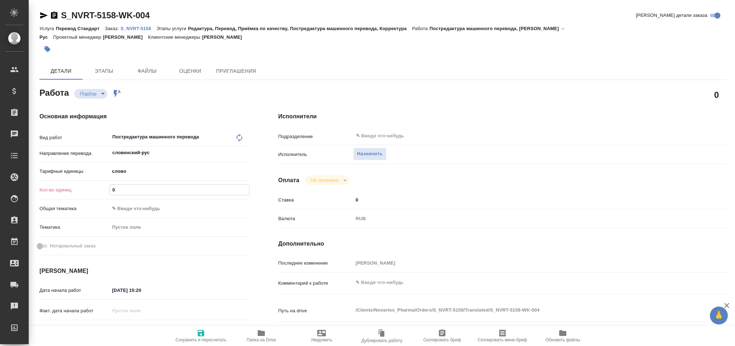
type textarea "x"
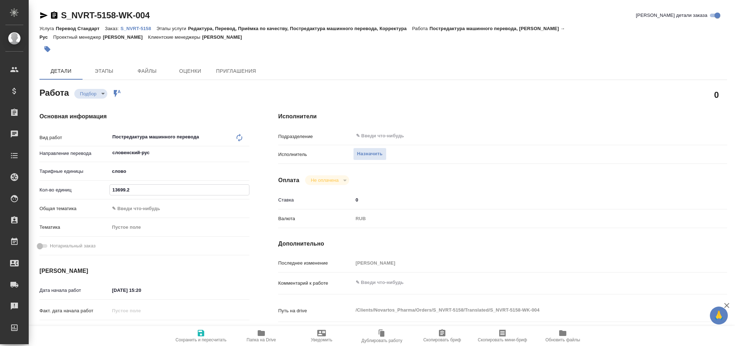
type textarea "x"
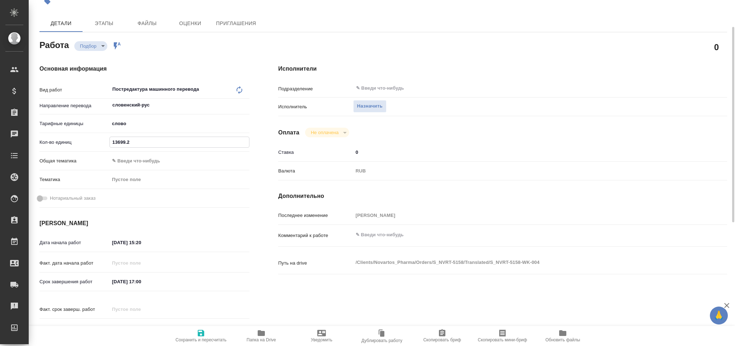
scroll to position [95, 0]
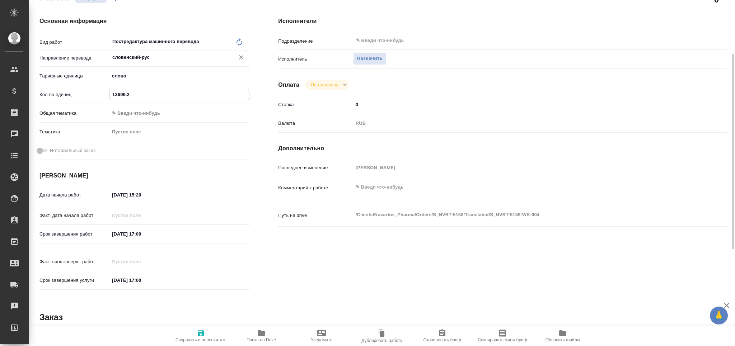
type input "13699.2"
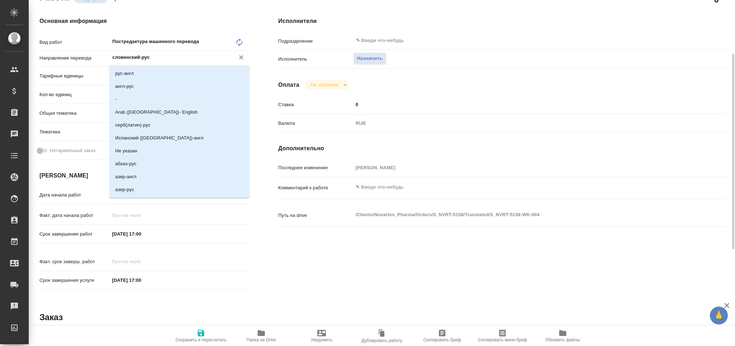
click at [141, 57] on input "словенский-рус" at bounding box center [168, 57] width 112 height 9
type input "нем"
click at [150, 174] on li "нем-рус" at bounding box center [179, 176] width 140 height 13
type textarea "x"
type input "нем-рус"
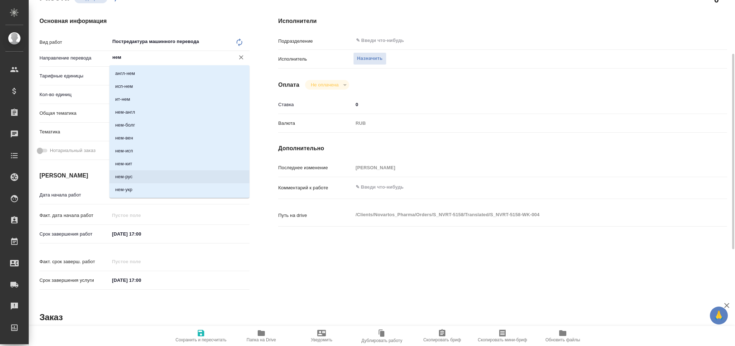
type textarea "x"
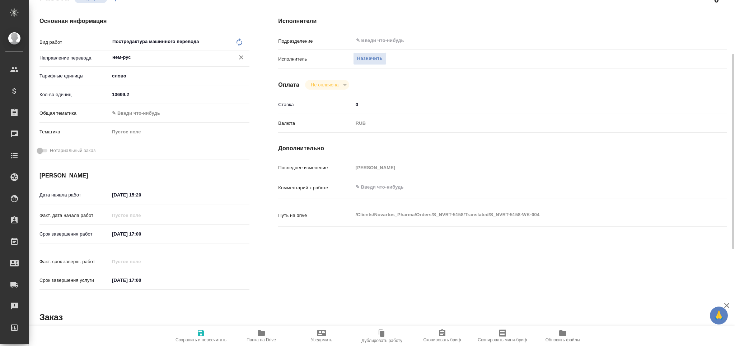
type input "нем-рус"
click at [205, 332] on span "Сохранить и пересчитать" at bounding box center [201, 336] width 52 height 14
type textarea "x"
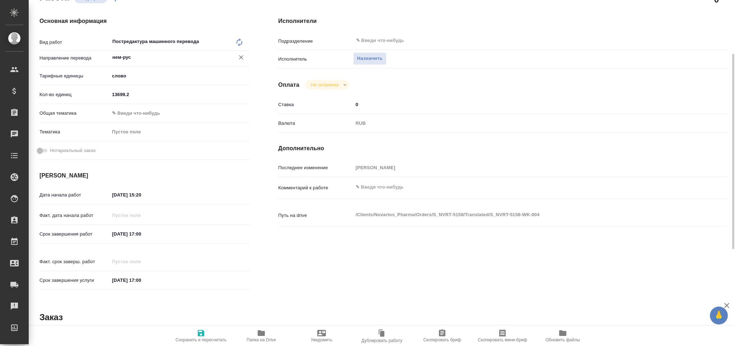
type textarea "x"
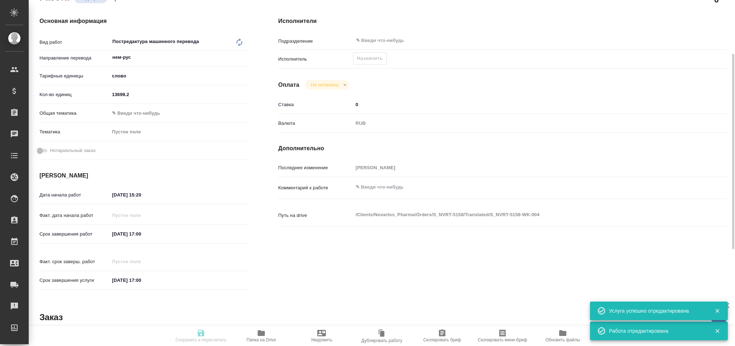
type input "recruiting"
type textarea "Постредактура машинного перевода"
type textarea "x"
type input "нем-рус"
type input "5a8b1489cc6b4906c91bfd90"
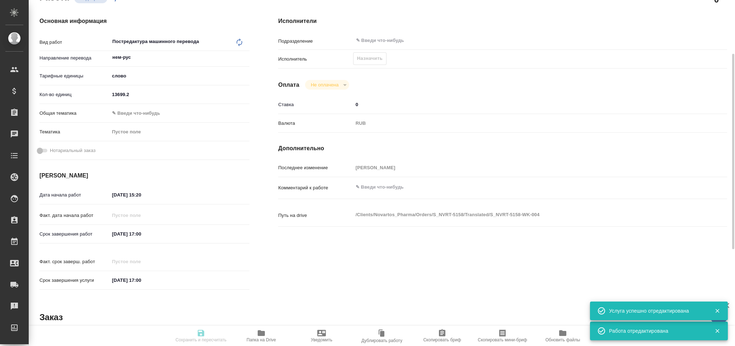
type input "13699.2"
type input "22.08.2025 15:20"
type input "28.08.2025 17:00"
type input "notPayed"
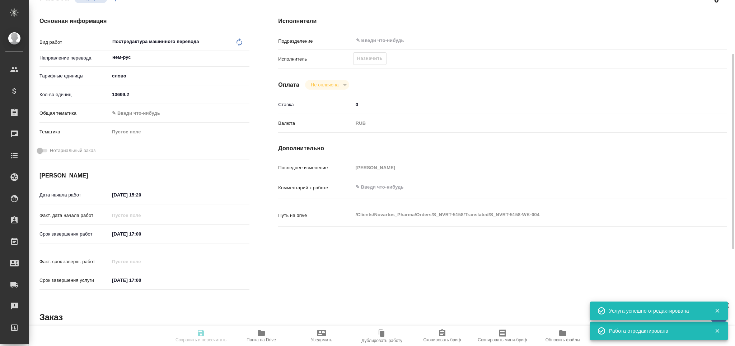
type input "0"
type input "RUB"
type input "[PERSON_NAME]"
type textarea "x"
type textarea "/Clients/Novartos_Pharma/Orders/S_NVRT-5158/Translated/S_NVRT-5158-WK-004"
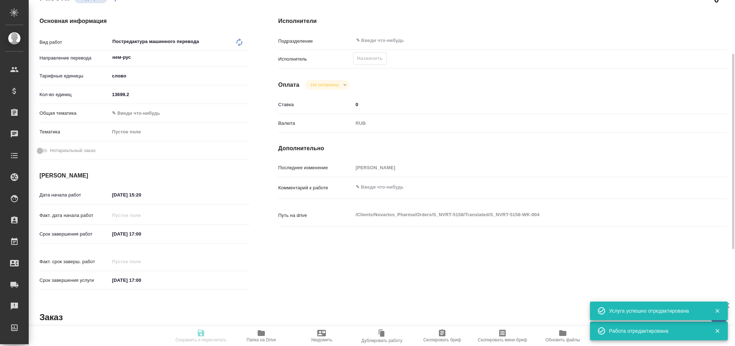
type textarea "x"
type input "S_NVRT-5158"
type input "Перевод Стандарт"
type input "Редактура, Перевод, Приёмка по качеству, Постредактура машинного перевода, Корр…"
type input "Сайдашева Диляра"
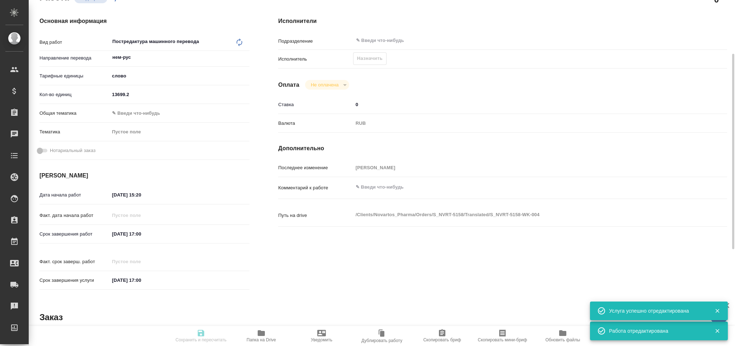
type input "[PERSON_NAME]"
type input "/Clients/Novartos_Pharma/Orders/S_NVRT-5158"
type textarea "x"
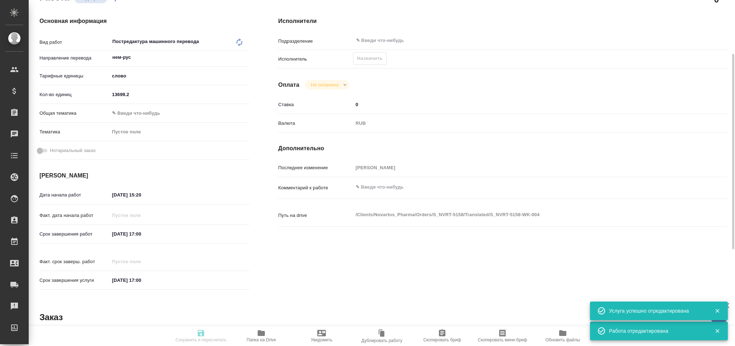
type textarea "x"
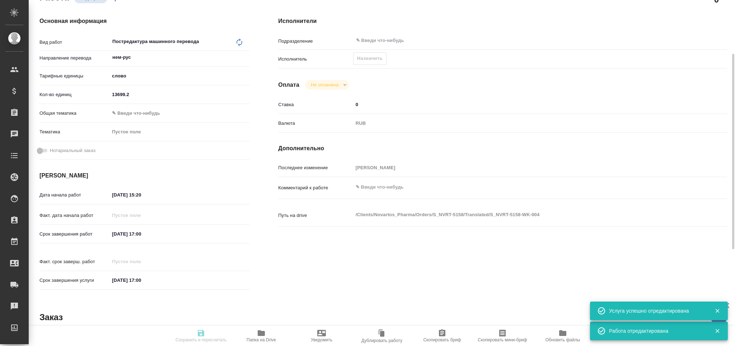
type textarea "x"
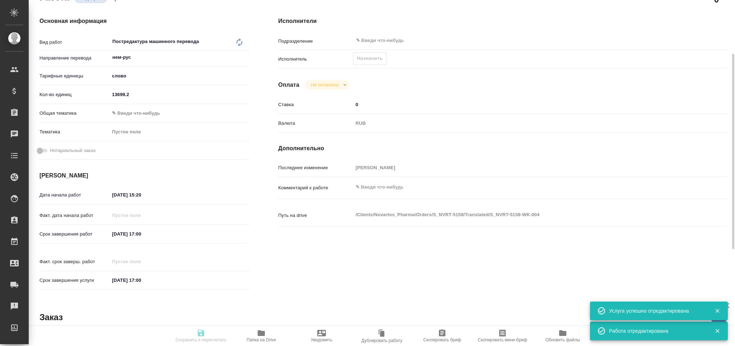
type textarea "x"
type input "recruiting"
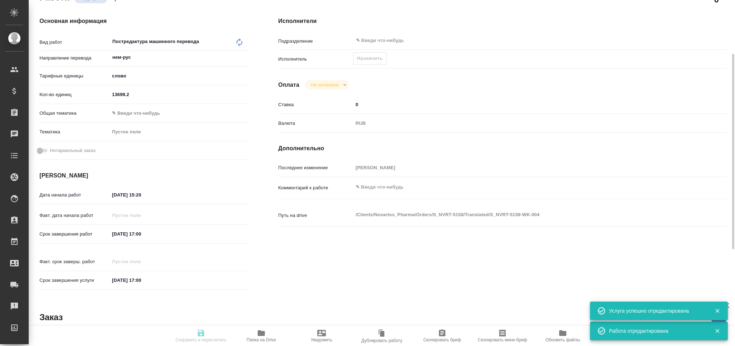
type textarea "Постредактура машинного перевода"
type textarea "x"
type input "нем-рус"
type input "5a8b1489cc6b4906c91bfd90"
type input "13699.2"
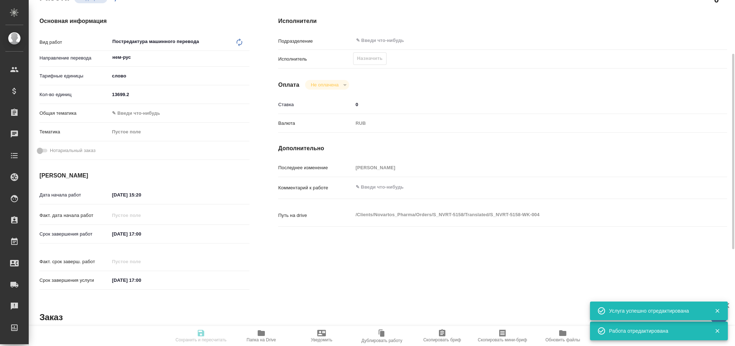
type input "22.08.2025 15:20"
type input "28.08.2025 17:00"
type input "notPayed"
type input "0"
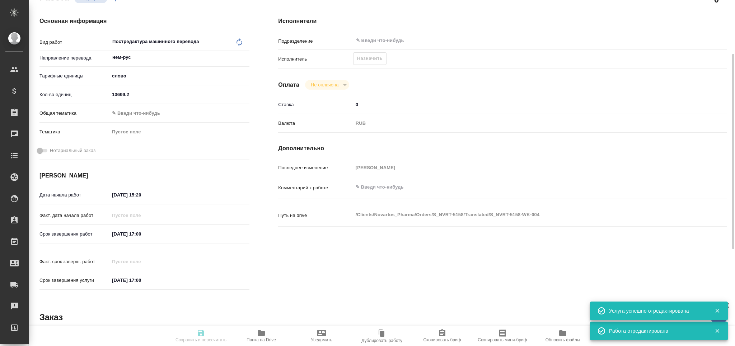
type input "RUB"
type input "[PERSON_NAME]"
type textarea "x"
type textarea "/Clients/Novartos_Pharma/Orders/S_NVRT-5158/Translated/S_NVRT-5158-WK-004"
type textarea "x"
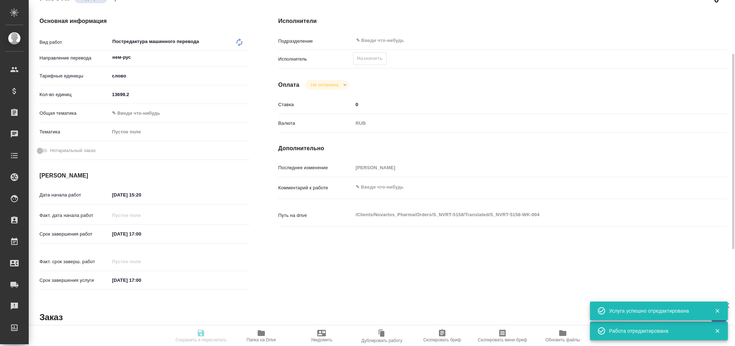
type input "S_NVRT-5158"
type input "Перевод Стандарт"
type input "Редактура, Перевод, Приёмка по качеству, Постредактура машинного перевода, Корр…"
type input "[PERSON_NAME]"
type input "Петрова Валерия"
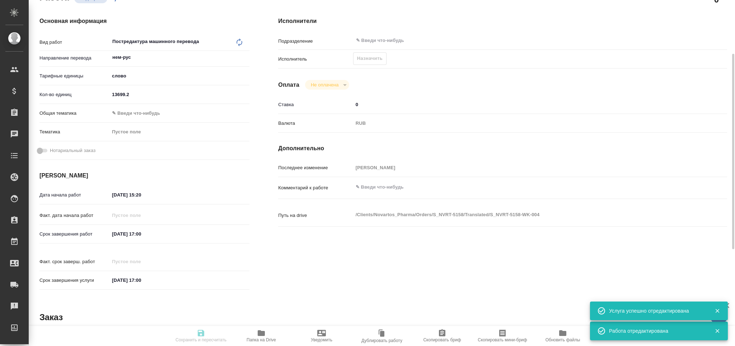
type input "/Clients/Novartos_Pharma/Orders/S_NVRT-5158"
type textarea "x"
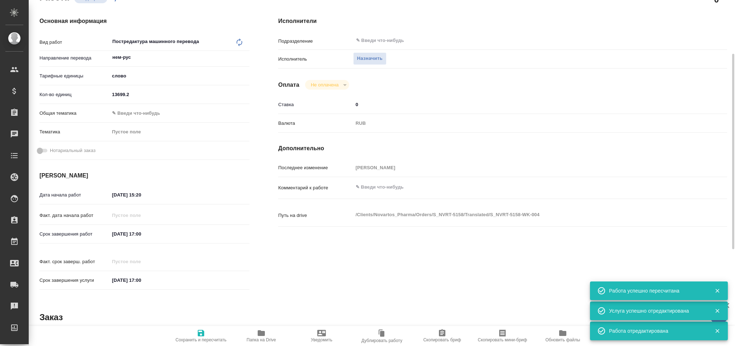
type textarea "x"
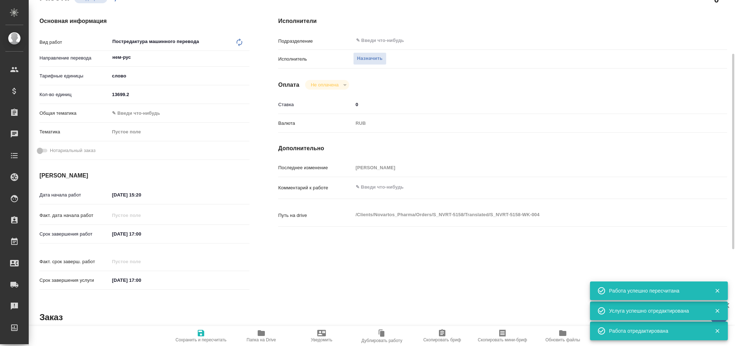
type textarea "x"
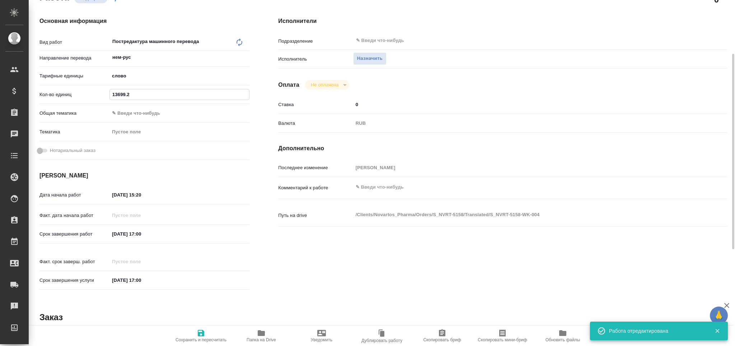
drag, startPoint x: 125, startPoint y: 95, endPoint x: 66, endPoint y: 103, distance: 58.7
click at [66, 103] on div "Кол-во единиц 13699.2" at bounding box center [144, 97] width 210 height 19
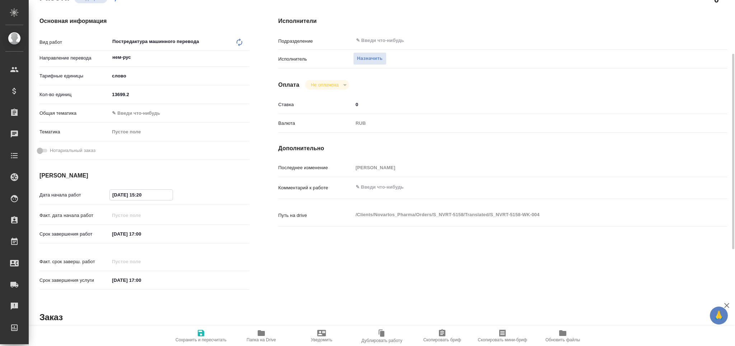
click at [118, 196] on input "22.08.2025 15:20" at bounding box center [141, 195] width 63 height 10
type textarea "x"
type input "23.08.2025 15:20"
type textarea "x"
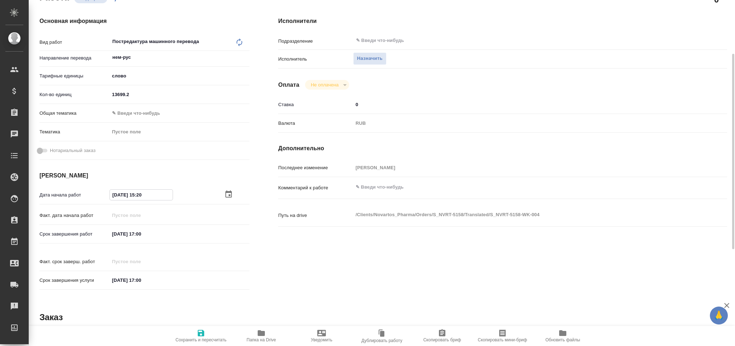
type textarea "x"
drag, startPoint x: 144, startPoint y: 198, endPoint x: 140, endPoint y: 199, distance: 3.9
click at [140, 199] on input "23.08.2025 15:20" at bounding box center [141, 195] width 63 height 10
type input "23.08.2025 10:__"
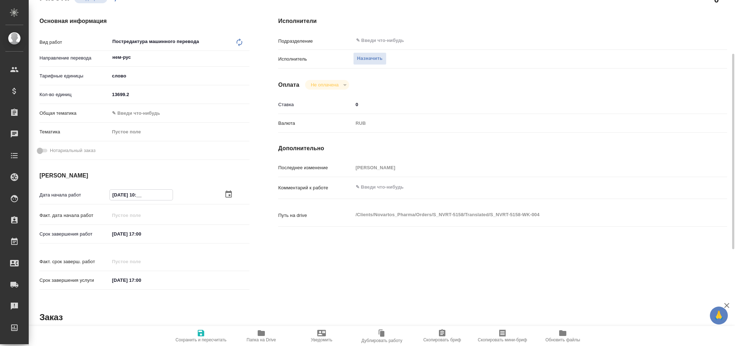
type textarea "x"
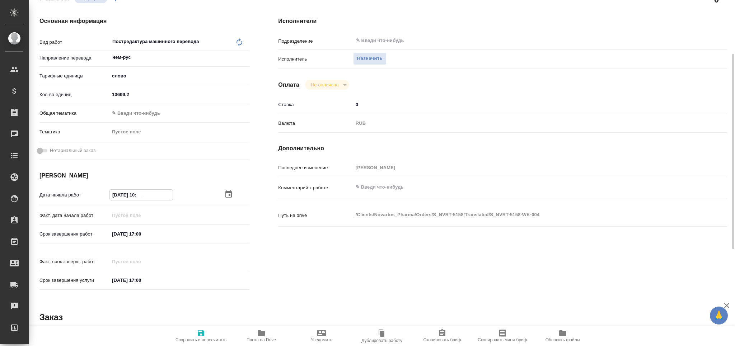
type textarea "x"
type input "23.08.2025 10:0_"
type textarea "x"
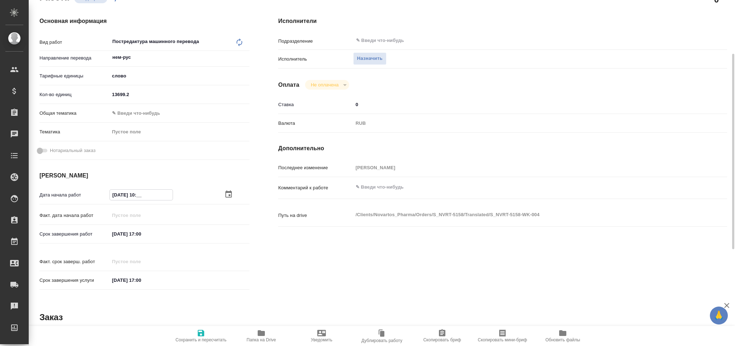
type textarea "x"
type input "23.08.2025 10:00"
type textarea "x"
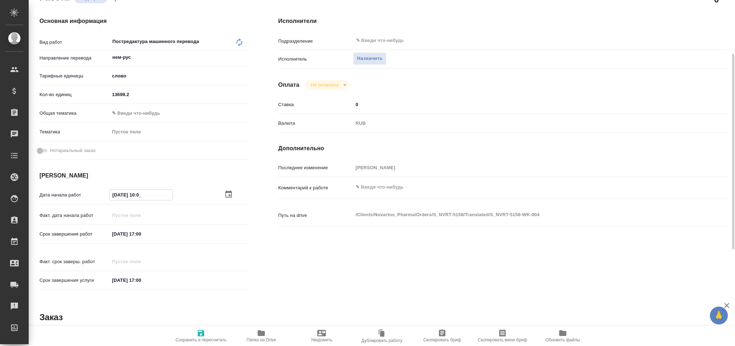
type textarea "x"
type input "23.08.2025 10:00"
click at [140, 236] on input "28.08.2025 17:00" at bounding box center [141, 234] width 63 height 10
type textarea "x"
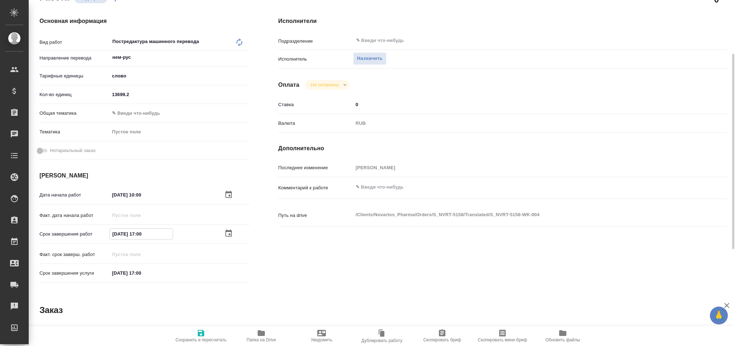
type input "28.08.2025 10:00"
type textarea "x"
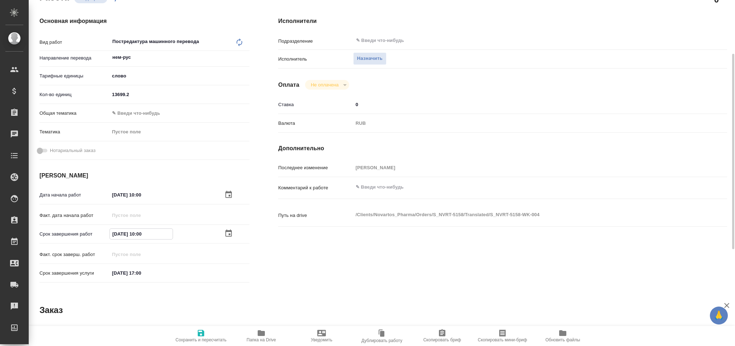
type input "28.08.2025 10:00"
click at [205, 339] on span "Сохранить и пересчитать" at bounding box center [200, 340] width 51 height 5
type textarea "x"
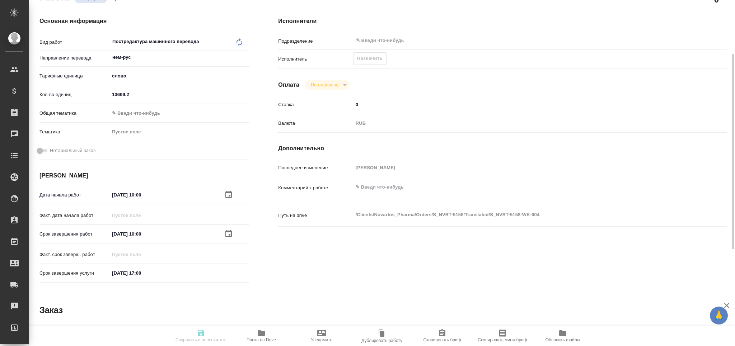
type textarea "x"
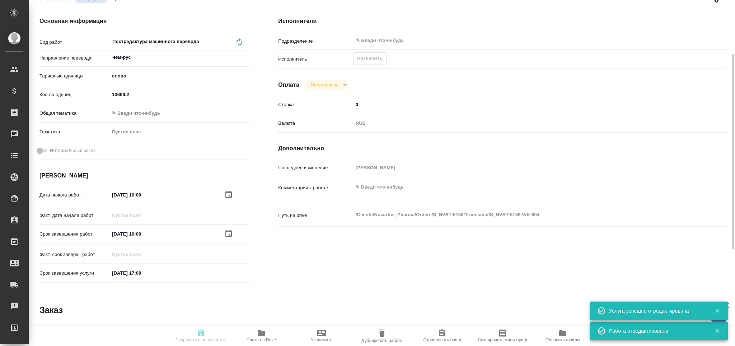
type input "recruiting"
type textarea "Постредактура машинного перевода"
type textarea "x"
type input "нем-рус"
type input "5a8b1489cc6b4906c91bfd90"
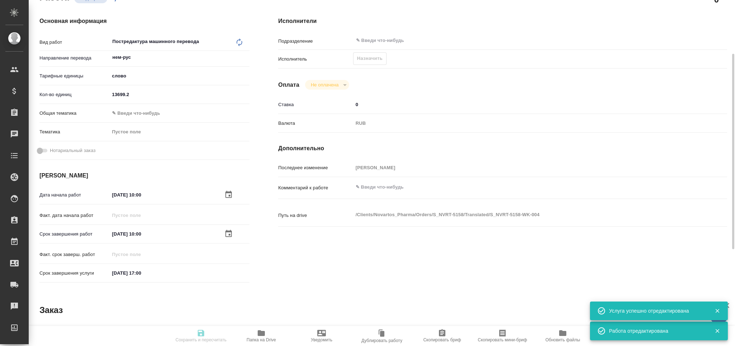
type input "13699.2"
type input "23.08.2025 10:00"
type input "28.08.2025 10:00"
type input "28.08.2025 17:00"
type input "notPayed"
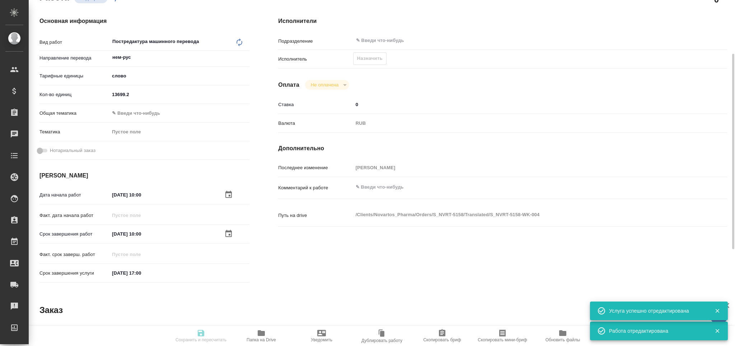
type input "0"
type input "RUB"
type input "Грабко Мария"
type textarea "x"
type textarea "/Clients/Novartos_Pharma/Orders/S_NVRT-5158/Translated/S_NVRT-5158-WK-004"
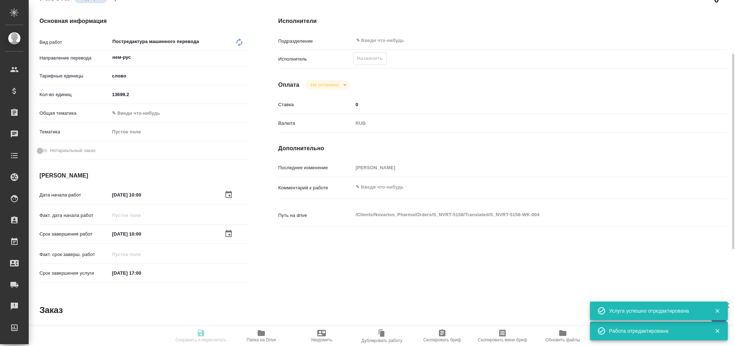
type textarea "x"
type input "S_NVRT-5158"
type input "Перевод Стандарт"
type input "Редактура, Перевод, Приёмка по качеству, Постредактура машинного перевода, Корр…"
type input "Сайдашева Диляра"
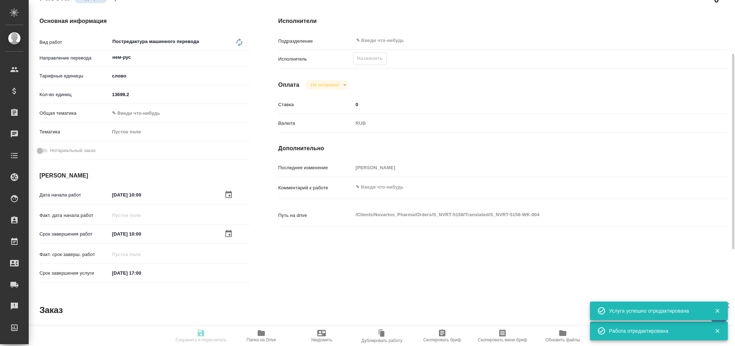
type input "Петрова Валерия"
type input "/Clients/Novartos_Pharma/Orders/S_NVRT-5158"
type textarea "x"
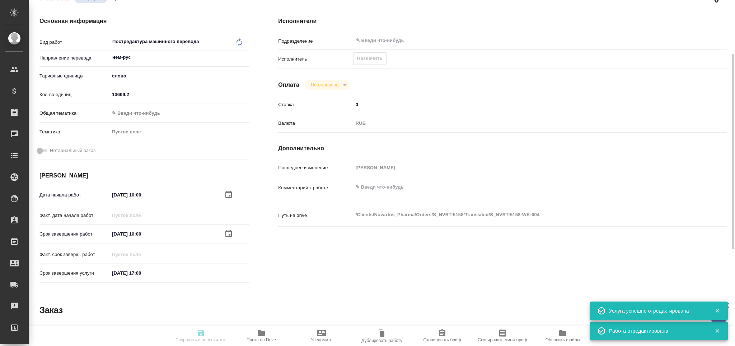
type textarea "x"
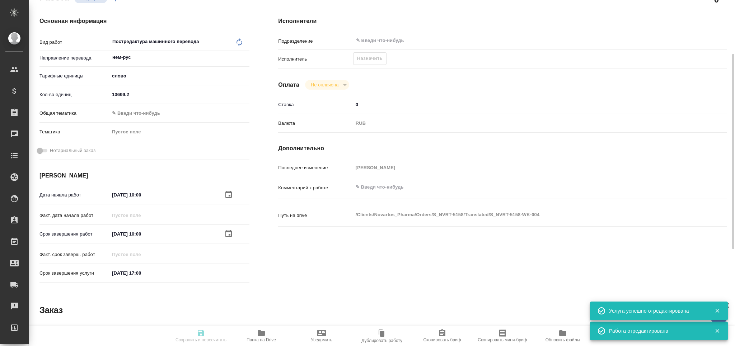
type textarea "x"
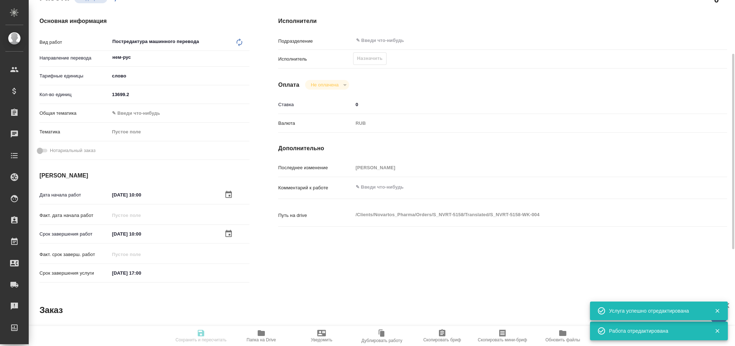
type textarea "x"
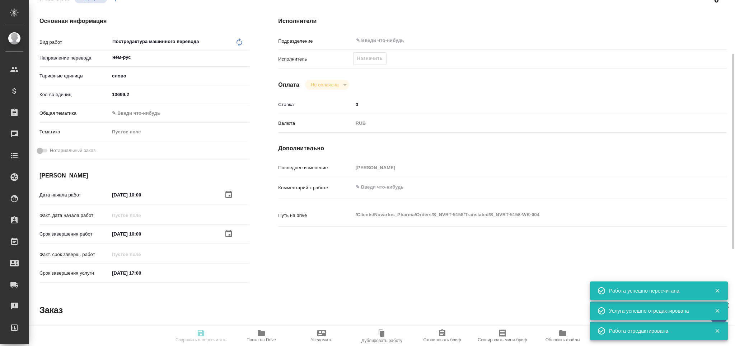
click at [500, 335] on icon "button" at bounding box center [502, 333] width 9 height 9
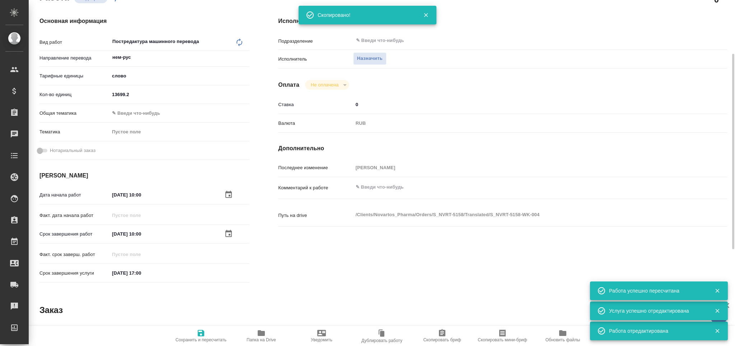
type input "recruiting"
type textarea "Постредактура машинного перевода"
type textarea "x"
type input "нем-рус"
type input "5a8b1489cc6b4906c91bfd90"
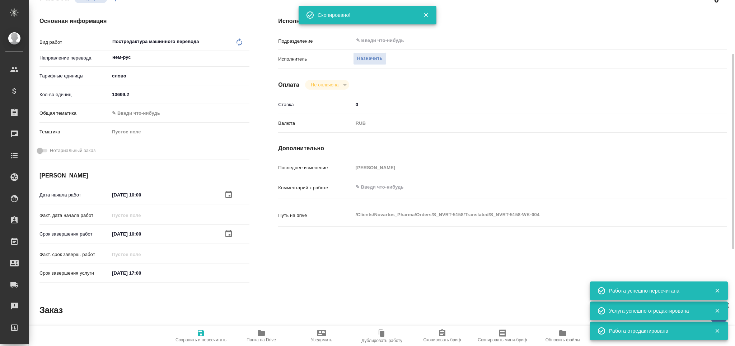
type input "13699.2"
type input "23.08.2025 10:00"
type input "28.08.2025 10:00"
type input "28.08.2025 17:00"
type input "notPayed"
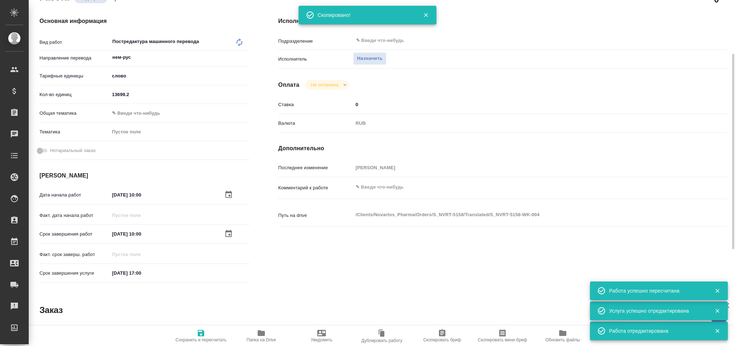
type input "0"
click at [374, 61] on span "Назначить" at bounding box center [369, 59] width 25 height 8
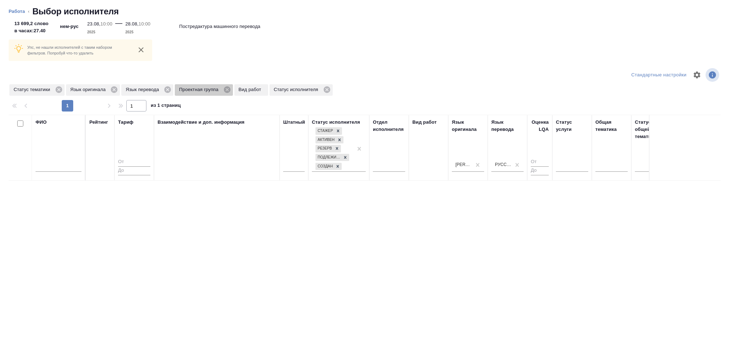
click at [226, 89] on icon at bounding box center [227, 90] width 8 height 8
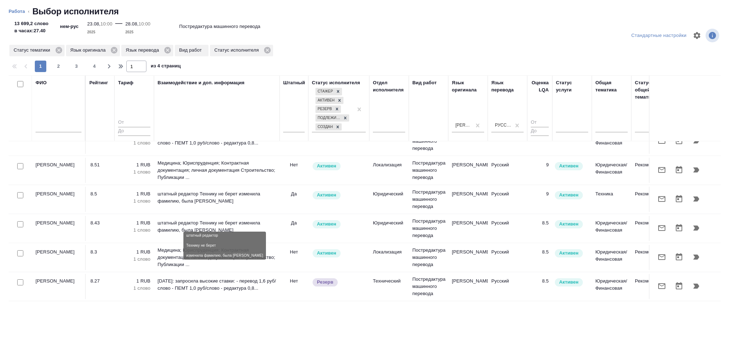
scroll to position [575, 0]
click at [298, 127] on div at bounding box center [294, 125] width 22 height 10
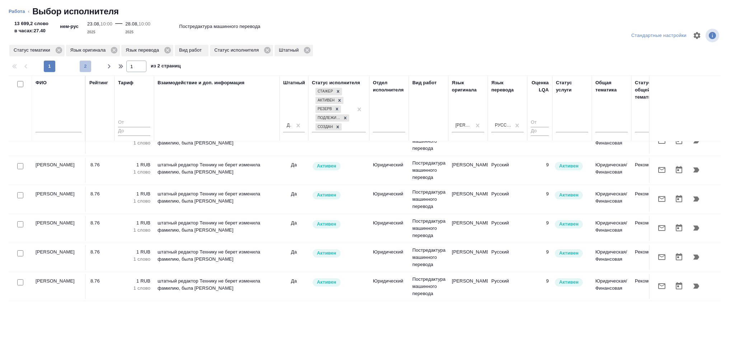
scroll to position [526, 0]
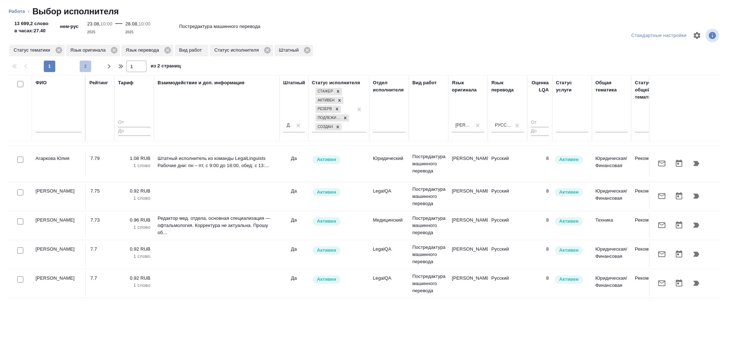
click at [85, 65] on span "2" at bounding box center [85, 66] width 11 height 7
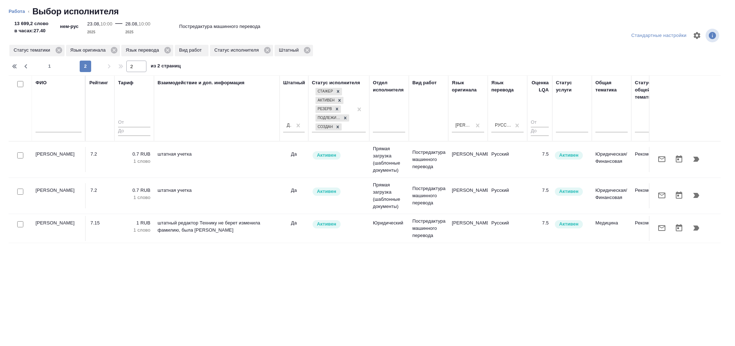
scroll to position [0, 0]
click at [52, 67] on span "1" at bounding box center [49, 66] width 11 height 7
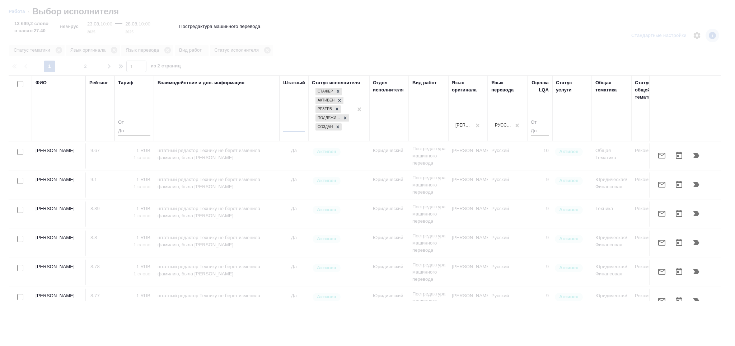
click at [297, 129] on div at bounding box center [294, 125] width 22 height 10
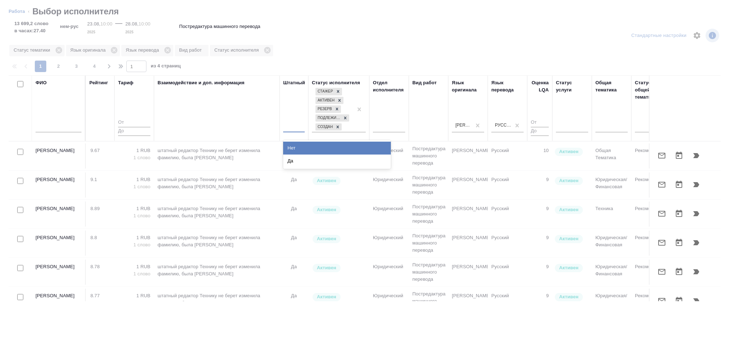
click at [297, 149] on div "Нет" at bounding box center [337, 148] width 108 height 13
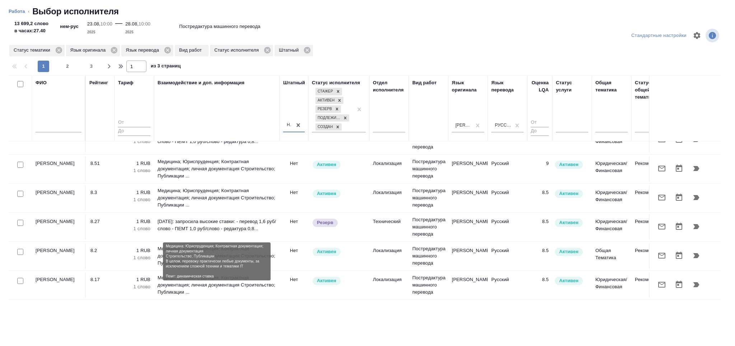
scroll to position [191, 0]
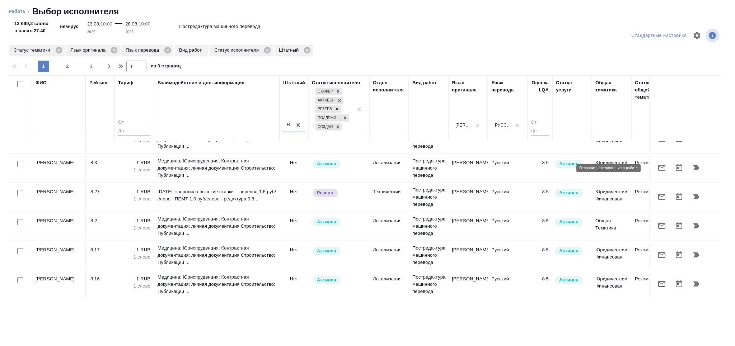
click at [657, 171] on icon "button" at bounding box center [661, 168] width 9 height 9
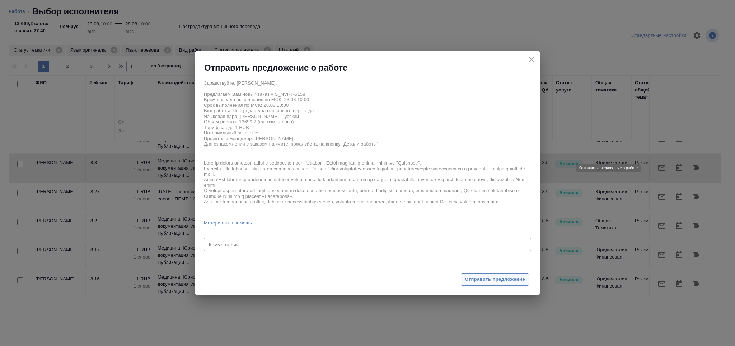
click at [498, 274] on button "Отправить предложение" at bounding box center [495, 279] width 68 height 13
click at [497, 282] on div at bounding box center [358, 173] width 327 height 244
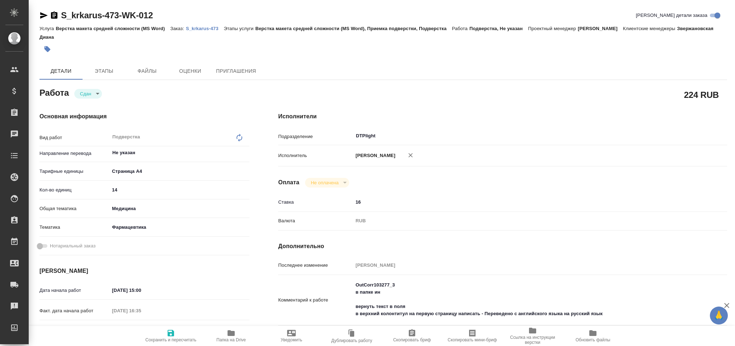
type textarea "x"
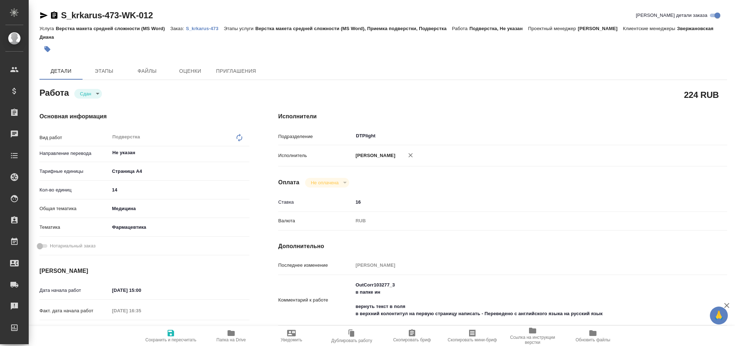
type textarea "x"
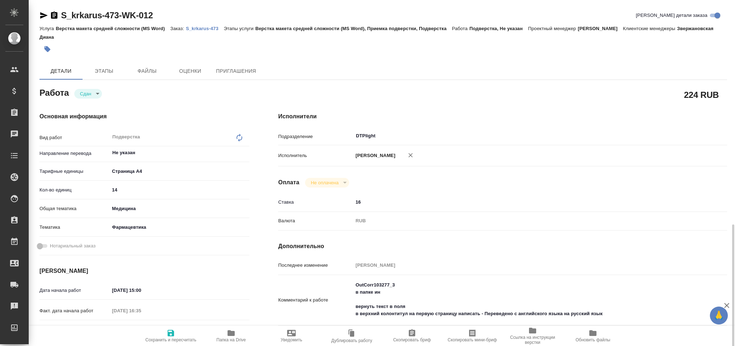
type textarea "x"
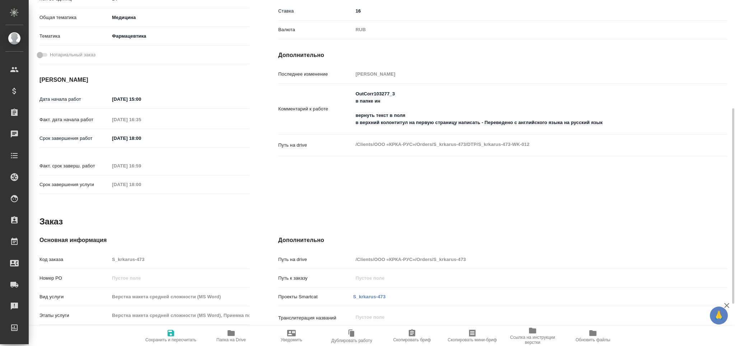
scroll to position [48, 0]
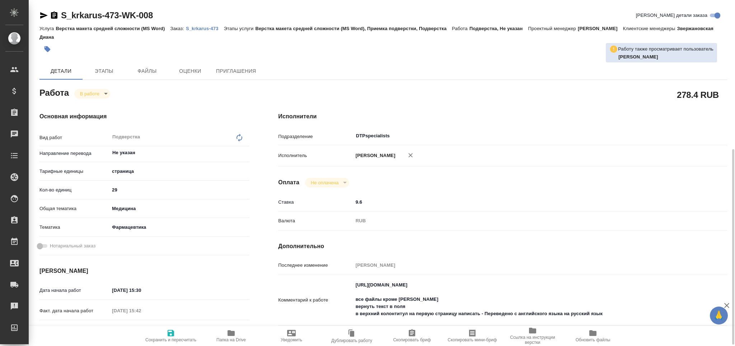
scroll to position [95, 0]
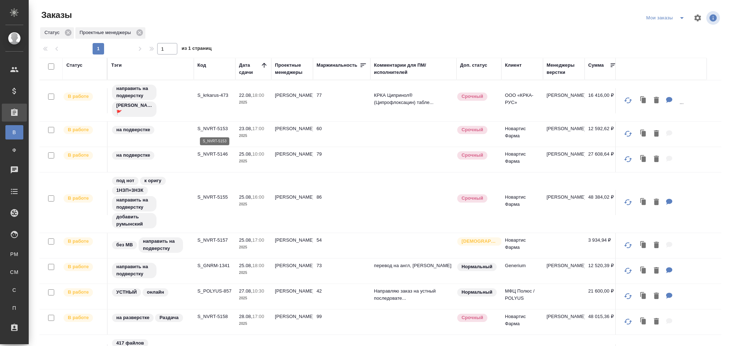
click at [210, 129] on p "S_NVRT-5153" at bounding box center [214, 128] width 34 height 7
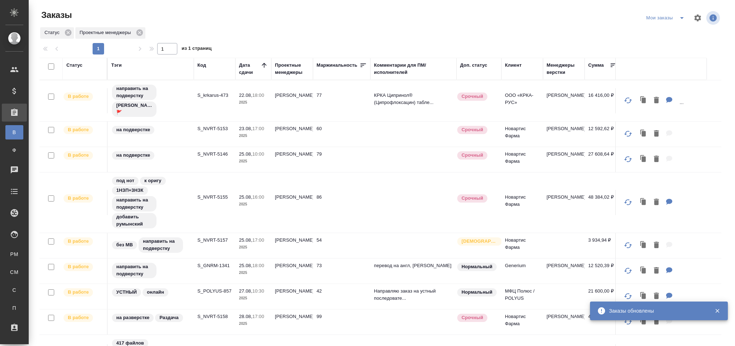
click at [220, 93] on p "S_krkarus-473" at bounding box center [214, 95] width 34 height 7
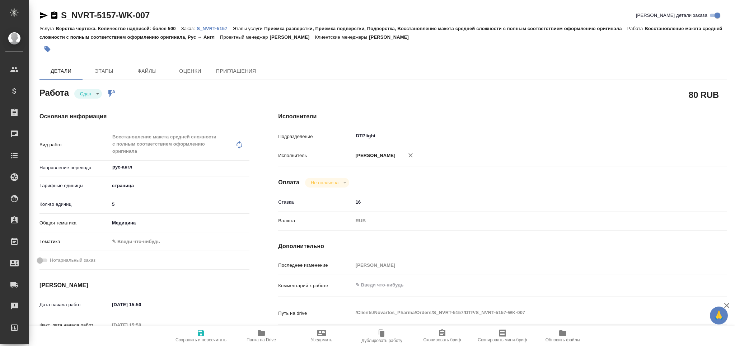
click at [259, 340] on span "Папка на Drive" at bounding box center [261, 340] width 29 height 5
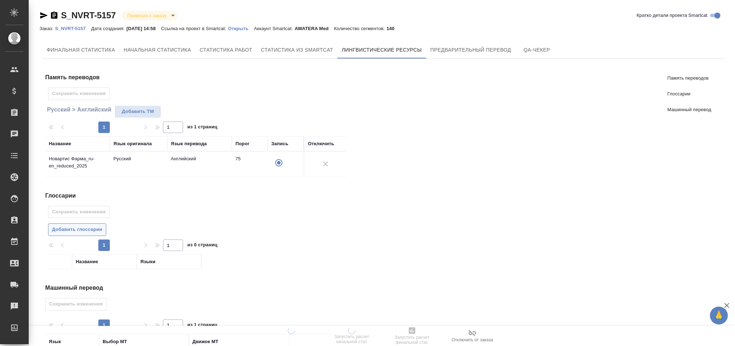
click at [87, 227] on span "Добавить глоссарии" at bounding box center [77, 230] width 50 height 8
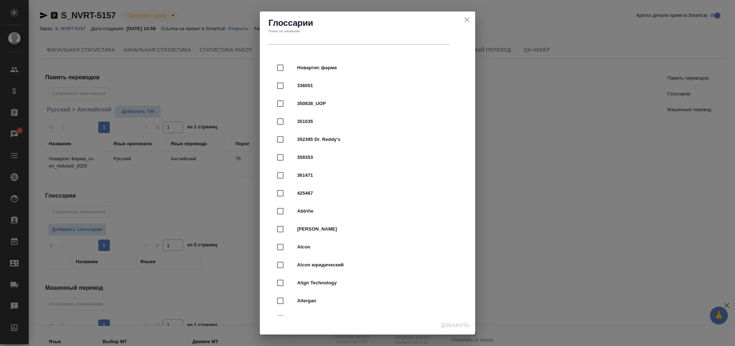
click at [306, 64] on div "Новартис фарма" at bounding box center [367, 68] width 192 height 18
checkbox input "true"
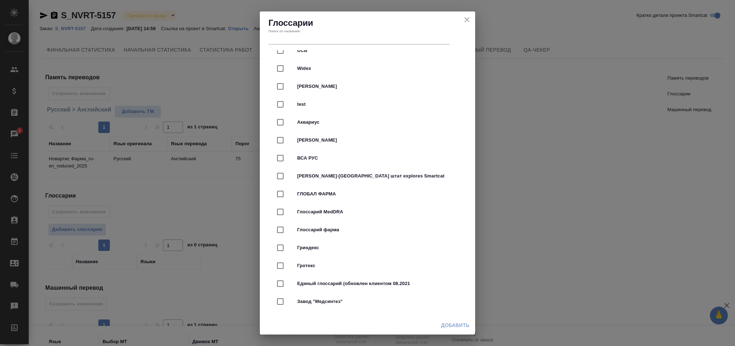
scroll to position [1818, 0]
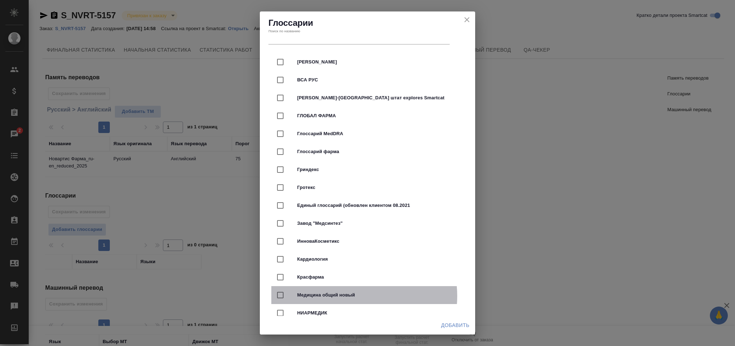
drag, startPoint x: 354, startPoint y: 296, endPoint x: 371, endPoint y: 302, distance: 18.7
click at [354, 296] on span "Медицина общий новый" at bounding box center [377, 295] width 161 height 7
checkbox input "true"
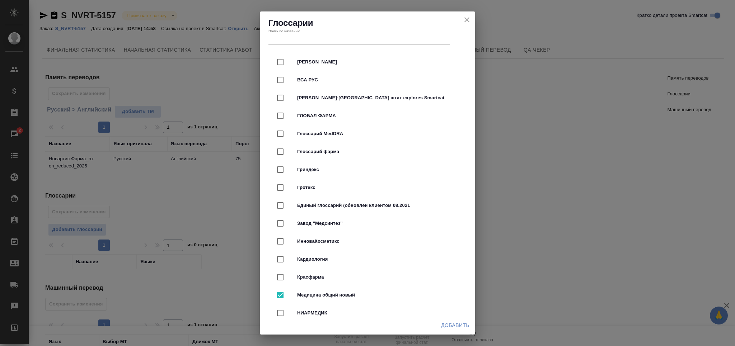
click at [462, 323] on span "Добавить" at bounding box center [455, 325] width 28 height 9
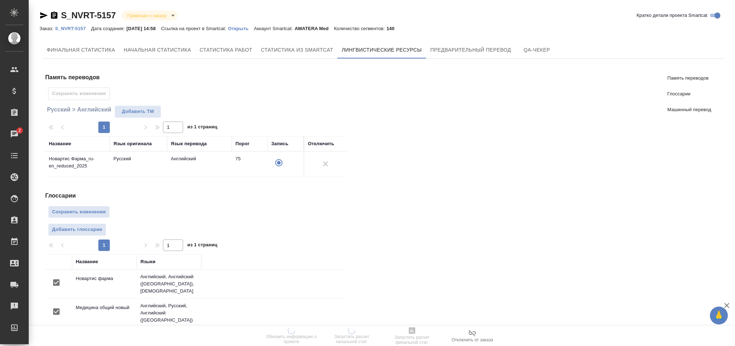
scroll to position [0, 0]
click at [95, 211] on span "Сохранить изменения" at bounding box center [79, 212] width 54 height 8
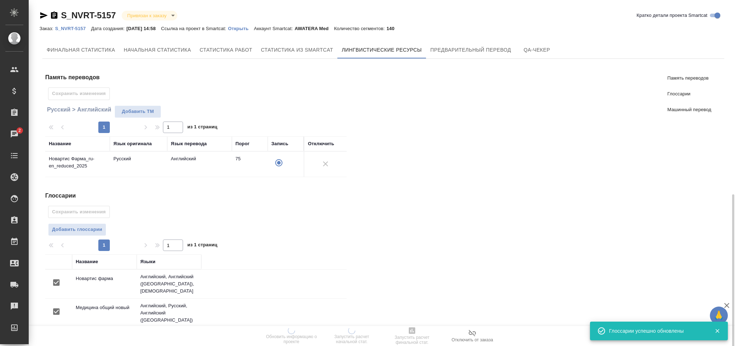
scroll to position [111, 0]
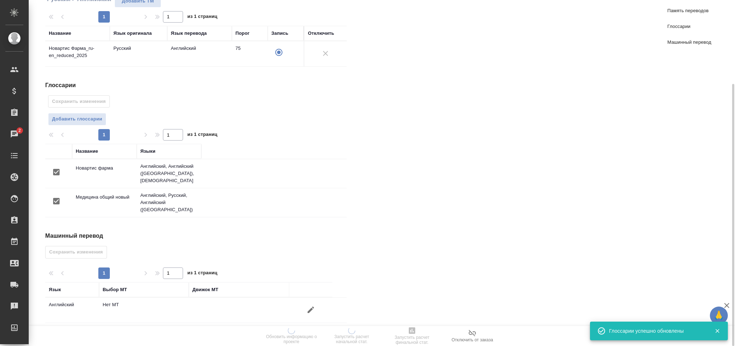
click at [312, 307] on icon "button" at bounding box center [311, 310] width 6 height 6
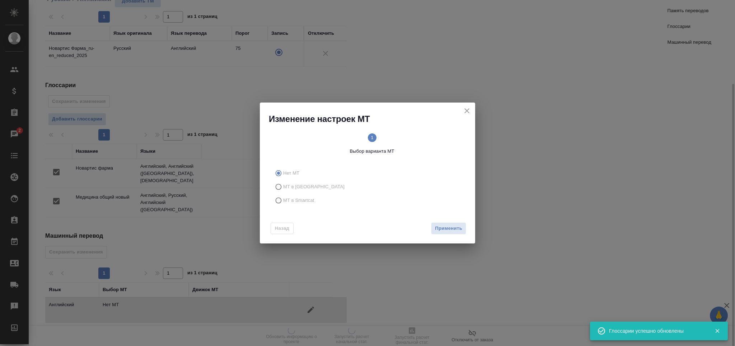
click at [285, 202] on span "МТ в Smartcat" at bounding box center [298, 200] width 31 height 7
click at [283, 202] on input "МТ в Smartcat" at bounding box center [277, 201] width 11 height 14
radio input "true"
click at [453, 227] on span "Вперед" at bounding box center [453, 229] width 18 height 8
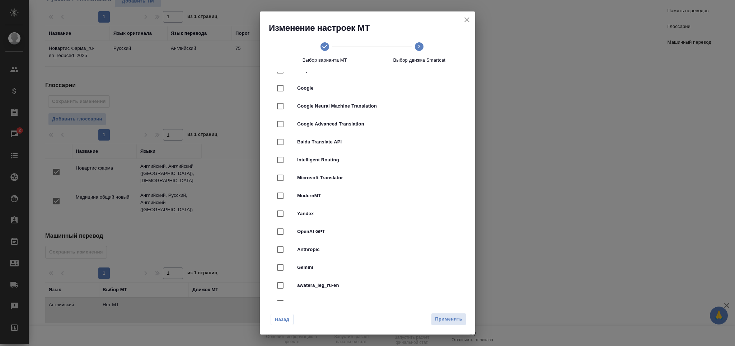
scroll to position [95, 0]
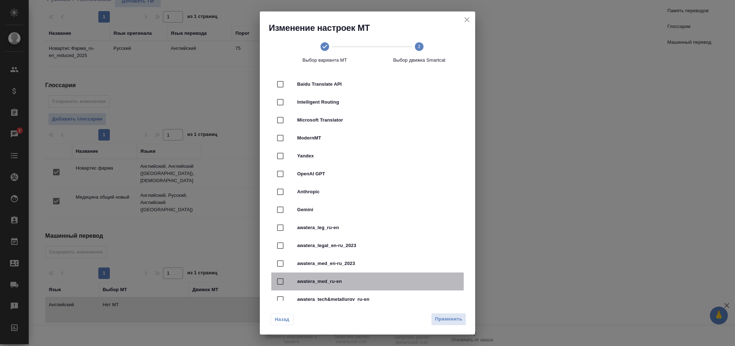
click at [375, 280] on span "awatera_med_ru-en" at bounding box center [377, 281] width 161 height 7
checkbox input "true"
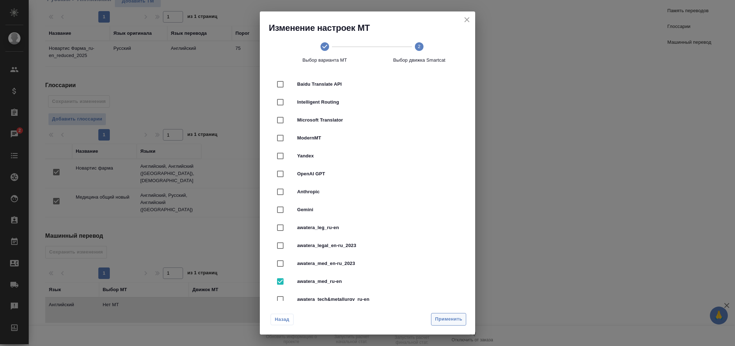
click at [444, 316] on span "Применить" at bounding box center [448, 319] width 27 height 8
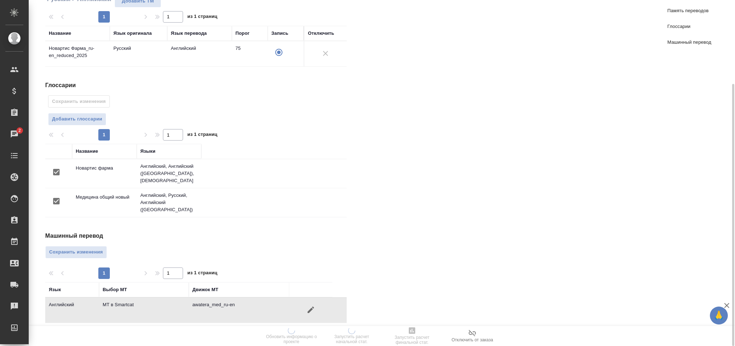
click at [94, 236] on div "Машинный перевод Сохранить изменения 1 1 из 1 страниц Язык Выбор МТ Движок МТ А…" at bounding box center [198, 277] width 307 height 91
click at [89, 248] on span "Сохранить изменения" at bounding box center [76, 252] width 54 height 8
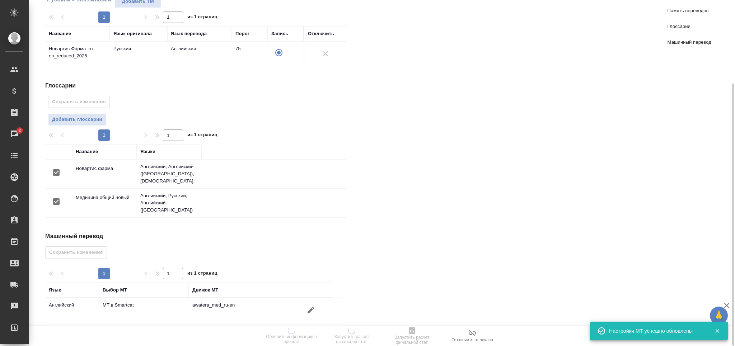
scroll to position [0, 0]
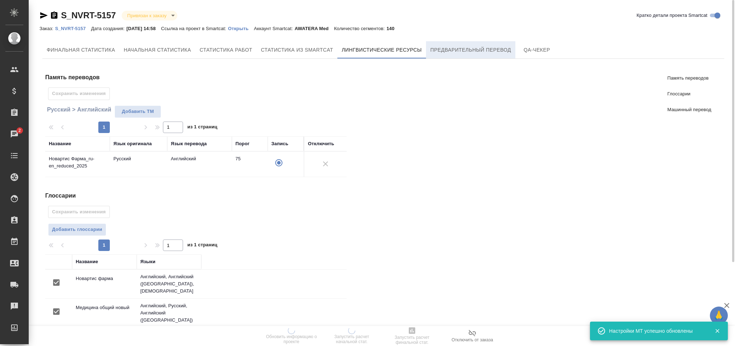
click at [455, 55] on button "Предварительный перевод" at bounding box center [470, 49] width 89 height 17
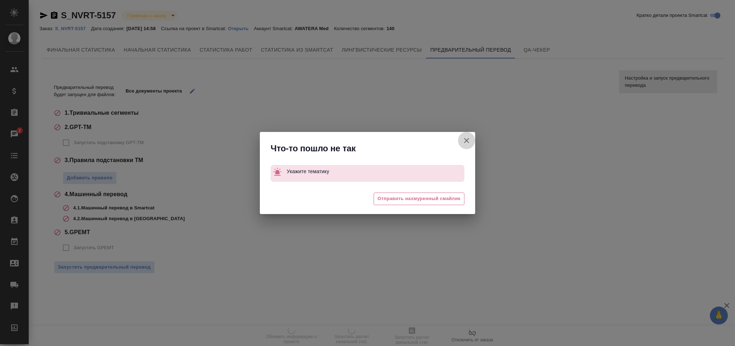
click at [465, 142] on icon "button" at bounding box center [466, 140] width 5 height 5
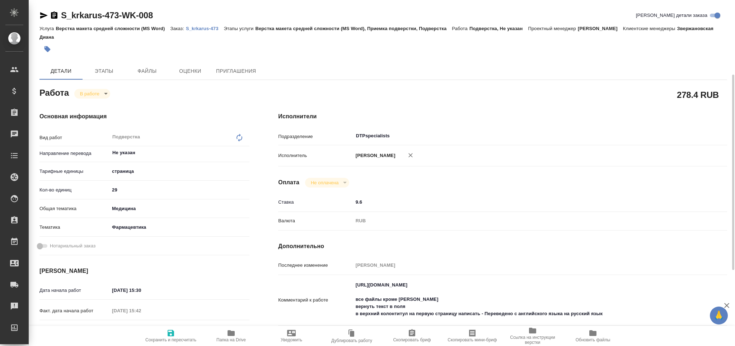
scroll to position [48, 0]
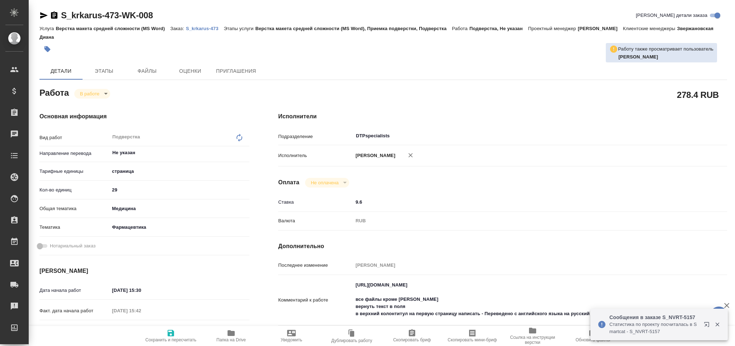
type textarea "x"
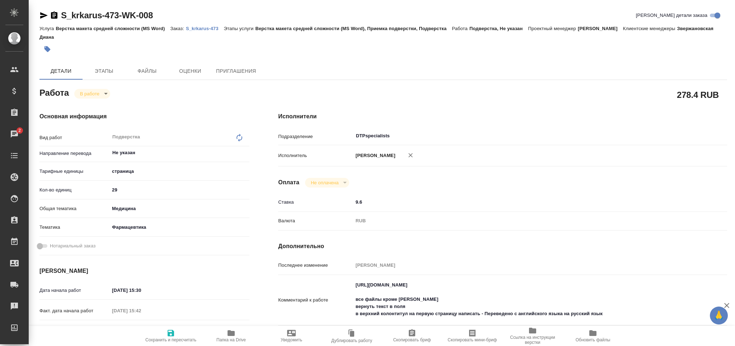
click at [42, 17] on icon "button" at bounding box center [44, 15] width 8 height 6
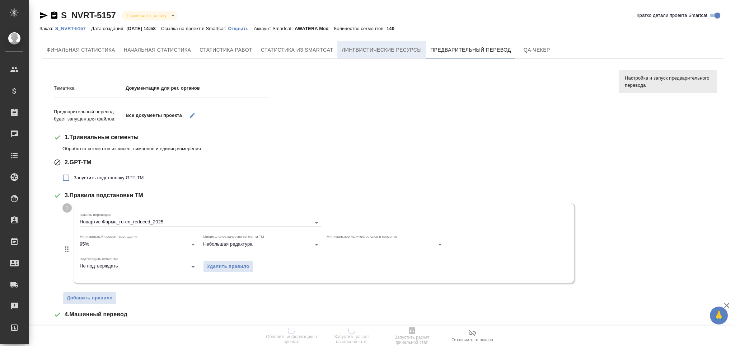
click at [376, 53] on span "Лингвистические ресурсы" at bounding box center [382, 50] width 80 height 9
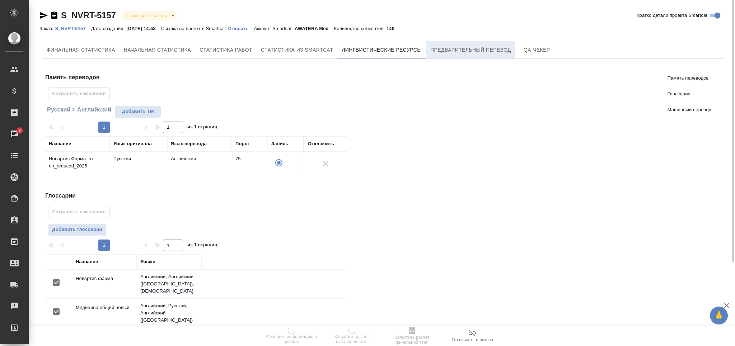
click at [455, 46] on span "Предварительный перевод" at bounding box center [470, 50] width 81 height 9
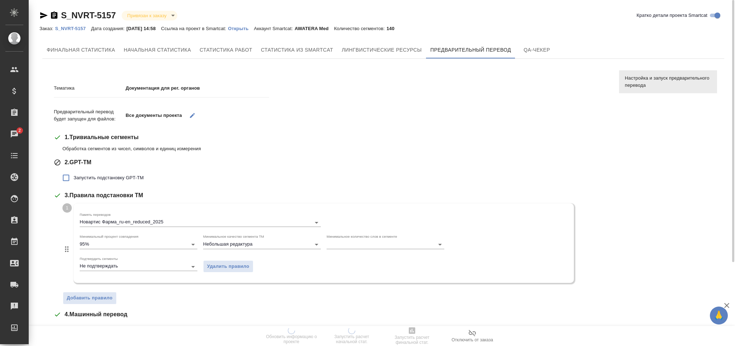
click at [118, 181] on span "Запустить подстановку GPT-TM" at bounding box center [109, 177] width 70 height 7
click at [74, 181] on input "Запустить подстановку GPT-TM" at bounding box center [65, 177] width 15 height 15
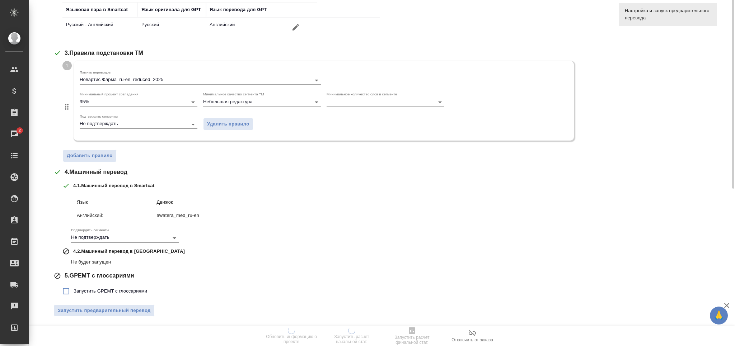
scroll to position [49, 0]
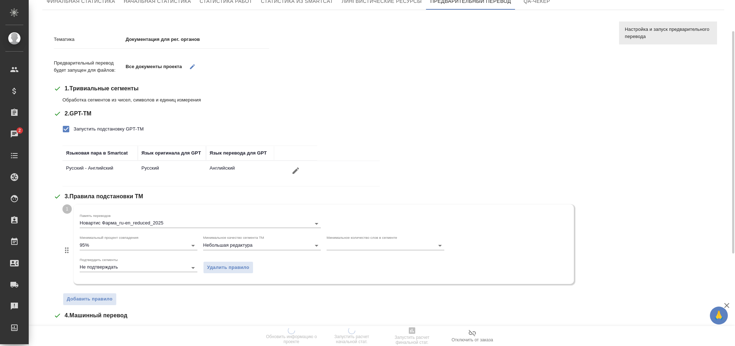
click at [100, 122] on label "Запустить подстановку GPT-TM" at bounding box center [100, 129] width 85 height 15
click at [74, 122] on input "Запустить подстановку GPT-TM" at bounding box center [65, 129] width 15 height 15
checkbox input "false"
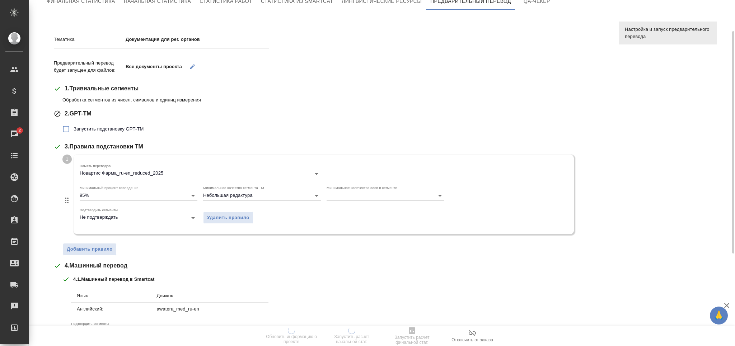
scroll to position [142, 0]
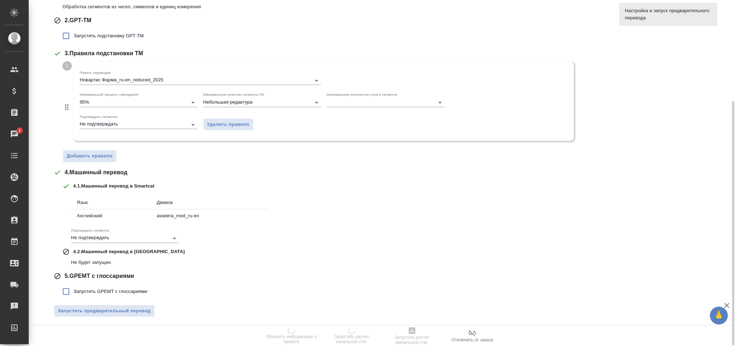
click at [116, 311] on span "Запустить предварительный перевод" at bounding box center [104, 311] width 93 height 8
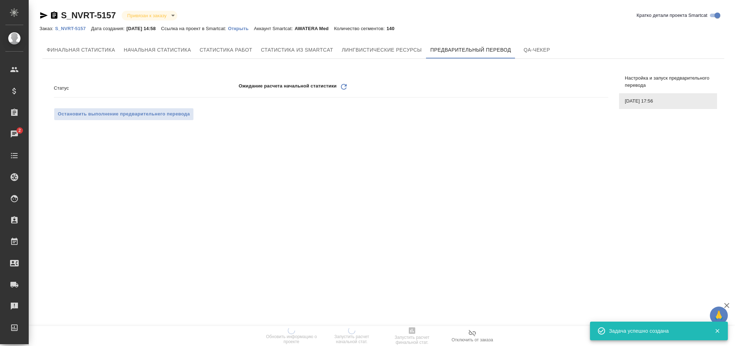
scroll to position [0, 0]
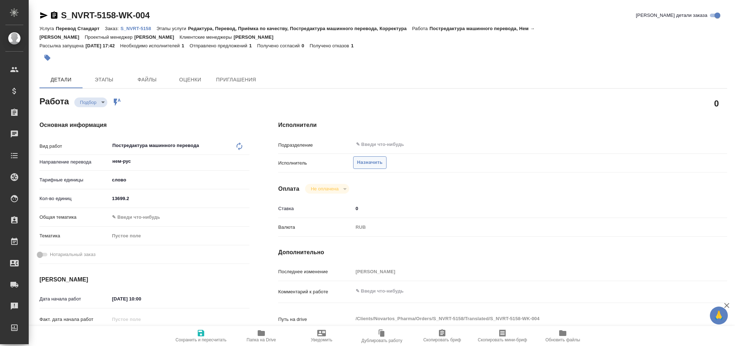
click at [367, 161] on span "Назначить" at bounding box center [369, 163] width 25 height 8
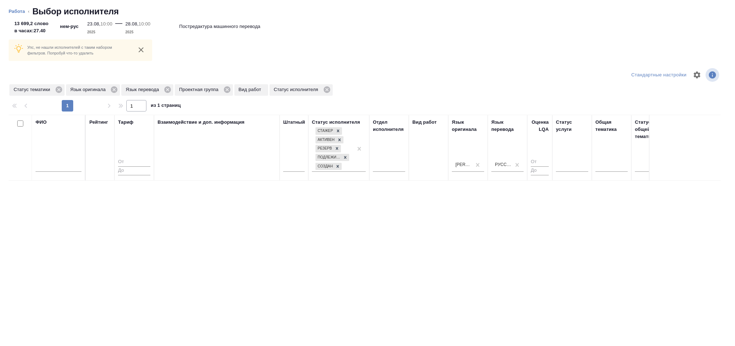
click at [300, 129] on div "Штатный" at bounding box center [294, 148] width 22 height 58
click at [297, 169] on div at bounding box center [294, 165] width 22 height 10
click at [295, 186] on div "Нет" at bounding box center [337, 187] width 108 height 13
click at [226, 91] on icon at bounding box center [227, 90] width 8 height 8
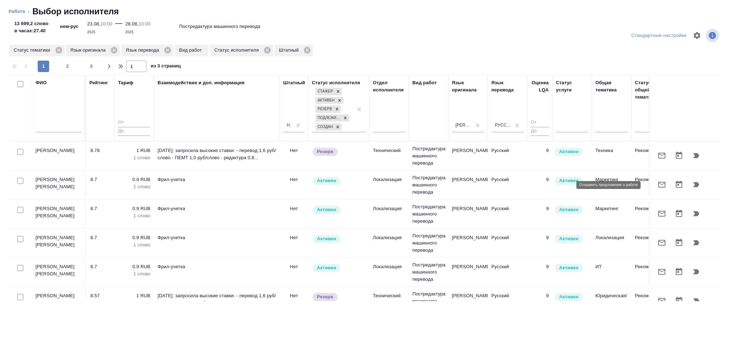
click at [658, 185] on icon "button" at bounding box center [661, 185] width 7 height 6
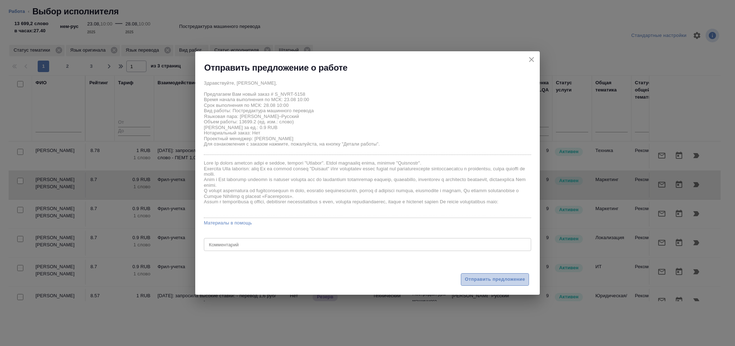
click at [490, 279] on span "Отправить предложение" at bounding box center [495, 280] width 60 height 8
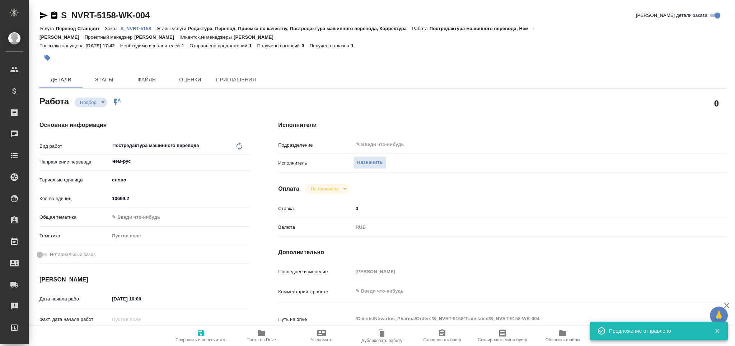
type input "recruiting"
type input "нем-рус"
type input "5a8b1489cc6b4906c91bfd90"
type input "13699.2"
type input "23.08.2025 10:00"
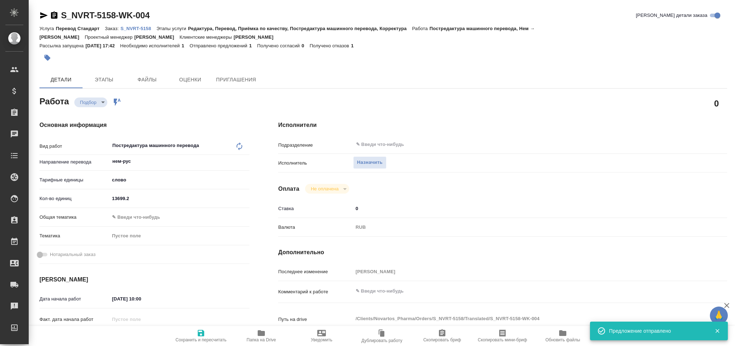
type input "28.08.2025 10:00"
type input "28.08.2025 17:00"
type input "notPayed"
type input "0"
type input "RUB"
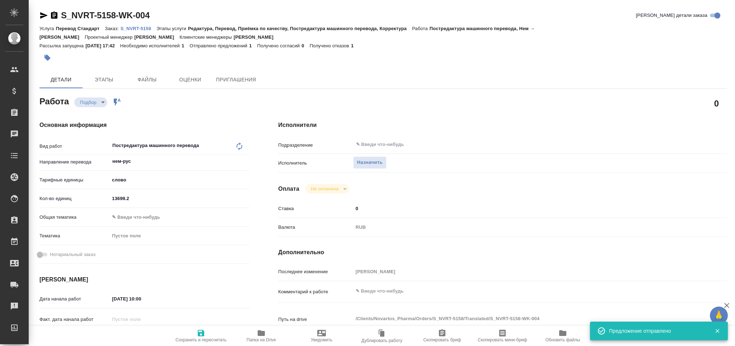
type input "[PERSON_NAME]"
type input "S_NVRT-5158"
type input "Перевод Стандарт"
type input "Редактура, Перевод, Приёмка по качеству, Постредактура машинного перевода, Корр…"
type input "Сайдашева Диляра"
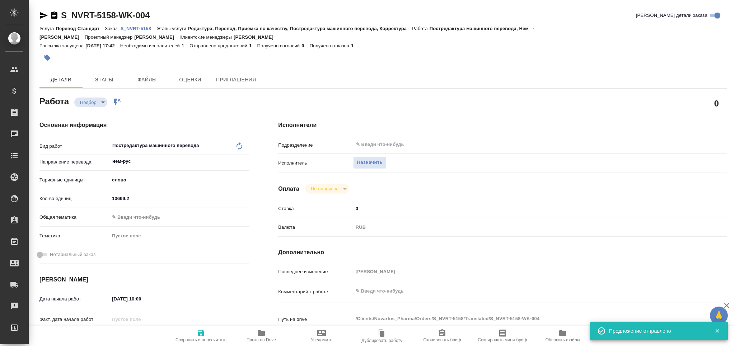
type input "Петрова Валерия"
type input "/Clients/Novartos_Pharma/Orders/S_NVRT-5158"
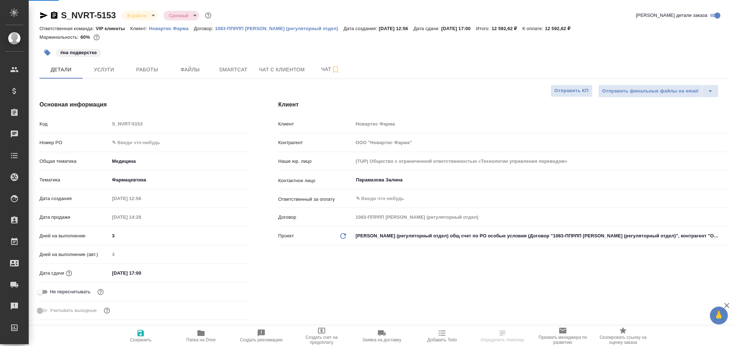
select select "RU"
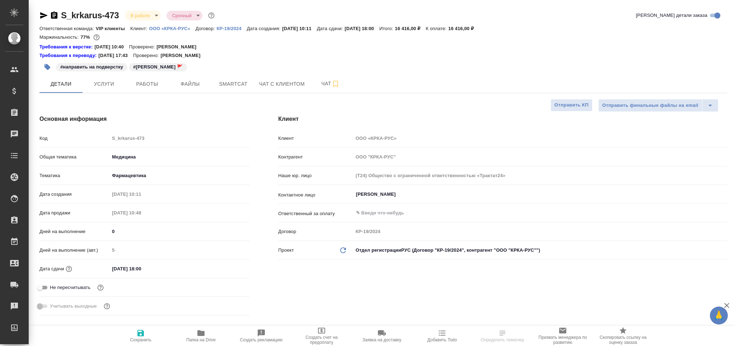
select select "RU"
click at [209, 339] on span "Папка на Drive" at bounding box center [200, 340] width 29 height 5
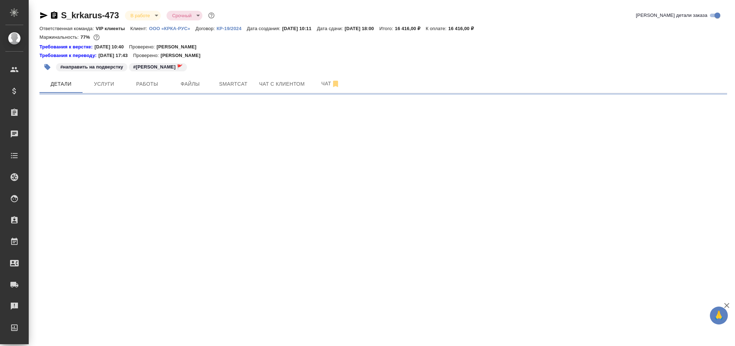
select select "RU"
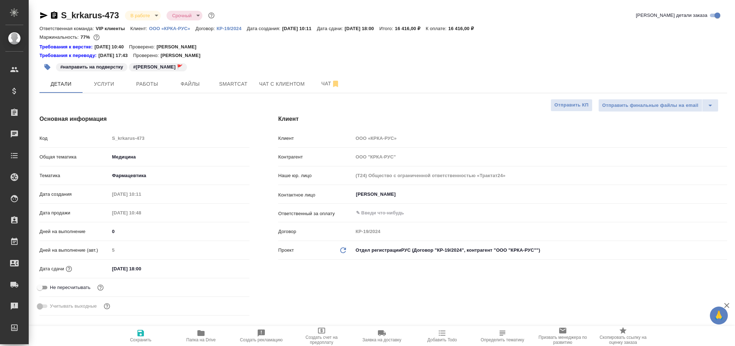
type textarea "x"
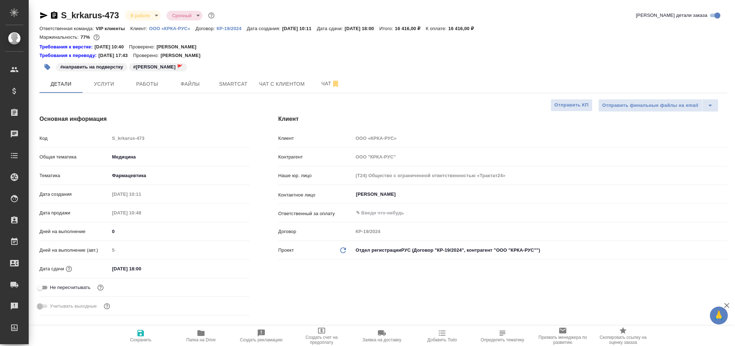
type textarea "x"
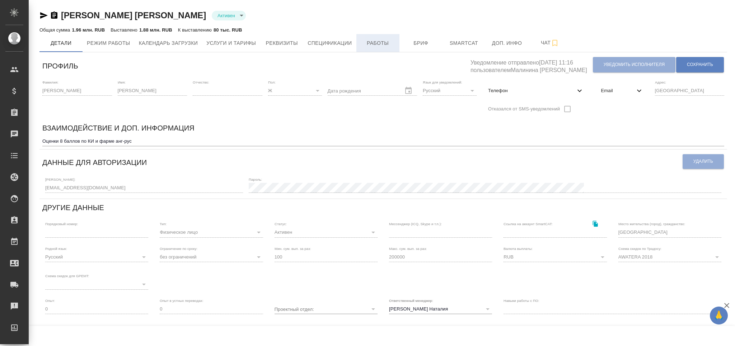
click at [372, 47] on span "Работы" at bounding box center [378, 43] width 34 height 9
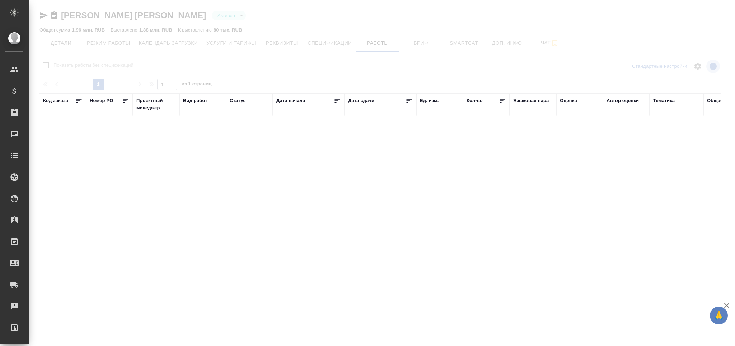
checkbox input "false"
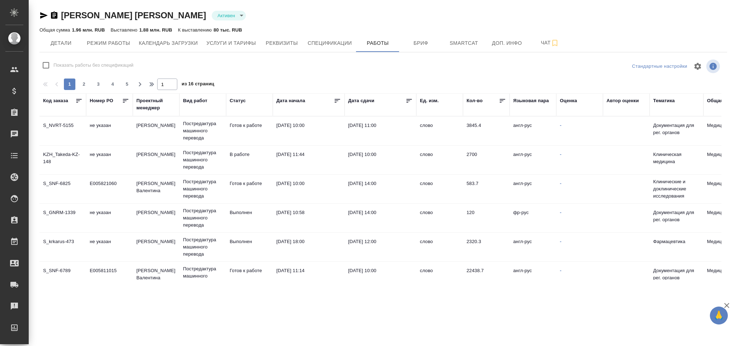
click at [239, 123] on td "Готов к работе" at bounding box center [249, 130] width 47 height 25
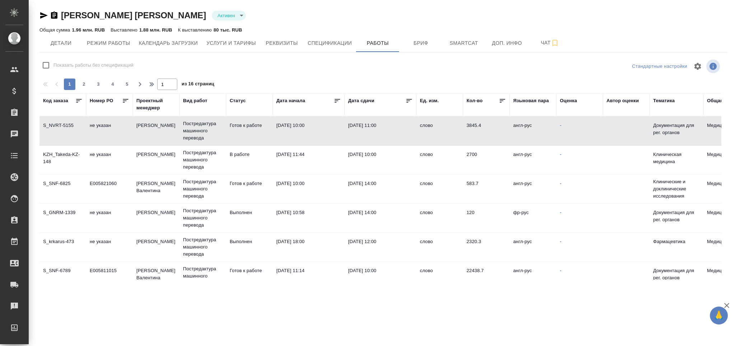
click at [238, 144] on td "В работе" at bounding box center [249, 130] width 47 height 25
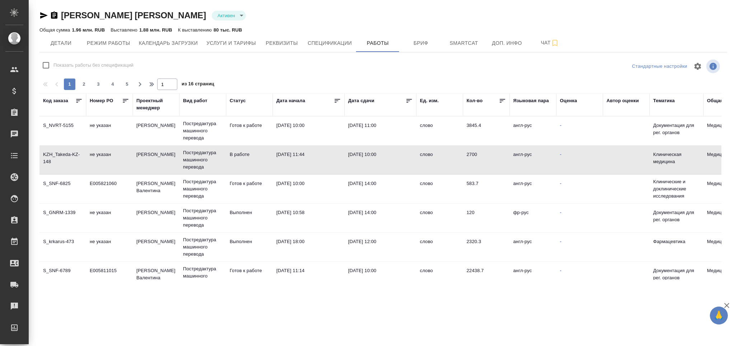
click at [238, 144] on td "В работе" at bounding box center [249, 130] width 47 height 25
click at [119, 144] on td "E005821060" at bounding box center [109, 130] width 47 height 25
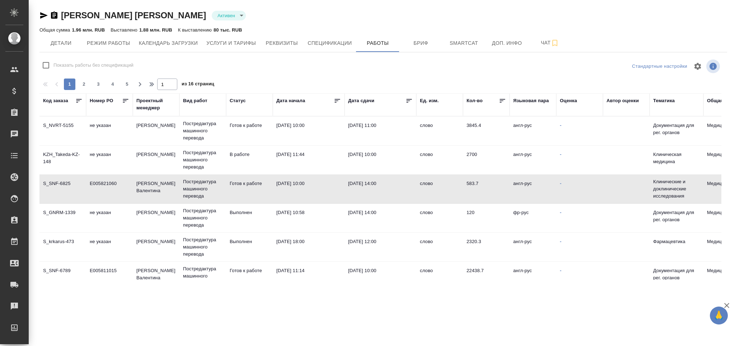
click at [119, 144] on td "E005821060" at bounding box center [109, 130] width 47 height 25
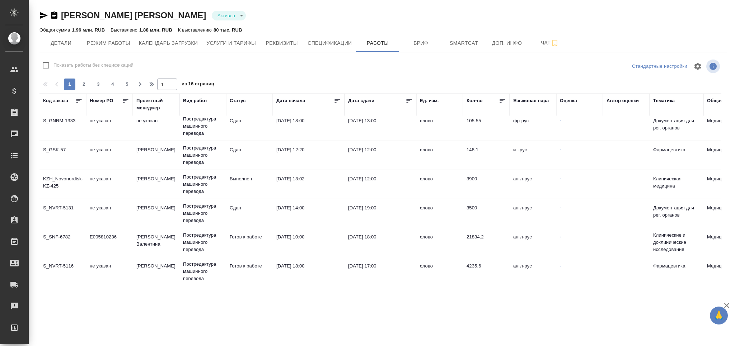
scroll to position [191, 0]
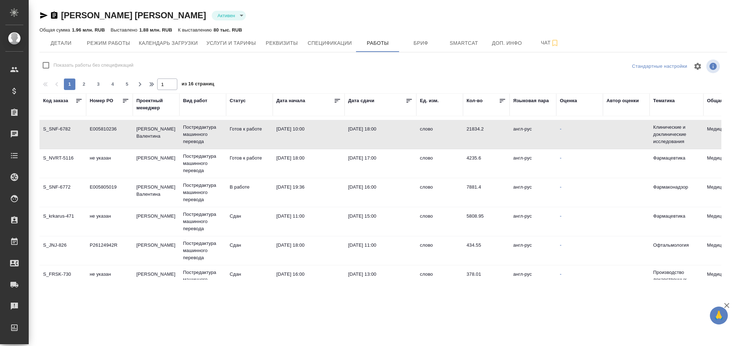
drag, startPoint x: 365, startPoint y: 99, endPoint x: 402, endPoint y: 297, distance: 201.6
click at [365, 99] on div "Дата сдачи" at bounding box center [361, 100] width 26 height 7
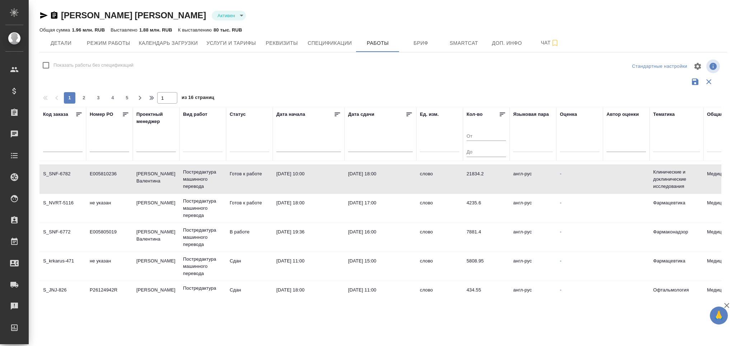
scroll to position [0, 0]
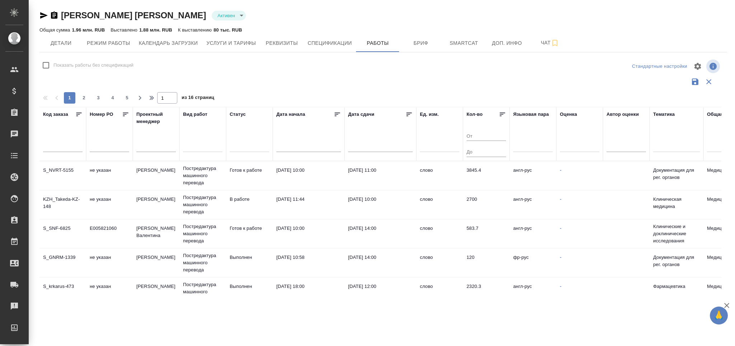
click at [372, 188] on td "[DATE] 10:00" at bounding box center [380, 175] width 72 height 25
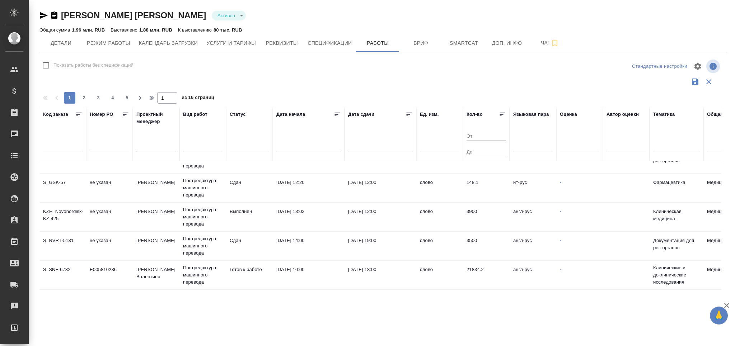
scroll to position [239, 0]
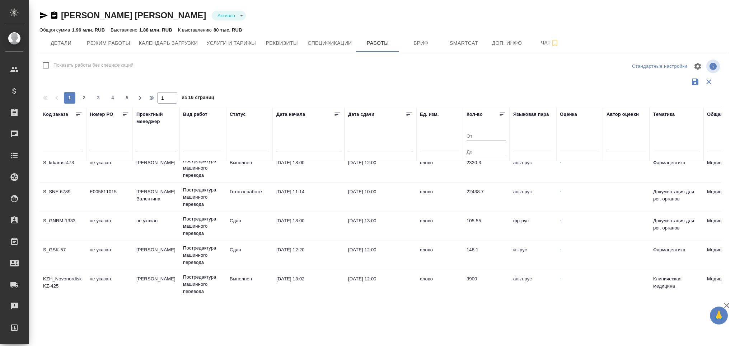
scroll to position [0, 0]
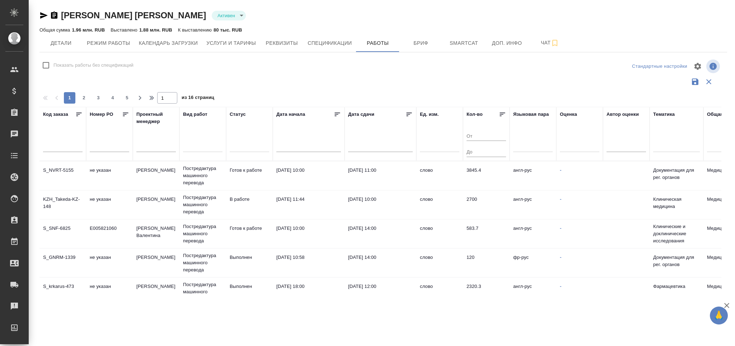
click at [242, 188] on td "В работе" at bounding box center [249, 175] width 47 height 25
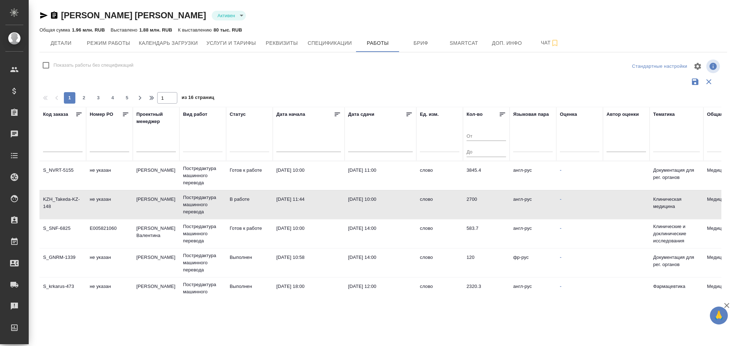
click at [242, 188] on td "В работе" at bounding box center [249, 175] width 47 height 25
click at [140, 149] on input "text" at bounding box center [155, 147] width 39 height 10
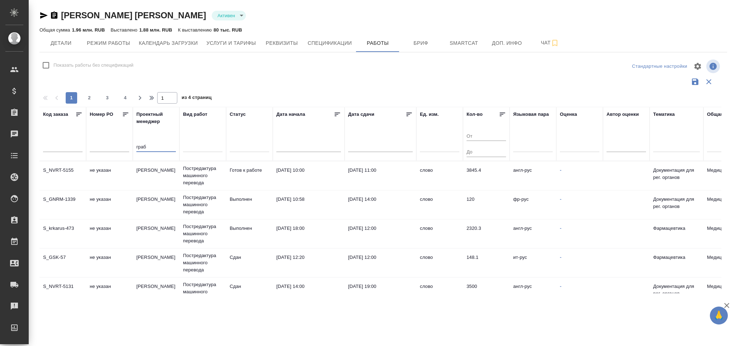
type input "граб"
click at [246, 145] on div at bounding box center [249, 145] width 39 height 10
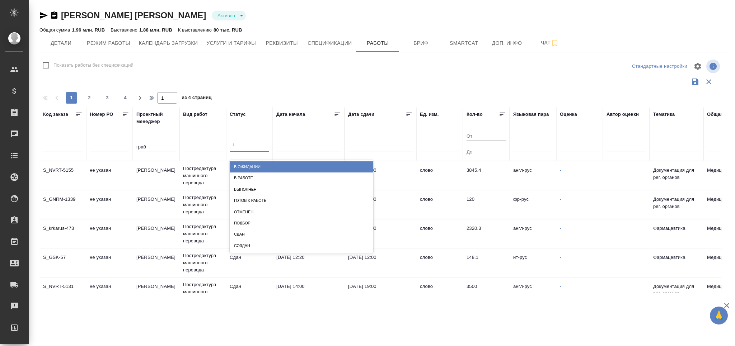
type input "гото"
click at [251, 168] on div "Готов к работе" at bounding box center [302, 166] width 144 height 11
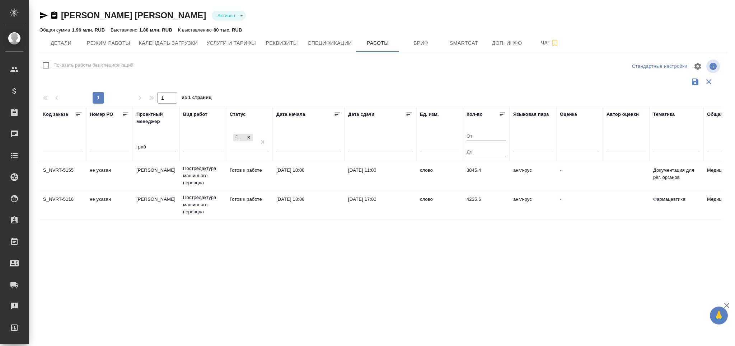
click at [239, 146] on div "Готов к работе" at bounding box center [243, 141] width 27 height 19
type input "в"
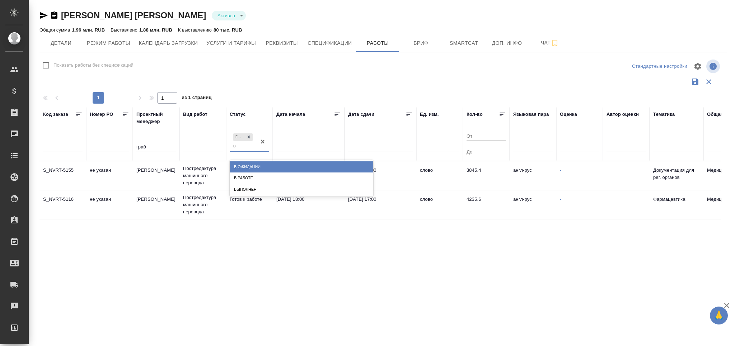
click at [247, 179] on div "В работе" at bounding box center [302, 178] width 144 height 11
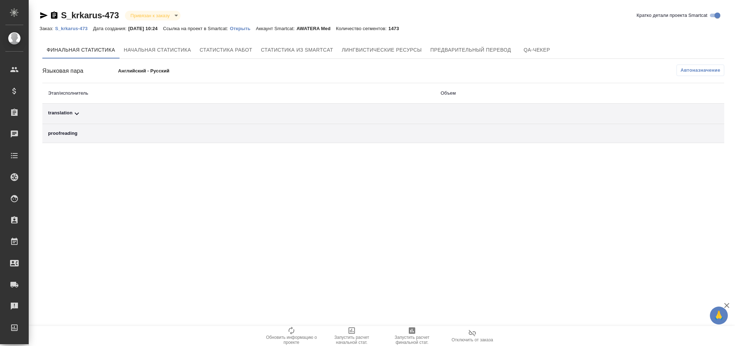
click at [689, 68] on span "Автоназначение" at bounding box center [700, 70] width 40 height 7
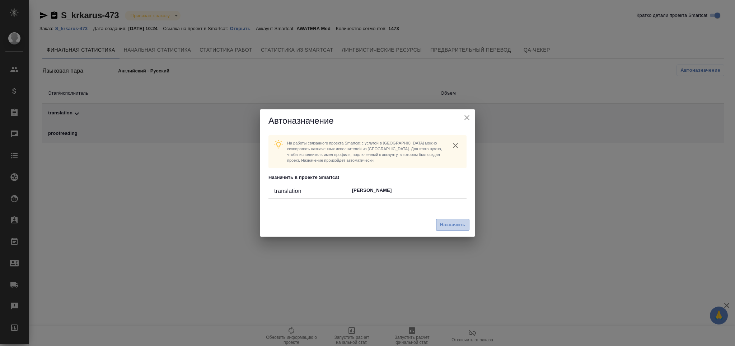
click at [457, 222] on span "Назначить" at bounding box center [452, 225] width 25 height 8
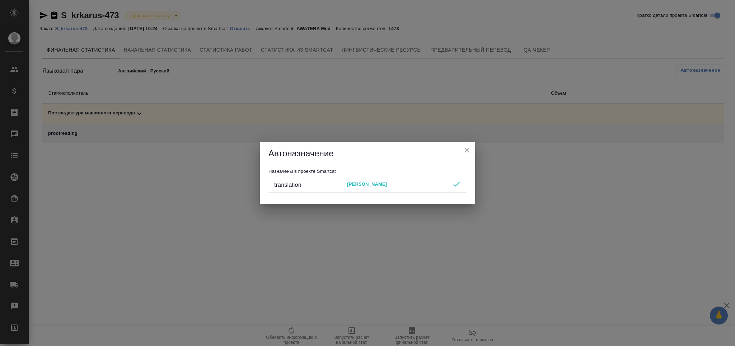
click at [469, 149] on icon "close" at bounding box center [467, 150] width 9 height 9
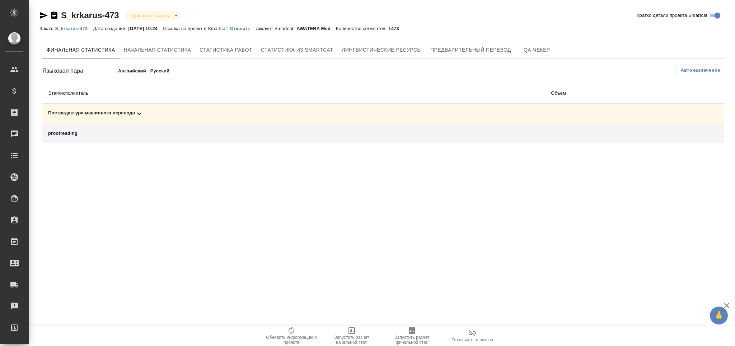
click at [414, 327] on icon "button" at bounding box center [412, 331] width 9 height 9
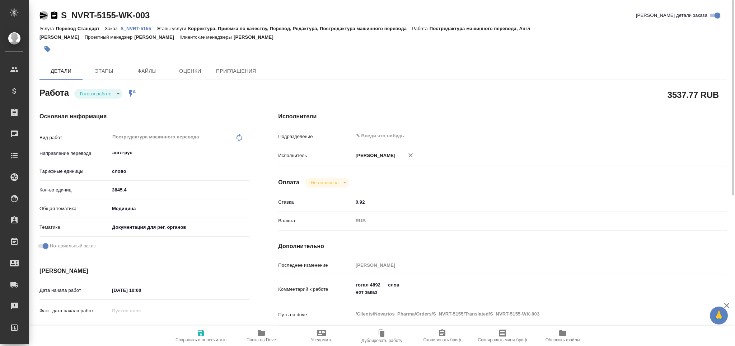
click at [39, 15] on icon "button" at bounding box center [43, 15] width 9 height 9
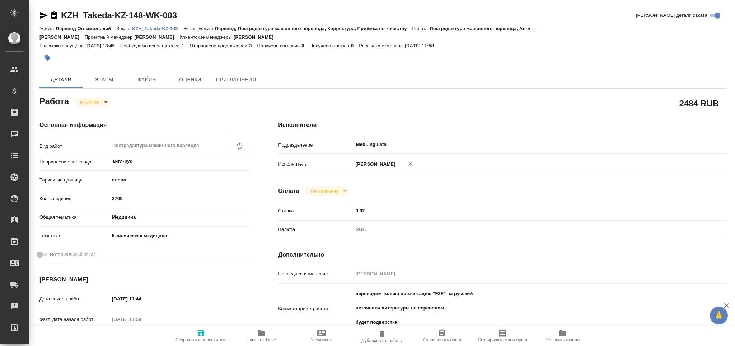
click at [171, 28] on p "KZH_Takeda-KZ-148" at bounding box center [157, 28] width 51 height 5
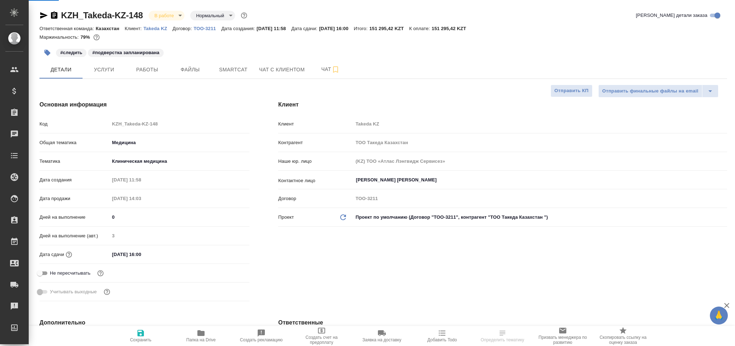
select select "RU"
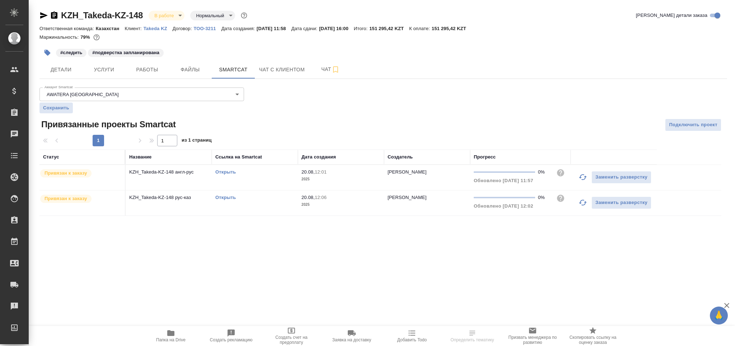
click at [578, 177] on icon "button" at bounding box center [582, 177] width 9 height 9
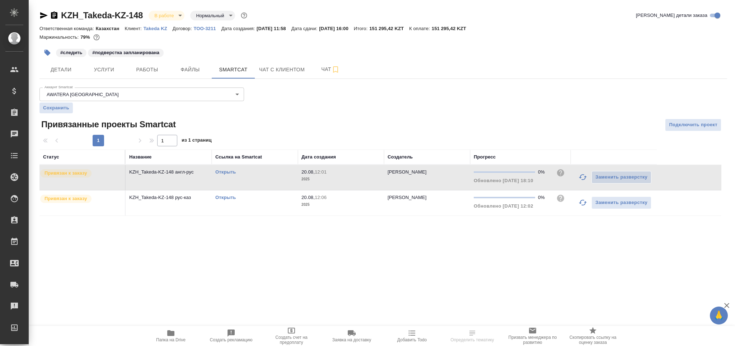
click at [581, 205] on icon "button" at bounding box center [582, 202] width 9 height 9
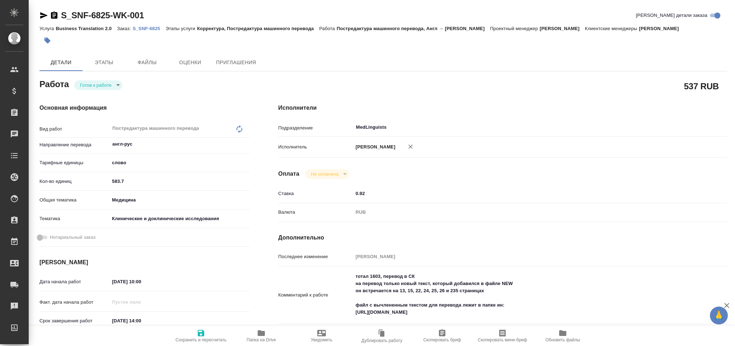
type textarea "x"
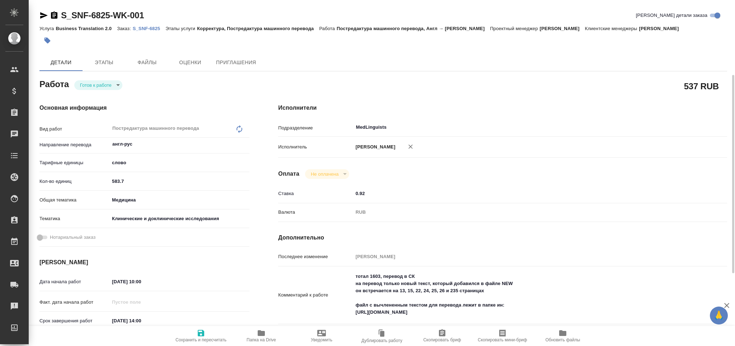
type textarea "x"
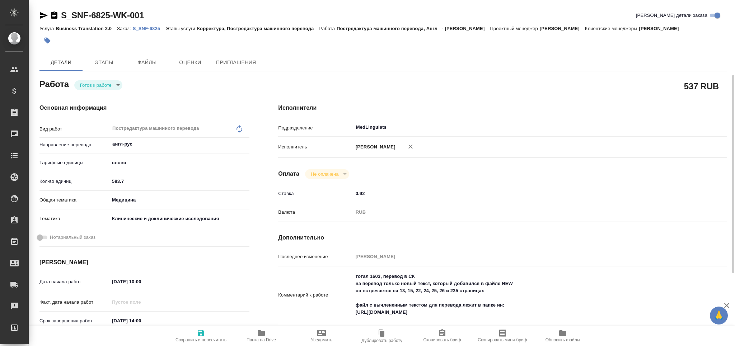
scroll to position [48, 0]
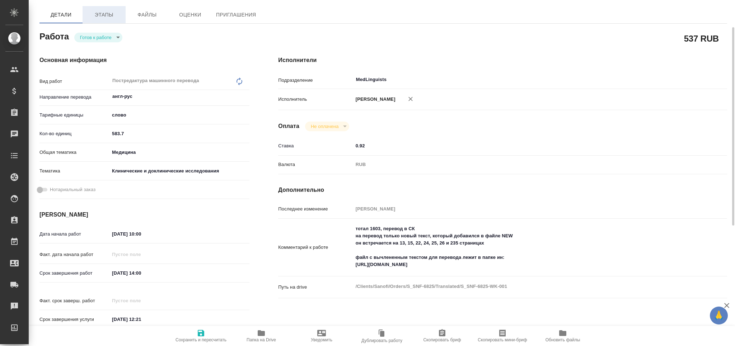
type textarea "x"
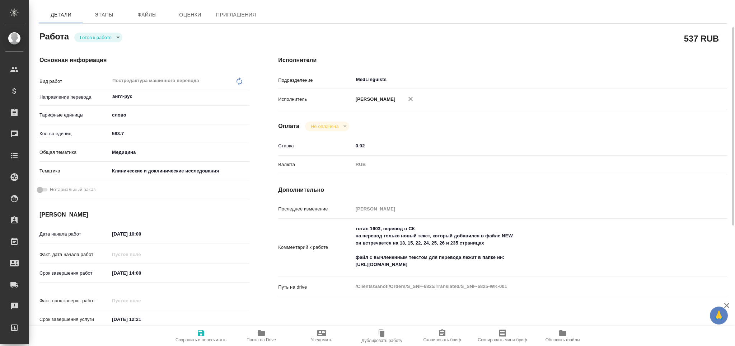
type textarea "x"
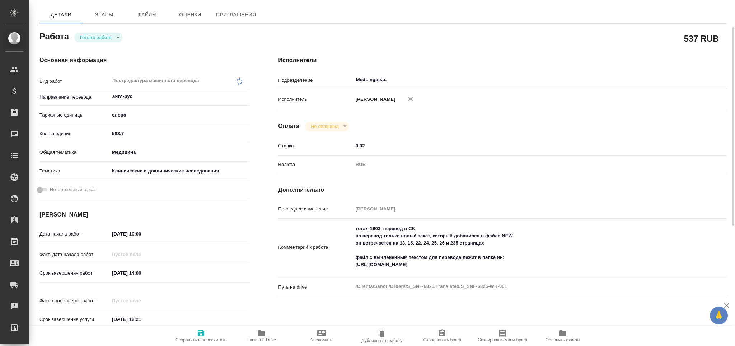
scroll to position [0, 0]
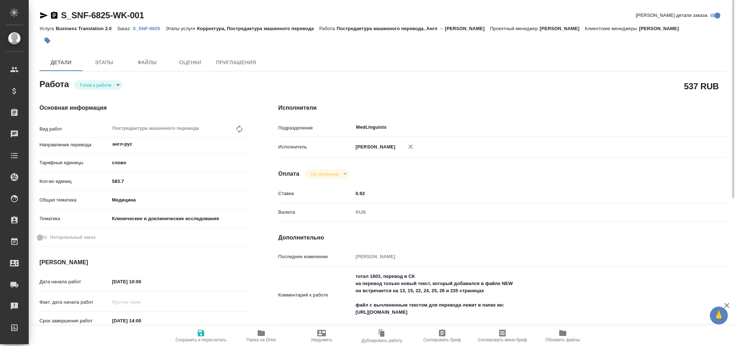
click at [41, 17] on icon "button" at bounding box center [44, 15] width 8 height 6
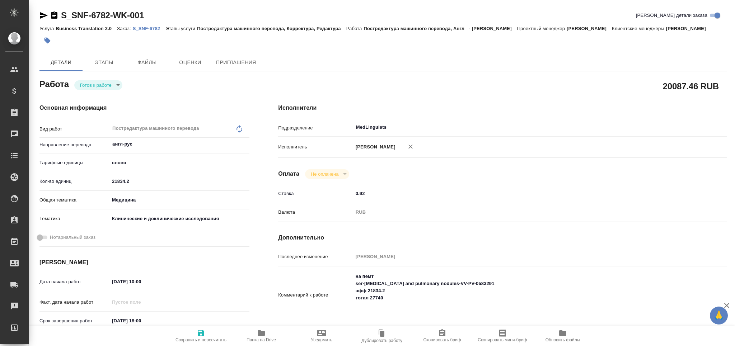
click at [42, 13] on icon "button" at bounding box center [44, 15] width 8 height 6
type textarea "x"
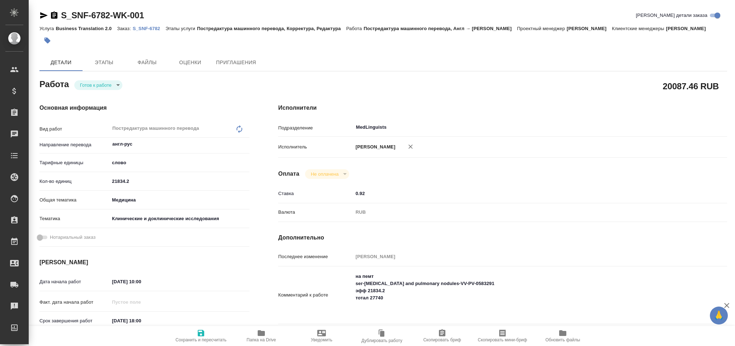
type textarea "x"
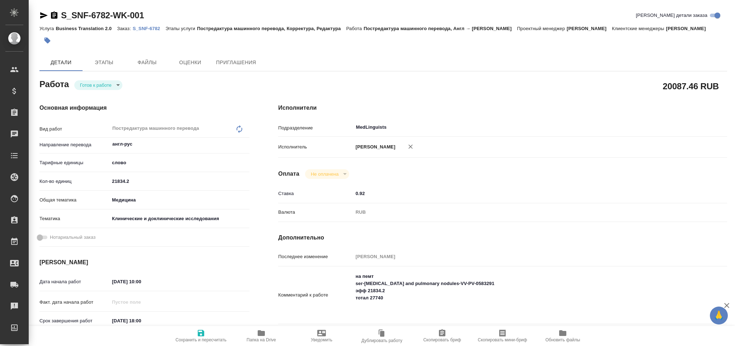
type textarea "x"
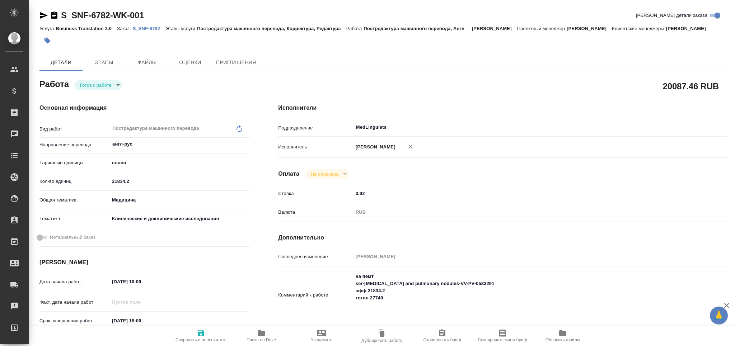
type textarea "x"
click at [41, 17] on icon "button" at bounding box center [44, 15] width 8 height 6
click at [146, 27] on p "S_SNF-6782" at bounding box center [149, 28] width 33 height 5
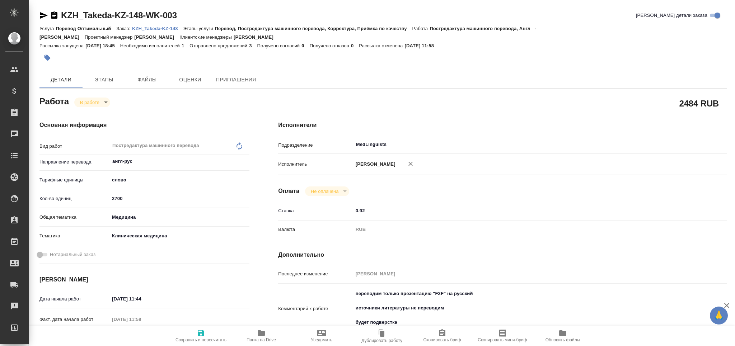
click at [43, 15] on icon "button" at bounding box center [43, 15] width 9 height 9
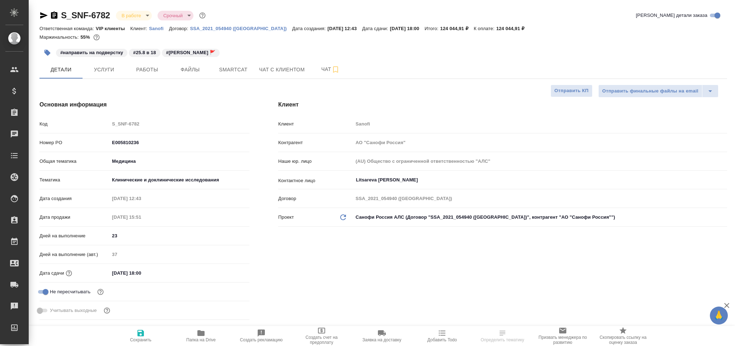
select select "RU"
click at [230, 70] on span "Smartcat" at bounding box center [233, 69] width 34 height 9
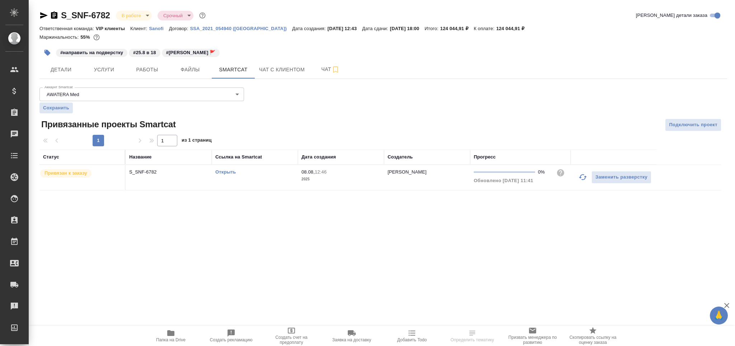
click at [578, 176] on button "button" at bounding box center [582, 177] width 17 height 17
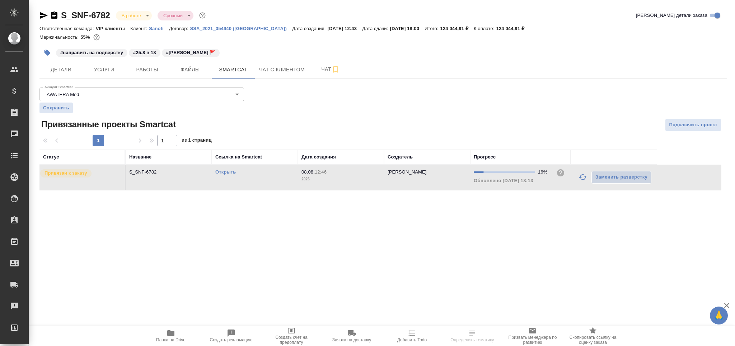
click at [226, 173] on link "Открыть" at bounding box center [225, 171] width 20 height 5
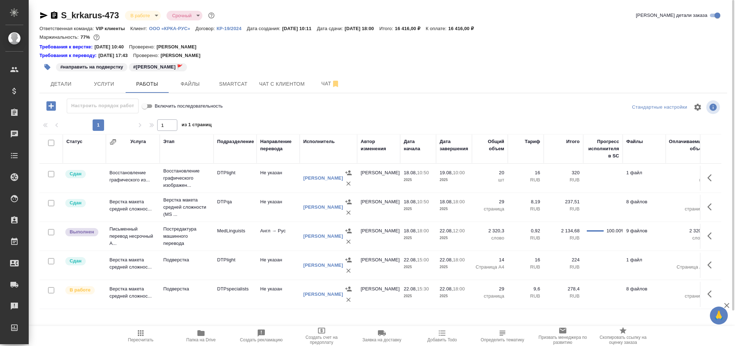
click at [137, 316] on div "Статус Услуга Этап Подразделение Направление перевода Исполнитель Автор изменен…" at bounding box center [380, 250] width 682 height 233
click at [140, 334] on icon "button" at bounding box center [140, 333] width 9 height 9
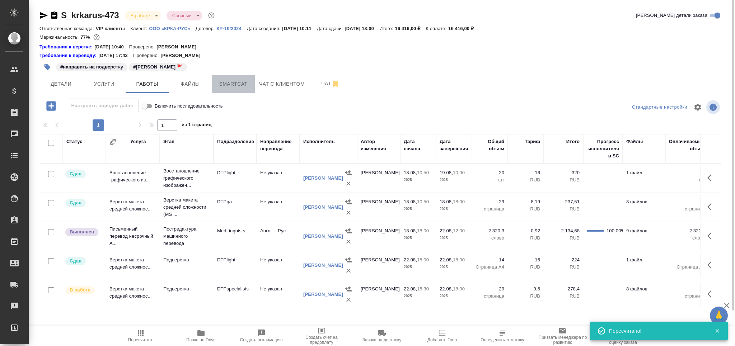
click at [229, 83] on span "Smartcat" at bounding box center [233, 84] width 34 height 9
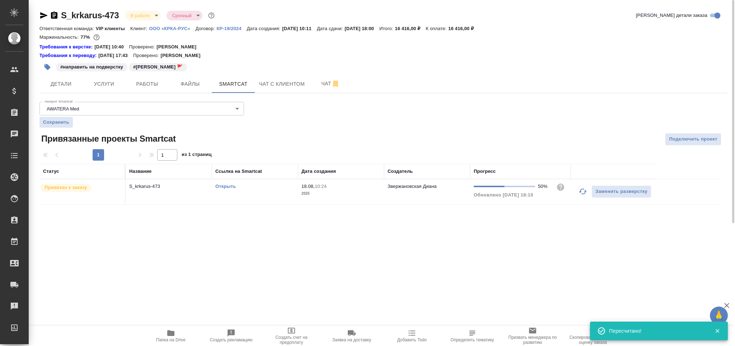
click at [250, 191] on td "Открыть" at bounding box center [255, 191] width 86 height 25
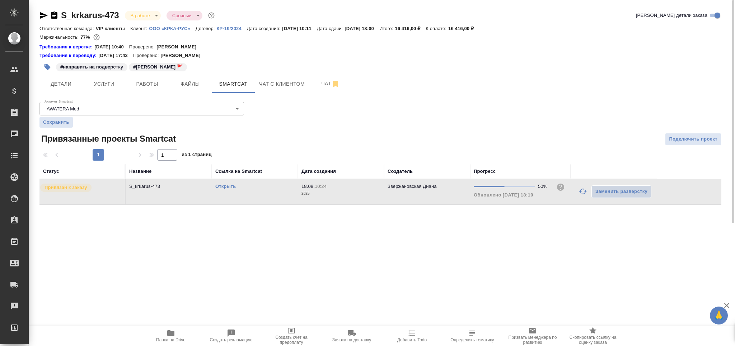
click at [250, 191] on td "Открыть" at bounding box center [255, 191] width 86 height 25
click at [313, 87] on span "Чат" at bounding box center [330, 83] width 34 height 9
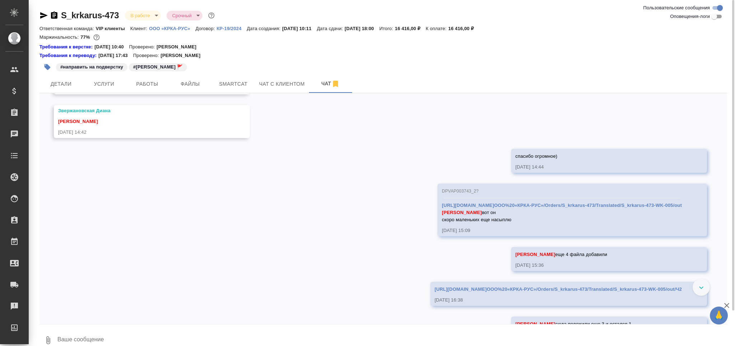
scroll to position [1070, 0]
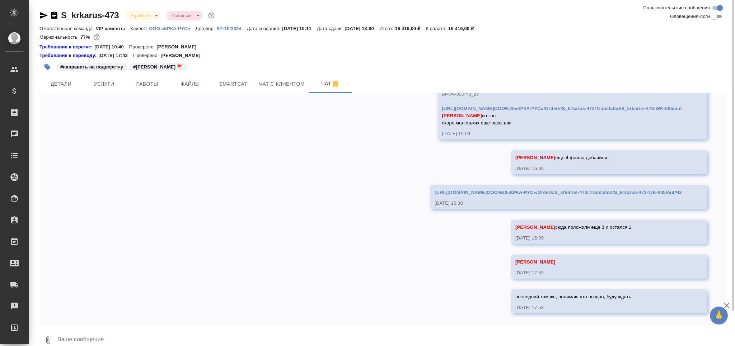
click at [45, 14] on icon "button" at bounding box center [43, 15] width 9 height 9
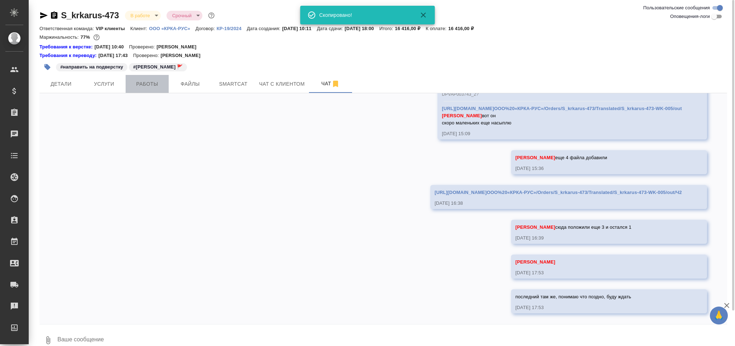
click at [151, 84] on span "Работы" at bounding box center [147, 84] width 34 height 9
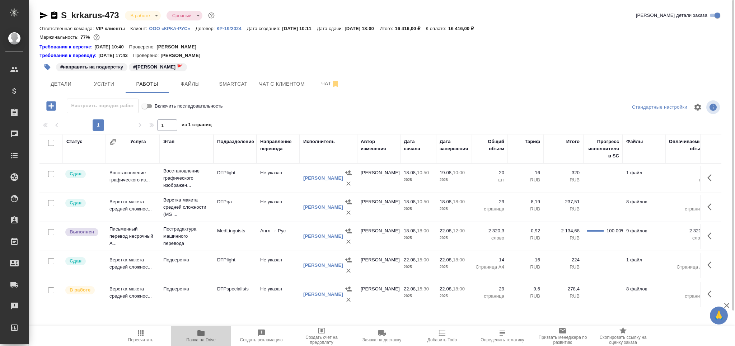
drag, startPoint x: 197, startPoint y: 338, endPoint x: 211, endPoint y: 318, distance: 24.5
click at [197, 338] on span "Папка на Drive" at bounding box center [200, 340] width 29 height 5
click at [325, 84] on span "Чат" at bounding box center [330, 83] width 34 height 9
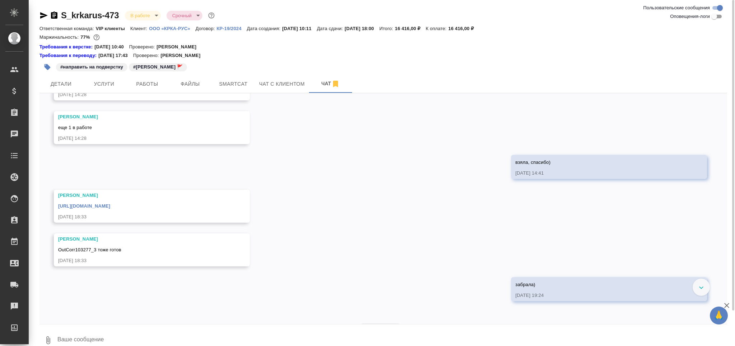
click at [106, 335] on textarea at bounding box center [392, 340] width 670 height 24
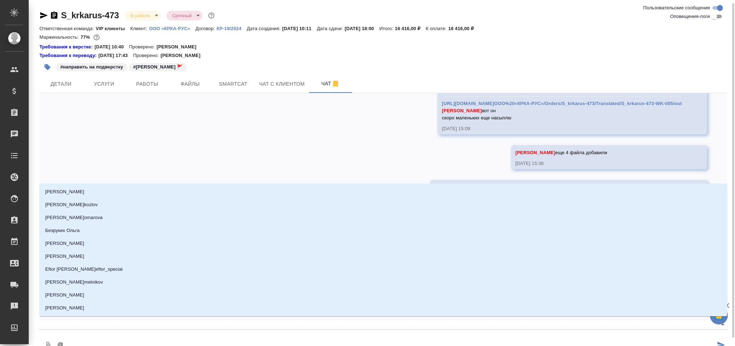
scroll to position [2, 0]
type textarea "@з"
type input "з"
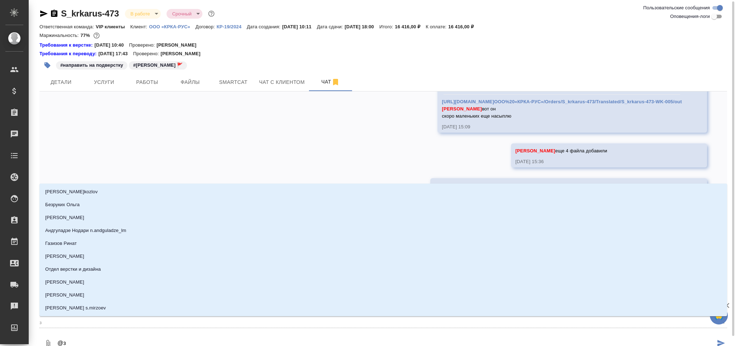
type textarea "@зв"
type input "зв"
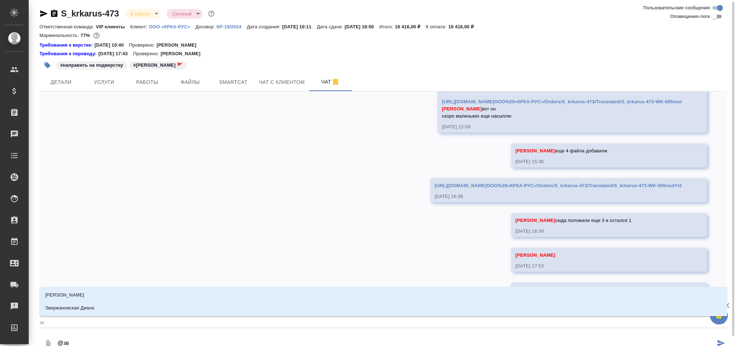
type textarea "@зве"
type input "зве"
type textarea "@звер"
type input "звер"
click at [123, 303] on li "Звержановская Диана" at bounding box center [383, 308] width 688 height 13
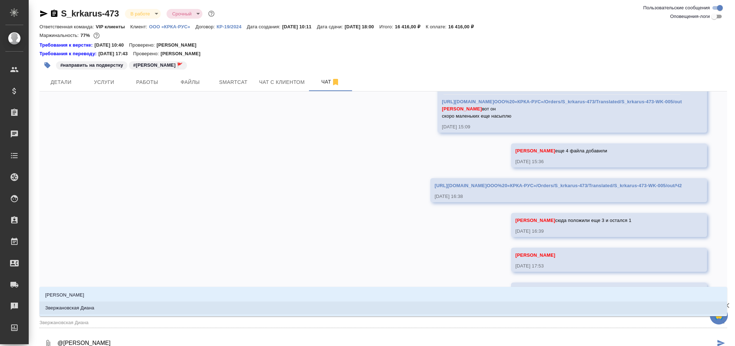
type textarea "@Звержановская Диана"
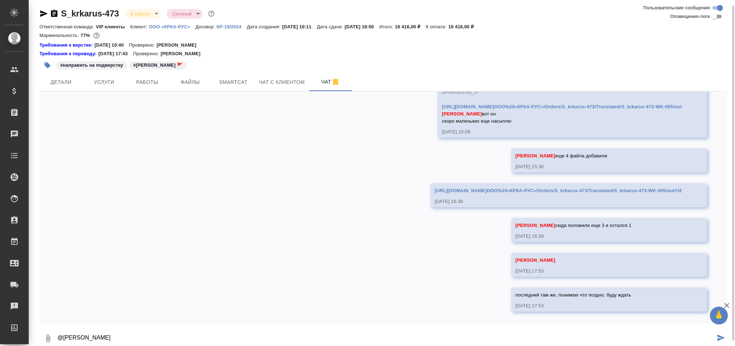
scroll to position [4, 0]
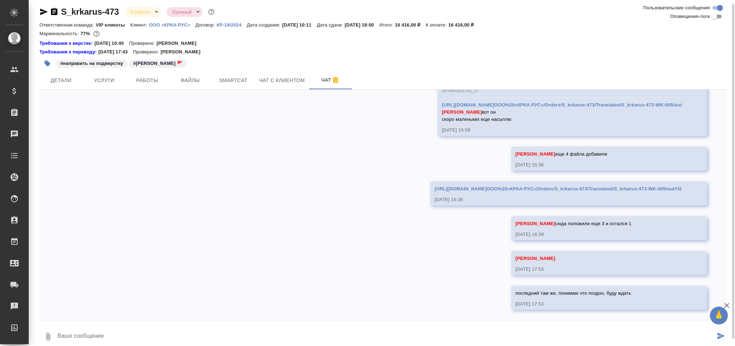
paste textarea "https://drive.awatera.com/apps/files/?dir=/Shares/ООО%20«КРКА-РУС»/Orders/S_krk…"
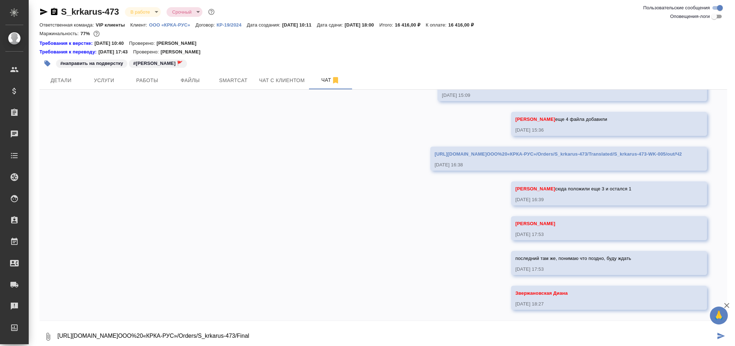
type textarea "https://drive.awatera.com/apps/files/?dir=/Shares/ООО%20«КРКА-РУС»/Orders/S_krk…"
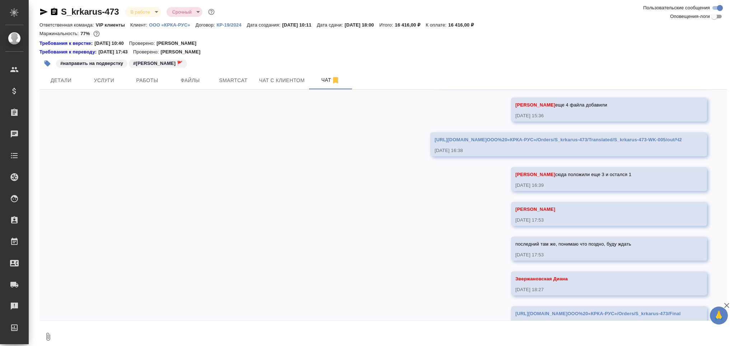
scroll to position [1140, 0]
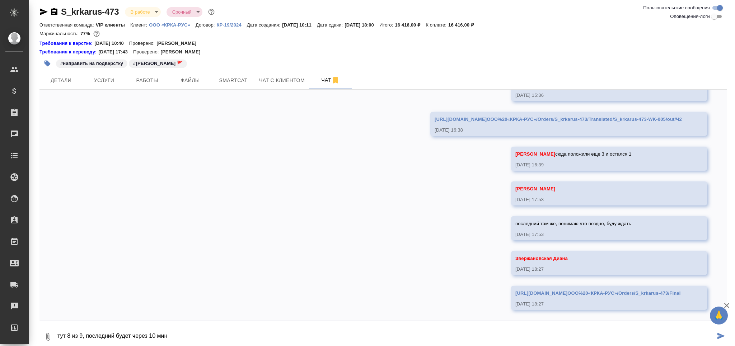
type textarea "тут 8 из 9, последний будет через 10 мин"
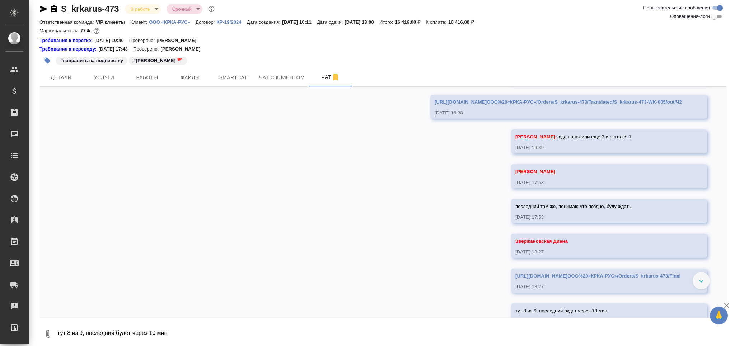
scroll to position [1174, 0]
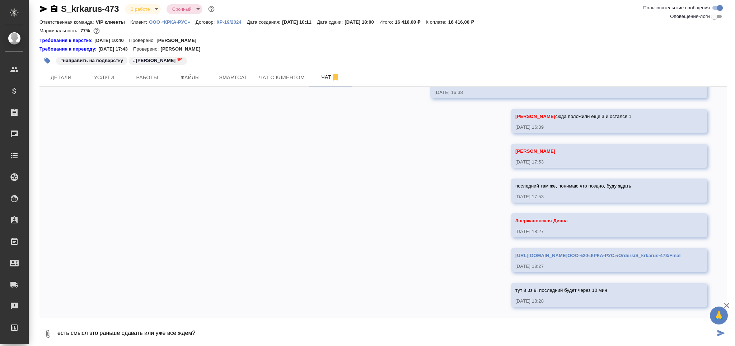
type textarea "есть смысл это раньше сдавать или уже все ждем?"
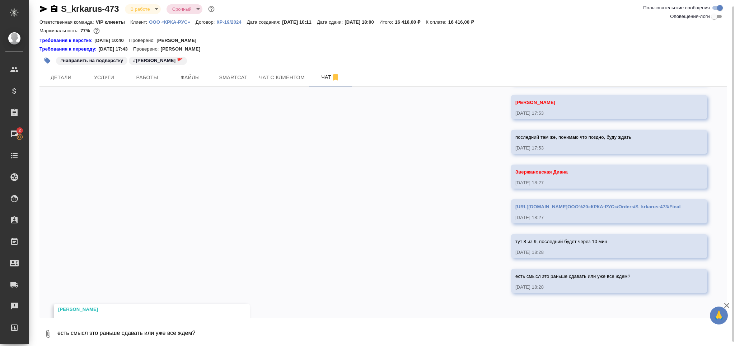
scroll to position [1253, 0]
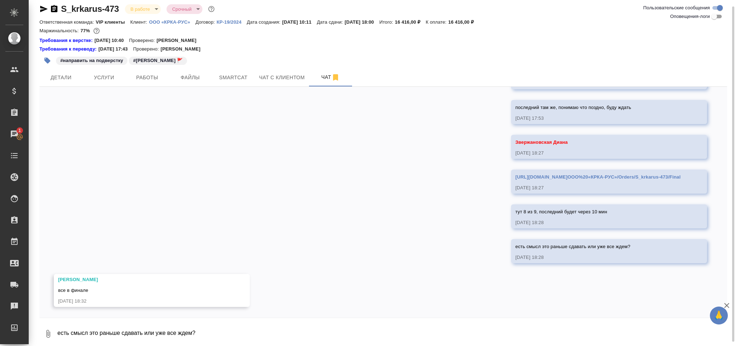
click at [145, 325] on textarea "есть смысл это раньше сдавать или уже все ждем?" at bounding box center [392, 334] width 670 height 24
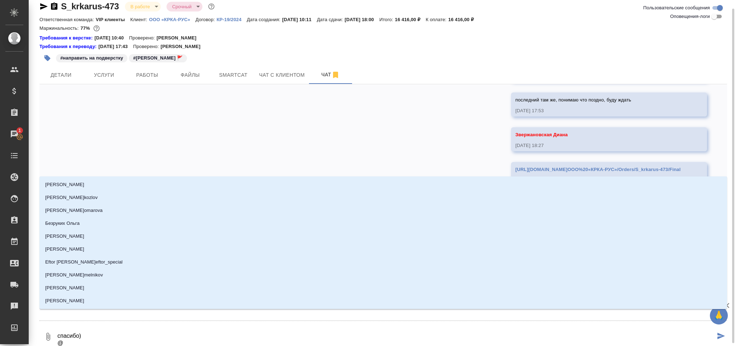
type textarea "спасибо) @з"
type input "з"
type textarea "спасибо) @зв"
type input "зв"
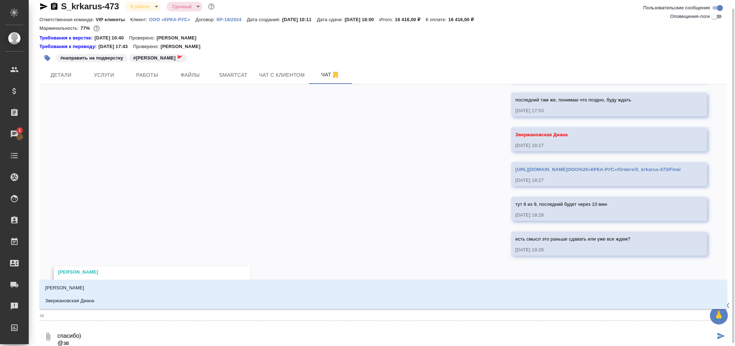
type textarea "спасибо) @зве"
type input "зве"
type textarea "спасибо) @звер"
type input "звер"
click at [146, 302] on li "Звержановская Диана" at bounding box center [383, 301] width 688 height 13
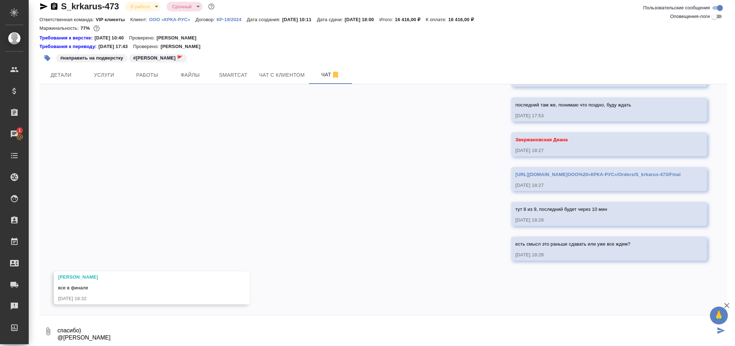
type textarea "спасибо) @Звержановская Диана"
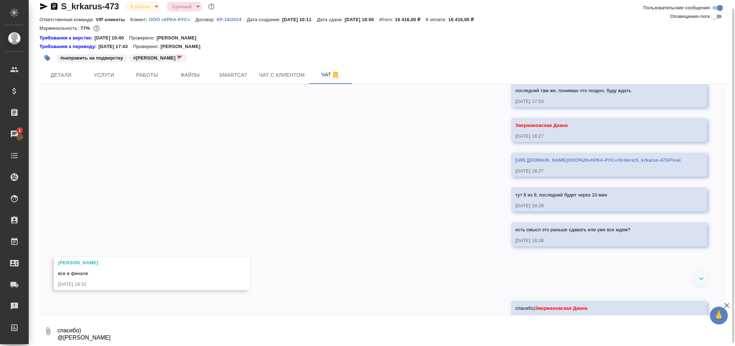
scroll to position [1295, 0]
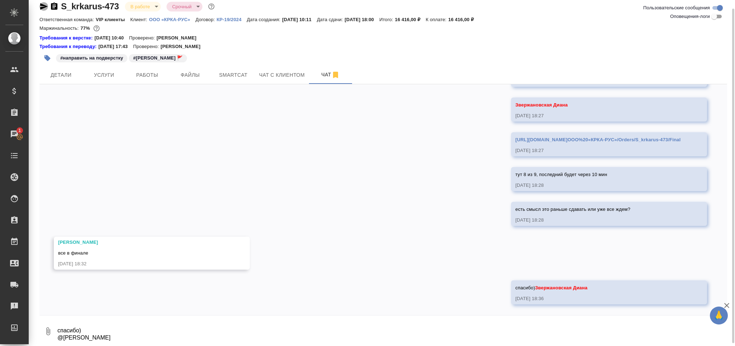
click at [44, 8] on icon "button" at bounding box center [44, 6] width 8 height 6
click at [233, 74] on span "Smartcat" at bounding box center [233, 75] width 34 height 9
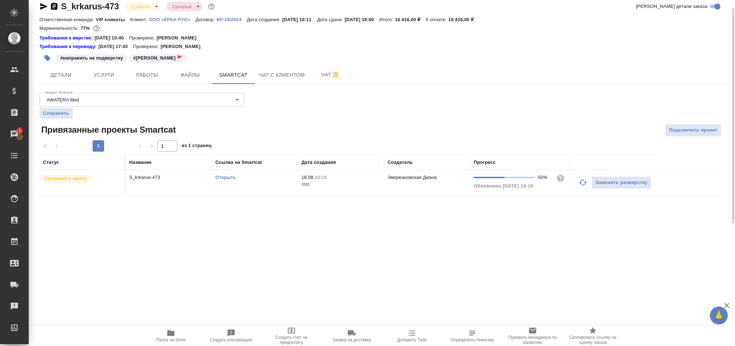
click at [260, 184] on td "Открыть" at bounding box center [255, 182] width 86 height 25
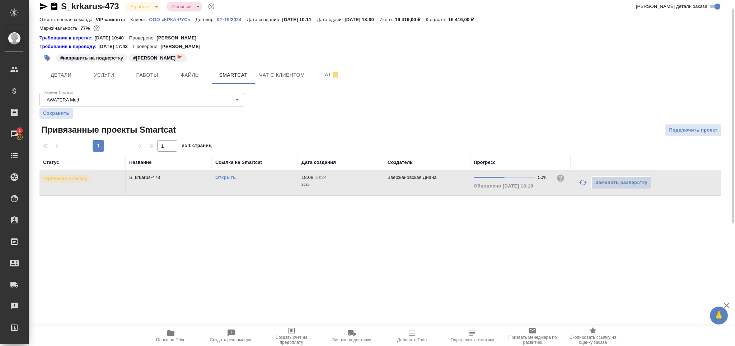
click at [260, 184] on td "Открыть" at bounding box center [255, 182] width 86 height 25
click at [155, 78] on span "Работы" at bounding box center [147, 75] width 34 height 9
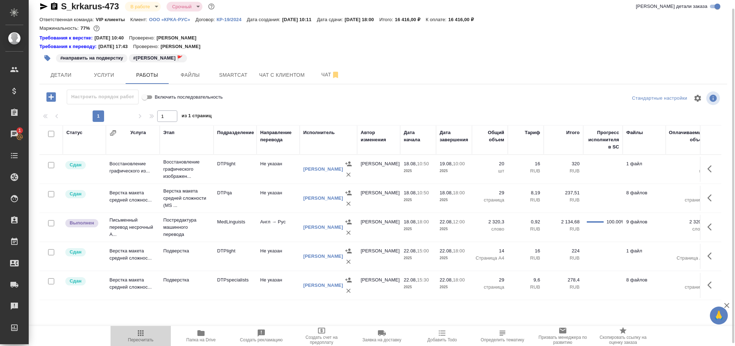
click at [139, 334] on icon "button" at bounding box center [140, 333] width 9 height 9
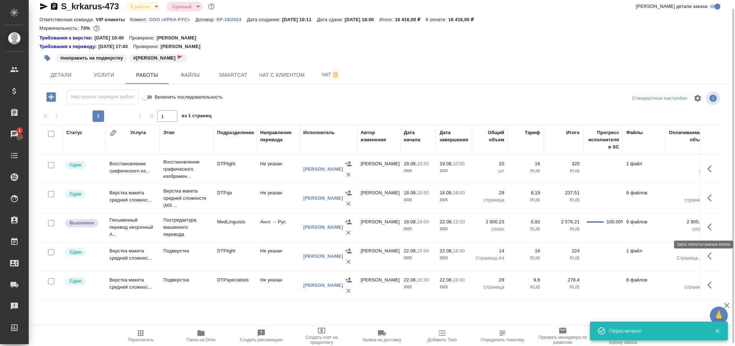
click at [708, 227] on icon "button" at bounding box center [709, 227] width 4 height 7
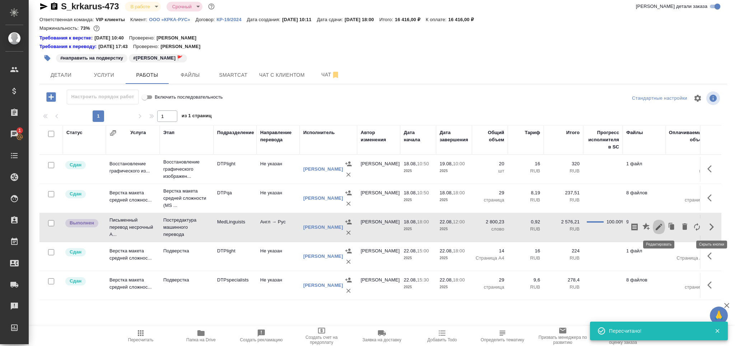
click at [660, 229] on icon "button" at bounding box center [658, 227] width 9 height 9
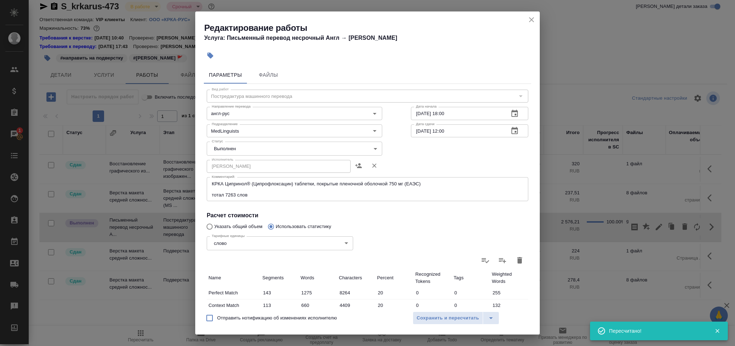
click at [226, 148] on body "🙏 .cls-1 fill:#fff; AWATERA Grabko Mariya Клиенты Спецификации Заказы 1 Чаты To…" at bounding box center [367, 202] width 735 height 404
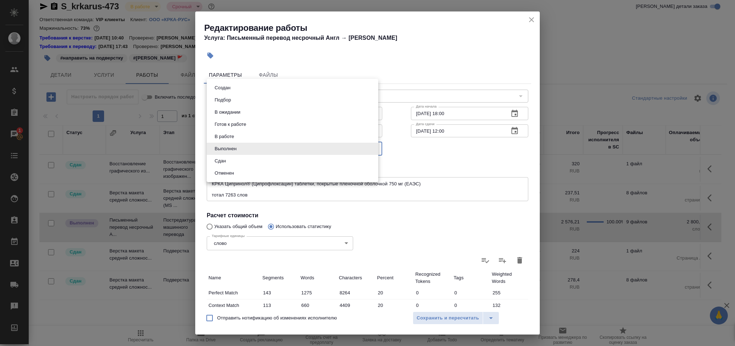
click at [229, 159] on li "Сдан" at bounding box center [293, 161] width 172 height 12
click at [437, 318] on div "Создан Подбор В ожидании Готов к работе В работе Выполнен Сдан Отменен" at bounding box center [367, 173] width 735 height 346
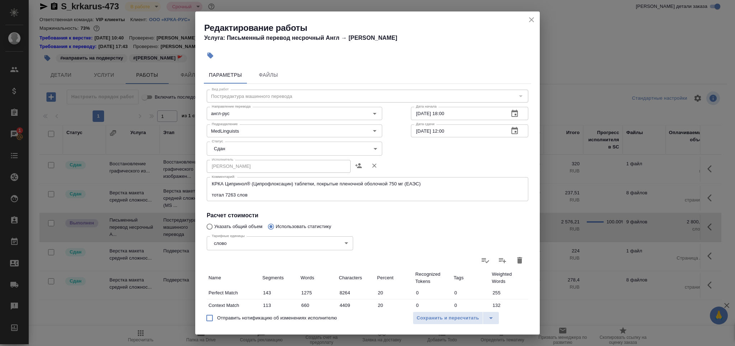
type input "closed"
click at [432, 322] on span "Сохранить и пересчитать" at bounding box center [448, 318] width 62 height 8
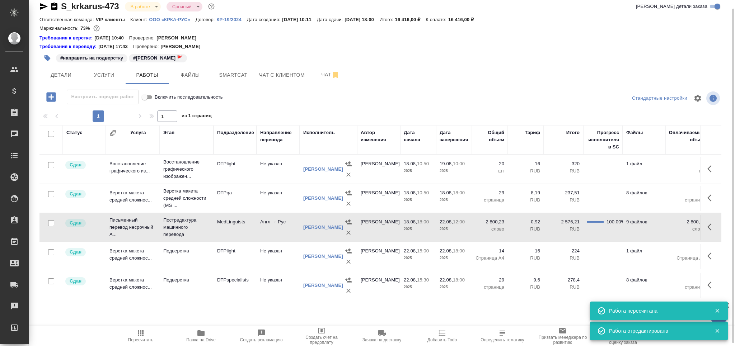
click at [154, 8] on body "🙏 .cls-1 fill:#fff; AWATERA Grabko Mariya Клиенты Спецификации Заказы 0 Чаты To…" at bounding box center [367, 202] width 735 height 404
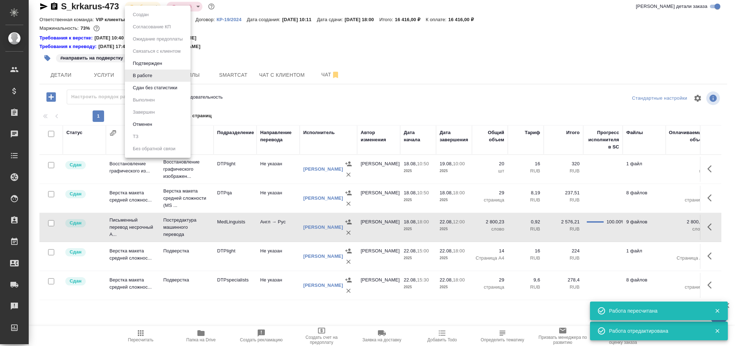
click at [151, 19] on button "Сдан без статистики" at bounding box center [141, 15] width 20 height 8
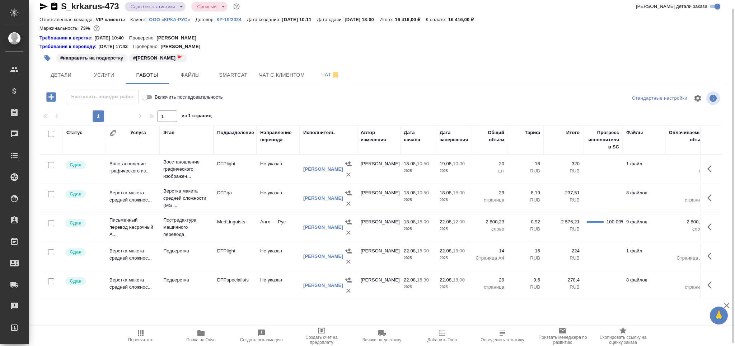
click at [148, 8] on body "🙏 .cls-1 fill:#fff; AWATERA Grabko Mariya Клиенты Спецификации Заказы 0 Чаты To…" at bounding box center [367, 202] width 735 height 404
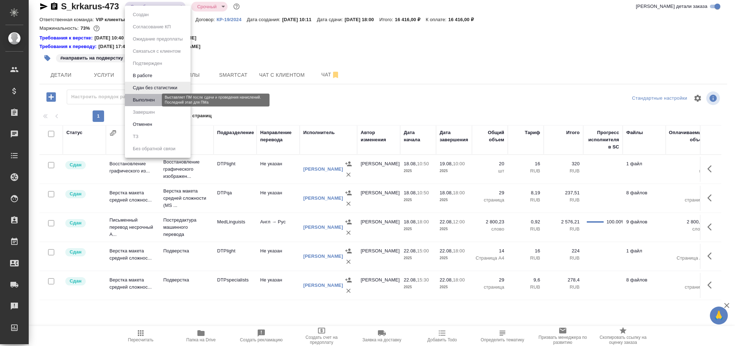
click at [156, 103] on button "Выполнен" at bounding box center [144, 100] width 26 height 8
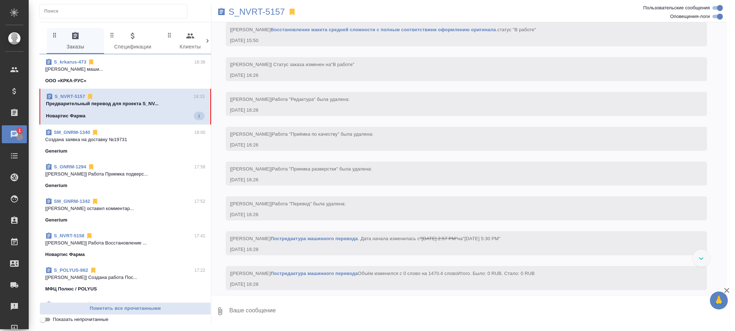
scroll to position [1910, 0]
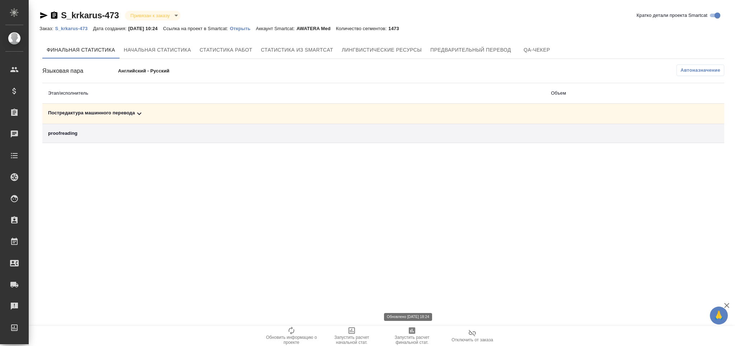
click at [103, 118] on td "Постредактура машинного перевода" at bounding box center [293, 114] width 503 height 20
click at [132, 111] on div "Постредактура машинного перевода" at bounding box center [293, 113] width 491 height 9
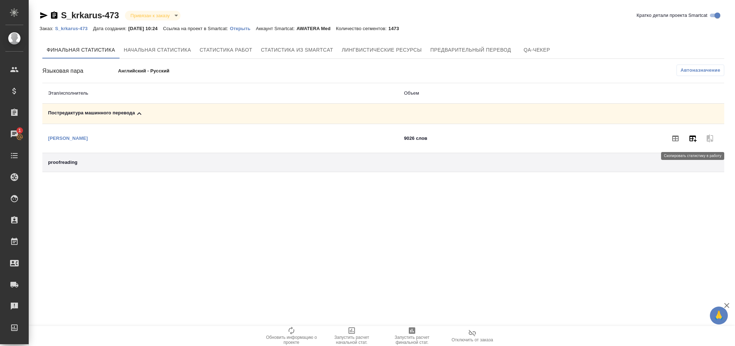
click at [690, 138] on icon "button" at bounding box center [692, 138] width 9 height 9
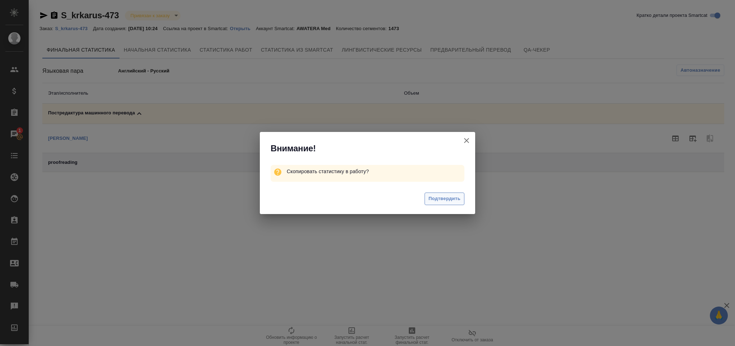
click at [449, 196] on span "Подтвердить" at bounding box center [444, 199] width 32 height 8
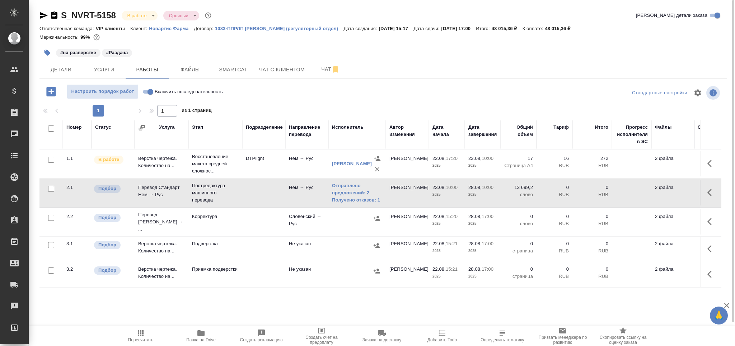
click at [137, 336] on icon "button" at bounding box center [140, 333] width 9 height 9
